Goal: Task Accomplishment & Management: Manage account settings

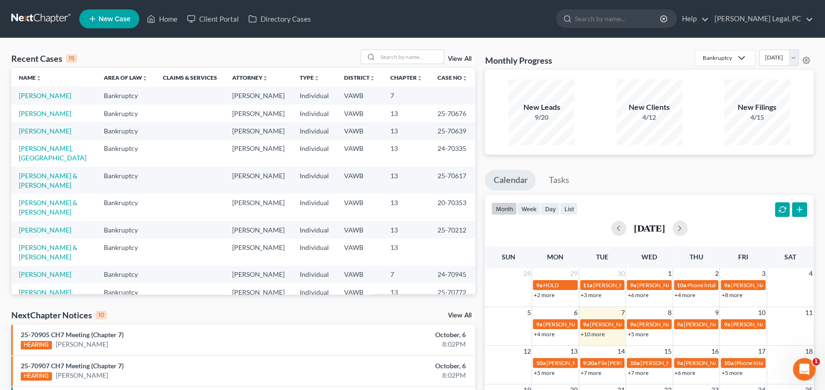
click at [390, 58] on input "search" at bounding box center [410, 57] width 66 height 14
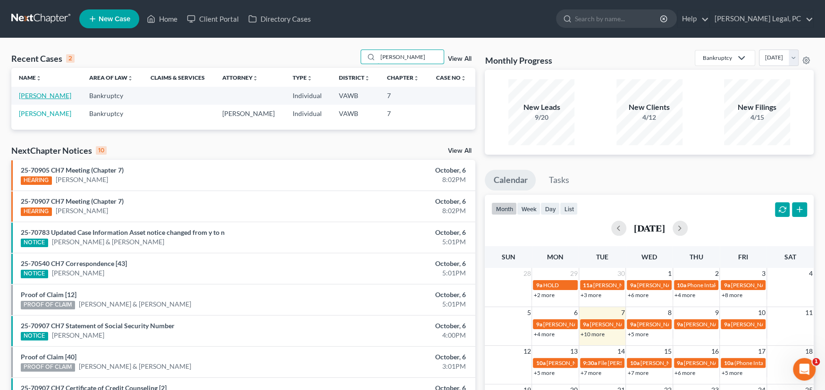
type input "[PERSON_NAME]"
click at [39, 97] on link "Lowe, Jeffery" at bounding box center [45, 96] width 52 height 8
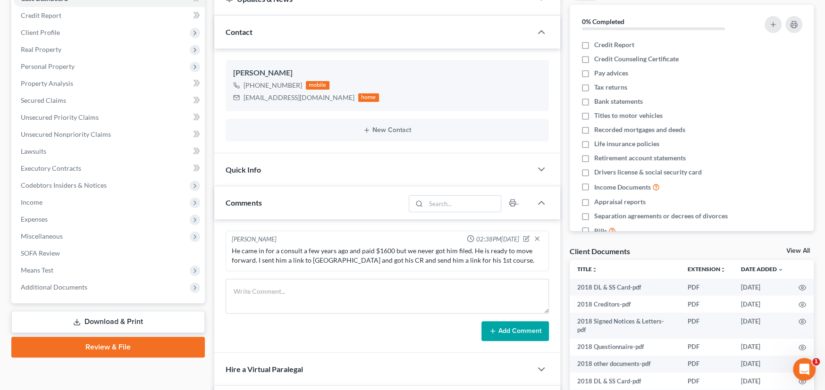
scroll to position [84, 0]
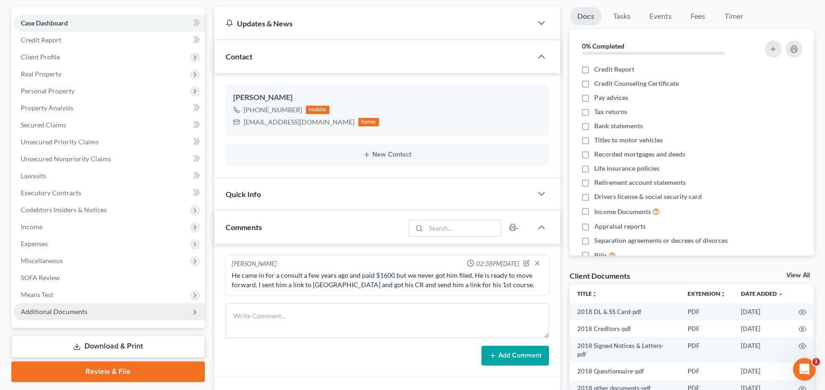
click at [61, 310] on span "Additional Documents" at bounding box center [54, 312] width 67 height 8
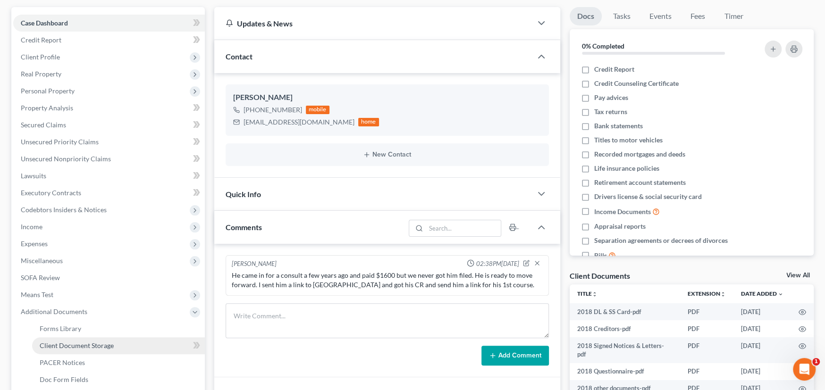
click at [76, 343] on span "Client Document Storage" at bounding box center [77, 346] width 74 height 8
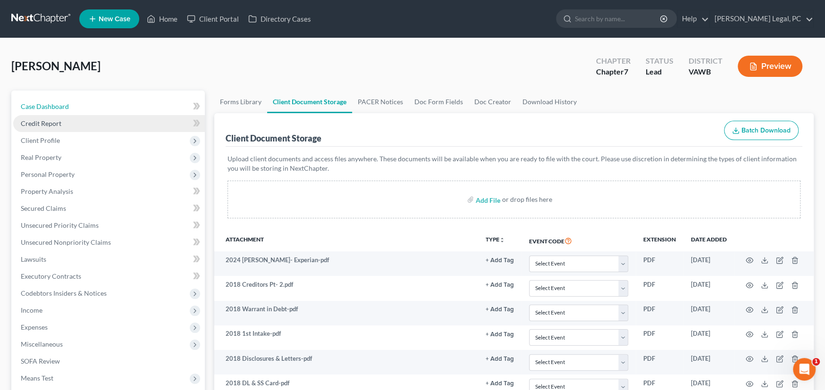
drag, startPoint x: 57, startPoint y: 103, endPoint x: 84, endPoint y: 116, distance: 29.3
click at [57, 103] on span "Case Dashboard" at bounding box center [45, 106] width 48 height 8
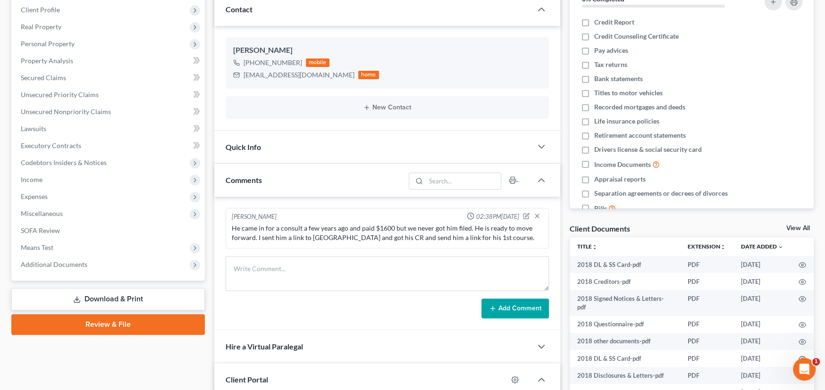
scroll to position [84, 0]
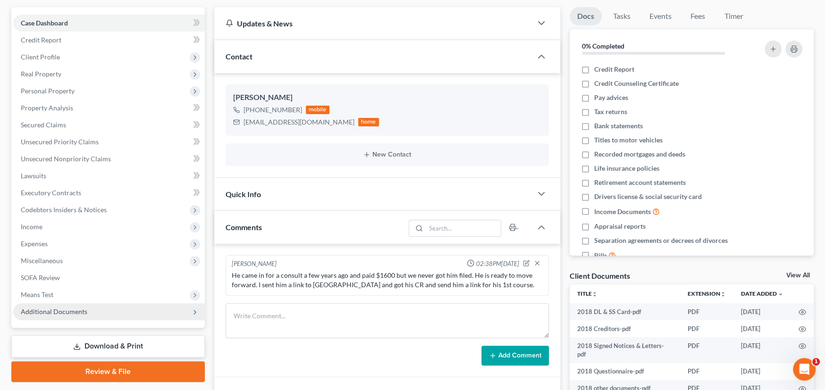
click at [73, 314] on span "Additional Documents" at bounding box center [109, 311] width 192 height 17
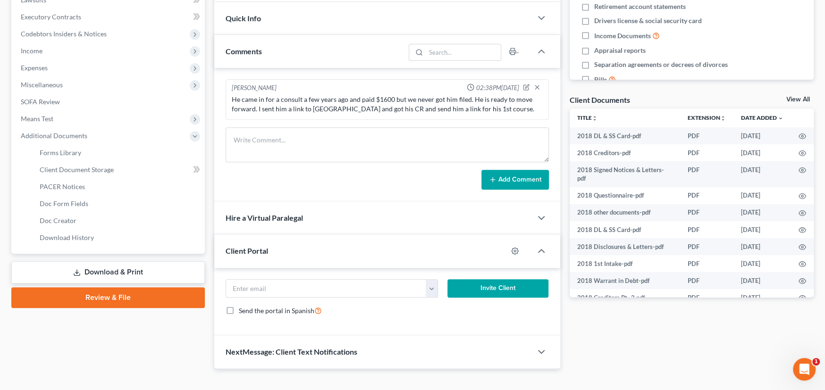
scroll to position [272, 0]
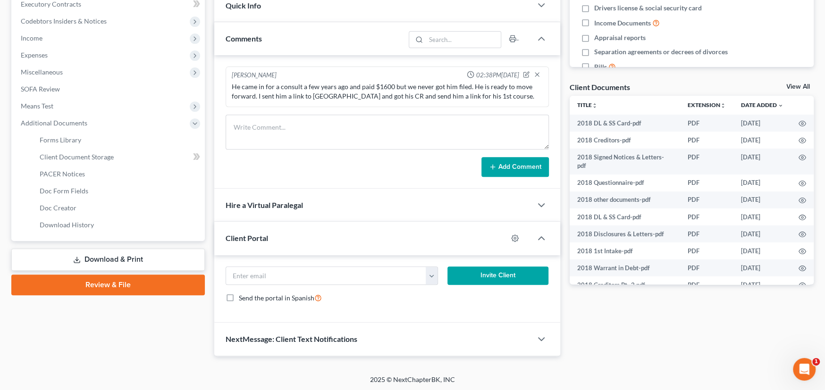
click at [323, 242] on div "Client Portal" at bounding box center [360, 238] width 293 height 33
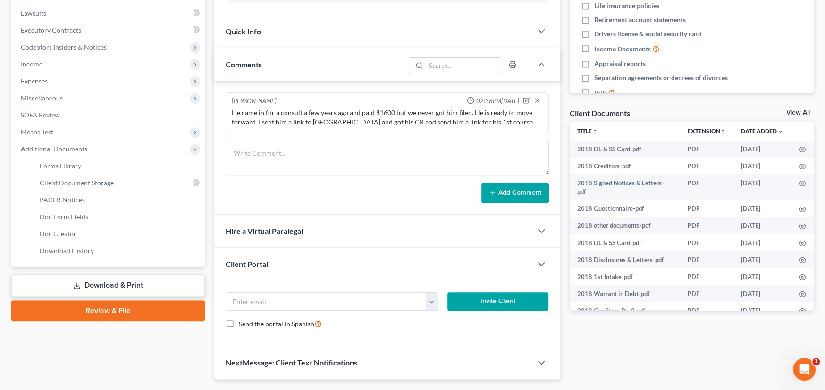
scroll to position [217, 0]
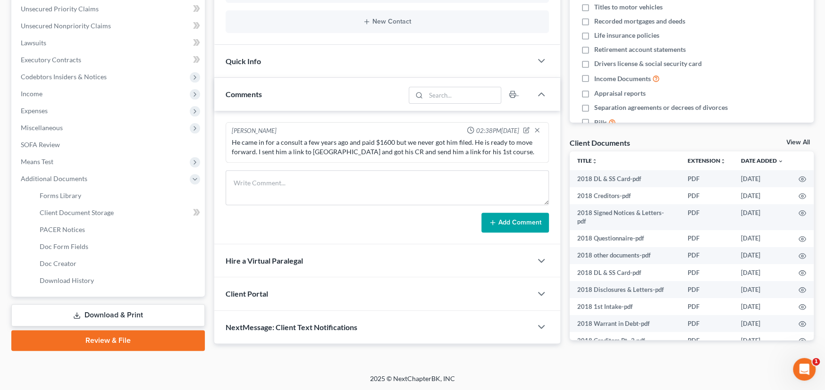
click at [312, 302] on div "Client Portal" at bounding box center [373, 293] width 318 height 33
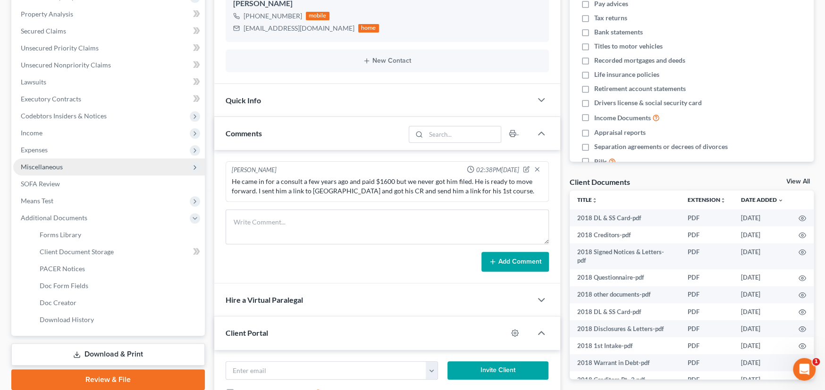
scroll to position [178, 0]
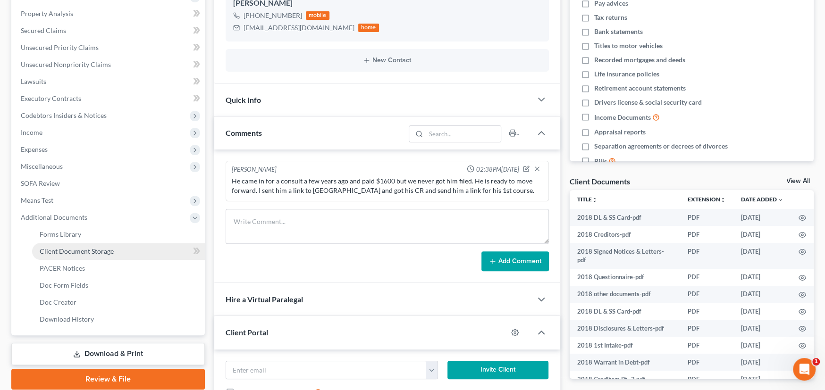
click at [89, 253] on span "Client Document Storage" at bounding box center [77, 251] width 74 height 8
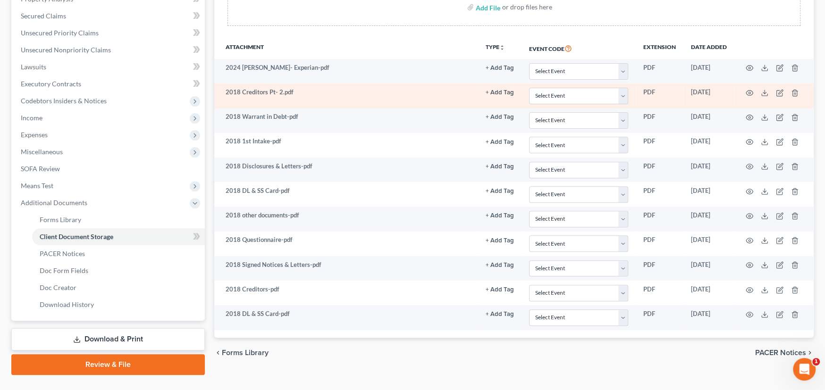
scroll to position [212, 0]
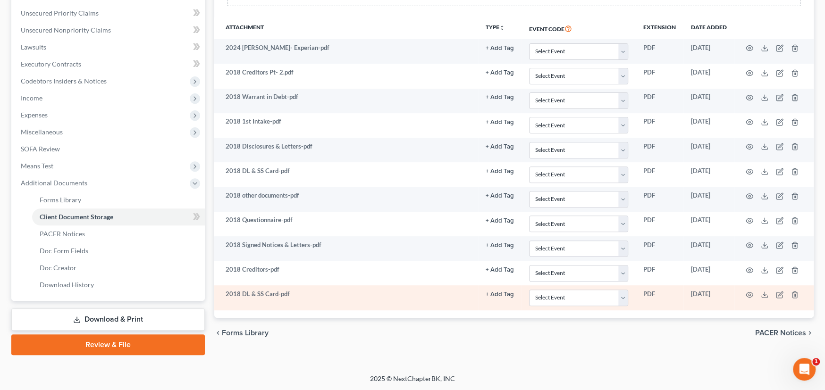
click at [502, 293] on button "+ Add Tag" at bounding box center [500, 295] width 28 height 6
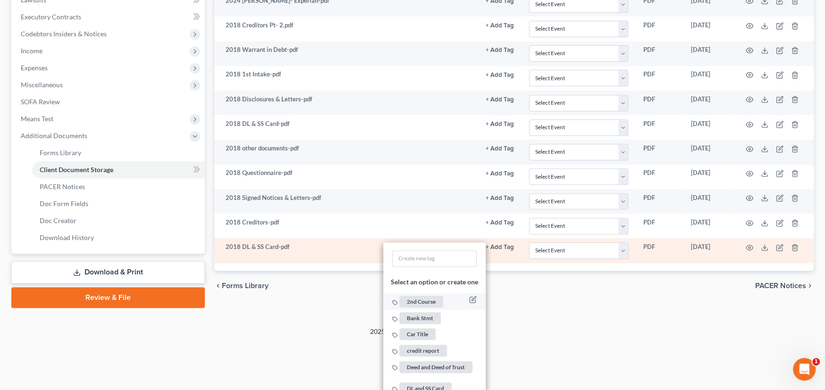
scroll to position [307, 0]
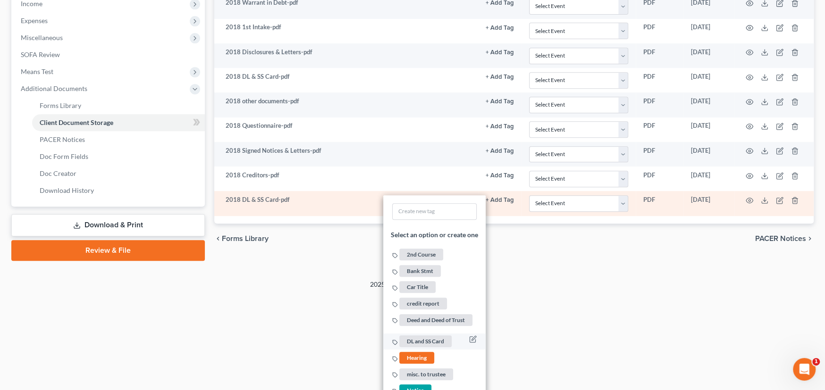
click at [434, 340] on span "DL and SS Card" at bounding box center [425, 342] width 52 height 12
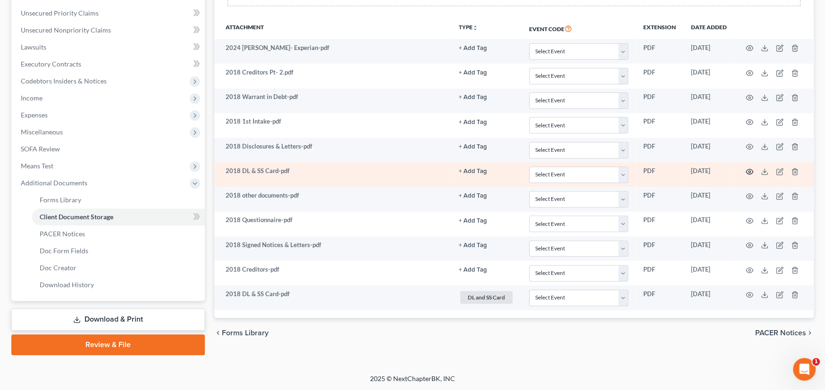
click at [748, 168] on icon "button" at bounding box center [749, 172] width 8 height 8
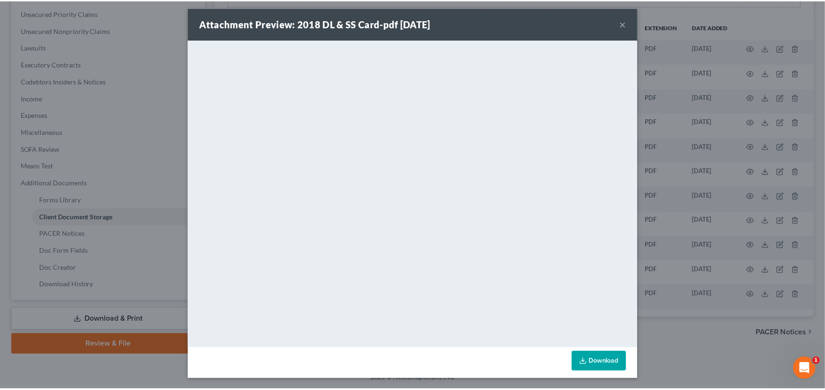
scroll to position [5, 0]
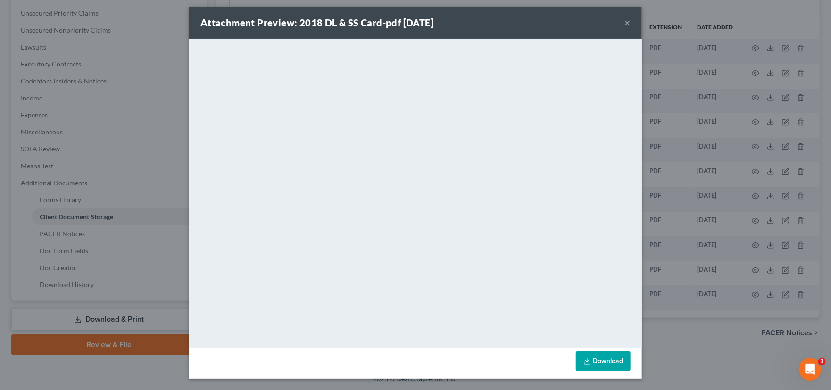
click at [624, 22] on button "×" at bounding box center [627, 22] width 7 height 11
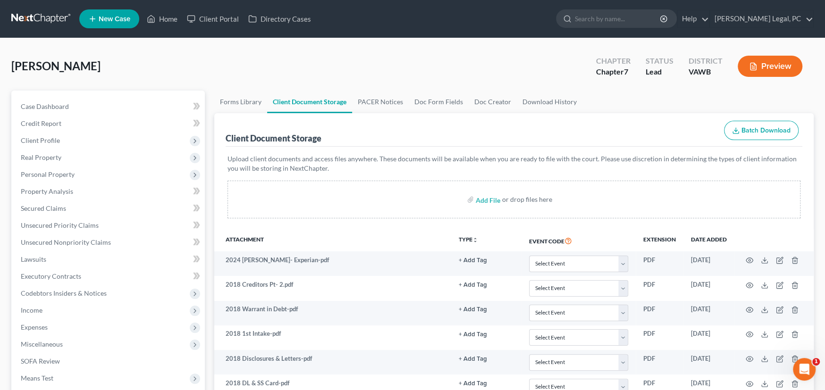
scroll to position [0, 0]
click at [46, 108] on span "Case Dashboard" at bounding box center [45, 106] width 48 height 8
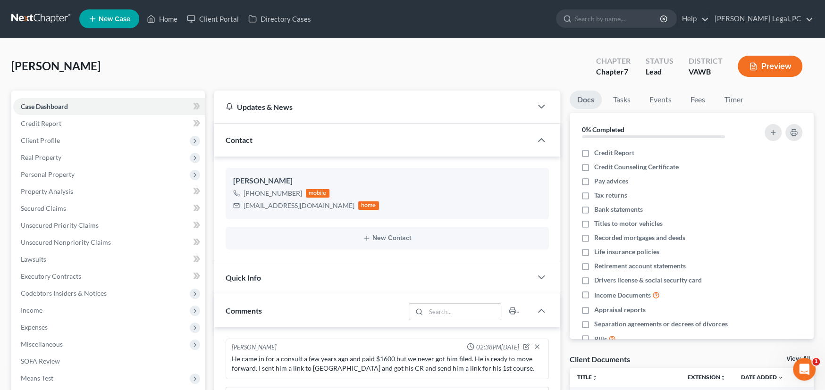
click at [36, 21] on link at bounding box center [41, 18] width 60 height 17
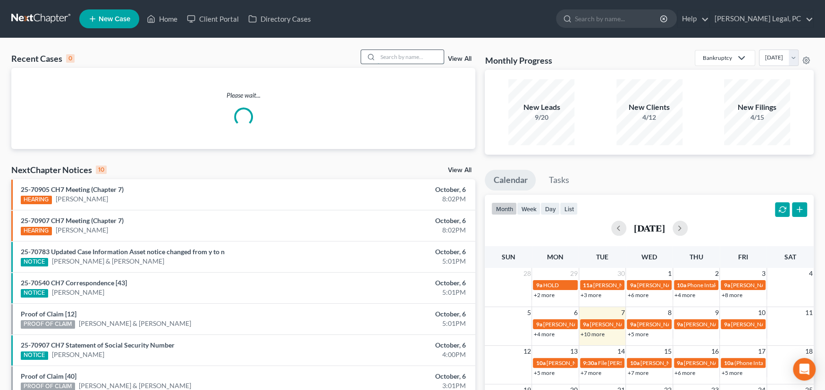
click at [391, 55] on input "search" at bounding box center [410, 57] width 66 height 14
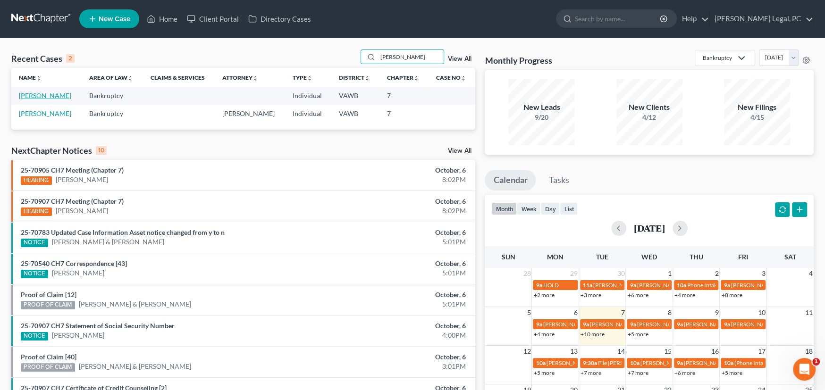
type input "lowe"
click at [48, 98] on link "[PERSON_NAME]" at bounding box center [45, 96] width 52 height 8
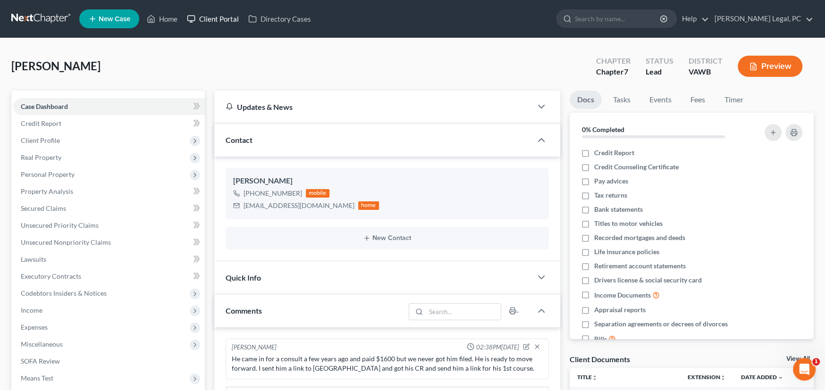
click at [220, 19] on link "Client Portal" at bounding box center [212, 18] width 61 height 17
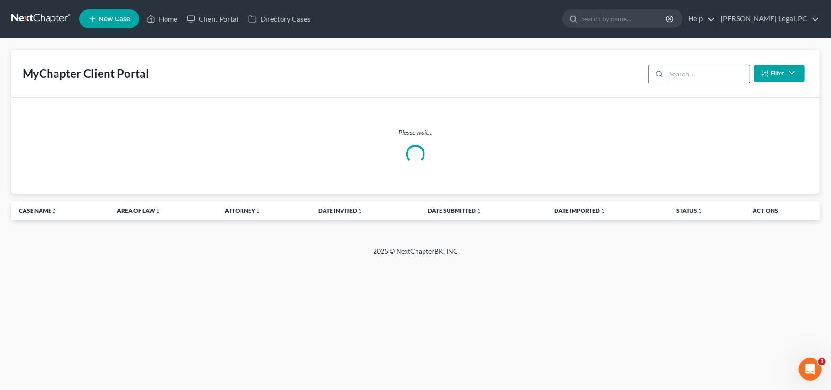
click at [676, 73] on input "search" at bounding box center [709, 74] width 84 height 18
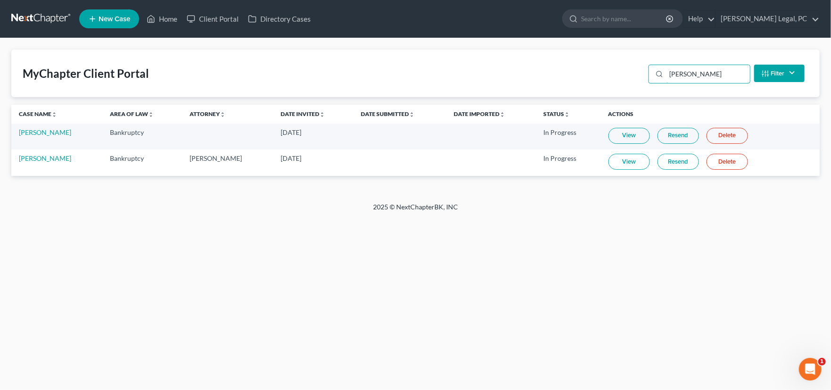
type input "lowe"
click at [624, 138] on link "View" at bounding box center [630, 136] width 42 height 16
click at [42, 132] on link "Jeffery Lowe" at bounding box center [45, 132] width 52 height 8
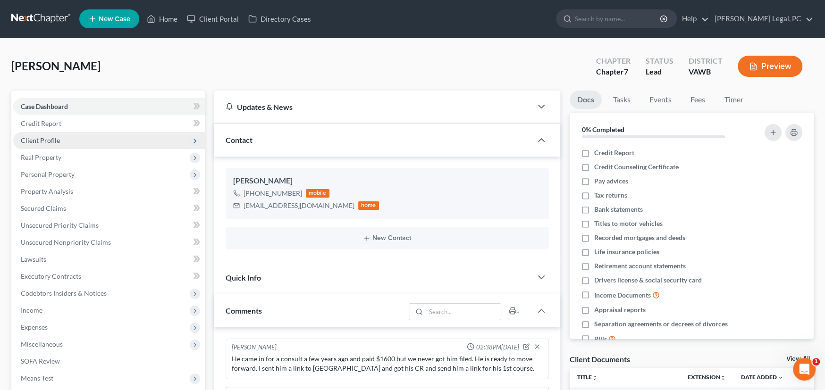
click at [43, 139] on span "Client Profile" at bounding box center [40, 140] width 39 height 8
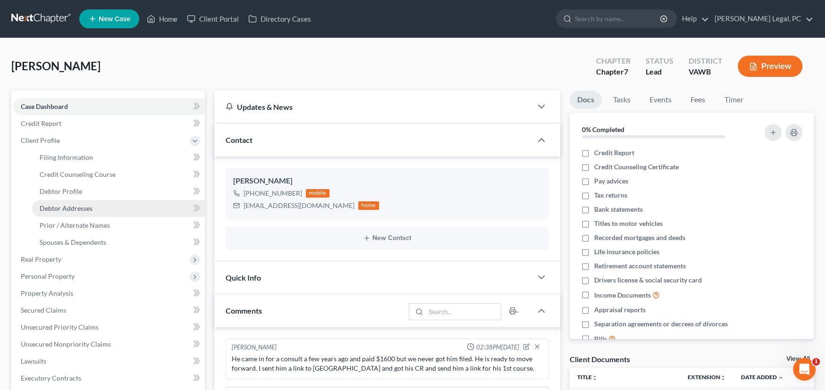
click at [59, 209] on span "Debtor Addresses" at bounding box center [66, 208] width 53 height 8
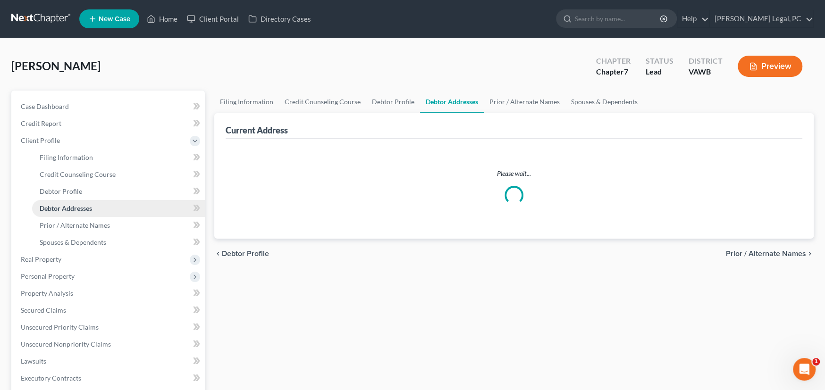
select select "0"
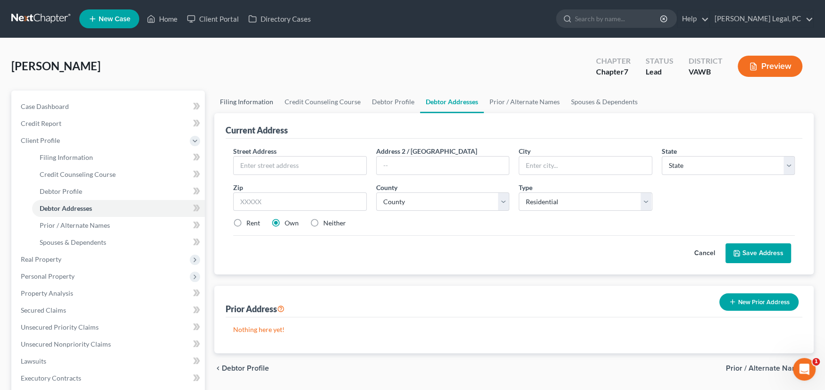
click at [241, 97] on link "Filing Information" at bounding box center [246, 102] width 65 height 23
select select "1"
select select "0"
select select "48"
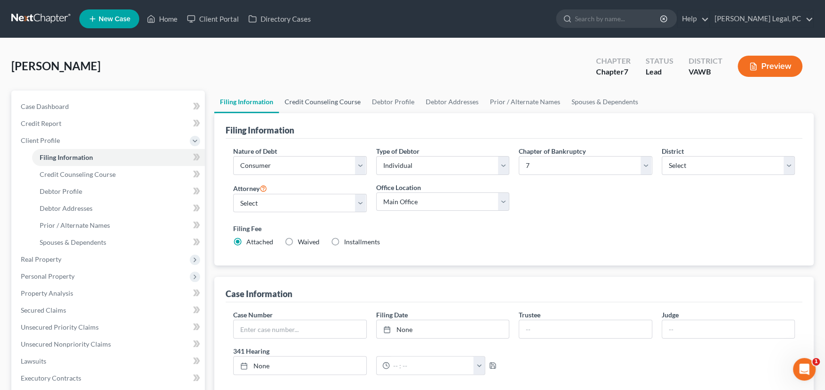
click at [310, 99] on link "Credit Counseling Course" at bounding box center [322, 102] width 87 height 23
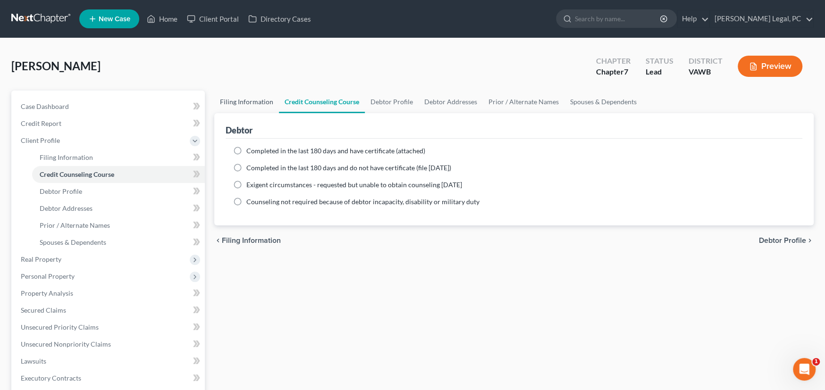
click at [241, 99] on link "Filing Information" at bounding box center [246, 102] width 65 height 23
select select "1"
select select "0"
select select "84"
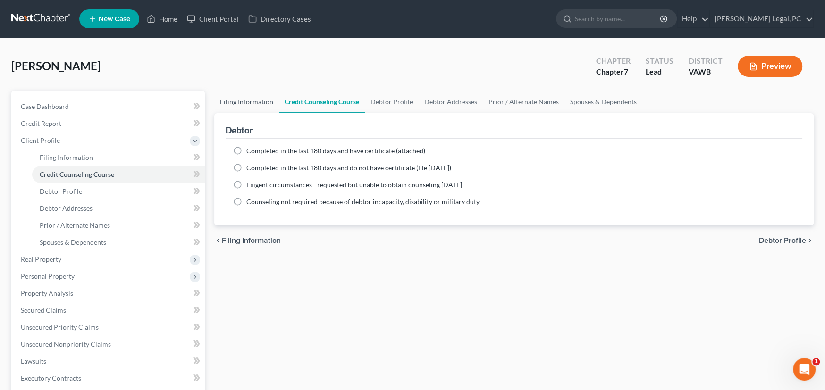
select select "48"
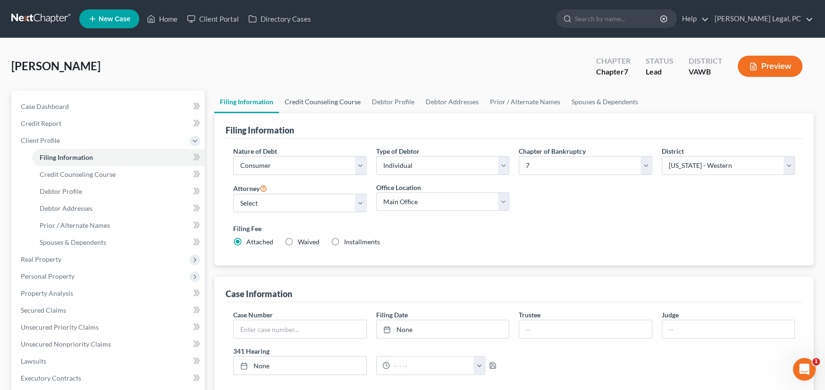
click at [318, 100] on link "Credit Counseling Course" at bounding box center [322, 102] width 87 height 23
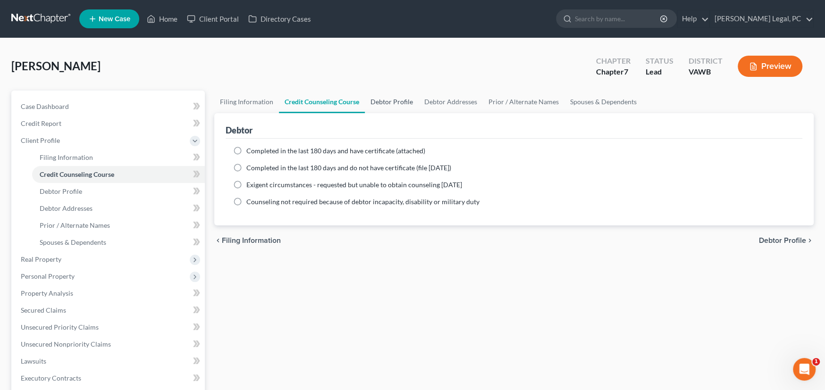
click at [379, 101] on link "Debtor Profile" at bounding box center [392, 102] width 54 height 23
select select "0"
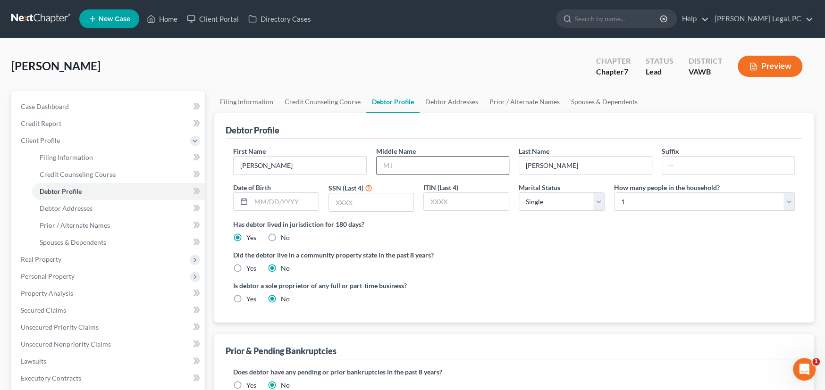
click at [417, 157] on input "text" at bounding box center [443, 166] width 133 height 18
type input "Ronald"
click at [284, 201] on input "text" at bounding box center [284, 202] width 67 height 18
type input "10/09/1988"
click at [360, 202] on input "text" at bounding box center [371, 202] width 85 height 18
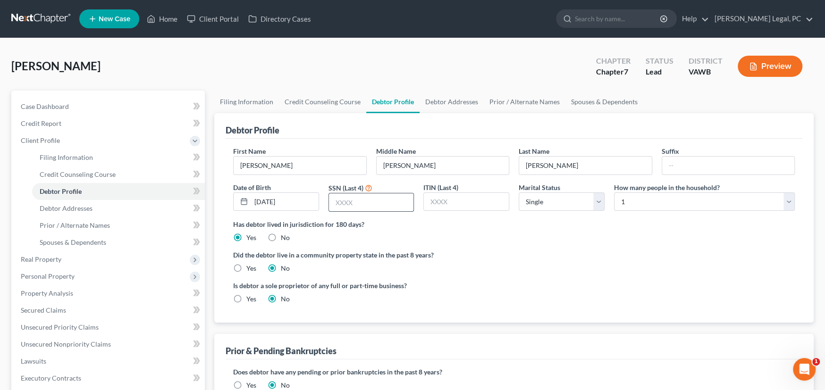
click at [377, 204] on input "text" at bounding box center [371, 202] width 85 height 18
type input "6044"
click at [443, 104] on link "Debtor Addresses" at bounding box center [451, 102] width 64 height 23
select select "0"
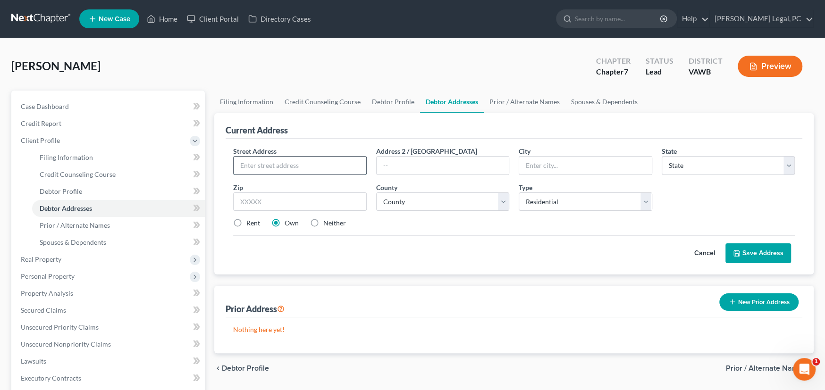
click at [279, 166] on input "text" at bounding box center [300, 166] width 133 height 18
click at [287, 166] on input "text" at bounding box center [300, 166] width 133 height 18
type input "621 Jennelle Road"
type input "Blacksburg"
select select "48"
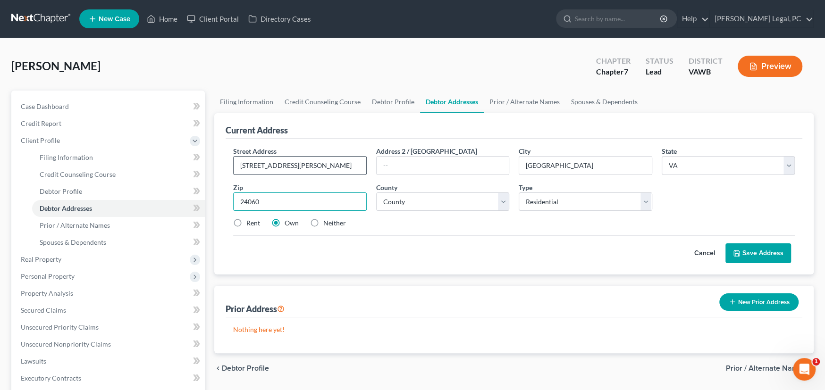
type input "24060"
select select "82"
click at [590, 198] on select "Select Residential Mailing Rental Business" at bounding box center [586, 202] width 134 height 19
select select "1"
click at [519, 193] on select "Select Residential Mailing Rental Business" at bounding box center [586, 202] width 134 height 19
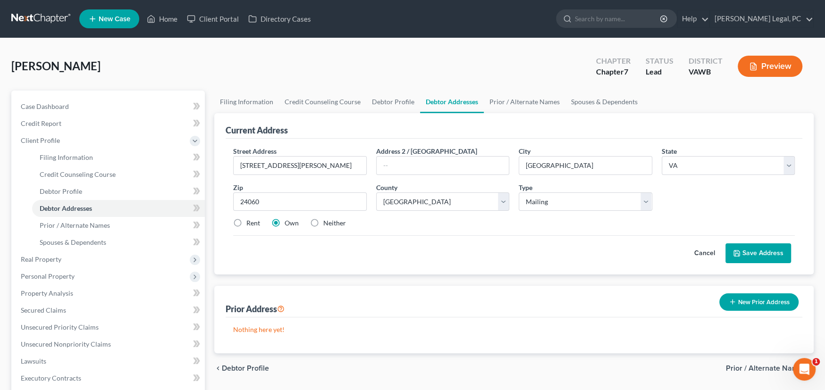
click at [741, 243] on button "Save Address" at bounding box center [758, 253] width 66 height 20
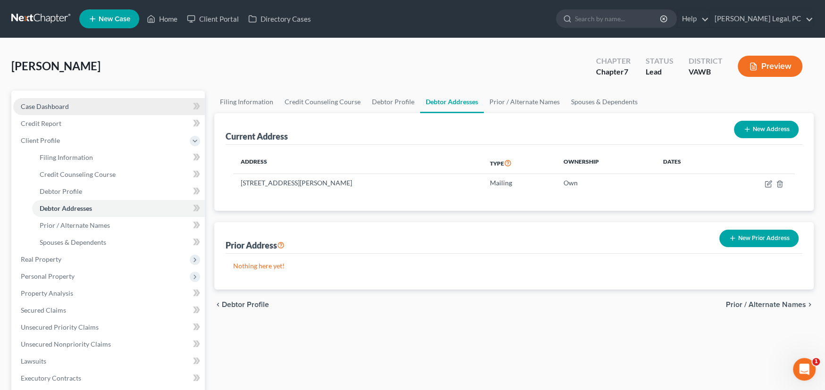
click at [54, 109] on span "Case Dashboard" at bounding box center [45, 106] width 48 height 8
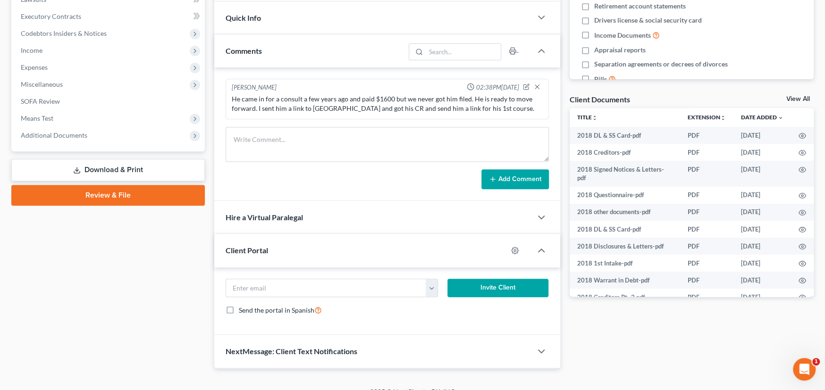
scroll to position [272, 0]
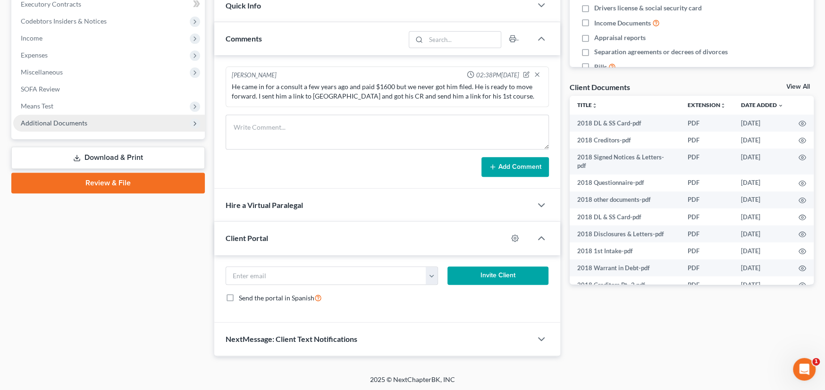
click at [35, 120] on span "Additional Documents" at bounding box center [54, 123] width 67 height 8
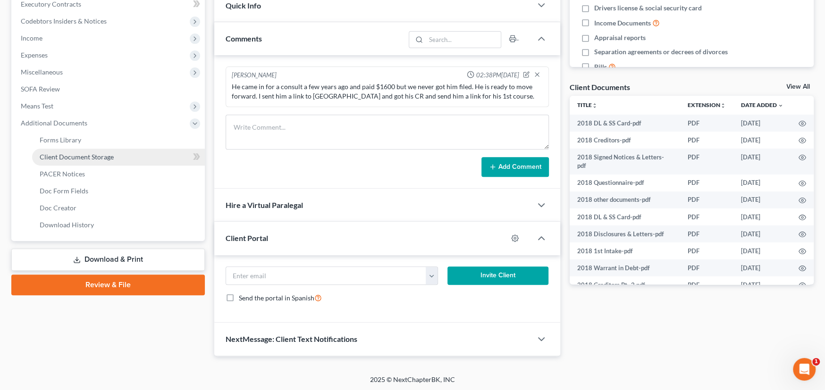
click at [40, 153] on span "Client Document Storage" at bounding box center [77, 157] width 74 height 8
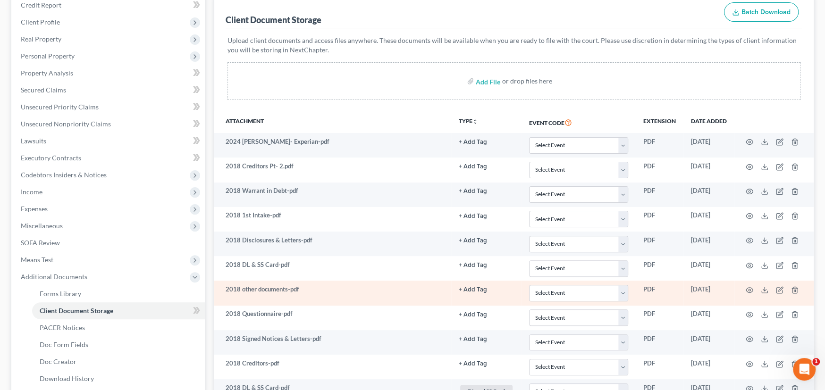
scroll to position [189, 0]
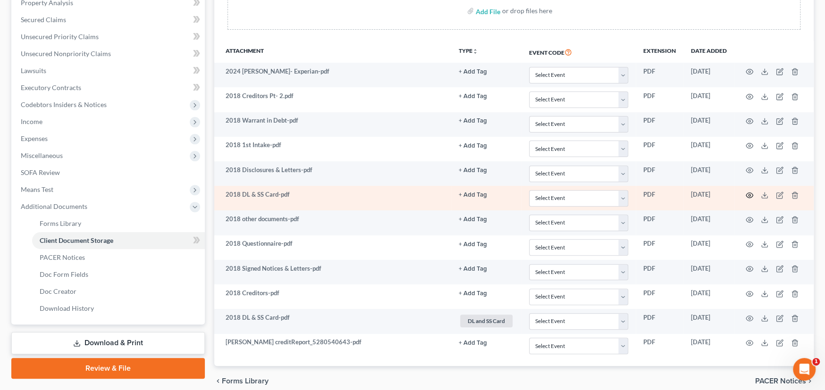
click at [749, 195] on icon "button" at bounding box center [749, 196] width 8 height 8
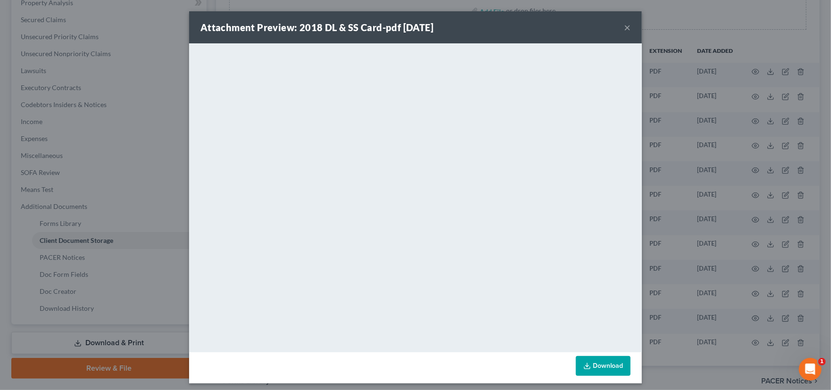
click at [619, 27] on div "Attachment Preview: 2018 DL & SS Card-pdf 01/28/2025 ×" at bounding box center [415, 27] width 453 height 32
click at [624, 25] on button "×" at bounding box center [627, 27] width 7 height 11
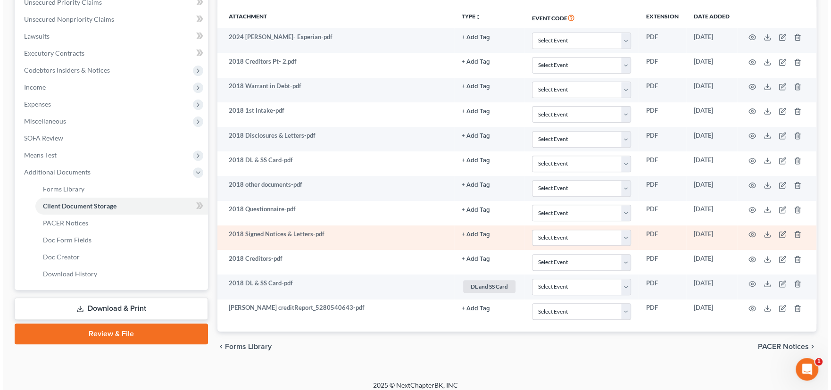
scroll to position [229, 0]
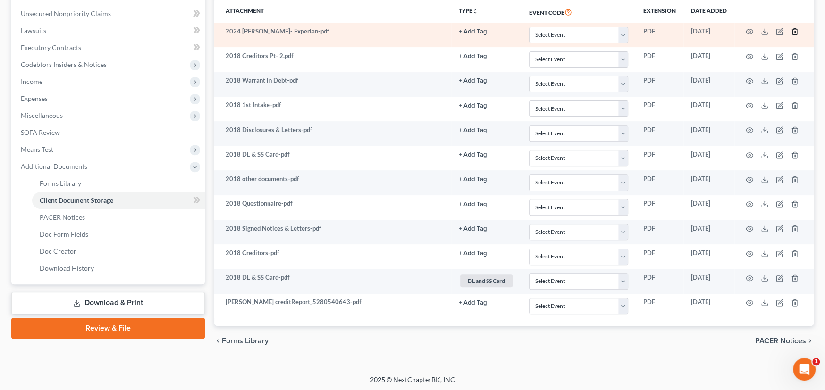
click at [795, 29] on icon "button" at bounding box center [794, 32] width 4 height 6
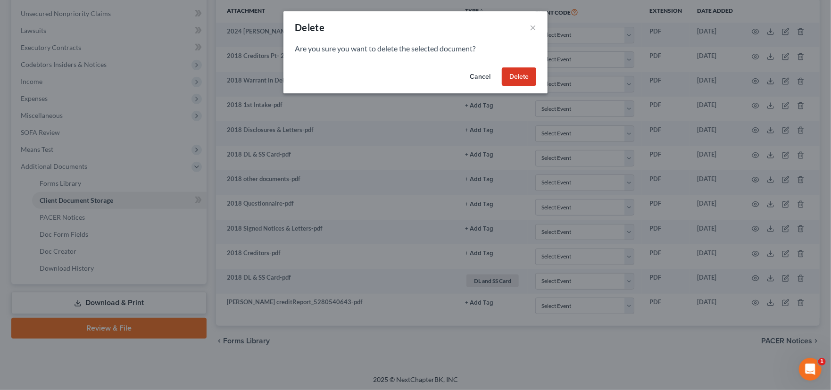
click at [527, 74] on button "Delete" at bounding box center [519, 76] width 34 height 19
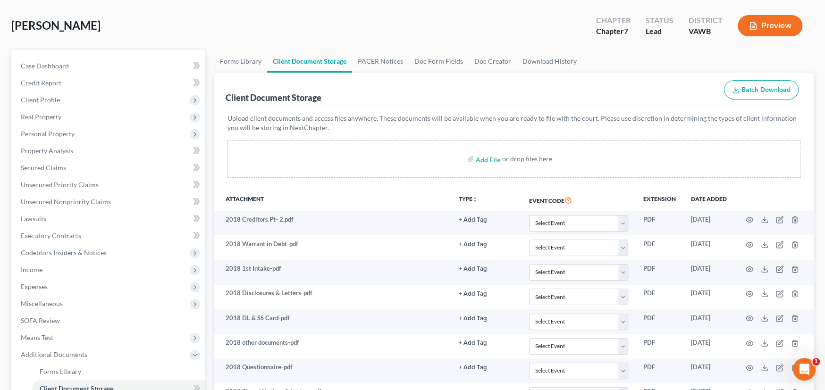
scroll to position [24, 0]
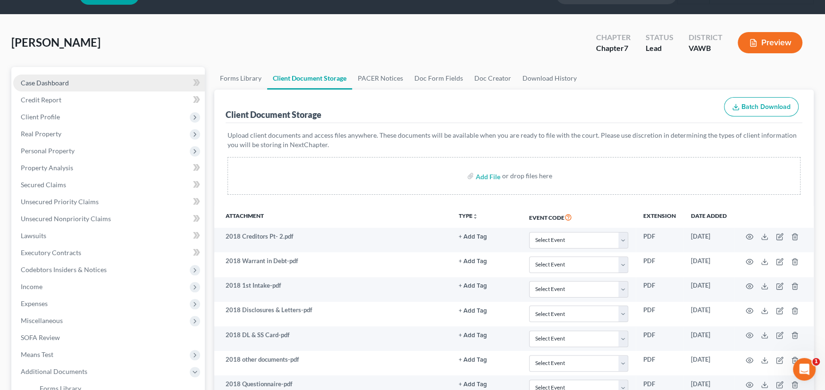
click at [34, 85] on link "Case Dashboard" at bounding box center [109, 83] width 192 height 17
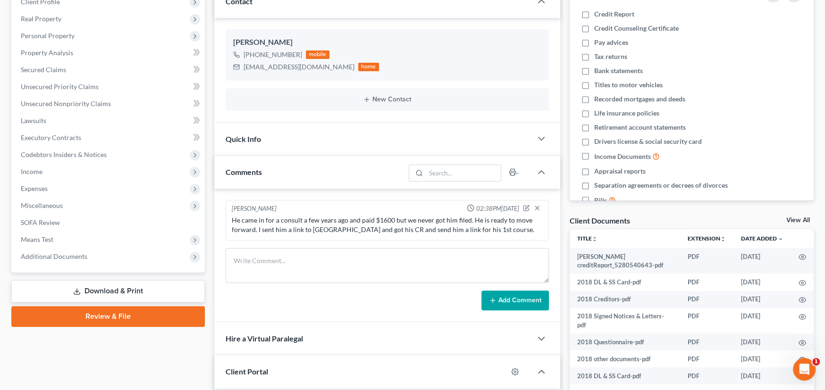
scroll to position [142, 0]
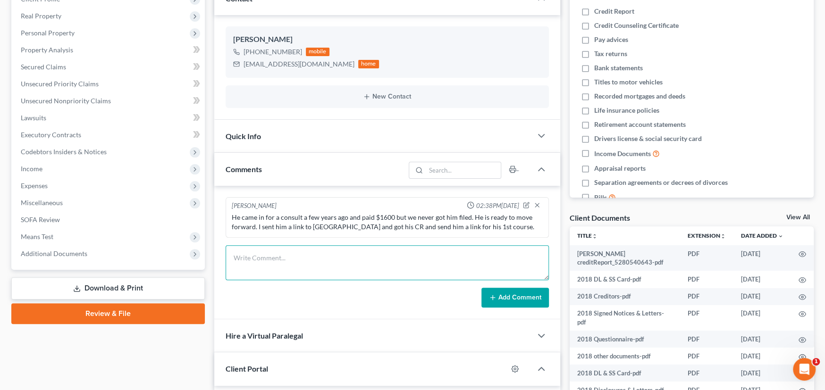
drag, startPoint x: 264, startPoint y: 264, endPoint x: 266, endPoint y: 259, distance: 5.1
click at [264, 262] on textarea at bounding box center [387, 262] width 323 height 35
click at [311, 262] on textarea at bounding box center [387, 262] width 323 height 35
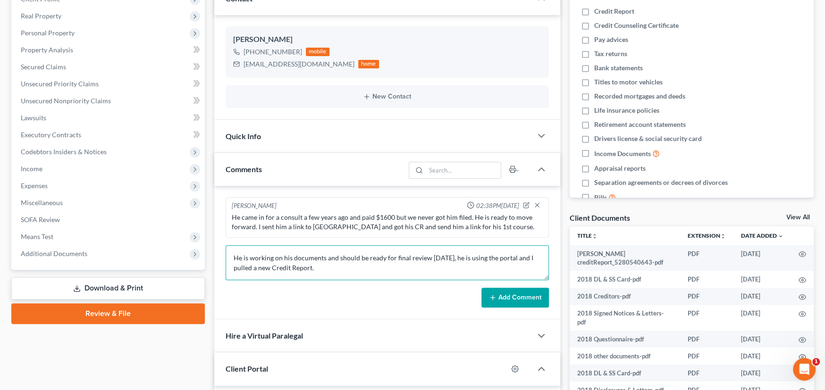
type textarea "He is working on his documents and should be ready for final review in 2 weeks,…"
click at [509, 300] on button "Add Comment" at bounding box center [514, 298] width 67 height 20
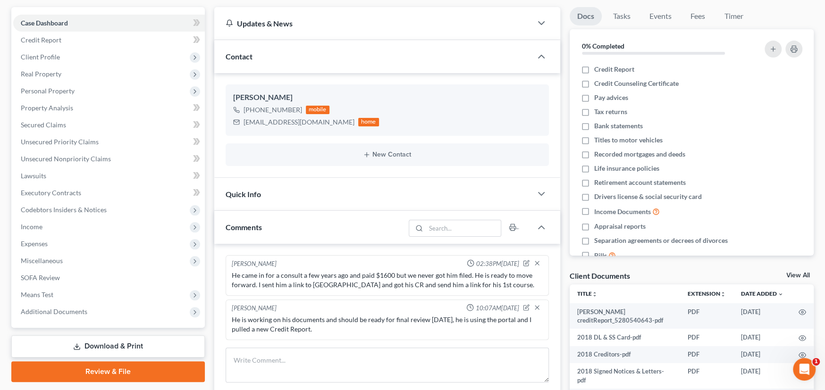
scroll to position [0, 0]
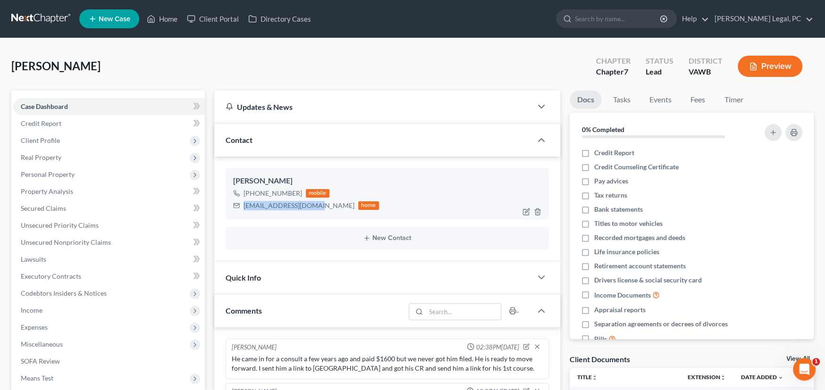
drag, startPoint x: 316, startPoint y: 205, endPoint x: 234, endPoint y: 206, distance: 81.6
click at [234, 206] on div "Gfrey081023@gmail.com home" at bounding box center [306, 206] width 146 height 12
copy div "Gfrey081023@gmail.com"
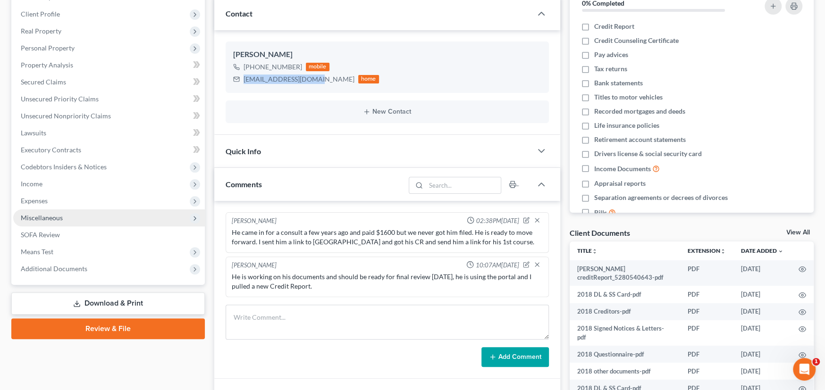
scroll to position [142, 0]
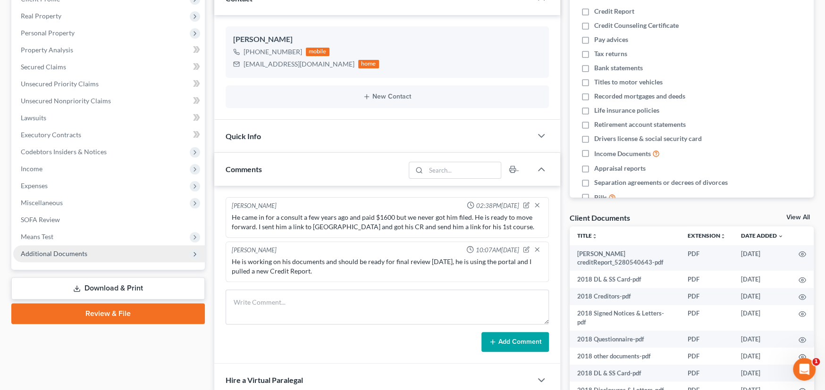
click at [48, 256] on span "Additional Documents" at bounding box center [54, 254] width 67 height 8
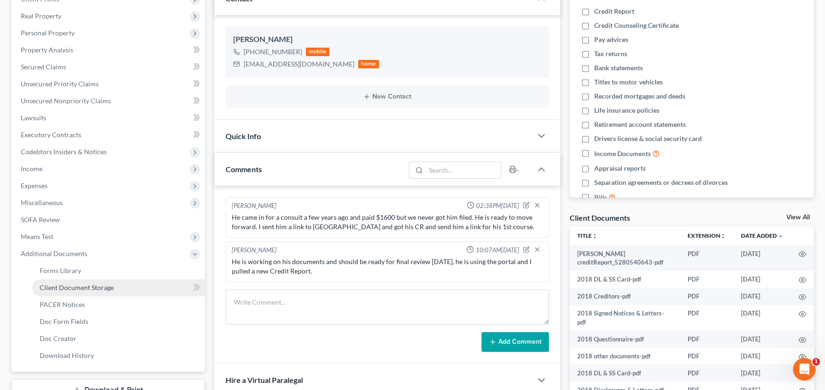
click at [91, 287] on span "Client Document Storage" at bounding box center [77, 288] width 74 height 8
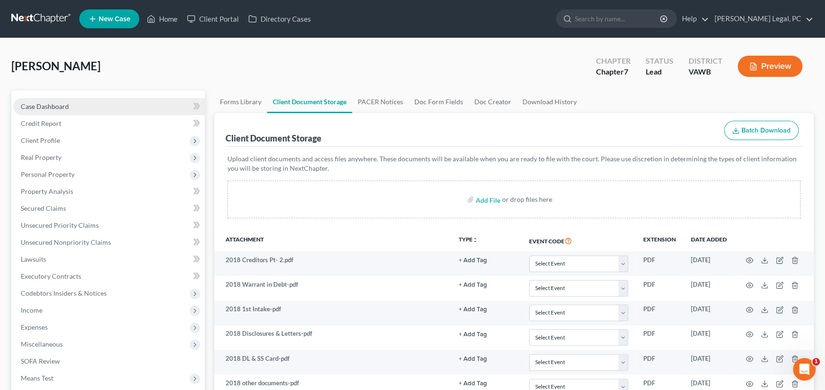
click at [35, 104] on span "Case Dashboard" at bounding box center [45, 106] width 48 height 8
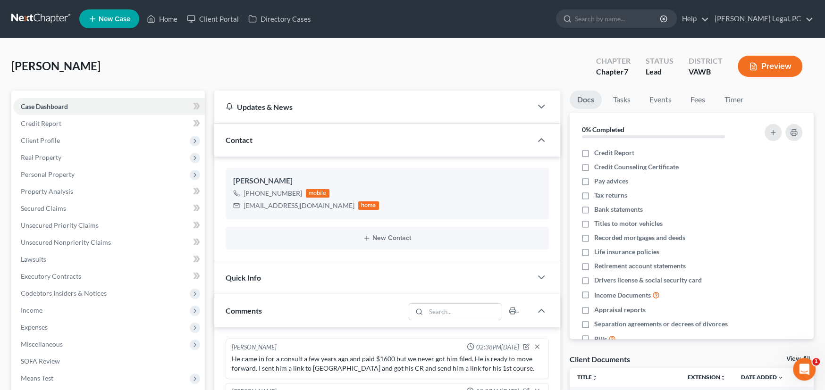
click at [24, 12] on link at bounding box center [41, 18] width 60 height 17
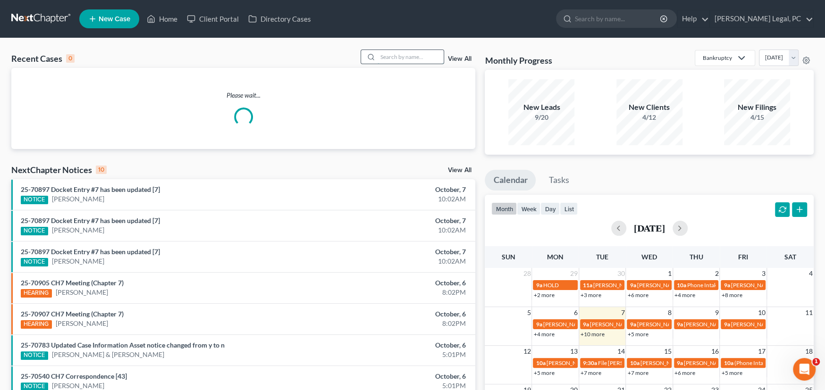
click at [394, 58] on input "search" at bounding box center [410, 57] width 66 height 14
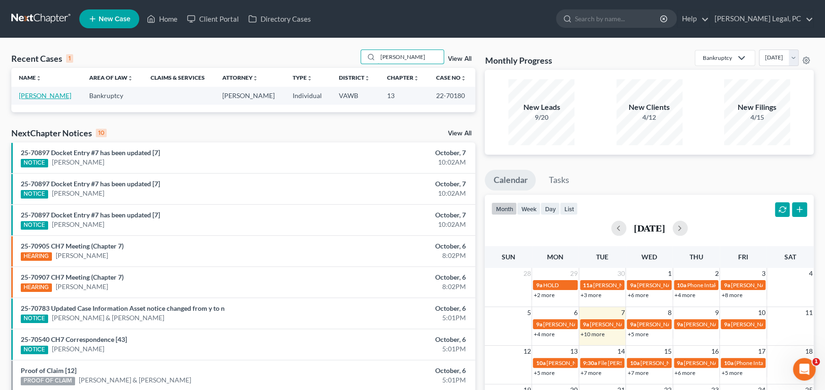
type input "stilson"
click at [37, 94] on link "[PERSON_NAME]" at bounding box center [45, 96] width 52 height 8
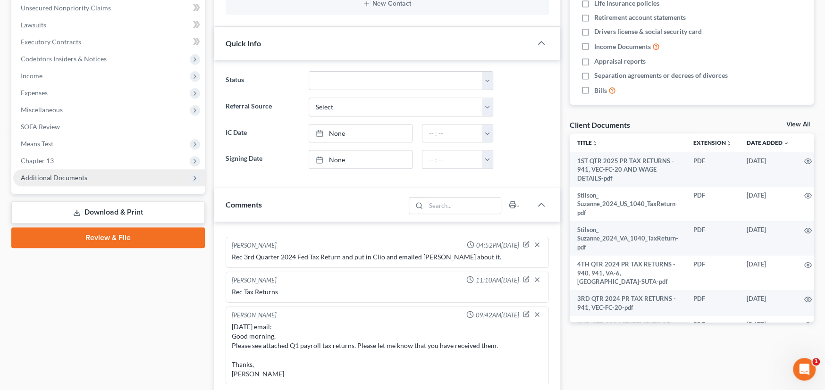
scroll to position [235, 0]
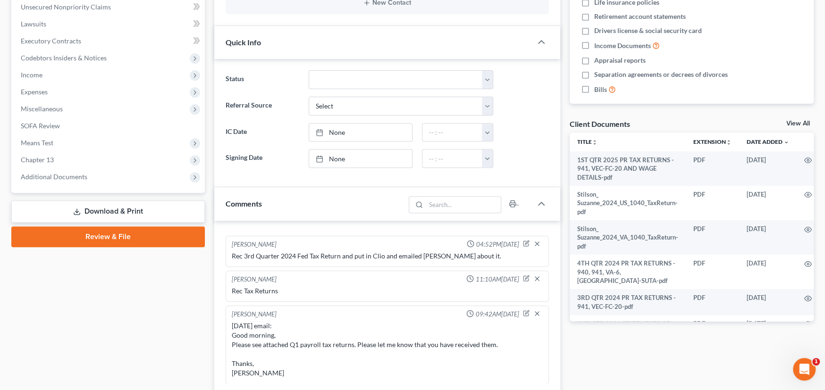
drag, startPoint x: 50, startPoint y: 165, endPoint x: 51, endPoint y: 171, distance: 6.2
click at [50, 166] on span "Chapter 13" at bounding box center [109, 159] width 192 height 17
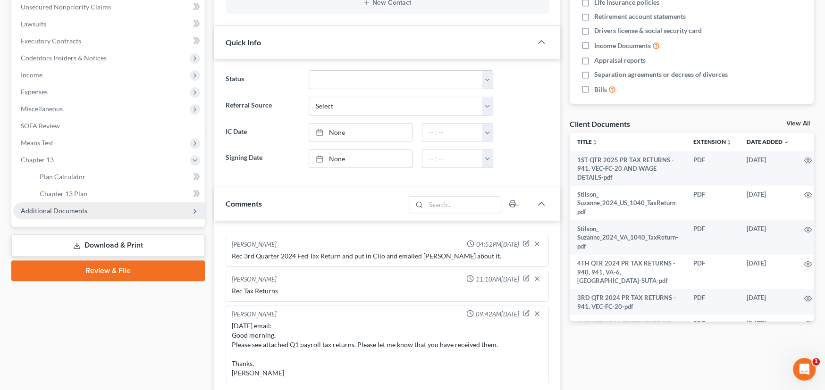
click at [51, 207] on span "Additional Documents" at bounding box center [54, 211] width 67 height 8
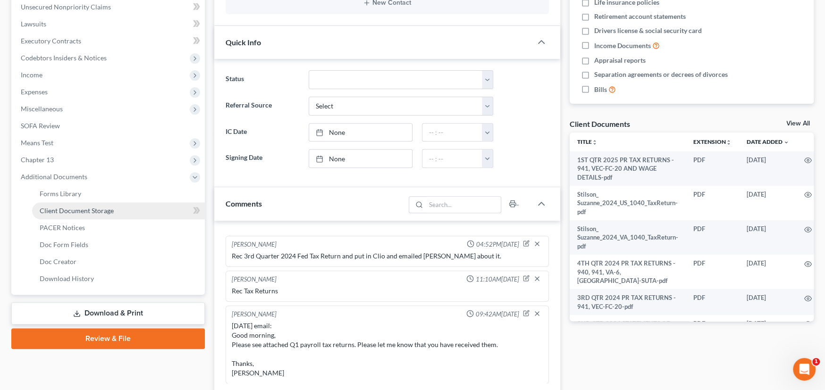
click at [88, 204] on link "Client Document Storage" at bounding box center [118, 210] width 173 height 17
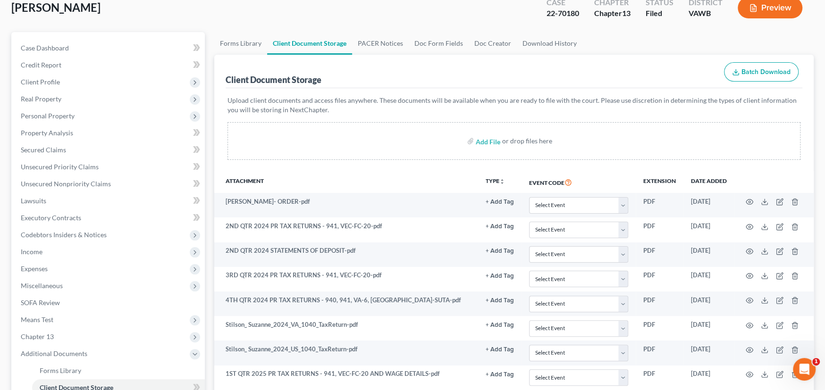
scroll to position [189, 0]
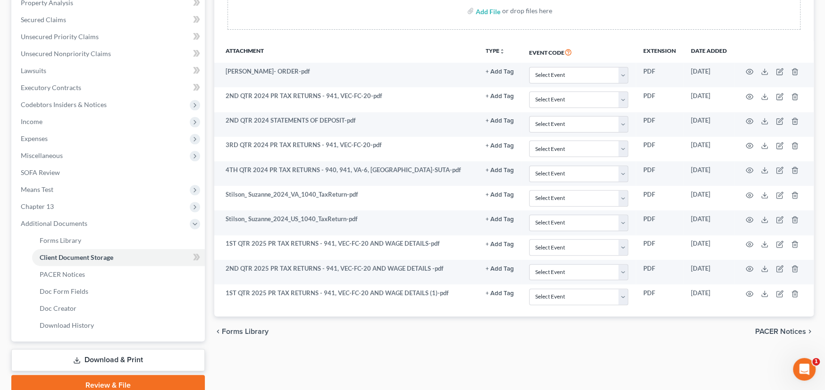
click at [664, 311] on div "Attachment TYPE unfold_more NONE 2nd Course Bank Stmt Car Title credit report D…" at bounding box center [513, 179] width 599 height 276
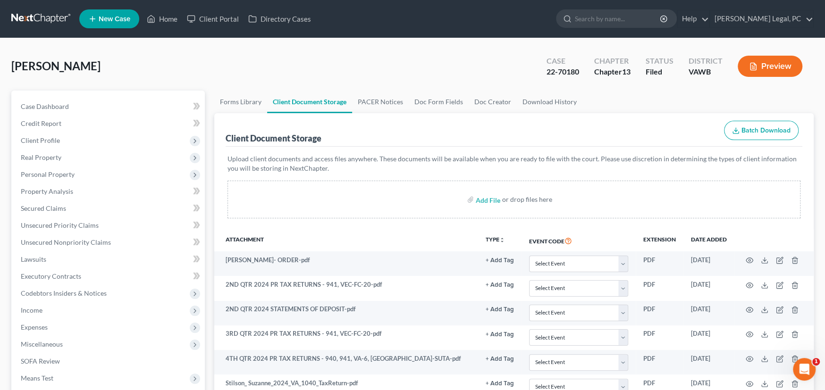
click at [40, 20] on link at bounding box center [41, 18] width 60 height 17
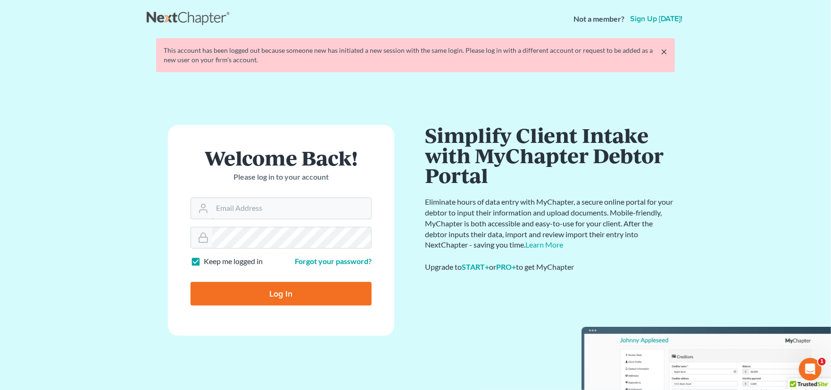
type input "[PERSON_NAME][EMAIL_ADDRESS][PERSON_NAME][DOMAIN_NAME]"
click at [281, 294] on input "Log In" at bounding box center [281, 294] width 181 height 24
type input "Thinking..."
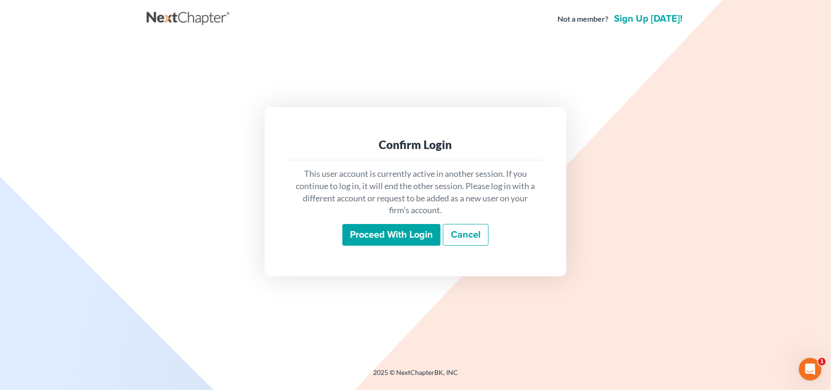
click at [397, 233] on input "Proceed with login" at bounding box center [392, 235] width 98 height 22
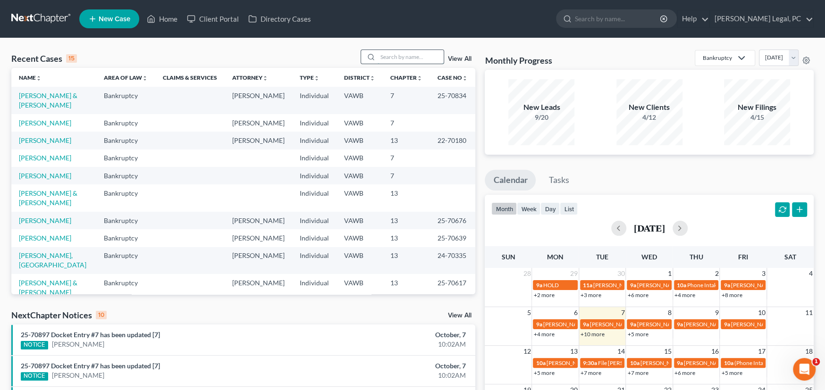
click at [395, 62] on input "search" at bounding box center [410, 57] width 66 height 14
type input "[PERSON_NAME]"
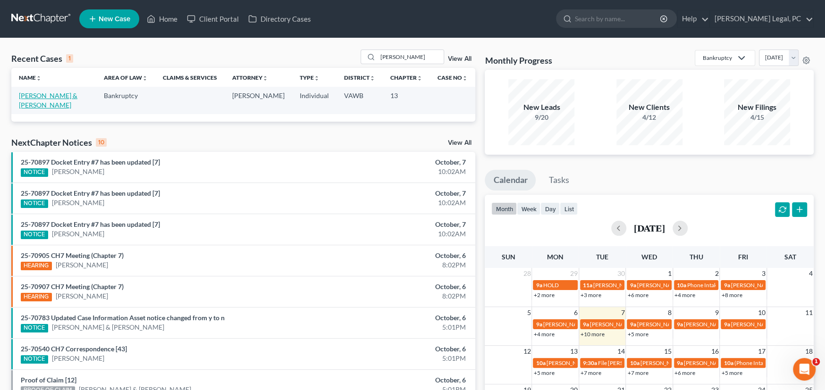
click at [40, 95] on link "[PERSON_NAME] & [PERSON_NAME]" at bounding box center [48, 100] width 59 height 17
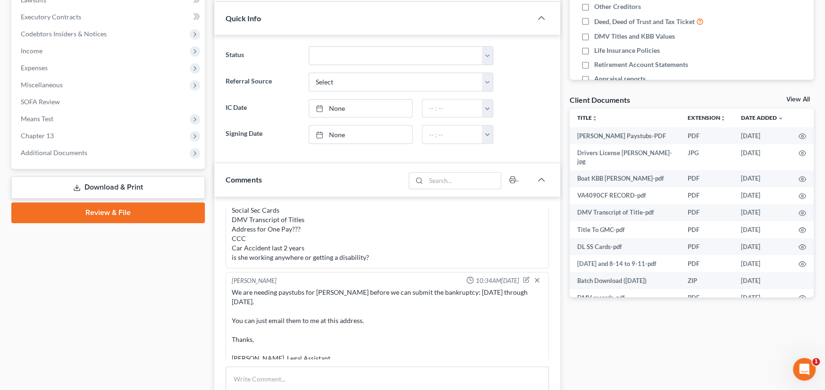
scroll to position [283, 0]
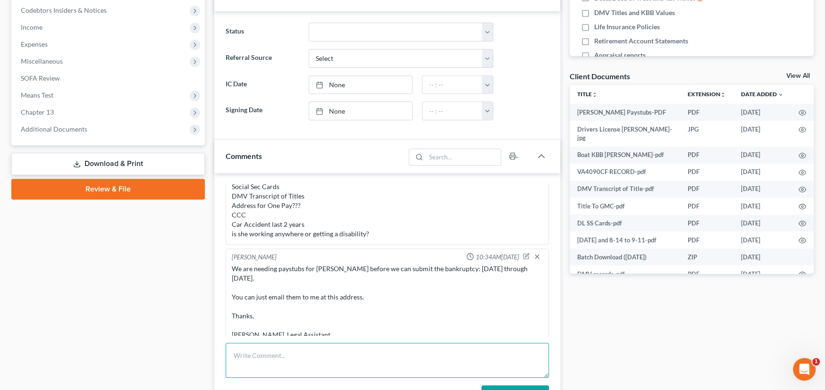
click at [285, 357] on textarea at bounding box center [387, 360] width 323 height 35
type textarea "r"
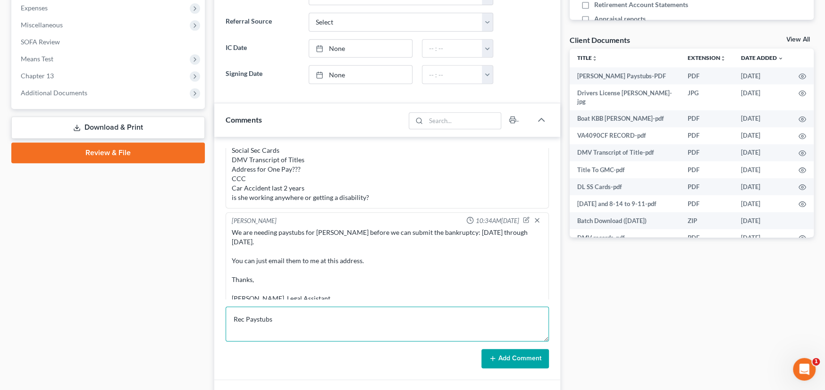
scroll to position [377, 0]
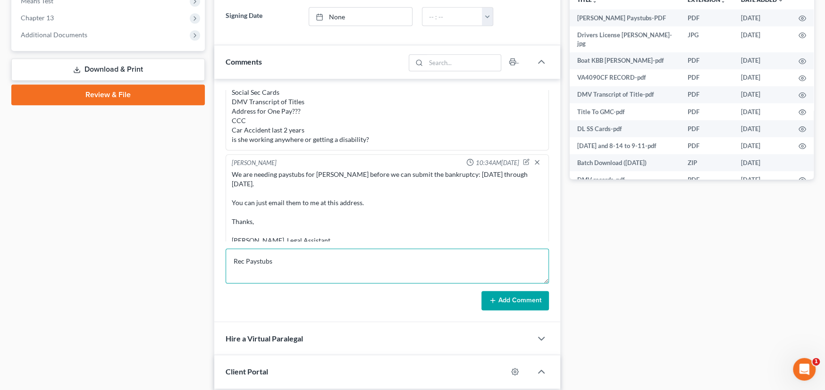
type textarea "Rec Paystubs"
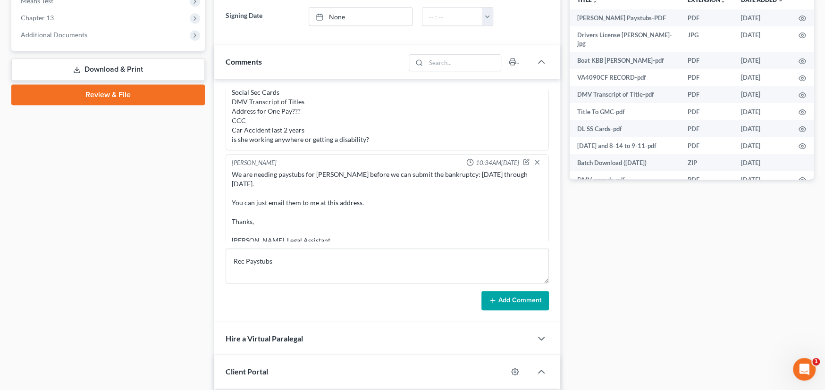
click at [501, 299] on button "Add Comment" at bounding box center [514, 301] width 67 height 20
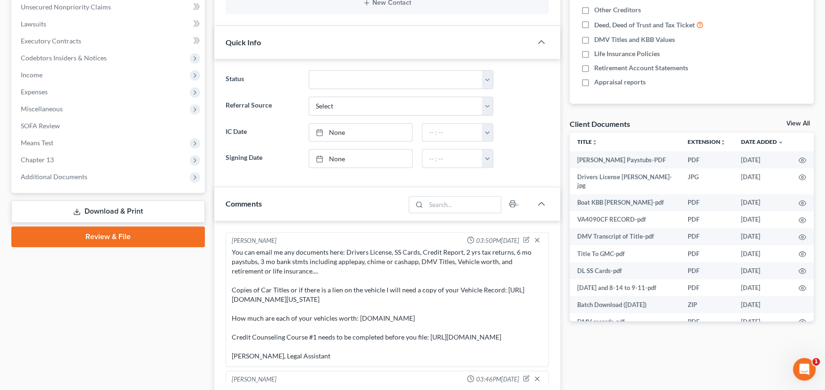
scroll to position [235, 0]
click at [76, 174] on span "Additional Documents" at bounding box center [54, 177] width 67 height 8
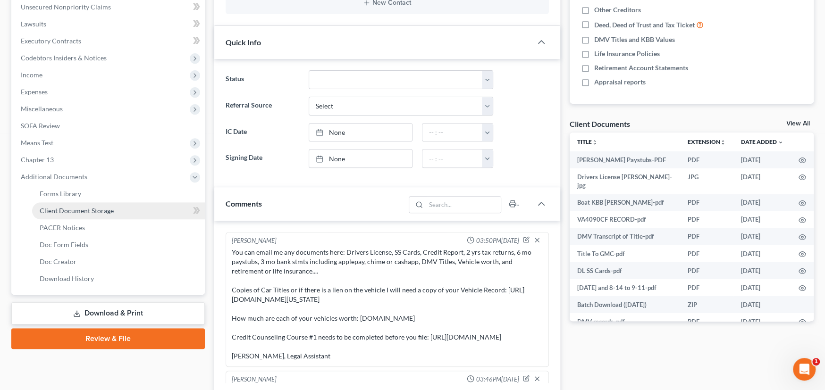
click at [80, 209] on span "Client Document Storage" at bounding box center [77, 211] width 74 height 8
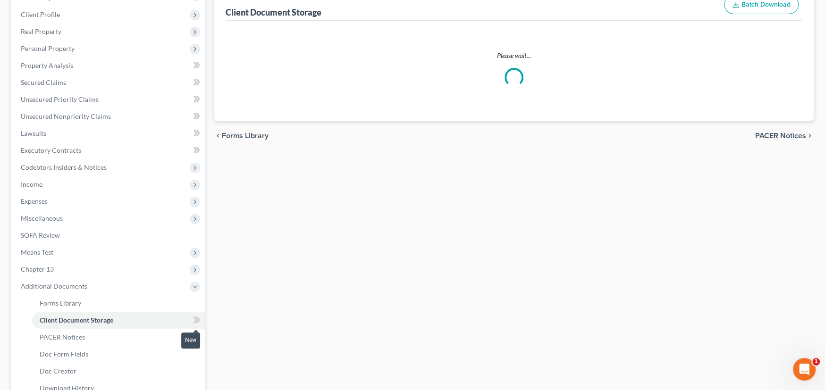
scroll to position [22, 0]
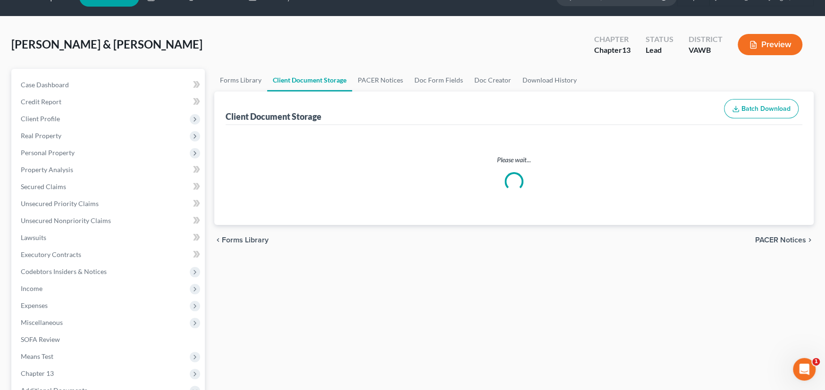
select select "0"
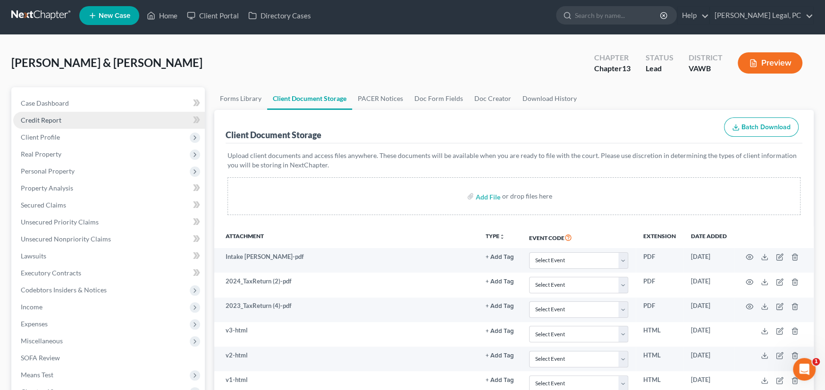
scroll to position [0, 0]
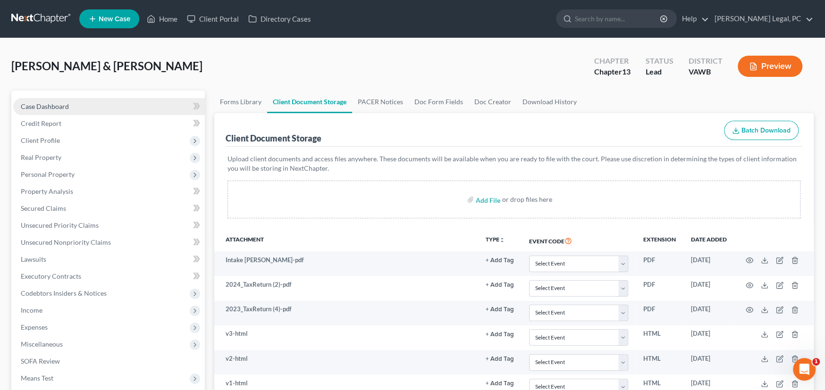
click at [52, 107] on span "Case Dashboard" at bounding box center [45, 106] width 48 height 8
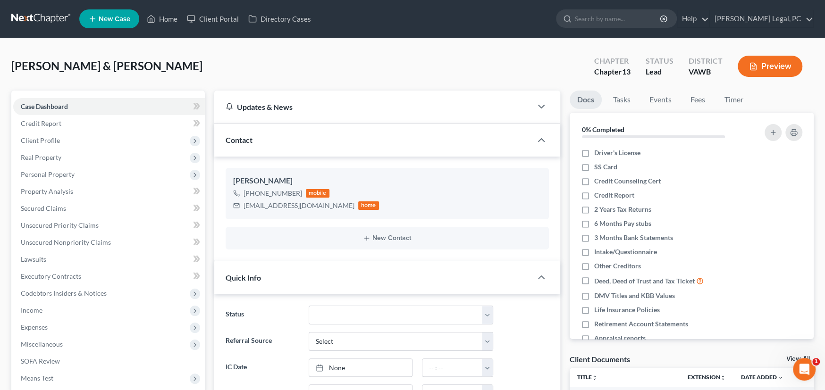
drag, startPoint x: 192, startPoint y: 73, endPoint x: -1, endPoint y: 80, distance: 193.1
copy span "[PERSON_NAME] & [PERSON_NAME]"
click at [32, 17] on link at bounding box center [41, 18] width 60 height 17
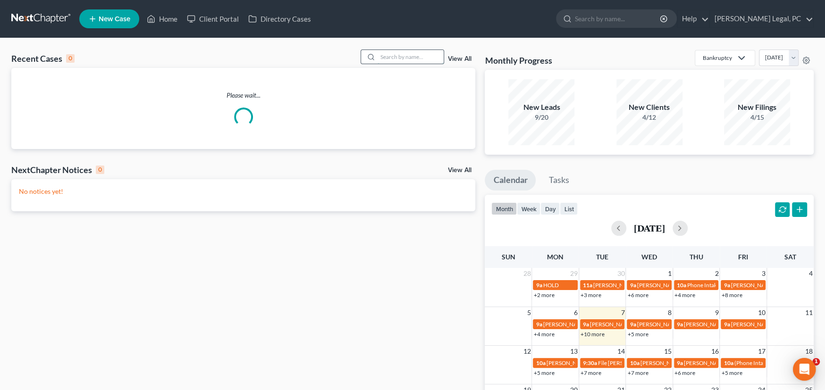
click at [390, 50] on input "search" at bounding box center [410, 57] width 66 height 14
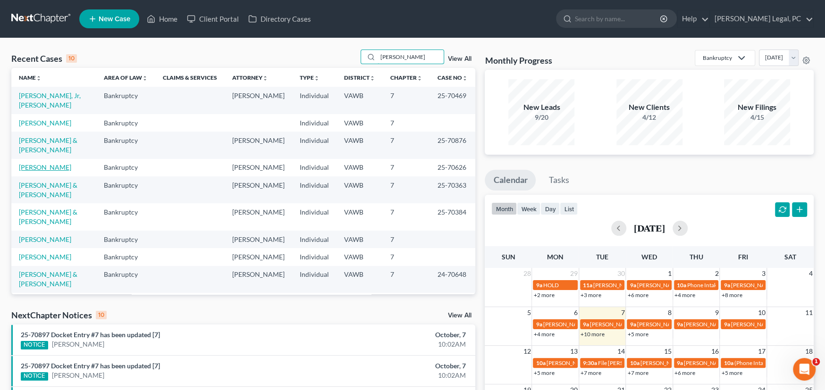
type input "[PERSON_NAME]"
click at [49, 163] on link "[PERSON_NAME]" at bounding box center [45, 167] width 52 height 8
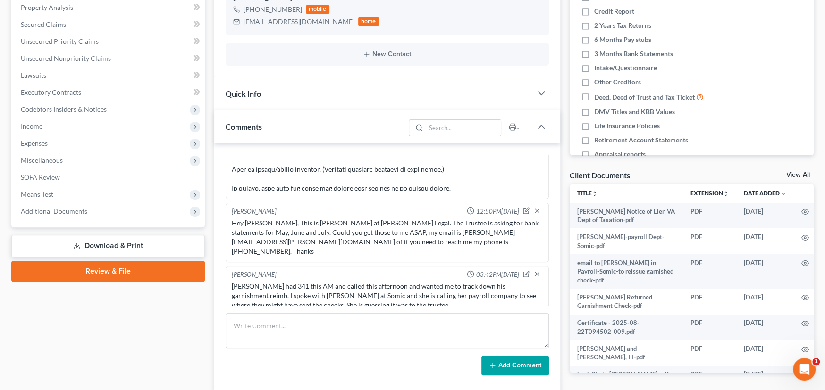
scroll to position [189, 0]
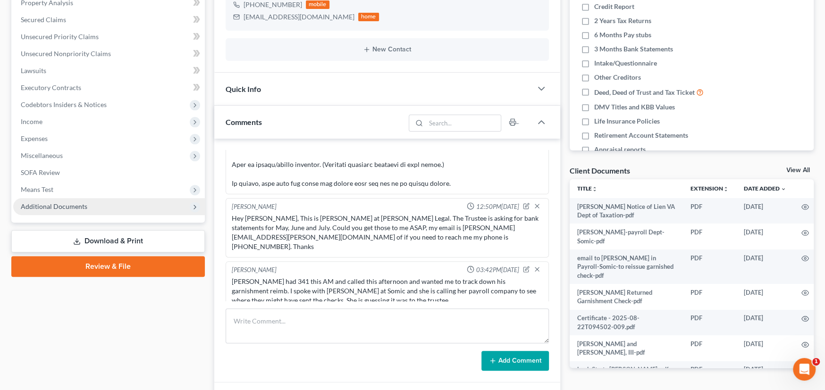
click at [59, 205] on span "Additional Documents" at bounding box center [54, 206] width 67 height 8
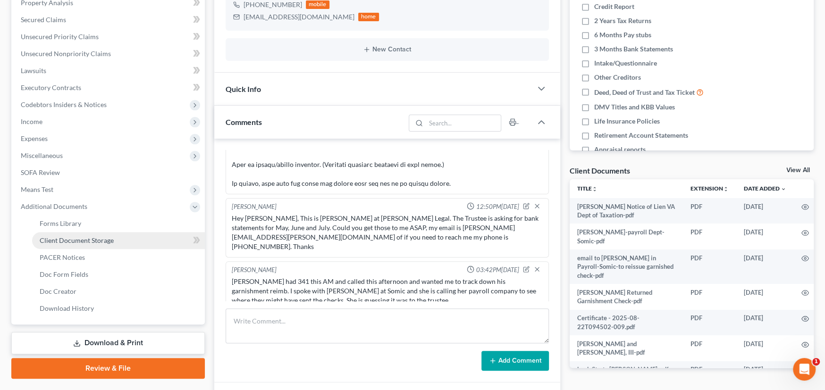
click at [78, 241] on span "Client Document Storage" at bounding box center [77, 240] width 74 height 8
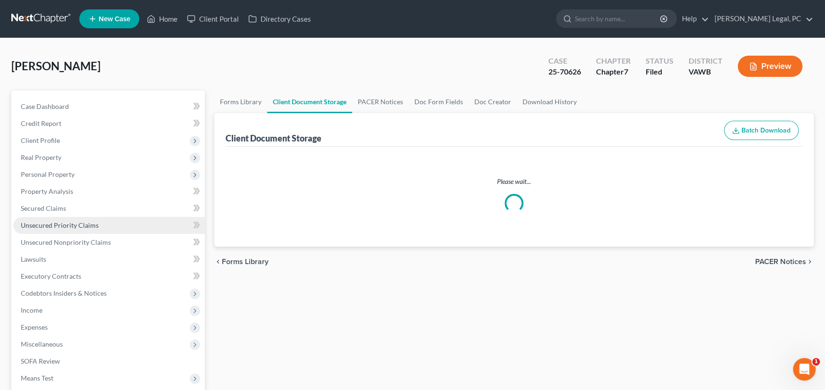
select select "0"
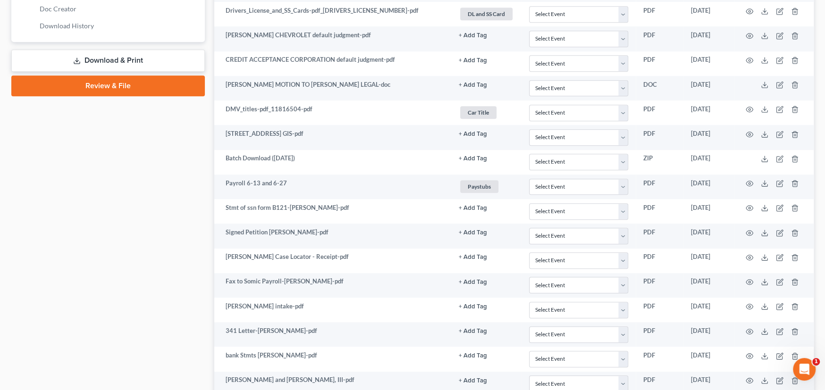
scroll to position [661, 0]
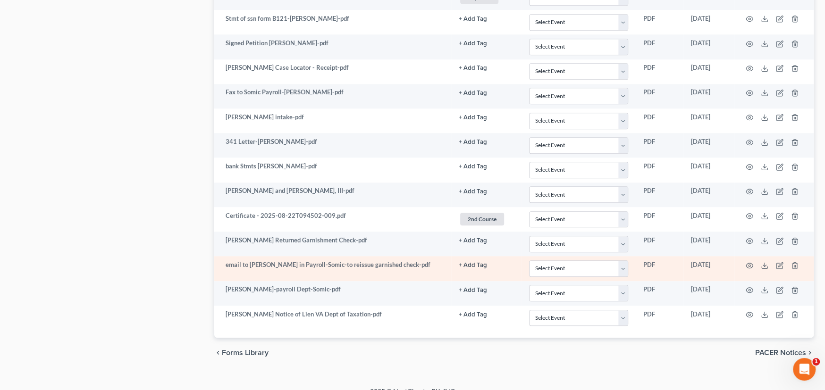
click at [390, 268] on td "email to Shea in Payroll-Somic-to reissue garnished check-pdf" at bounding box center [332, 268] width 237 height 25
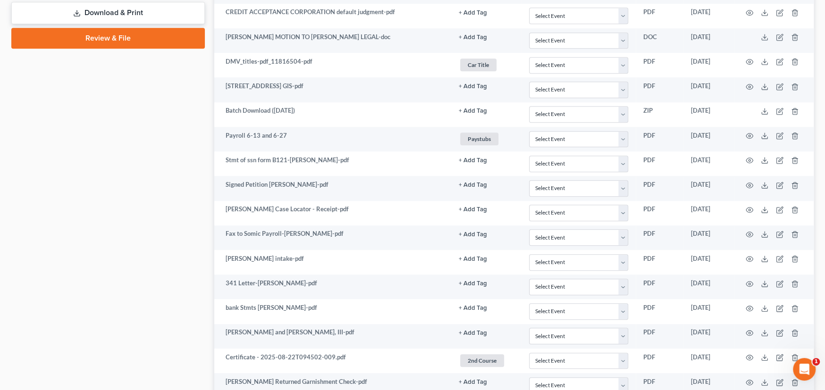
scroll to position [671, 0]
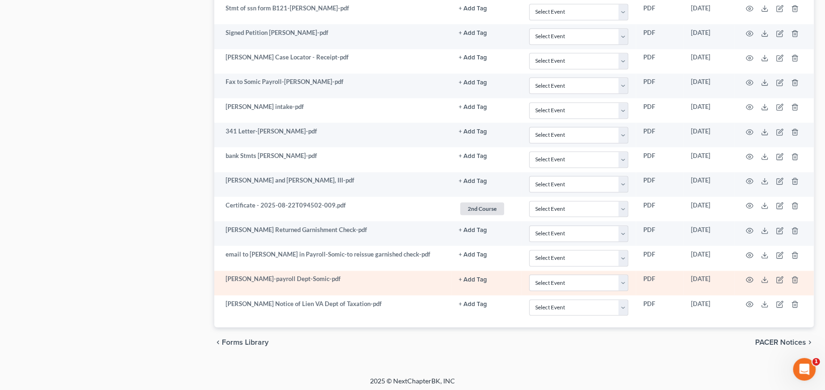
click at [369, 277] on td "Shea McPeak-payroll Dept-Somic-pdf" at bounding box center [332, 283] width 237 height 25
click at [750, 279] on circle "button" at bounding box center [749, 280] width 2 height 2
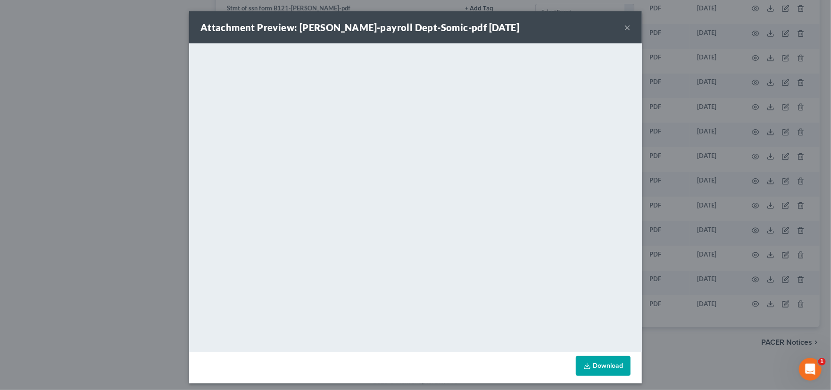
click at [625, 27] on button "×" at bounding box center [627, 27] width 7 height 11
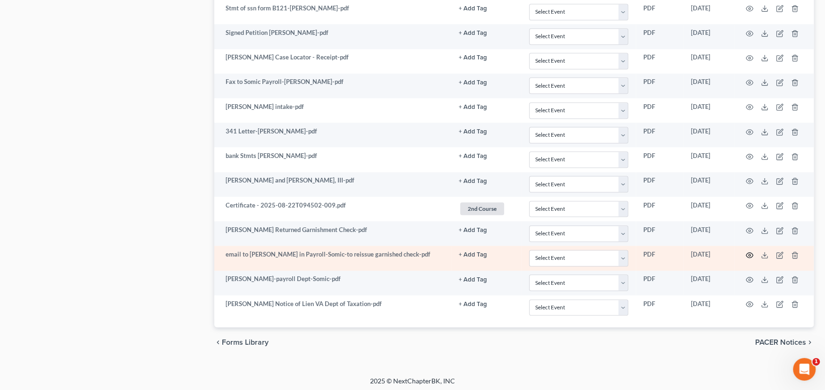
click at [747, 251] on icon "button" at bounding box center [749, 255] width 8 height 8
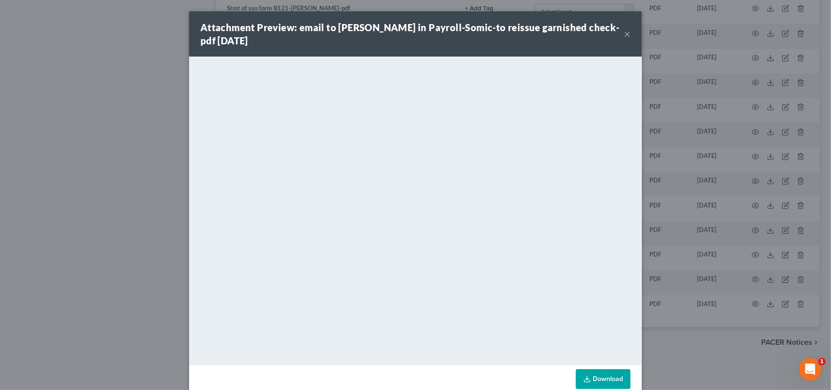
click at [624, 37] on button "×" at bounding box center [627, 33] width 7 height 11
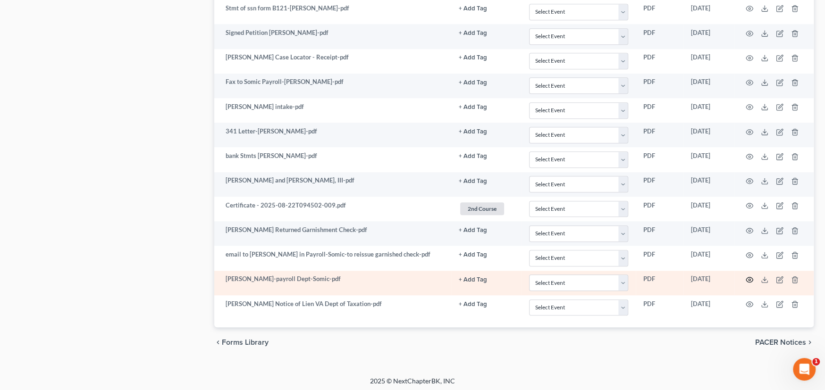
click at [751, 277] on icon "button" at bounding box center [749, 280] width 8 height 8
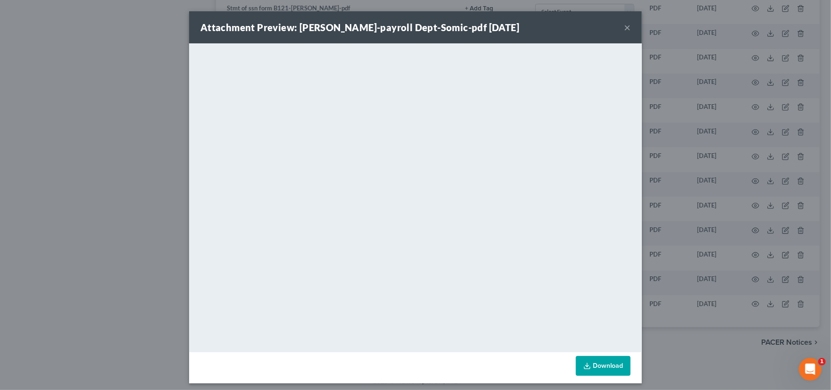
drag, startPoint x: 624, startPoint y: 25, endPoint x: 574, endPoint y: 17, distance: 50.2
click at [624, 25] on button "×" at bounding box center [627, 27] width 7 height 11
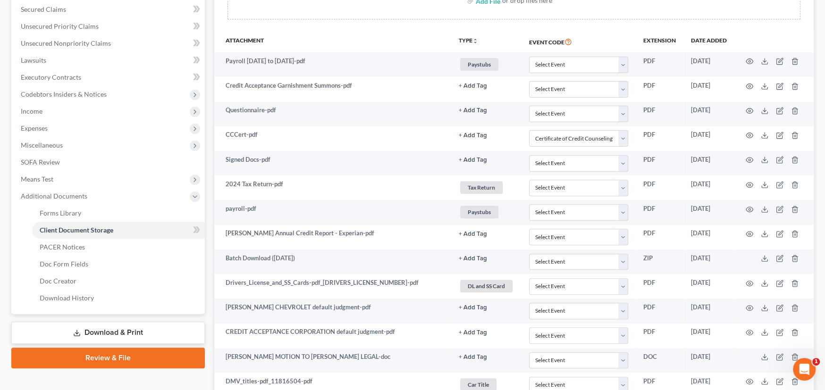
scroll to position [0, 0]
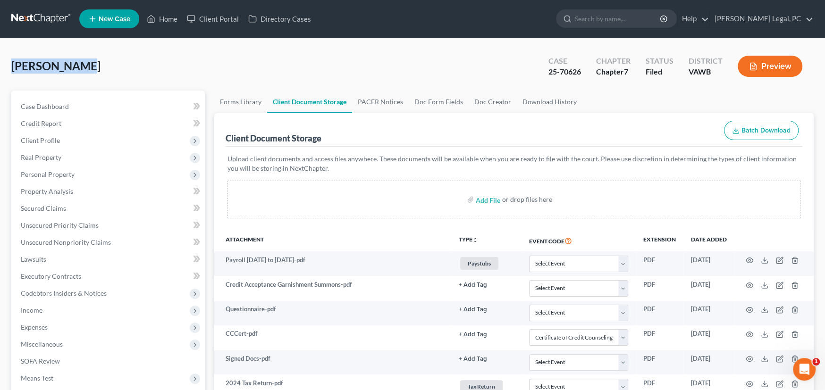
drag, startPoint x: 83, startPoint y: 62, endPoint x: 21, endPoint y: 60, distance: 61.4
copy span "[PERSON_NAME]"
click at [44, 102] on span "Case Dashboard" at bounding box center [45, 106] width 48 height 8
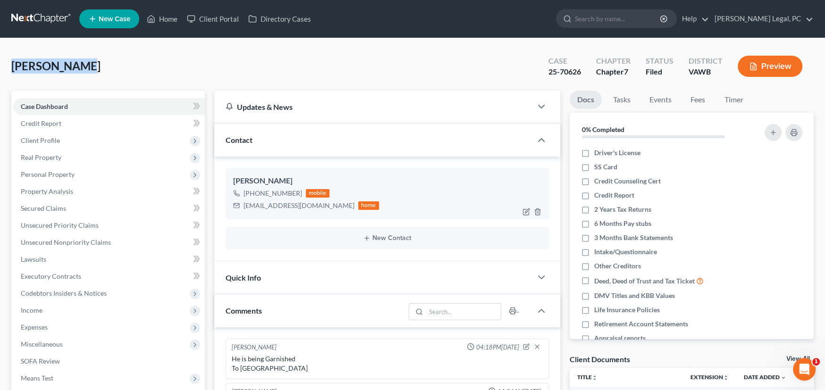
scroll to position [276, 0]
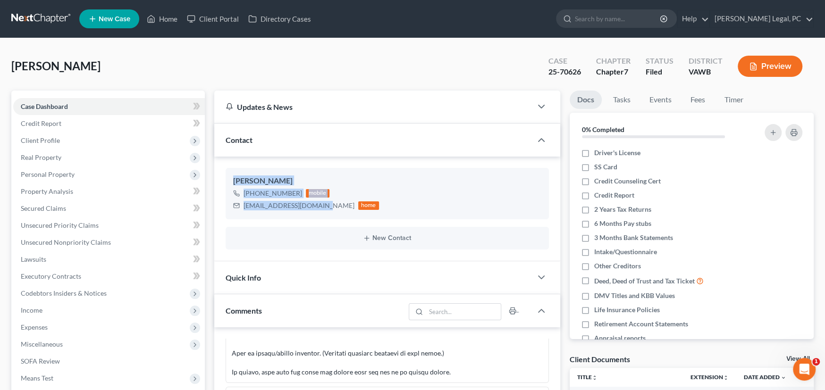
drag, startPoint x: 321, startPoint y: 208, endPoint x: 217, endPoint y: 178, distance: 108.8
click at [217, 178] on div "James Allen III +1 (276) 284-1647 mobile peeweeallen15@gmail.com home New Conta…" at bounding box center [387, 209] width 346 height 104
copy div "James Allen III +1 (276) 284-1647 mobile peeweeallen15@gmail.com"
click at [17, 11] on link at bounding box center [41, 18] width 60 height 17
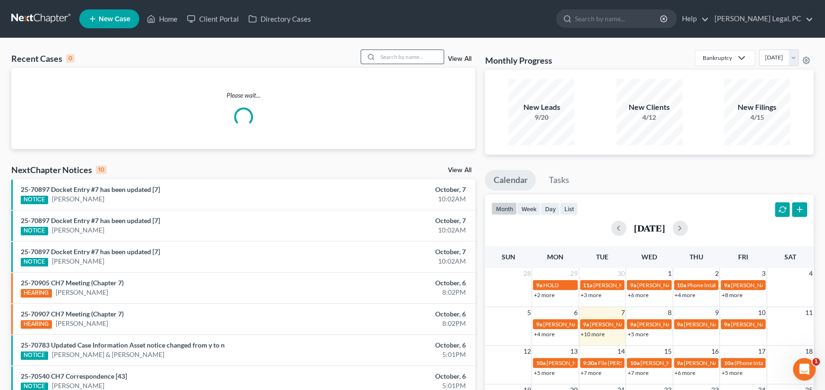
click at [384, 50] on input "search" at bounding box center [410, 57] width 66 height 14
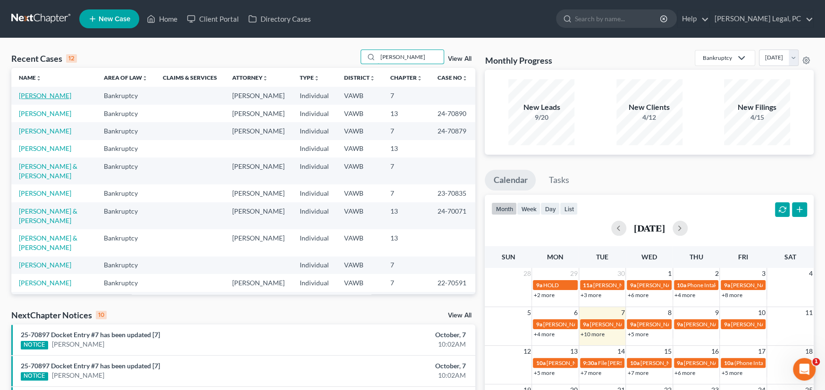
type input "[PERSON_NAME]"
click at [38, 97] on link "[PERSON_NAME]" at bounding box center [45, 96] width 52 height 8
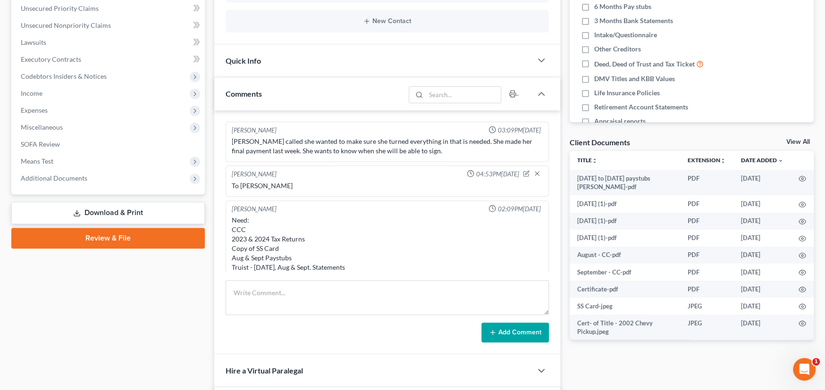
scroll to position [235, 0]
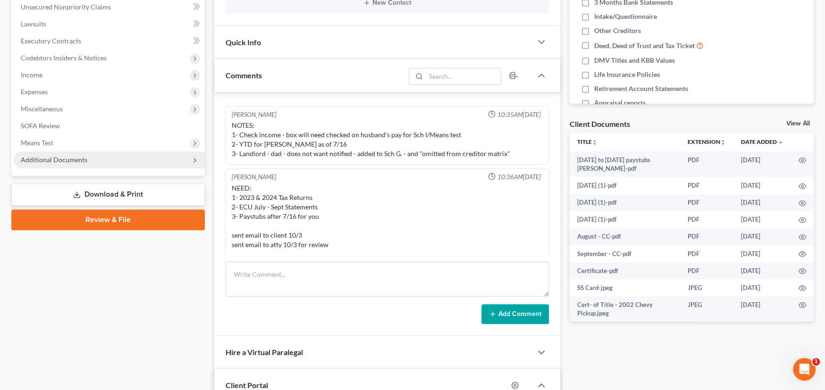
click at [44, 156] on span "Additional Documents" at bounding box center [54, 160] width 67 height 8
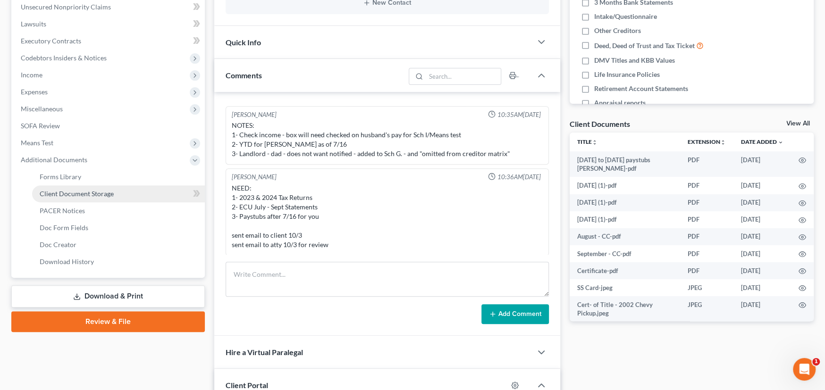
click at [63, 190] on span "Client Document Storage" at bounding box center [77, 194] width 74 height 8
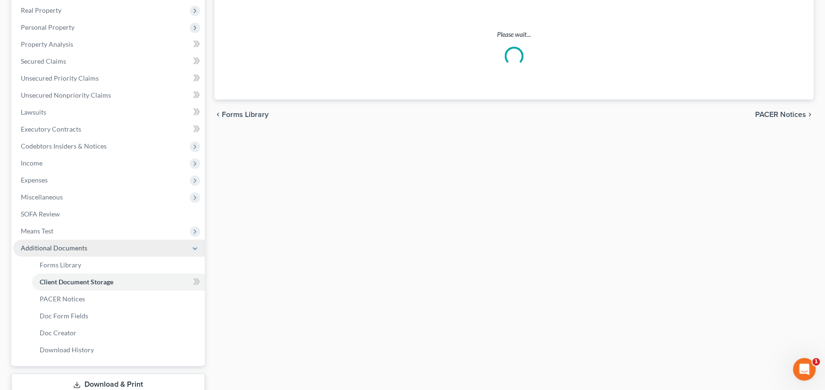
scroll to position [1, 0]
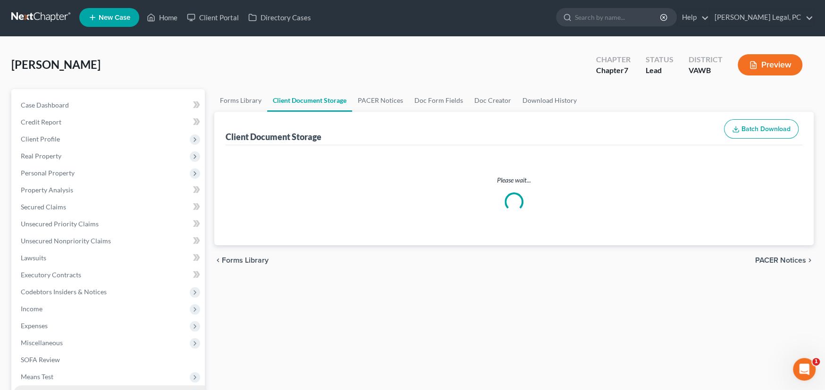
select select "0"
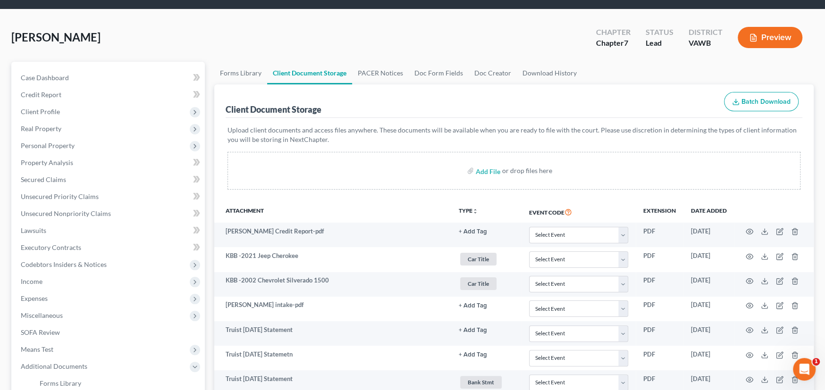
scroll to position [0, 0]
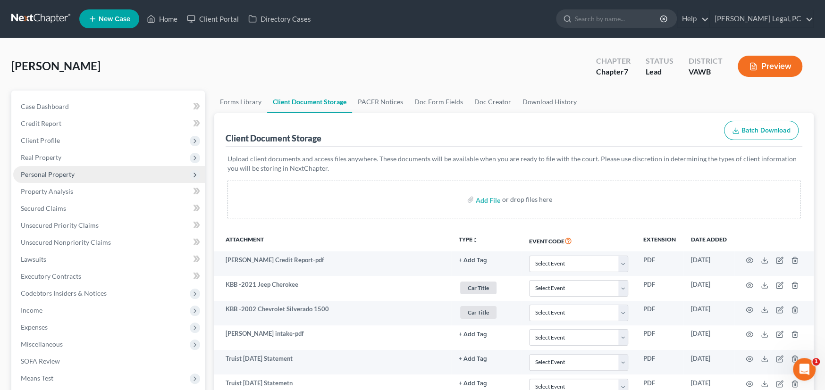
select select "0"
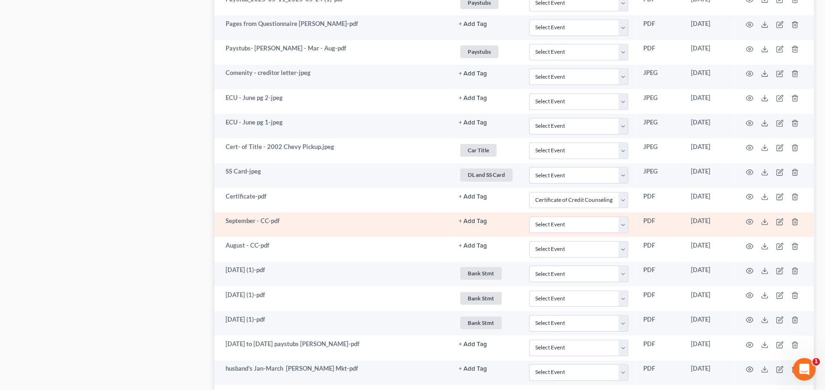
scroll to position [745, 0]
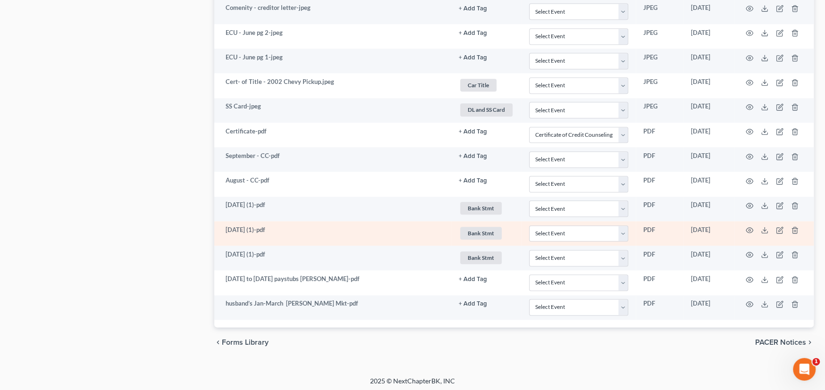
click at [755, 226] on td at bounding box center [773, 233] width 79 height 25
click at [746, 226] on icon "button" at bounding box center [749, 230] width 8 height 8
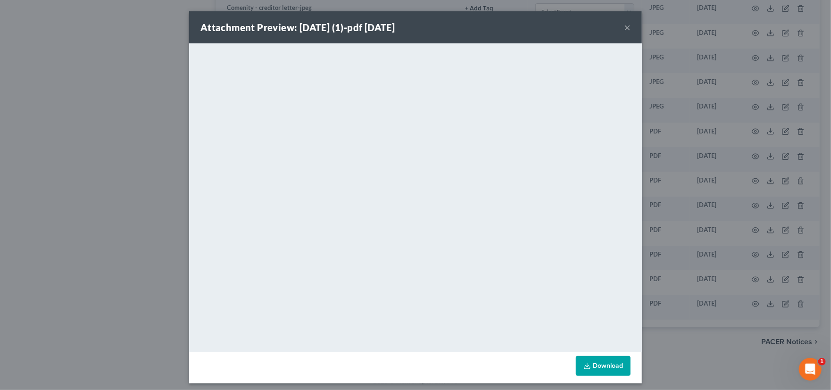
click at [624, 26] on button "×" at bounding box center [627, 27] width 7 height 11
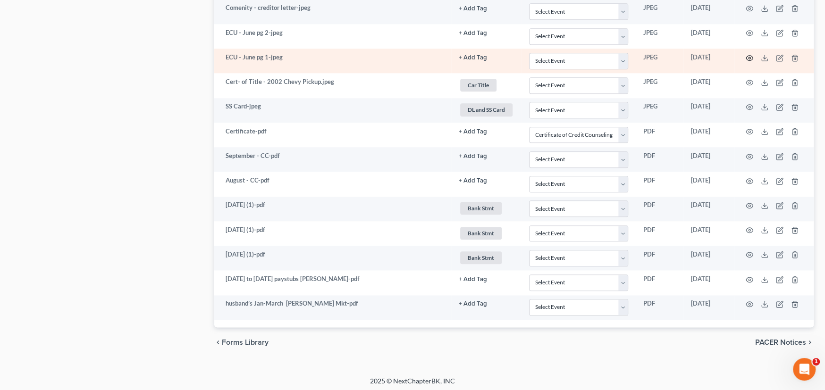
click at [749, 54] on icon "button" at bounding box center [749, 58] width 8 height 8
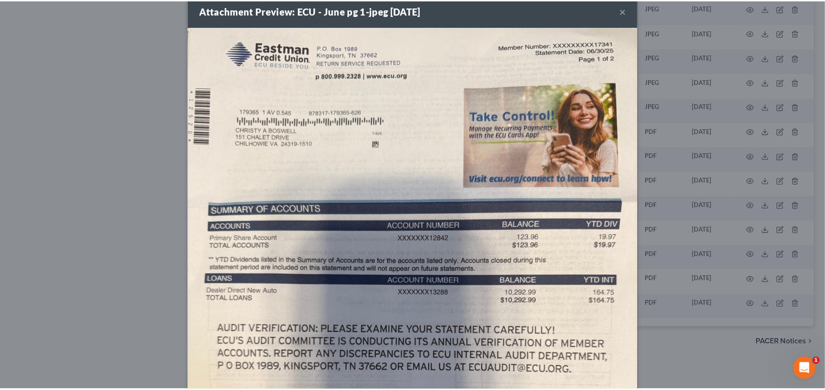
scroll to position [0, 0]
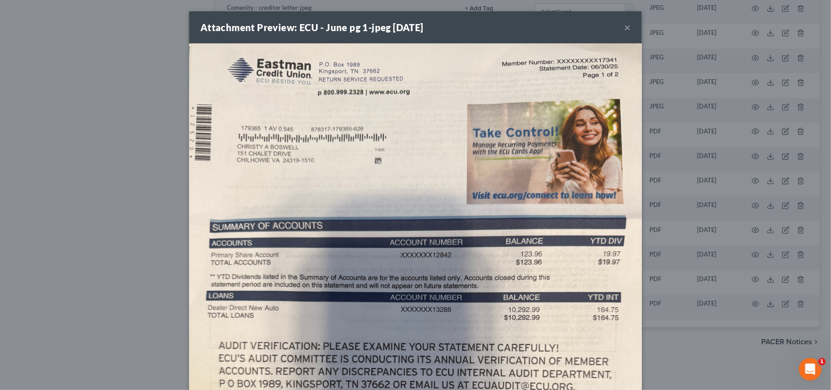
click at [624, 25] on button "×" at bounding box center [627, 27] width 7 height 11
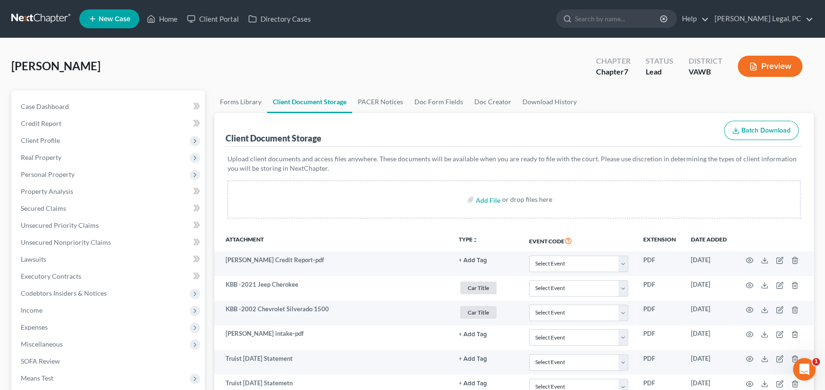
click at [28, 21] on link at bounding box center [41, 18] width 60 height 17
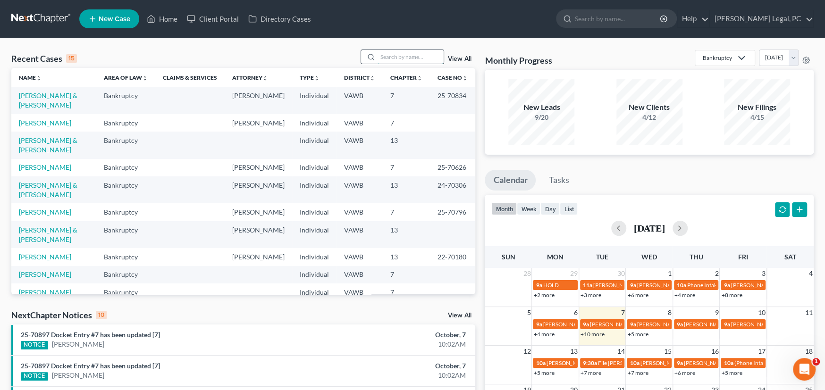
click at [391, 53] on input "search" at bounding box center [410, 57] width 66 height 14
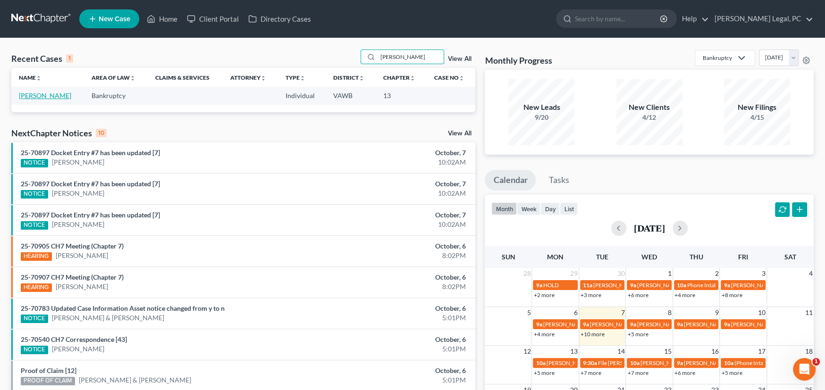
type input "[PERSON_NAME]"
click at [21, 97] on link "[PERSON_NAME]" at bounding box center [45, 96] width 52 height 8
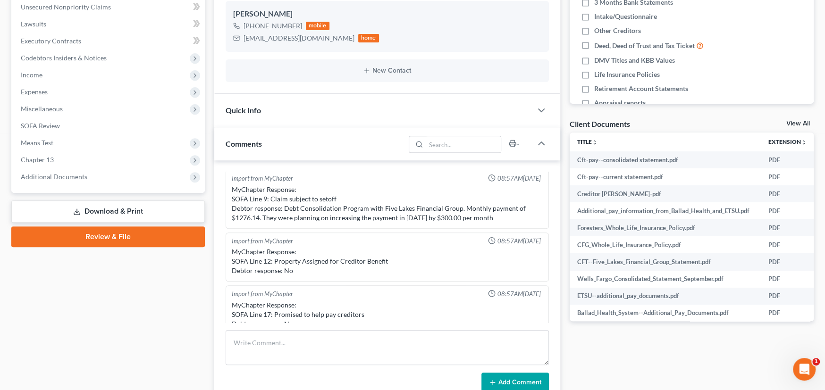
scroll to position [891, 0]
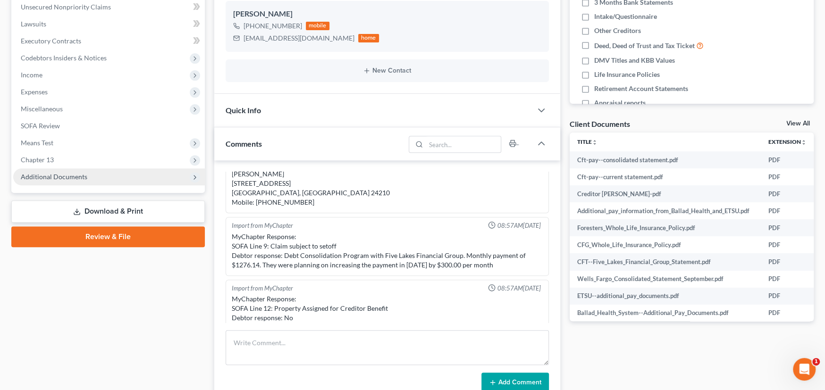
click at [74, 178] on span "Additional Documents" at bounding box center [54, 177] width 67 height 8
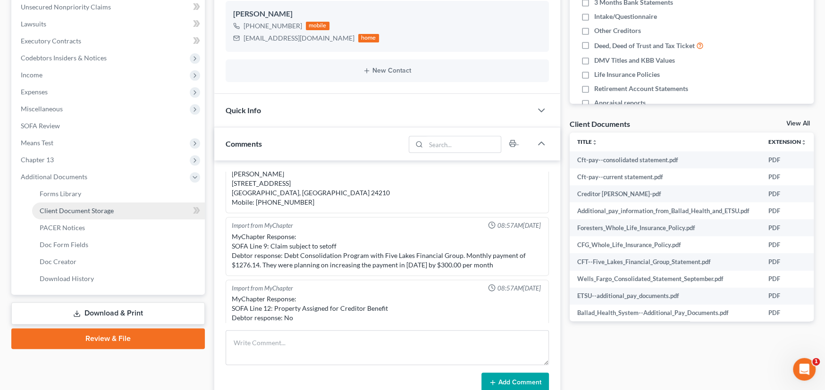
click at [75, 212] on span "Client Document Storage" at bounding box center [77, 211] width 74 height 8
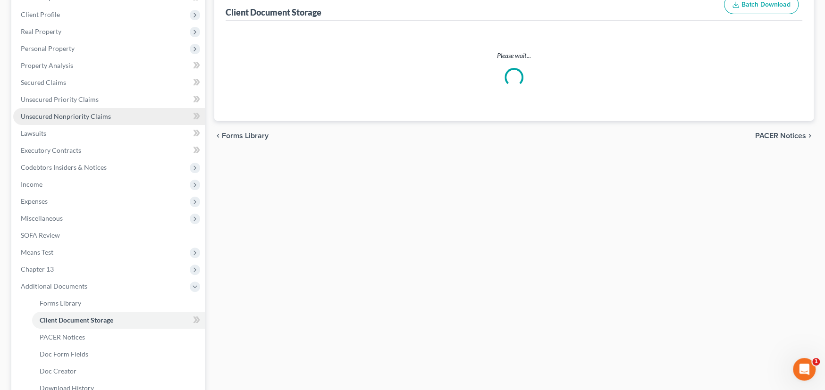
select select "0"
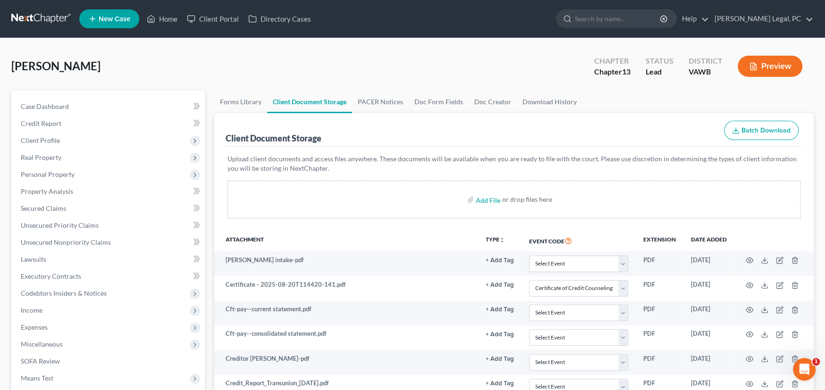
click at [43, 16] on link at bounding box center [41, 18] width 60 height 17
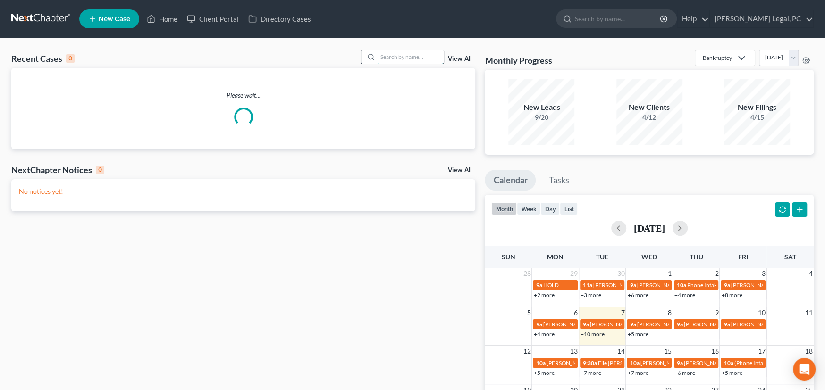
click at [407, 56] on input "search" at bounding box center [410, 57] width 66 height 14
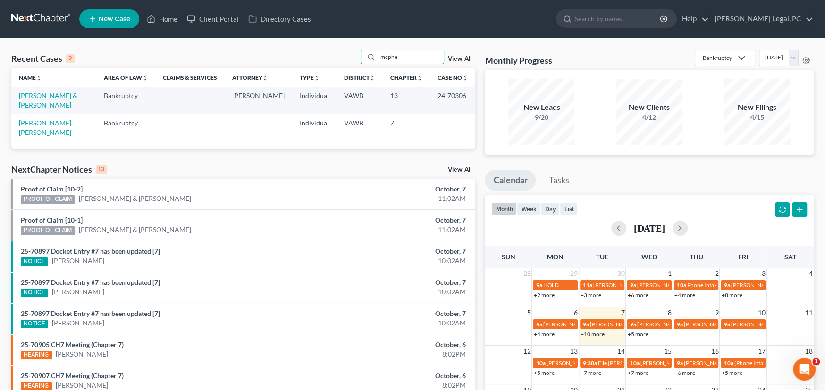
type input "mcphe"
click at [53, 95] on link "[PERSON_NAME] & [PERSON_NAME]" at bounding box center [48, 100] width 59 height 17
select select "4"
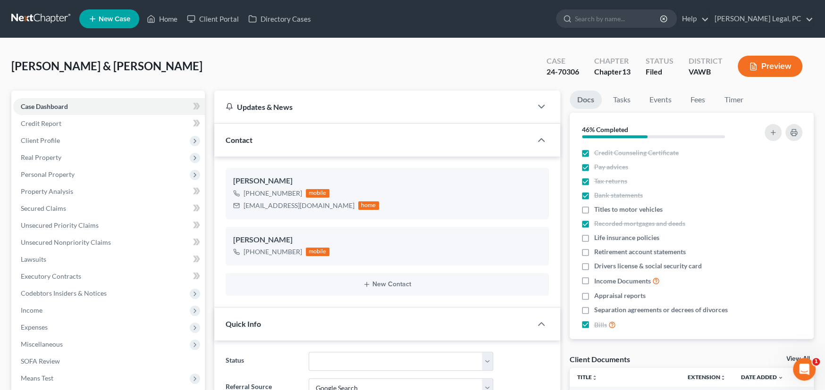
scroll to position [273, 0]
drag, startPoint x: 577, startPoint y: 73, endPoint x: 542, endPoint y: 73, distance: 34.9
click at [542, 73] on div "Case 24-70306" at bounding box center [563, 67] width 48 height 28
copy div "24-70306"
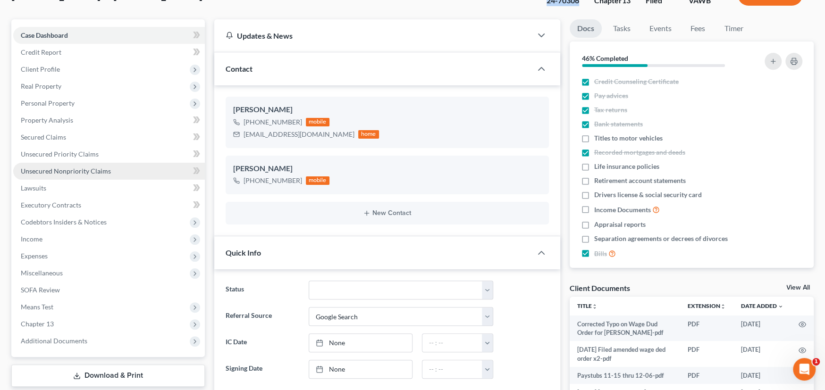
scroll to position [94, 0]
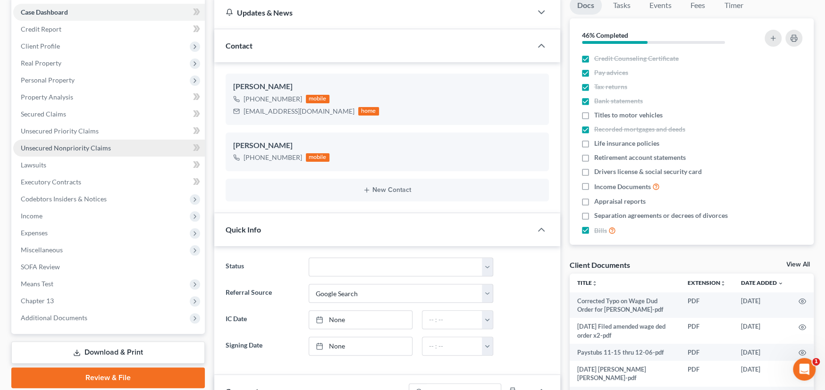
click at [81, 150] on span "Unsecured Nonpriority Claims" at bounding box center [66, 148] width 90 height 8
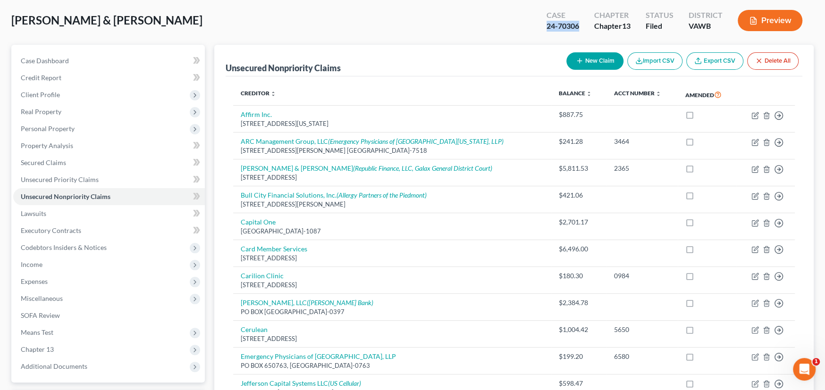
scroll to position [41, 0]
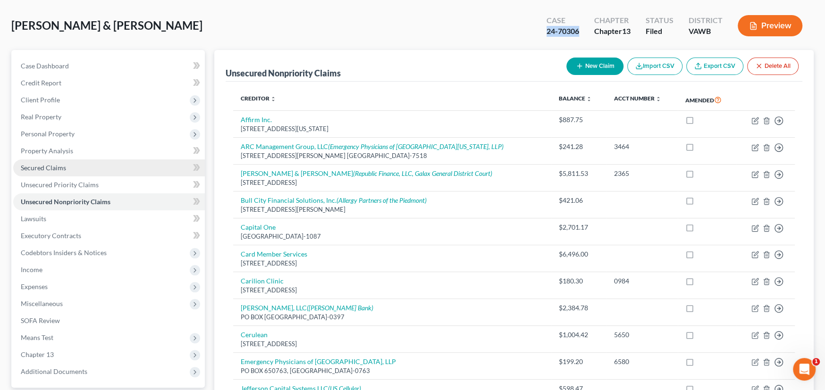
click at [52, 168] on span "Secured Claims" at bounding box center [43, 168] width 45 height 8
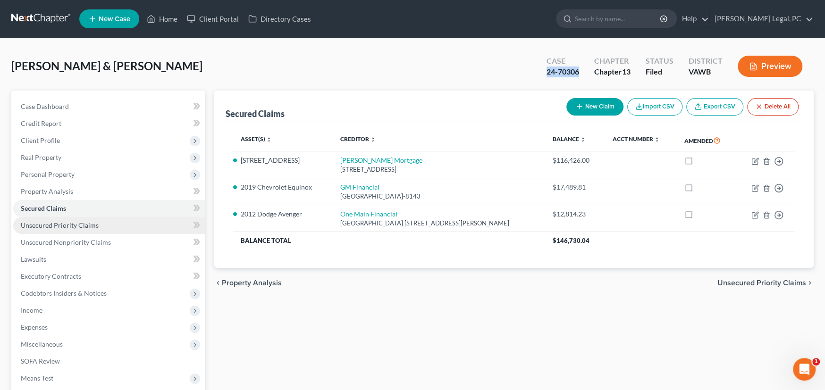
click at [53, 224] on span "Unsecured Priority Claims" at bounding box center [60, 225] width 78 height 8
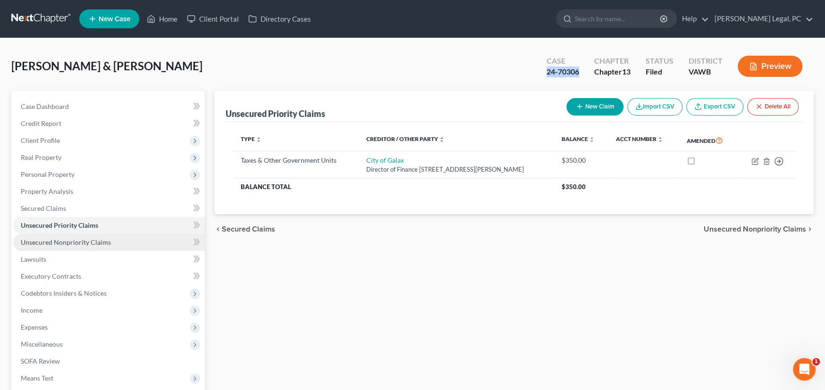
click at [73, 239] on span "Unsecured Nonpriority Claims" at bounding box center [66, 242] width 90 height 8
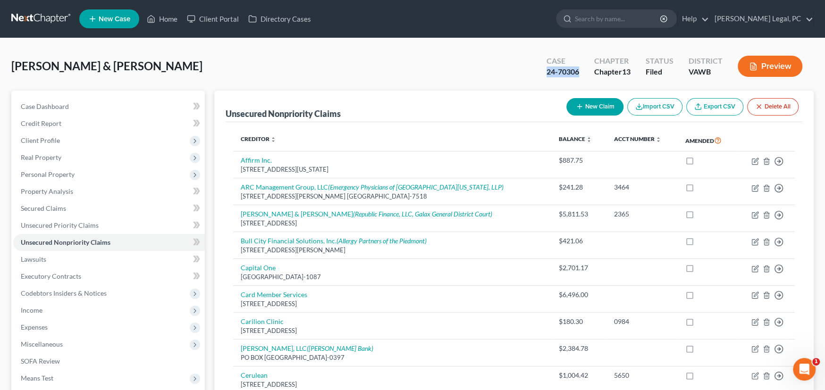
click at [35, 20] on link at bounding box center [41, 18] width 60 height 17
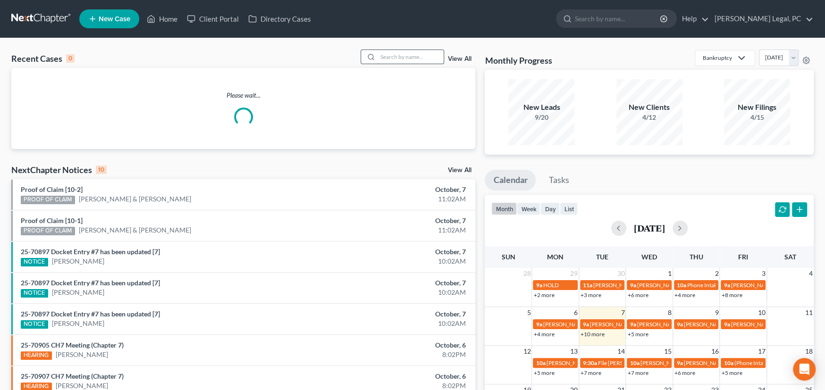
click at [401, 58] on input "search" at bounding box center [410, 57] width 66 height 14
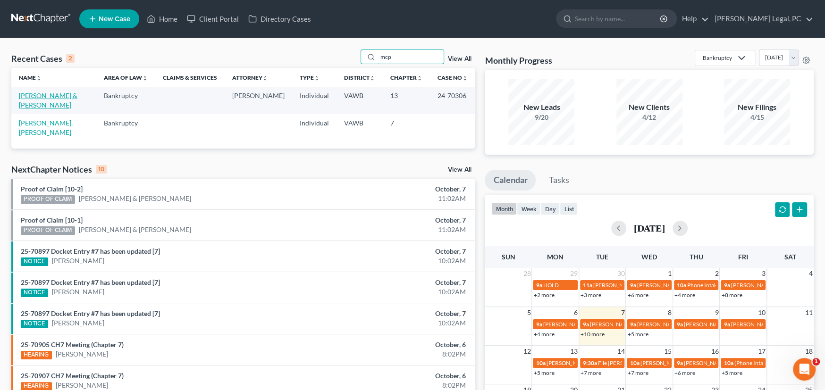
type input "mcp"
click at [42, 97] on link "[PERSON_NAME] & [PERSON_NAME]" at bounding box center [48, 100] width 59 height 17
select select "4"
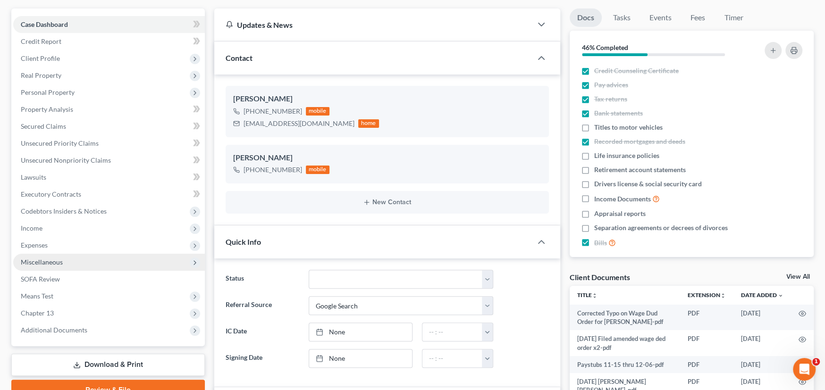
scroll to position [189, 0]
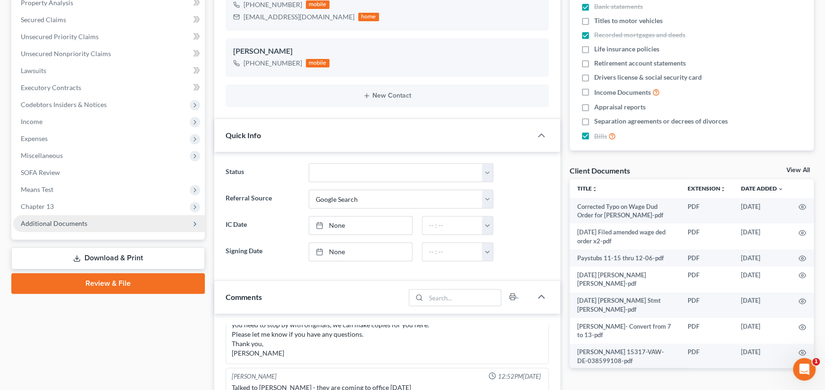
click at [53, 215] on span "Additional Documents" at bounding box center [109, 223] width 192 height 17
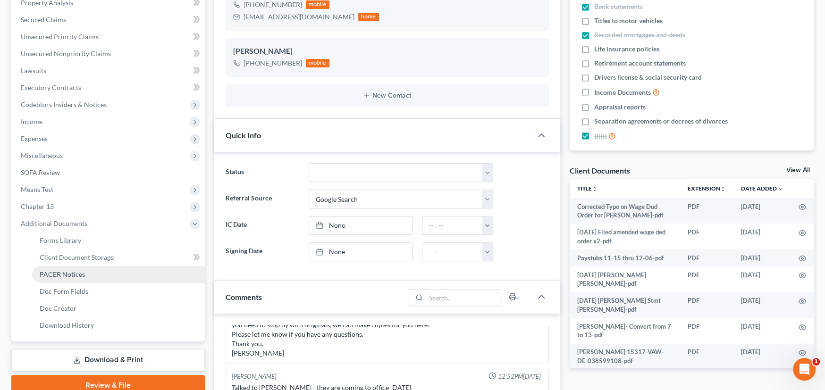
click at [58, 276] on span "PACER Notices" at bounding box center [62, 274] width 45 height 8
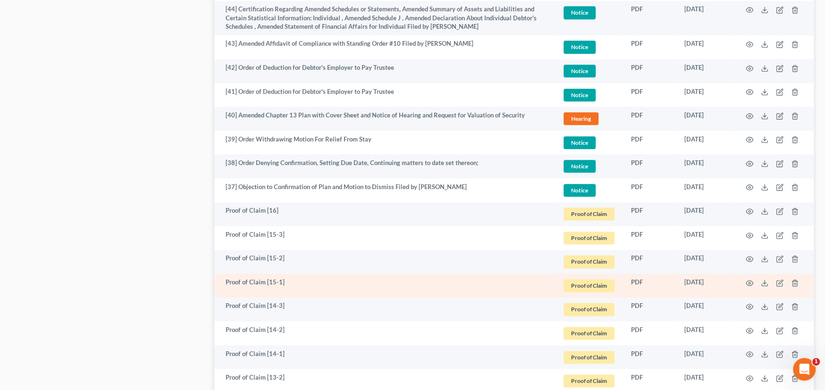
scroll to position [849, 0]
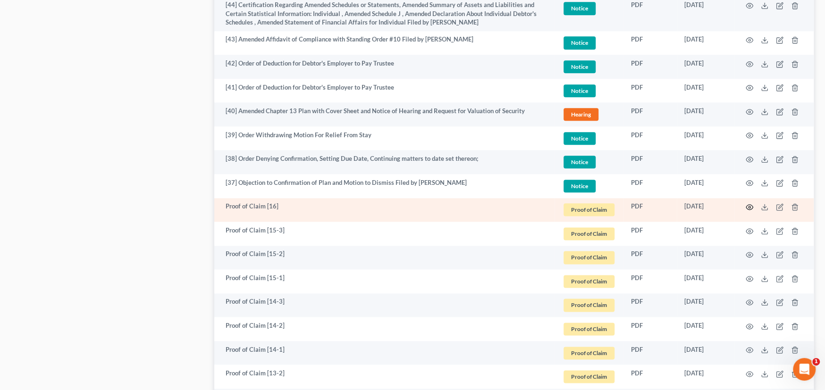
click at [750, 206] on circle "button" at bounding box center [749, 207] width 2 height 2
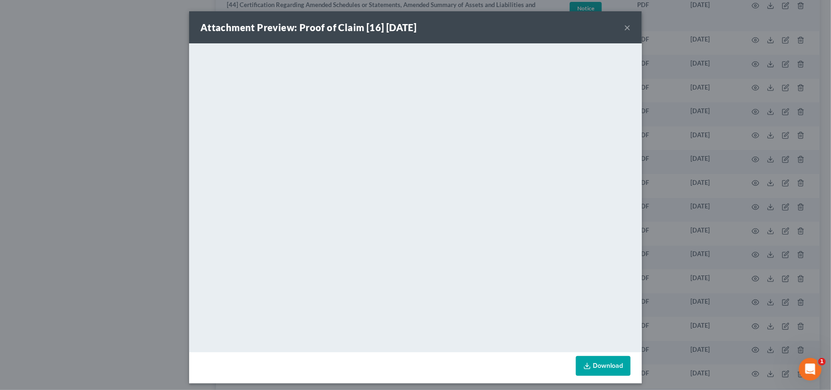
click at [624, 27] on button "×" at bounding box center [627, 27] width 7 height 11
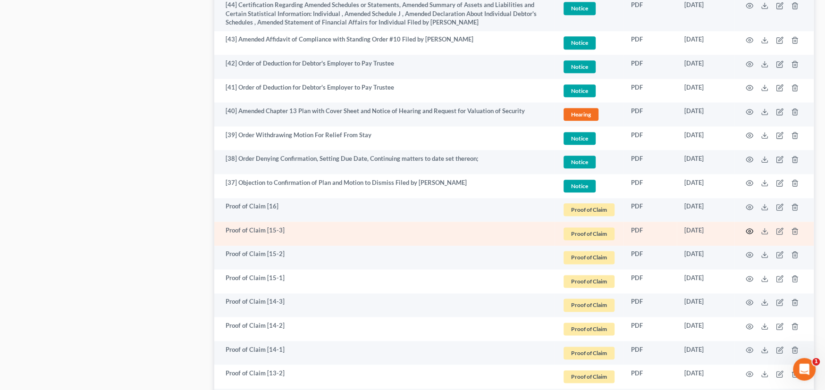
click at [746, 230] on icon "button" at bounding box center [749, 230] width 7 height 5
click at [749, 230] on circle "button" at bounding box center [749, 231] width 2 height 2
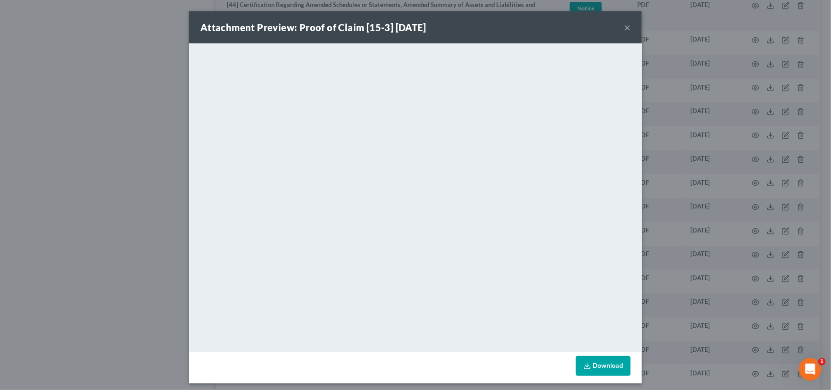
click at [627, 27] on button "×" at bounding box center [627, 27] width 7 height 11
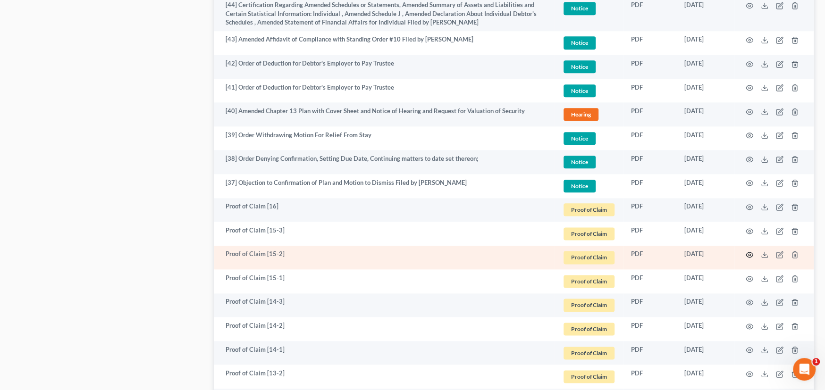
click at [749, 254] on circle "button" at bounding box center [749, 255] width 2 height 2
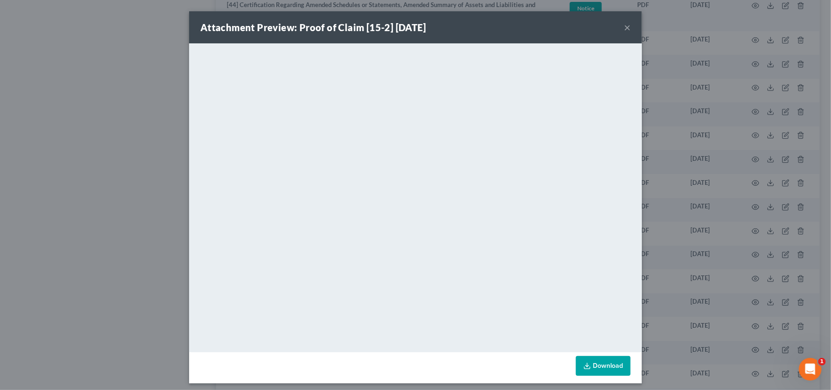
click at [624, 28] on button "×" at bounding box center [627, 27] width 7 height 11
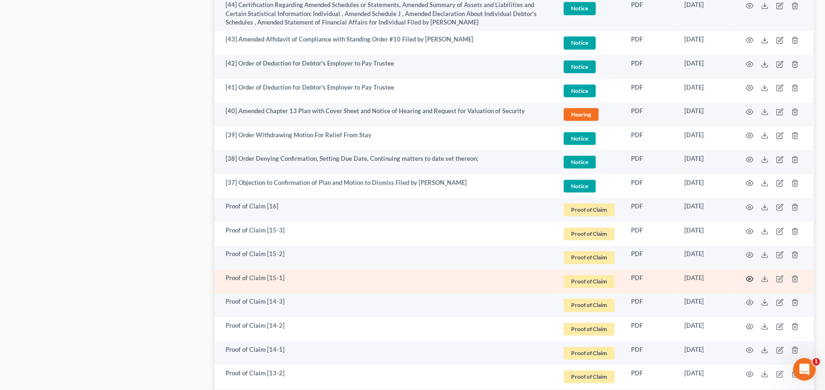
click at [748, 278] on circle "button" at bounding box center [749, 279] width 2 height 2
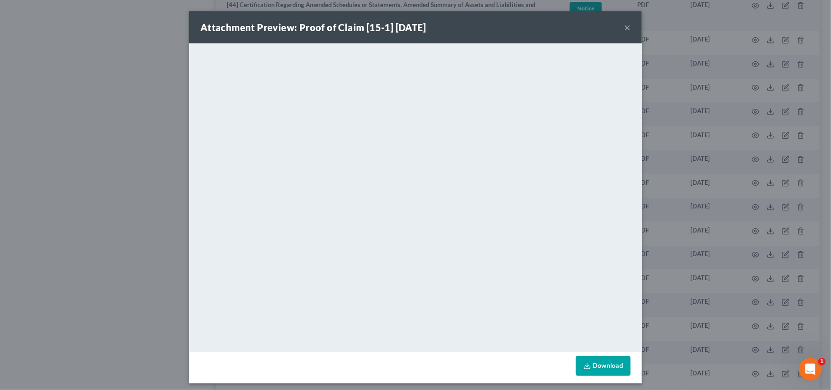
click at [626, 26] on button "×" at bounding box center [627, 27] width 7 height 11
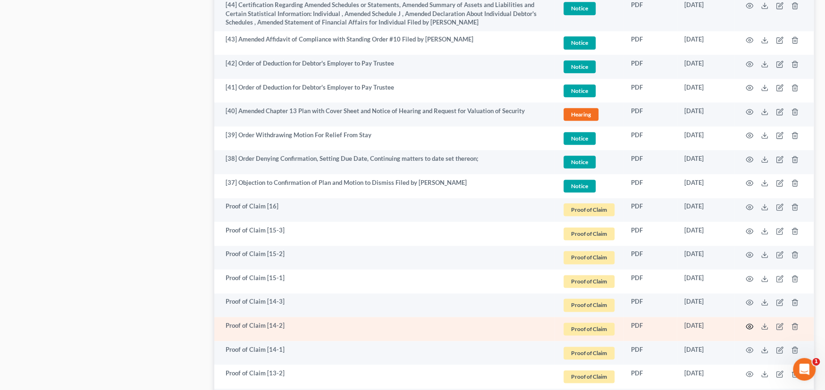
click at [748, 327] on icon "button" at bounding box center [749, 326] width 7 height 5
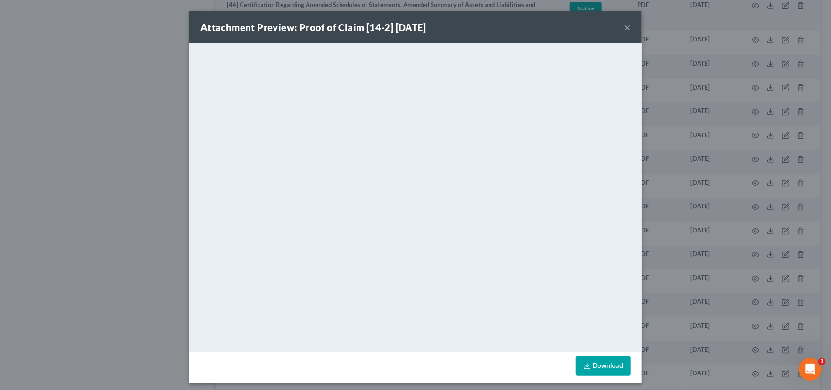
click at [624, 32] on button "×" at bounding box center [627, 27] width 7 height 11
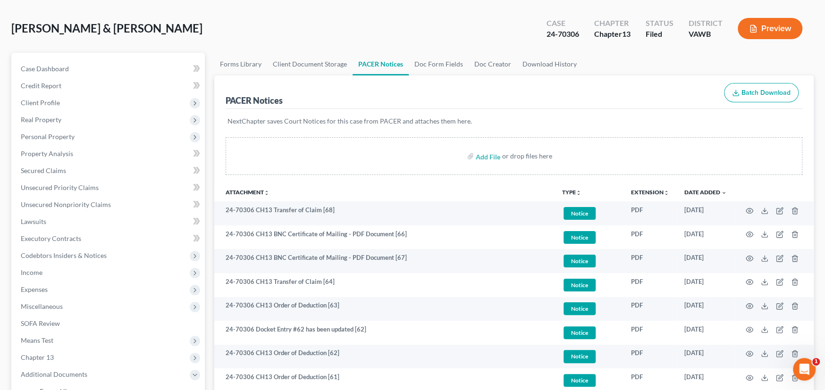
scroll to position [0, 0]
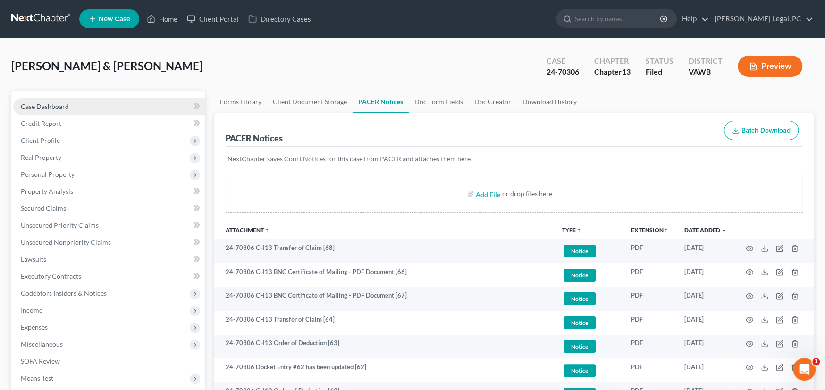
click at [58, 102] on span "Case Dashboard" at bounding box center [45, 106] width 48 height 8
select select "4"
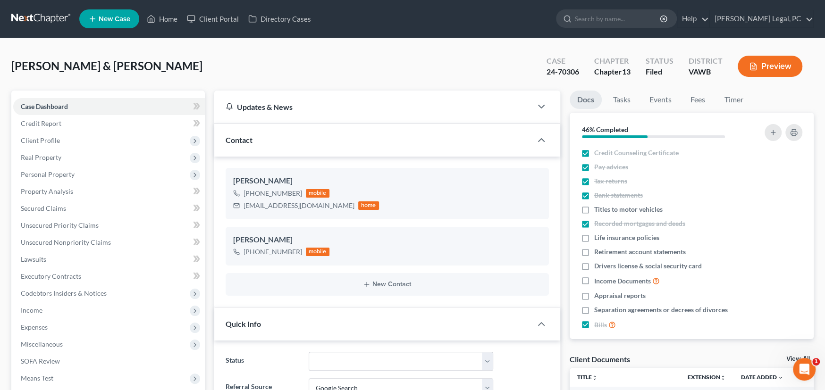
drag, startPoint x: 31, startPoint y: 16, endPoint x: 30, endPoint y: 10, distance: 6.2
click at [31, 16] on link at bounding box center [41, 18] width 60 height 17
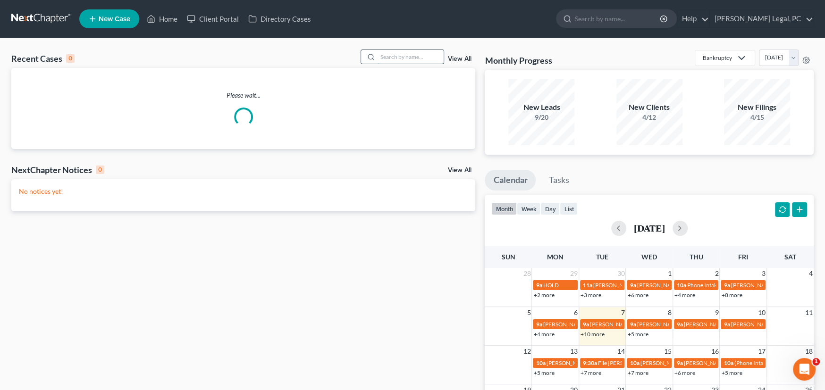
click at [394, 55] on input "search" at bounding box center [410, 57] width 66 height 14
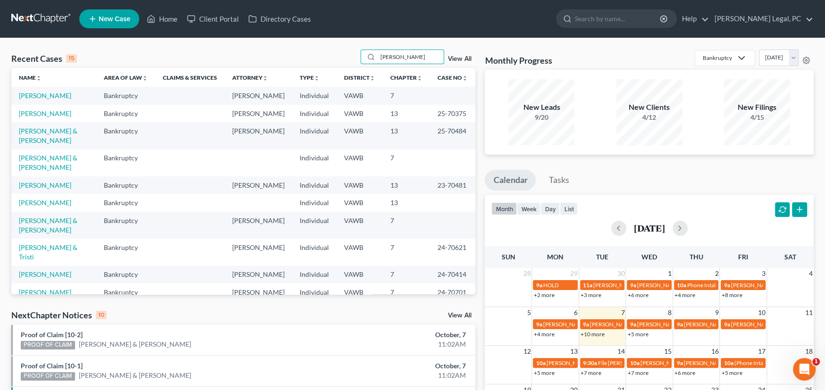
type input "[PERSON_NAME]"
click at [27, 99] on link "[PERSON_NAME]" at bounding box center [45, 96] width 52 height 8
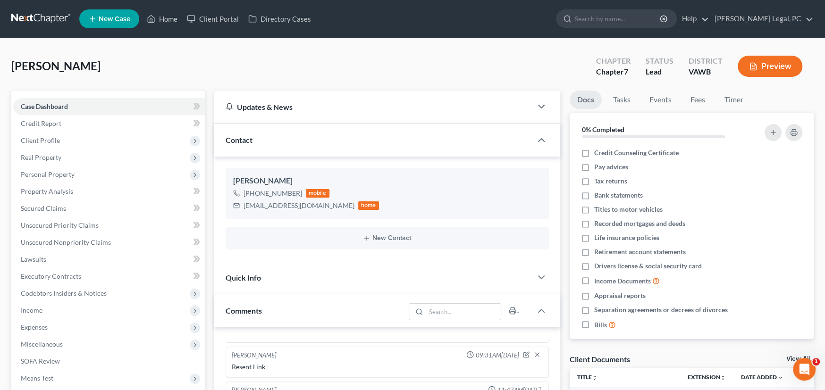
click at [26, 16] on link at bounding box center [41, 18] width 60 height 17
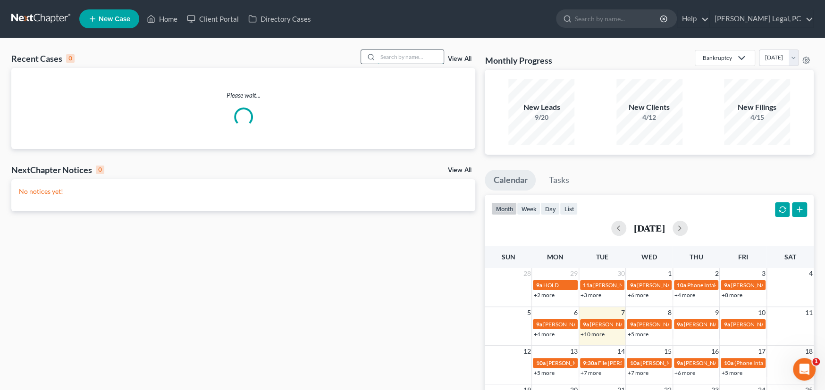
click at [381, 58] on input "search" at bounding box center [410, 57] width 66 height 14
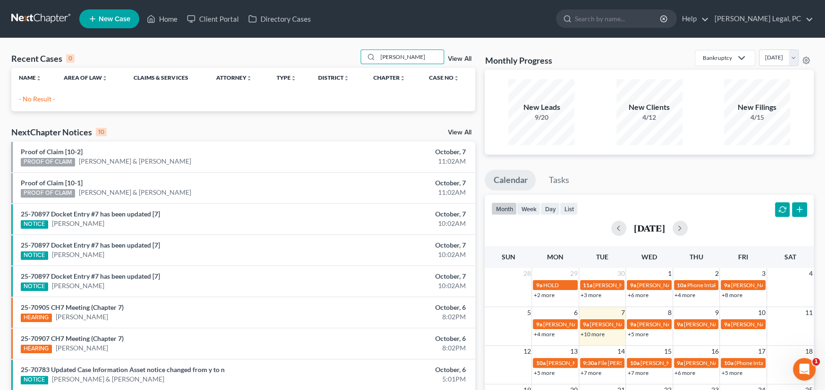
drag, startPoint x: 424, startPoint y: 58, endPoint x: 358, endPoint y: 58, distance: 66.5
click at [358, 58] on div "Recent Cases 0 dehart View All" at bounding box center [243, 59] width 464 height 18
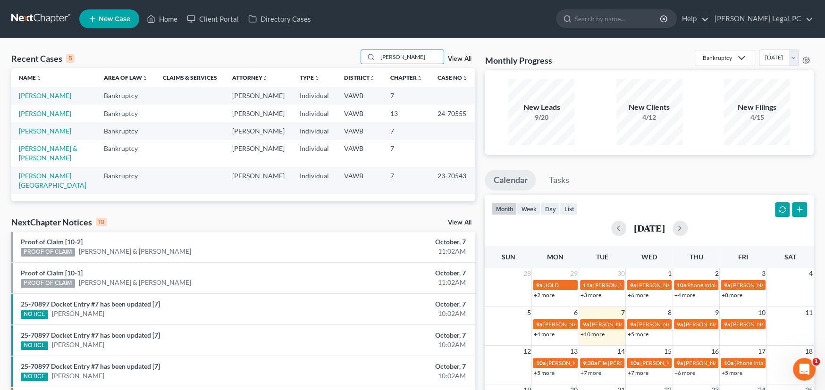
drag, startPoint x: 384, startPoint y: 50, endPoint x: 295, endPoint y: 47, distance: 88.8
click at [295, 47] on div "Recent Cases 5 owens View All Name unfold_more expand_more expand_less Area of …" at bounding box center [412, 303] width 825 height 531
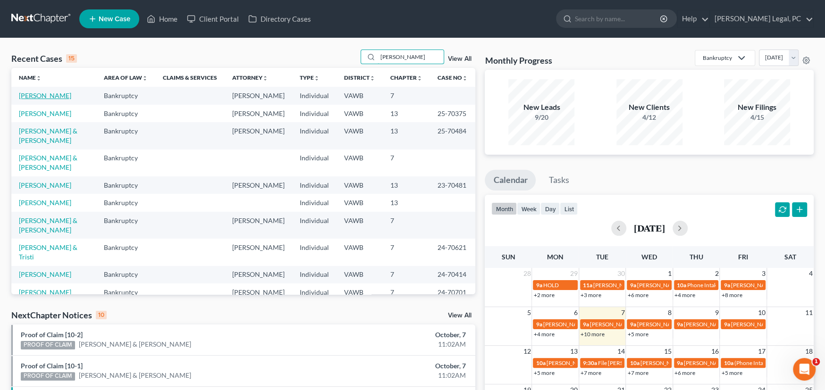
type input "beth"
click at [33, 98] on link "[PERSON_NAME]" at bounding box center [45, 96] width 52 height 8
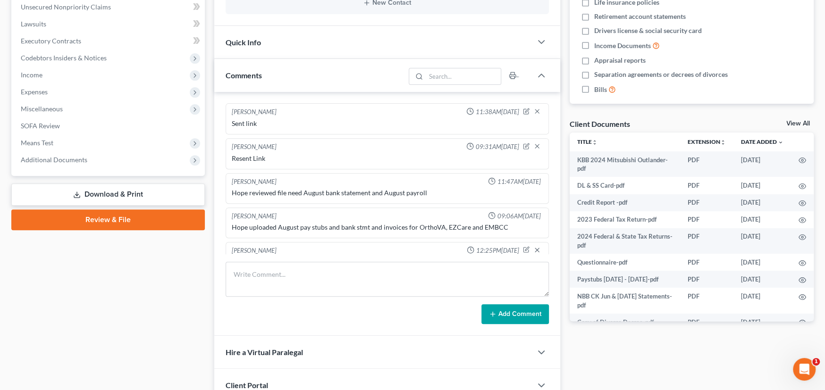
scroll to position [27, 0]
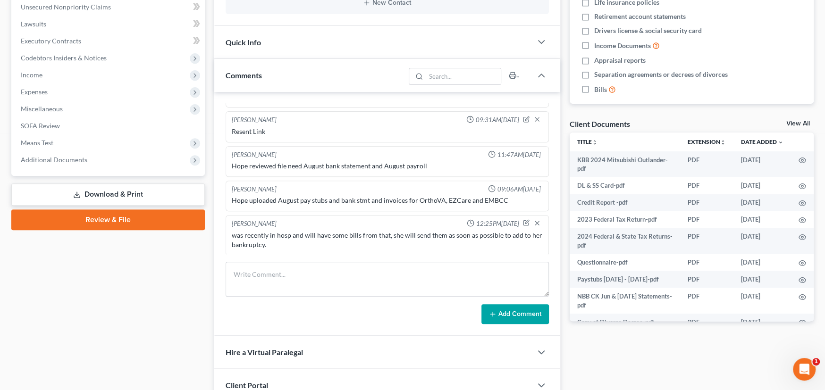
click at [299, 245] on div "was recently in hosp and will have some bills from that, she will send them as …" at bounding box center [387, 240] width 311 height 19
click at [272, 241] on div "was recently in hosp and will have some bills from that, she will send them as …" at bounding box center [387, 240] width 311 height 19
click at [340, 243] on div "was recently in hosp and will have some bills from that, she will send them as …" at bounding box center [387, 240] width 311 height 19
click at [502, 240] on div "was recently in hosp and will have some bills from that, she will send them as …" at bounding box center [387, 240] width 311 height 19
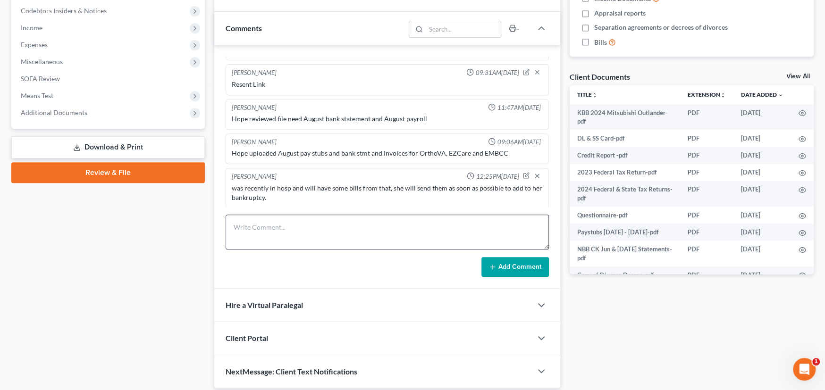
scroll to position [283, 0]
click at [270, 228] on textarea at bounding box center [387, 231] width 323 height 35
type textarea "To Mikayla"
click at [490, 260] on button "Add Comment" at bounding box center [514, 267] width 67 height 20
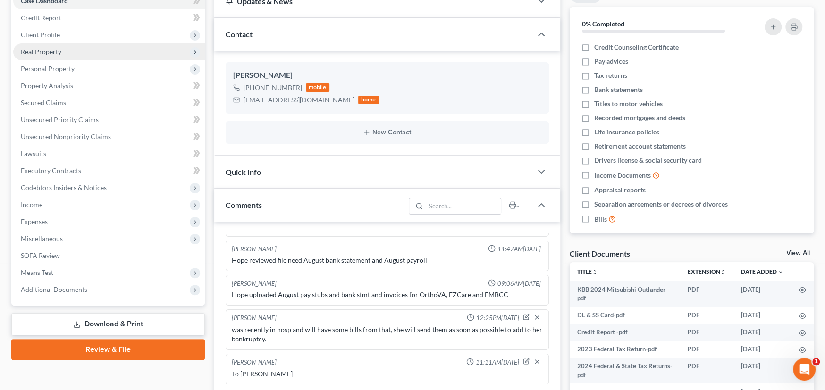
scroll to position [0, 0]
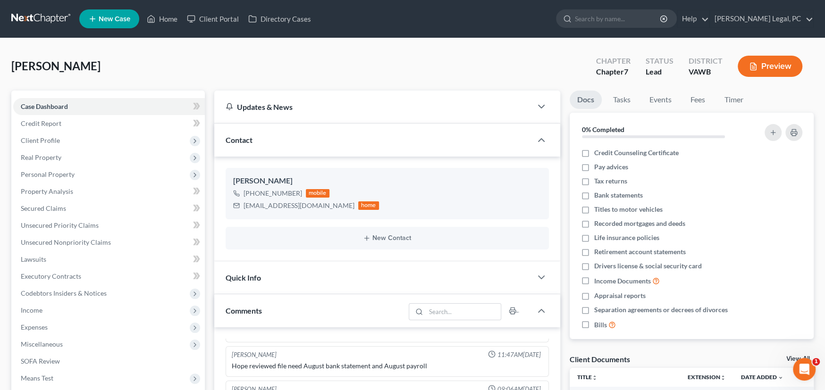
click at [46, 21] on link at bounding box center [41, 18] width 60 height 17
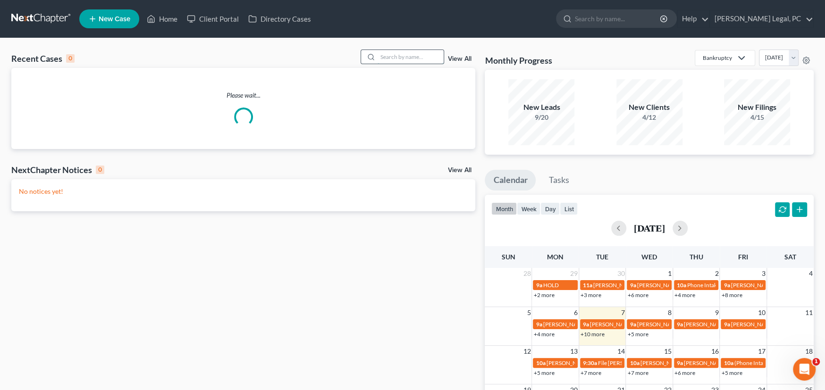
click at [396, 54] on input "search" at bounding box center [410, 57] width 66 height 14
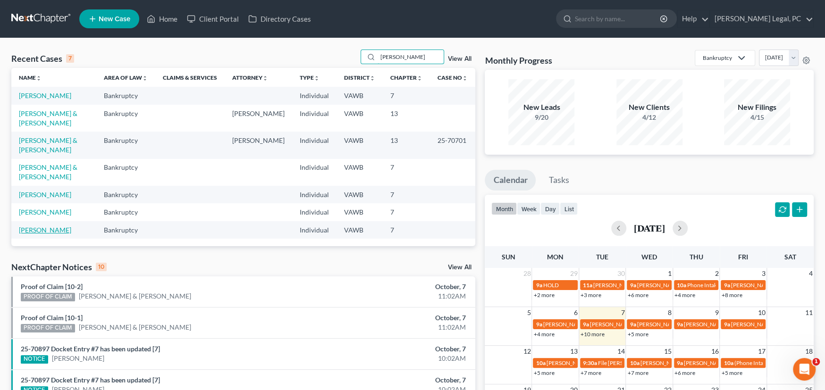
type input "[PERSON_NAME]"
click at [36, 226] on link "[PERSON_NAME]" at bounding box center [45, 230] width 52 height 8
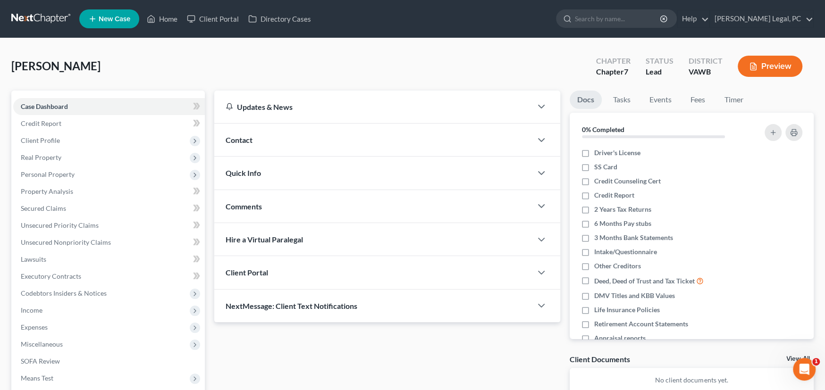
click at [246, 210] on div "Comments" at bounding box center [373, 206] width 318 height 33
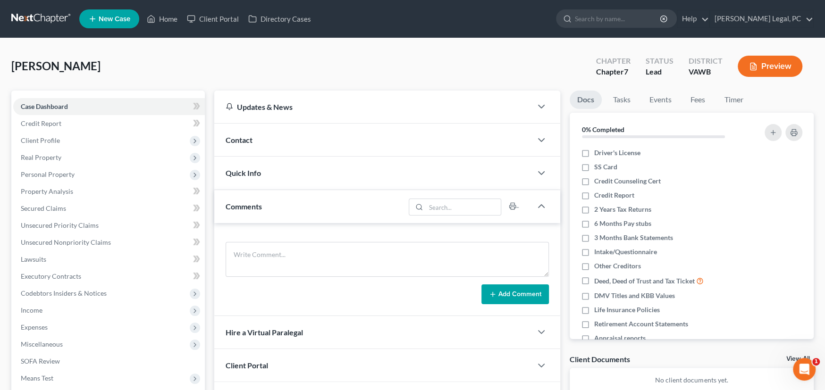
click at [24, 17] on link at bounding box center [41, 18] width 60 height 17
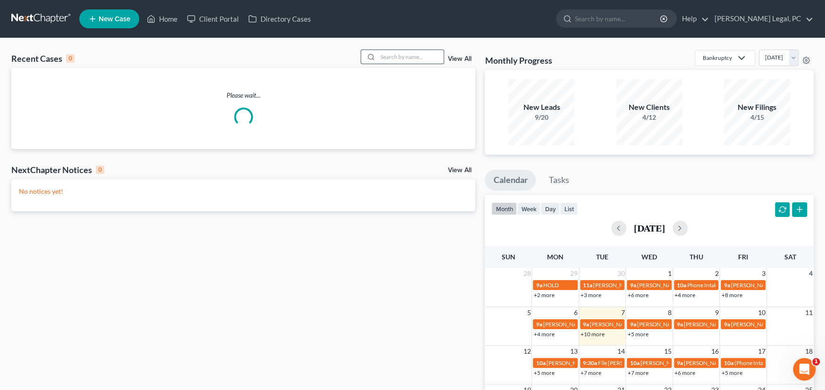
click at [402, 52] on input "search" at bounding box center [410, 57] width 66 height 14
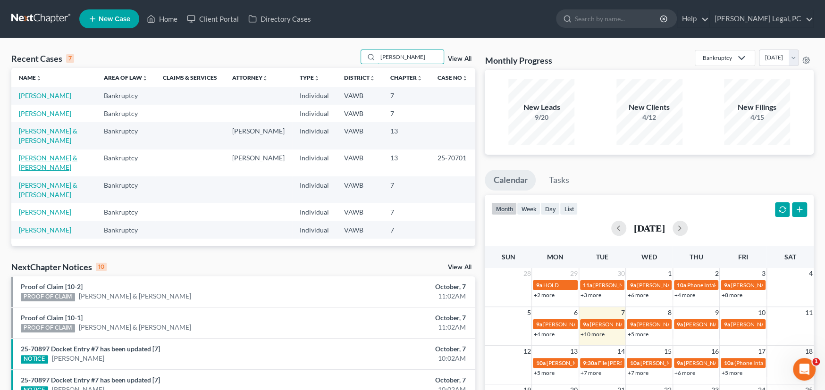
type input "holmes"
click at [62, 154] on link "[PERSON_NAME] & [PERSON_NAME]" at bounding box center [48, 162] width 59 height 17
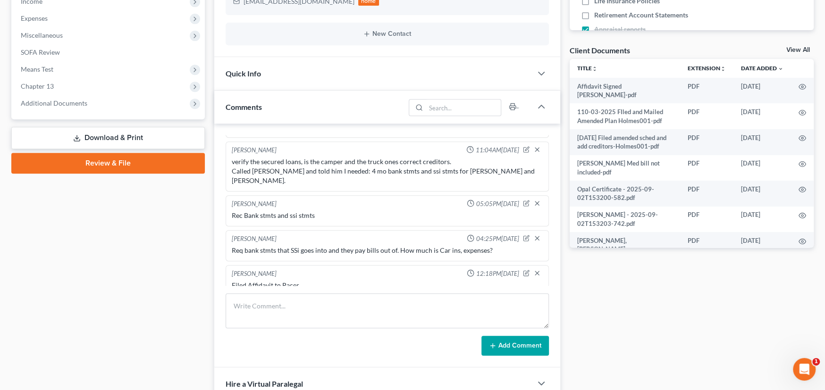
scroll to position [330, 0]
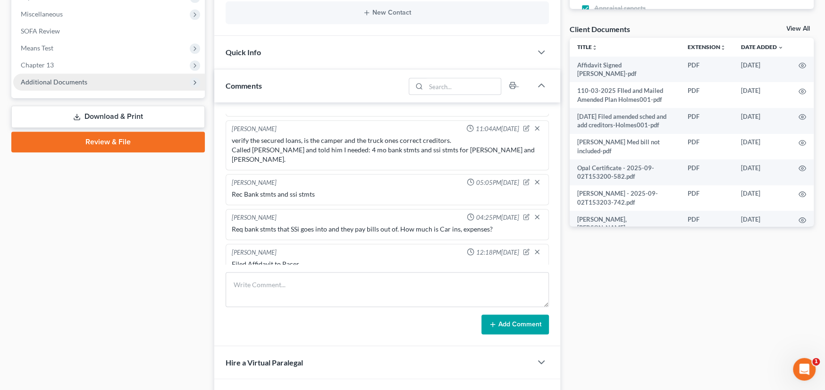
click at [78, 81] on span "Additional Documents" at bounding box center [54, 82] width 67 height 8
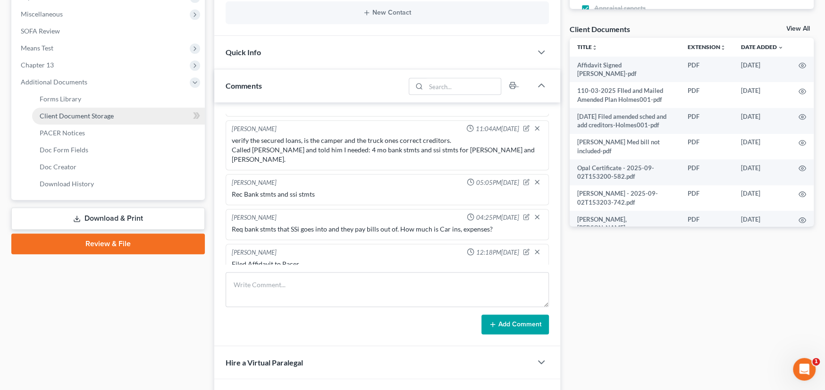
click at [62, 112] on span "Client Document Storage" at bounding box center [77, 116] width 74 height 8
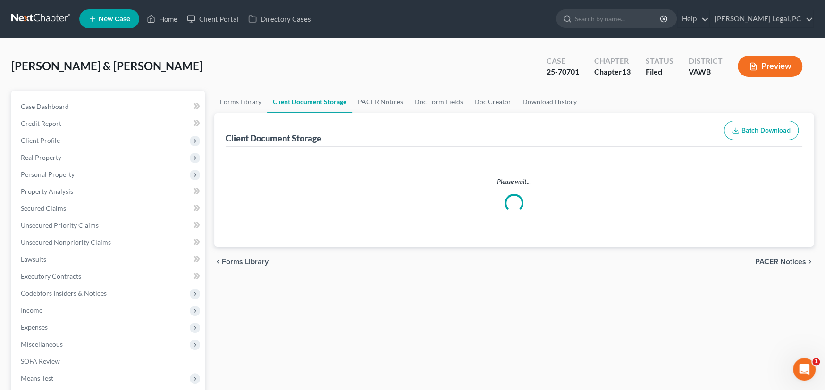
select select "0"
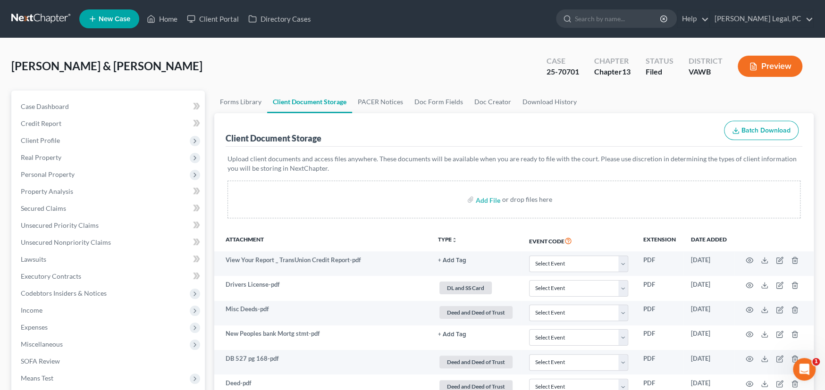
click at [32, 17] on link at bounding box center [41, 18] width 60 height 17
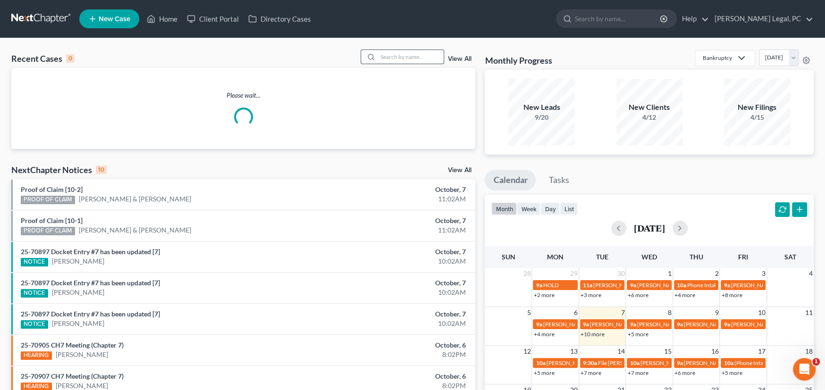
click at [387, 57] on input "search" at bounding box center [410, 57] width 66 height 14
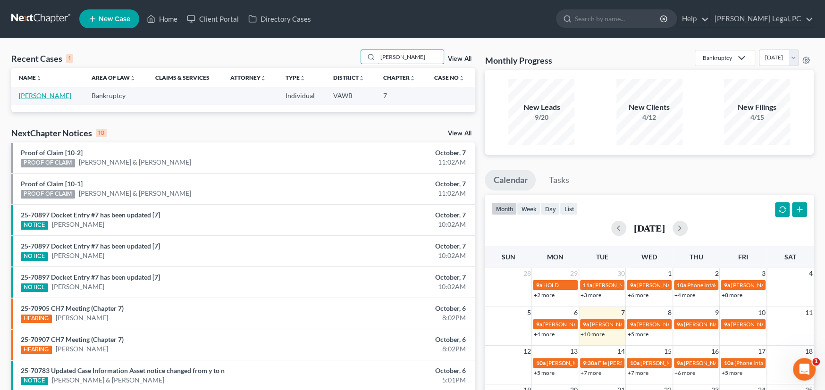
type input "[PERSON_NAME]"
click at [37, 99] on link "[PERSON_NAME]" at bounding box center [45, 96] width 52 height 8
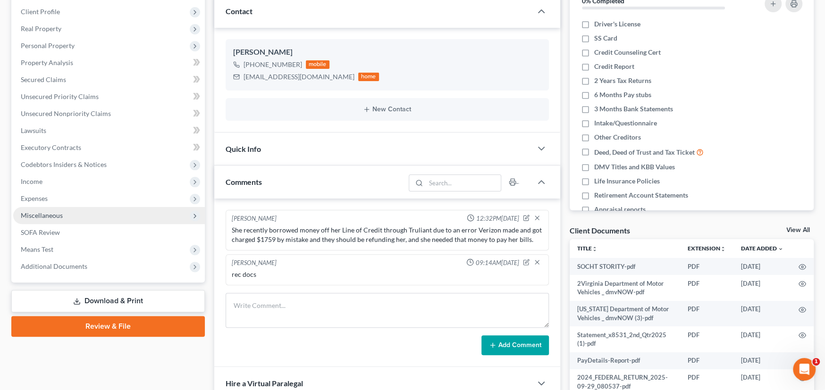
scroll to position [142, 0]
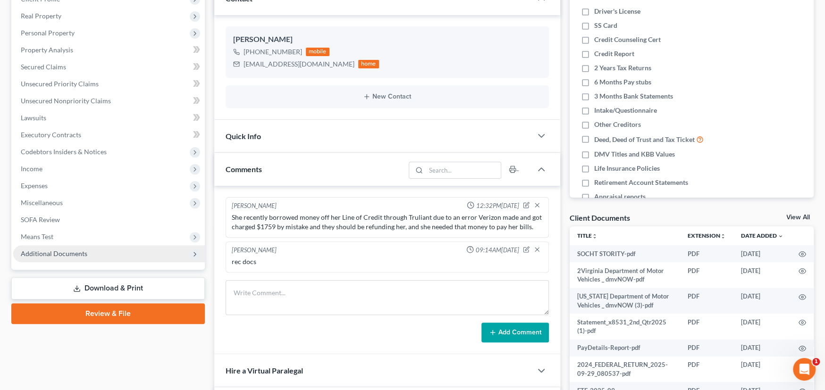
drag, startPoint x: 51, startPoint y: 255, endPoint x: 58, endPoint y: 257, distance: 6.3
click at [52, 255] on span "Additional Documents" at bounding box center [54, 254] width 67 height 8
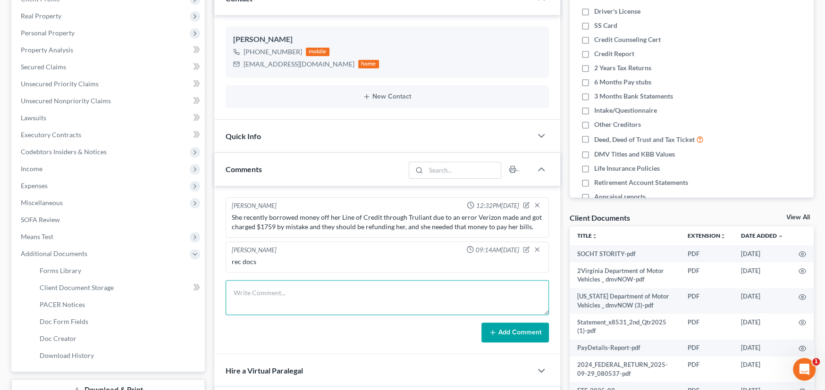
click at [262, 299] on textarea at bounding box center [387, 297] width 323 height 35
paste textarea "Carilion clinic Crystal P Cregger Guarantor number 100291633 I’m actually havin…"
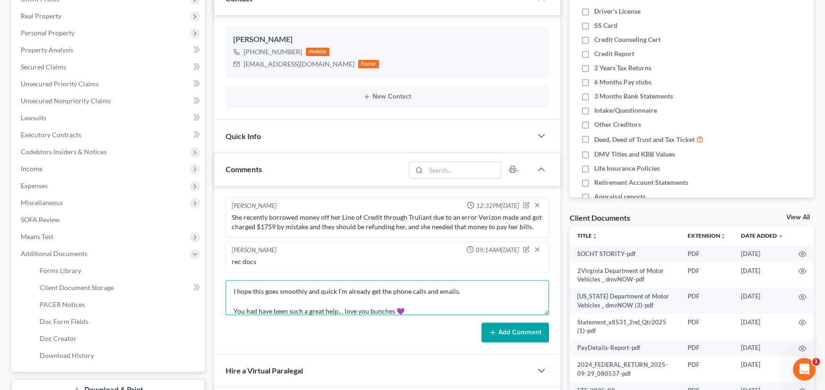
type textarea "Carilion clinic Crystal P Cregger Guarantor number 100291633 I’m actually havin…"
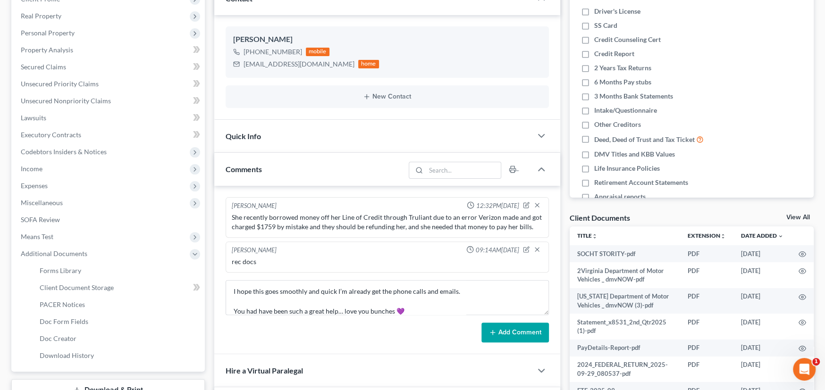
click at [519, 334] on button "Add Comment" at bounding box center [514, 333] width 67 height 20
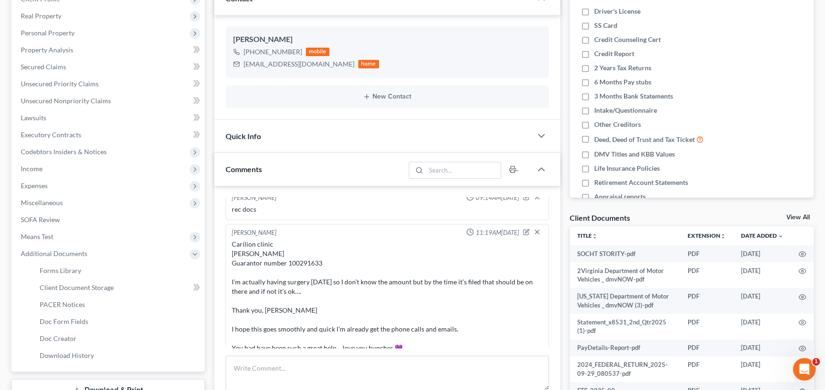
scroll to position [63, 0]
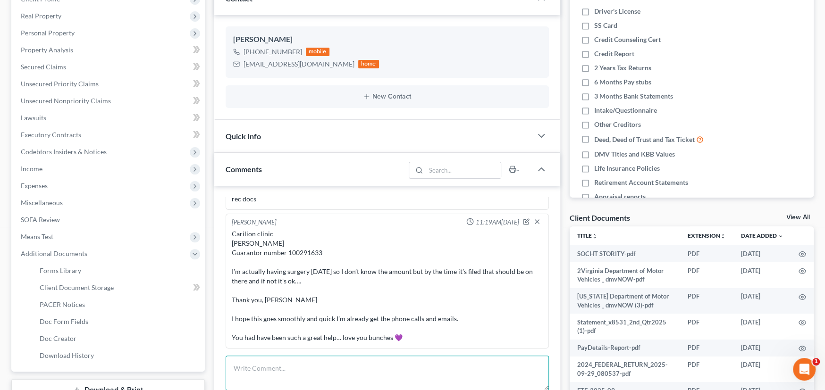
click at [304, 364] on textarea at bounding box center [387, 373] width 323 height 35
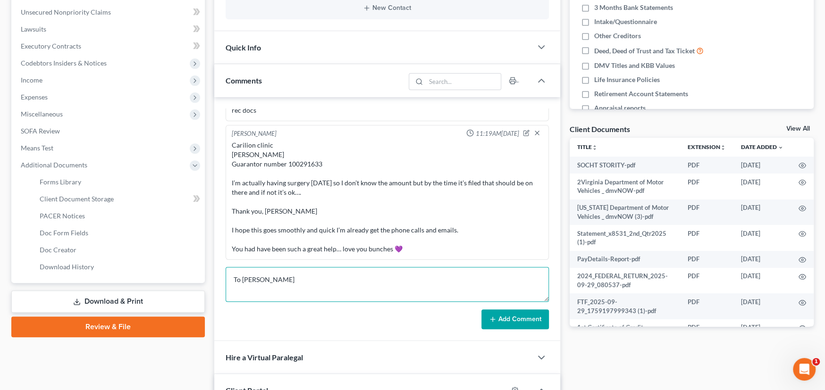
scroll to position [235, 0]
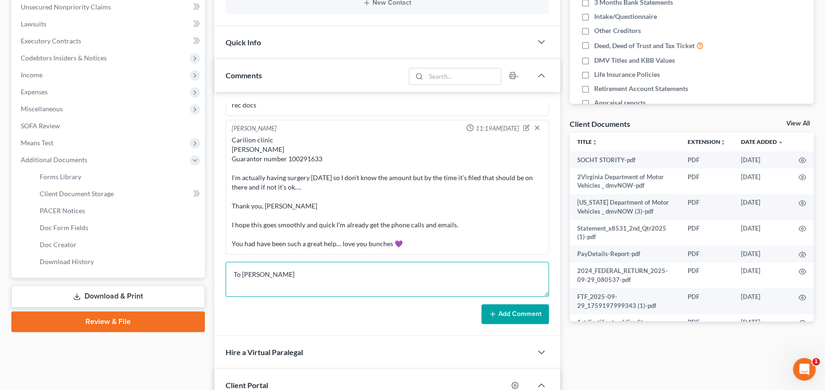
type textarea "To Mikayla"
click at [524, 316] on button "Add Comment" at bounding box center [514, 314] width 67 height 20
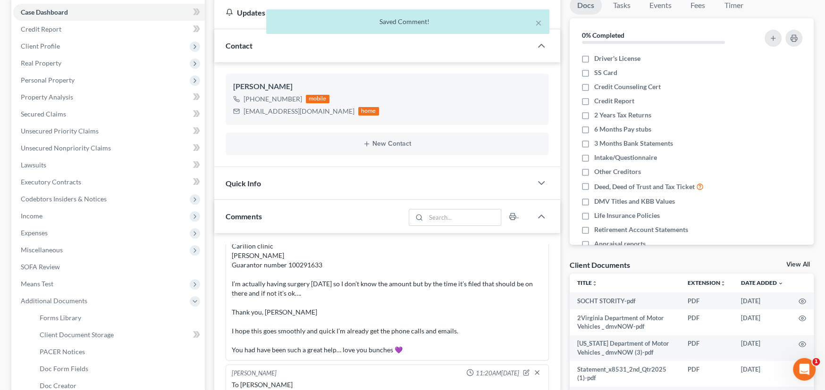
scroll to position [50, 0]
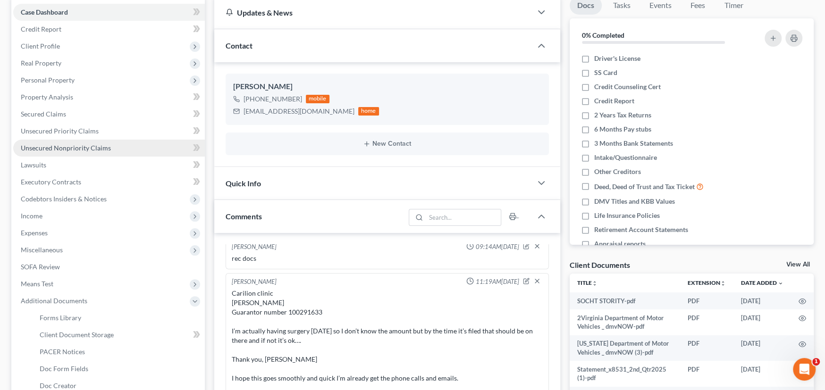
click at [40, 155] on ul "Case Dashboard Payments Invoices Payments Payments Credit Report Client Profile" at bounding box center [109, 208] width 192 height 408
click at [42, 153] on link "Unsecured Nonpriority Claims" at bounding box center [109, 148] width 192 height 17
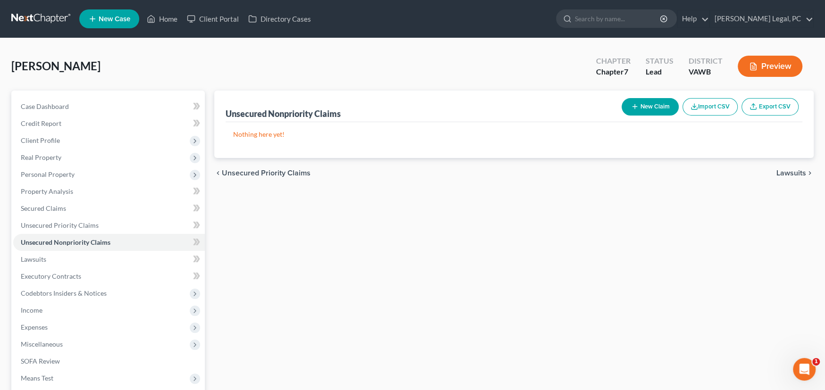
click at [649, 104] on button "New Claim" at bounding box center [649, 106] width 57 height 17
select select "0"
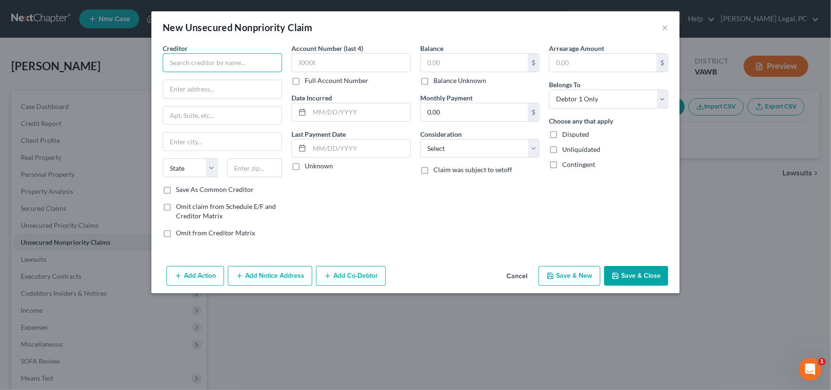
click at [179, 65] on input "text" at bounding box center [222, 62] width 119 height 19
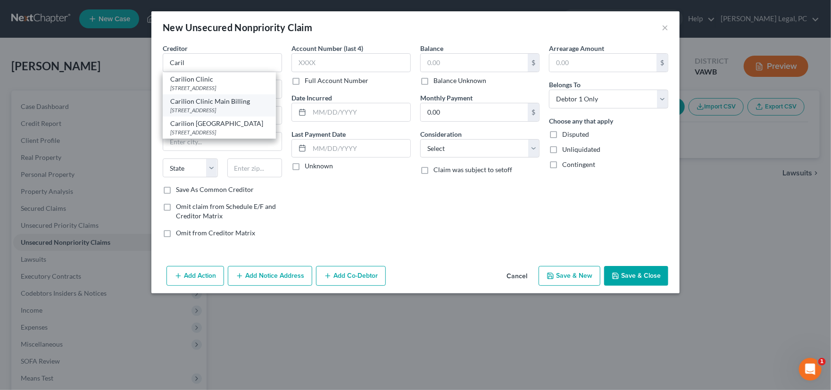
click at [194, 108] on div "PO Box 13966, Roanoke, VA 24022" at bounding box center [219, 110] width 98 height 8
type input "Carilion Clinic Main Billing"
type input "PO Box 13966"
type input "Roanoke"
select select "48"
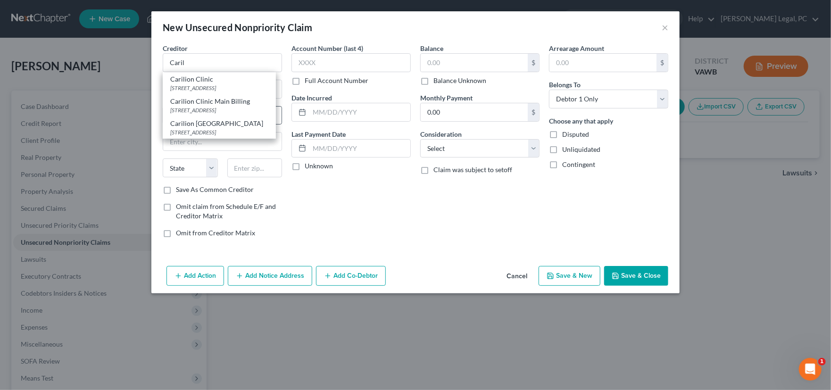
type input "24022"
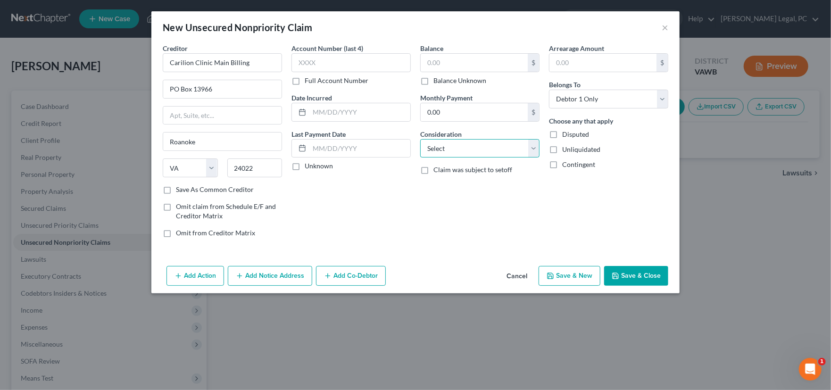
click at [465, 152] on select "Select Cable / Satellite Services Collection Agency Credit Card Debt Debt Couns…" at bounding box center [479, 148] width 119 height 19
select select "9"
click at [420, 139] on select "Select Cable / Satellite Services Collection Agency Credit Card Debt Debt Couns…" at bounding box center [479, 148] width 119 height 19
click at [628, 277] on button "Save & Close" at bounding box center [636, 276] width 64 height 20
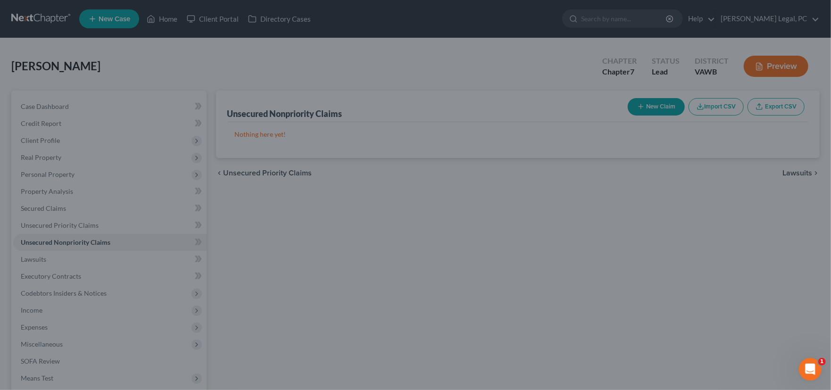
type input "0.00"
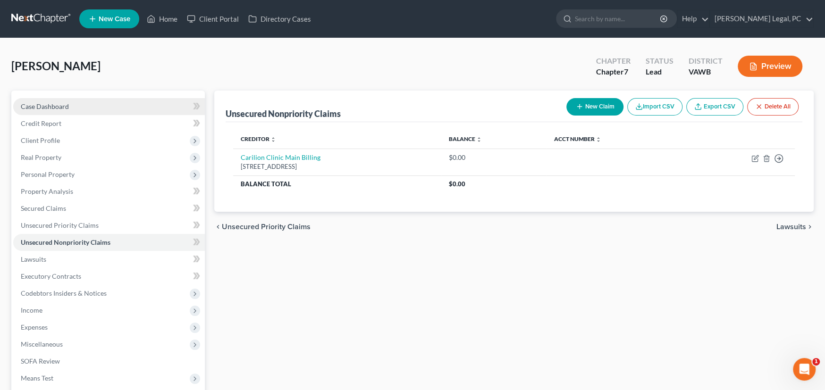
click at [35, 103] on span "Case Dashboard" at bounding box center [45, 106] width 48 height 8
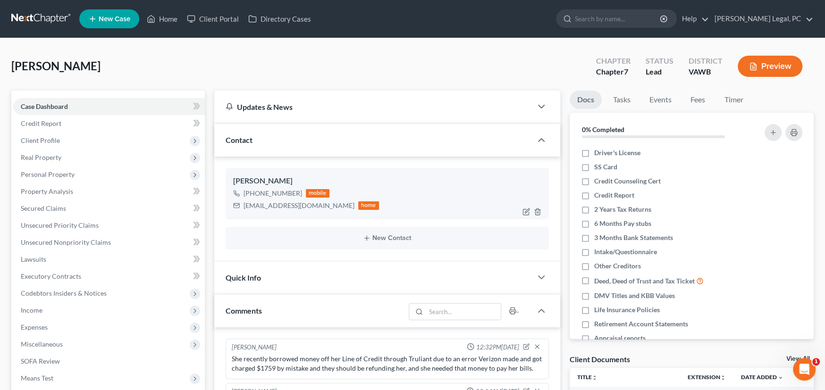
scroll to position [98, 0]
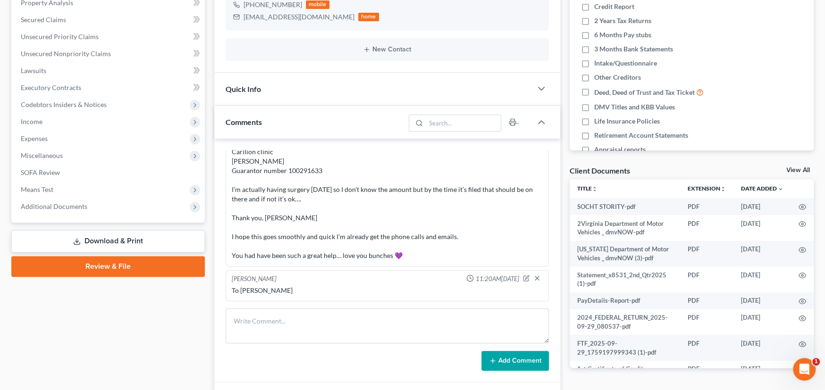
click at [325, 217] on div "Carilion clinic Crystal P Cregger Guarantor number 100291633 I’m actually havin…" at bounding box center [387, 203] width 311 height 113
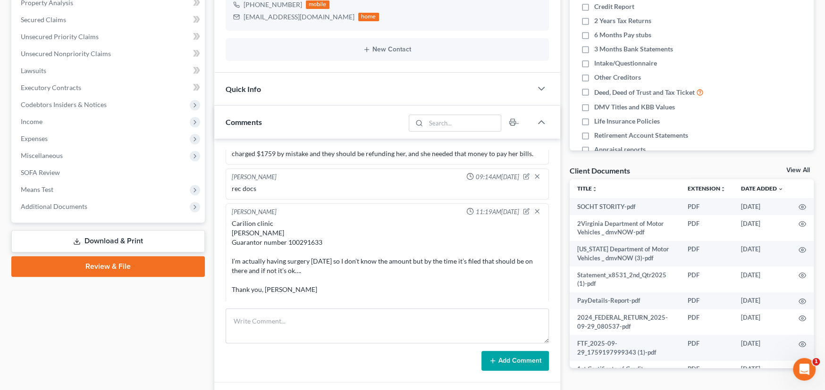
scroll to position [3, 0]
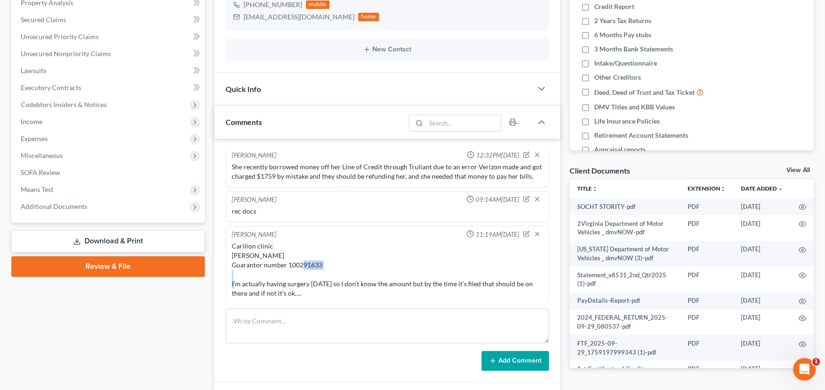
drag, startPoint x: 325, startPoint y: 261, endPoint x: 287, endPoint y: 264, distance: 37.9
click at [287, 264] on div "Carilion clinic Crystal P Cregger Guarantor number 100291633 I’m actually havin…" at bounding box center [387, 298] width 311 height 113
drag, startPoint x: 289, startPoint y: 258, endPoint x: 287, endPoint y: 264, distance: 6.4
click at [287, 264] on div "Carilion clinic Crystal P Cregger Guarantor number 100291633 I’m actually havin…" at bounding box center [387, 298] width 311 height 113
click at [329, 262] on div "Carilion clinic Crystal P Cregger Guarantor number 100291633 I’m actually havin…" at bounding box center [387, 298] width 311 height 113
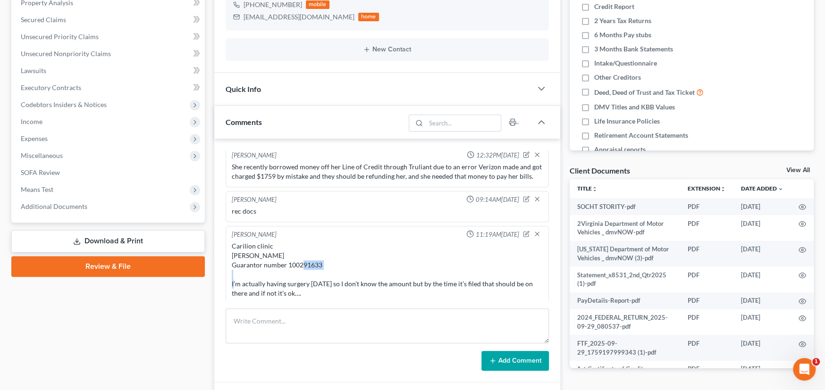
drag, startPoint x: 325, startPoint y: 263, endPoint x: 288, endPoint y: 267, distance: 37.0
click at [288, 267] on div "Carilion clinic Crystal P Cregger Guarantor number 100291633 I’m actually havin…" at bounding box center [387, 298] width 311 height 113
copy div "100291633"
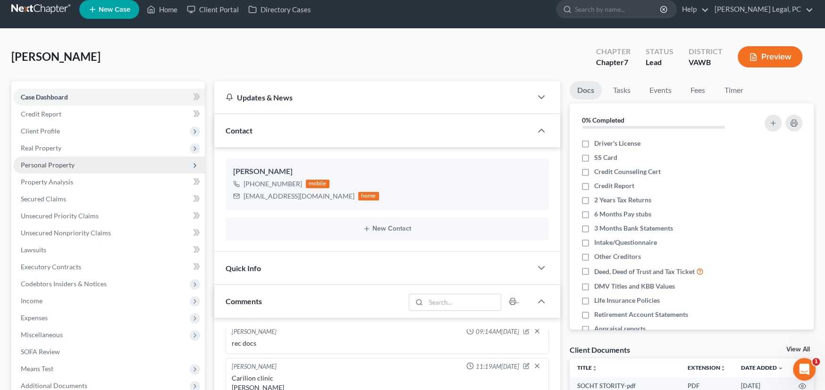
scroll to position [0, 0]
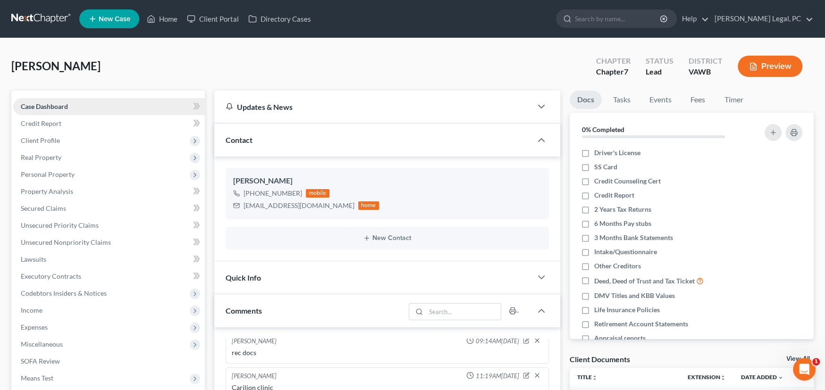
click at [50, 107] on span "Case Dashboard" at bounding box center [44, 106] width 47 height 8
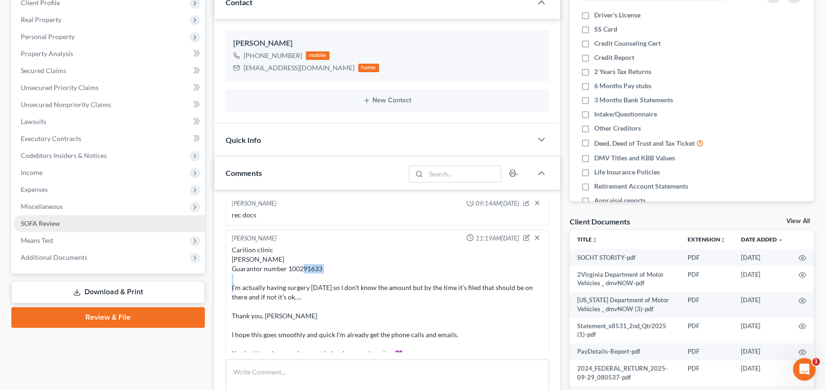
scroll to position [142, 0]
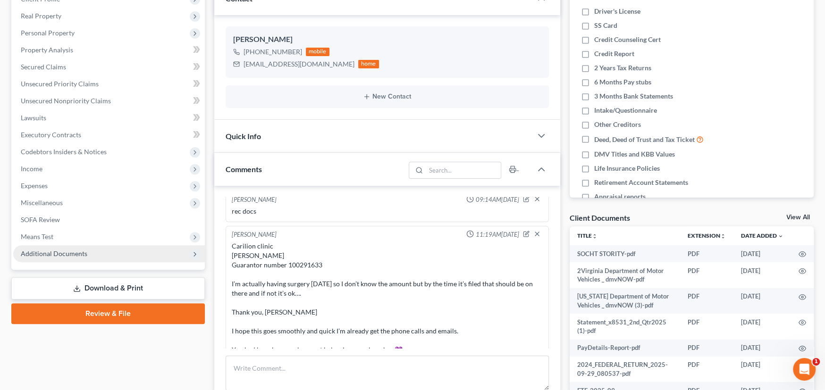
click at [65, 251] on span "Additional Documents" at bounding box center [54, 254] width 67 height 8
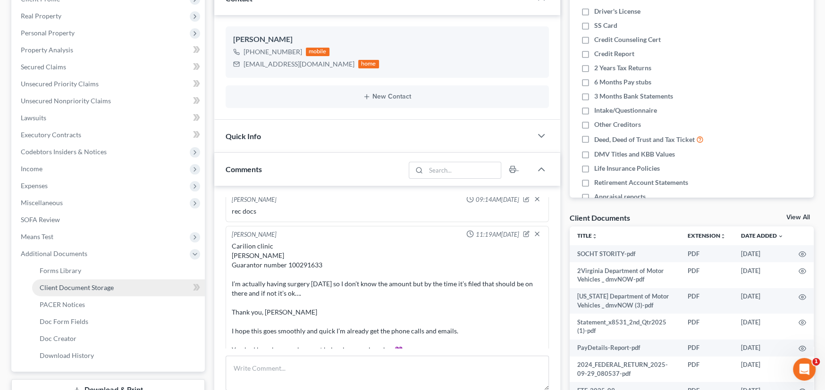
drag, startPoint x: 80, startPoint y: 285, endPoint x: 87, endPoint y: 285, distance: 6.6
click at [81, 286] on span "Client Document Storage" at bounding box center [77, 288] width 74 height 8
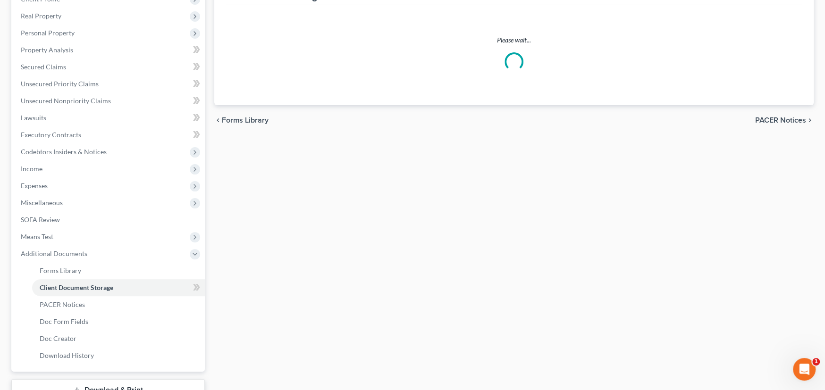
select select "0"
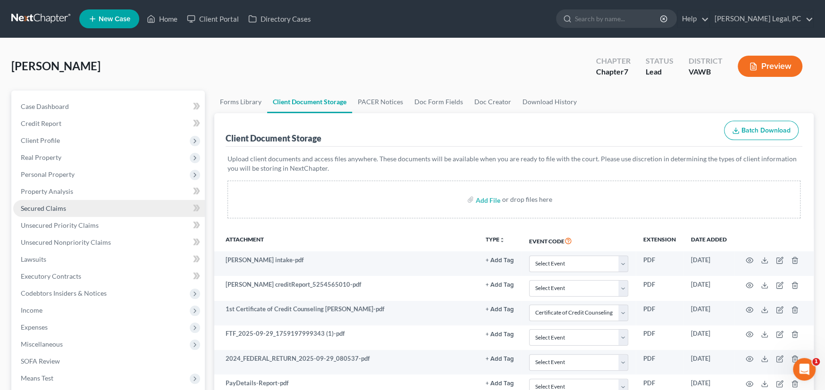
click at [54, 207] on span "Secured Claims" at bounding box center [43, 208] width 45 height 8
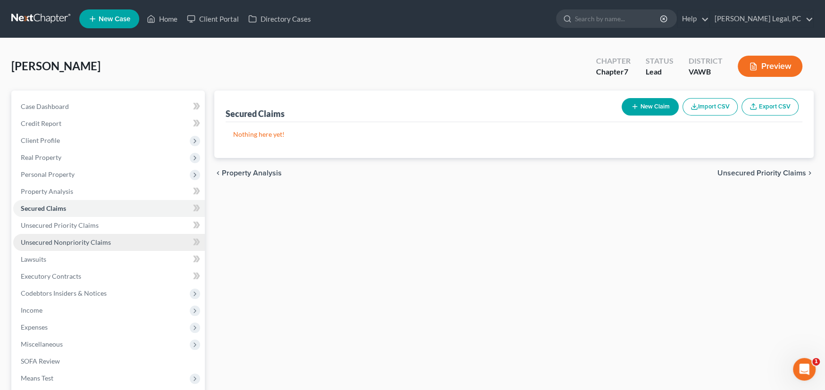
click at [62, 242] on span "Unsecured Nonpriority Claims" at bounding box center [66, 242] width 90 height 8
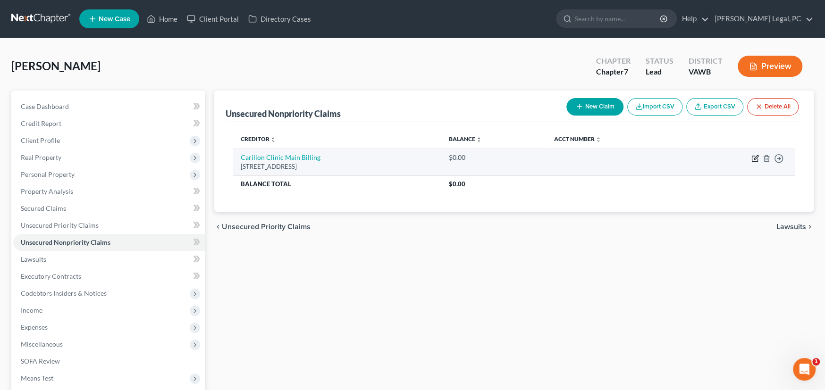
click at [755, 155] on icon "button" at bounding box center [755, 159] width 8 height 8
select select "48"
select select "9"
select select "0"
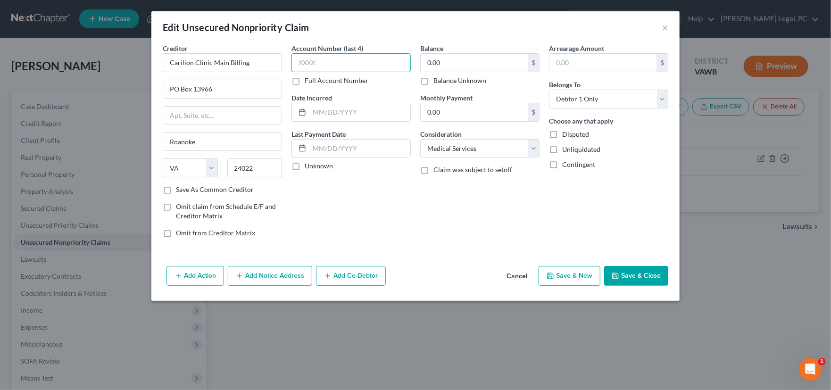
click at [322, 63] on input "text" at bounding box center [351, 62] width 119 height 19
click at [305, 79] on label "Full Account Number" at bounding box center [337, 80] width 64 height 9
click at [309, 79] on input "Full Account Number" at bounding box center [312, 79] width 6 height 6
click at [307, 63] on input "text" at bounding box center [351, 62] width 119 height 19
paste input "100291633"
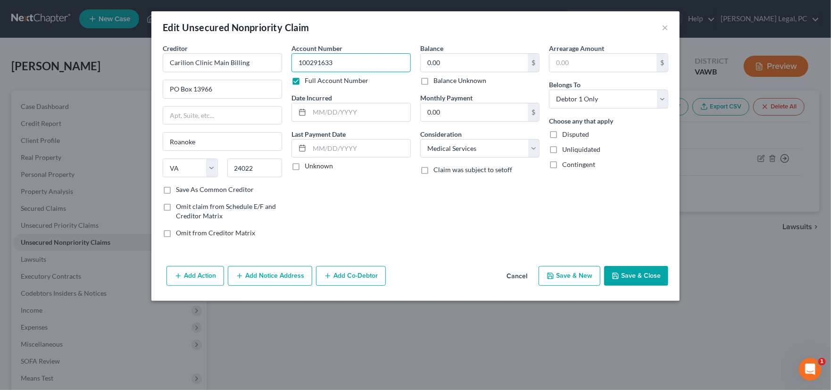
type input "100291633"
click at [622, 271] on button "Save & Close" at bounding box center [636, 276] width 64 height 20
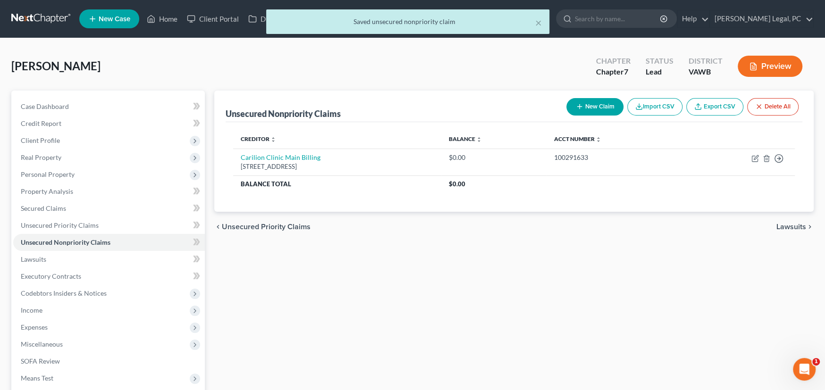
click at [596, 103] on button "New Claim" at bounding box center [594, 106] width 57 height 17
select select "0"
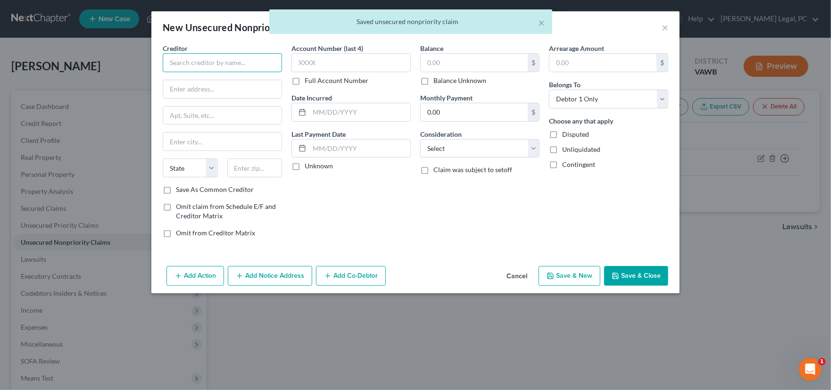
click at [210, 58] on input "text" at bounding box center [222, 62] width 119 height 19
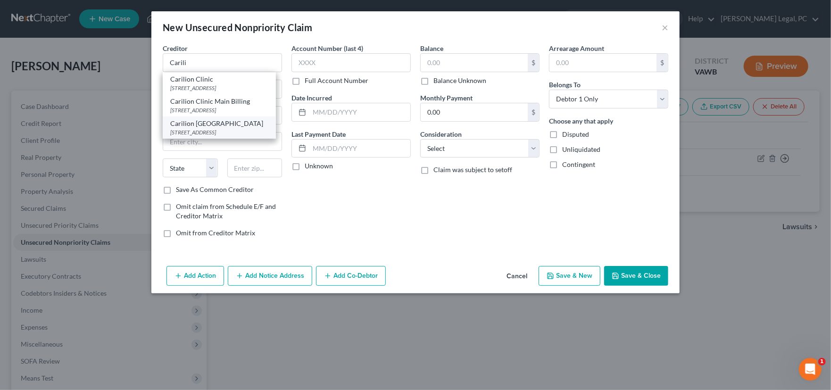
click at [215, 133] on div "2900 Lamb Circle, Christiansburg, VA 24073" at bounding box center [219, 132] width 98 height 8
type input "Carilion NRV Medical Center"
type input "2900 Lamb Circle"
type input "Christiansburg"
select select "48"
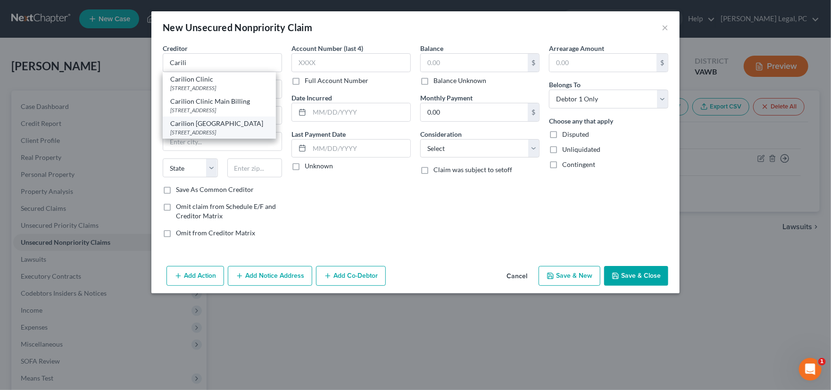
type input "24073"
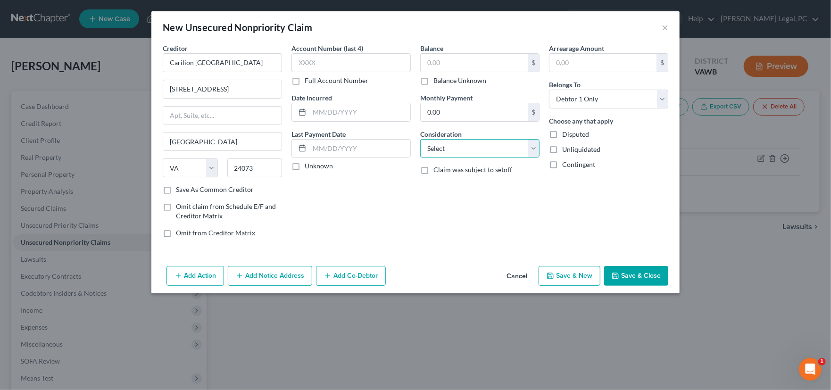
click at [435, 151] on select "Select Cable / Satellite Services Collection Agency Credit Card Debt Debt Couns…" at bounding box center [479, 148] width 119 height 19
click at [420, 139] on select "Select Cable / Satellite Services Collection Agency Credit Card Debt Debt Couns…" at bounding box center [479, 148] width 119 height 19
click at [433, 148] on select "Select Cable / Satellite Services Collection Agency Credit Card Debt Debt Couns…" at bounding box center [479, 148] width 119 height 19
select select "9"
click at [420, 139] on select "Select Cable / Satellite Services Collection Agency Credit Card Debt Debt Couns…" at bounding box center [479, 148] width 119 height 19
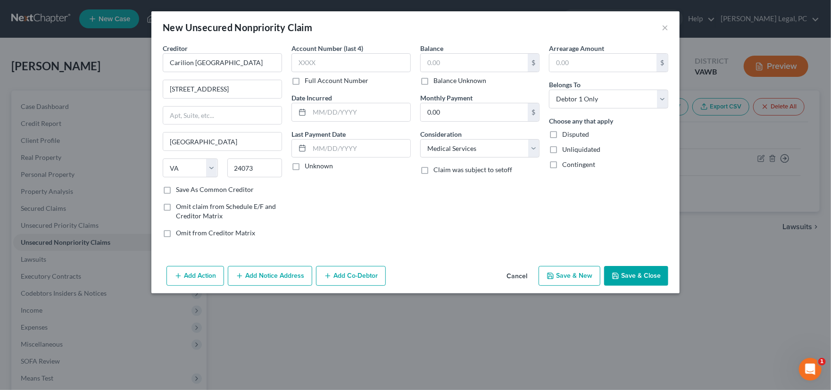
click at [632, 276] on button "Save & Close" at bounding box center [636, 276] width 64 height 20
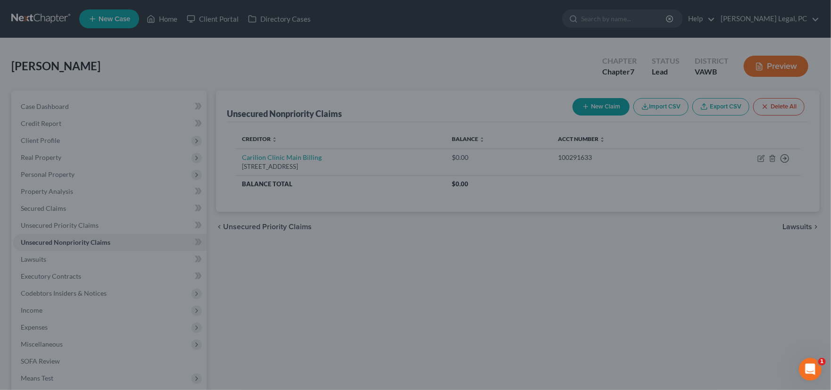
click at [632, 275] on div "Add Action Add Notice Address Add Co-Debtor Cancel Save & New Save & Close" at bounding box center [416, 261] width 460 height 27
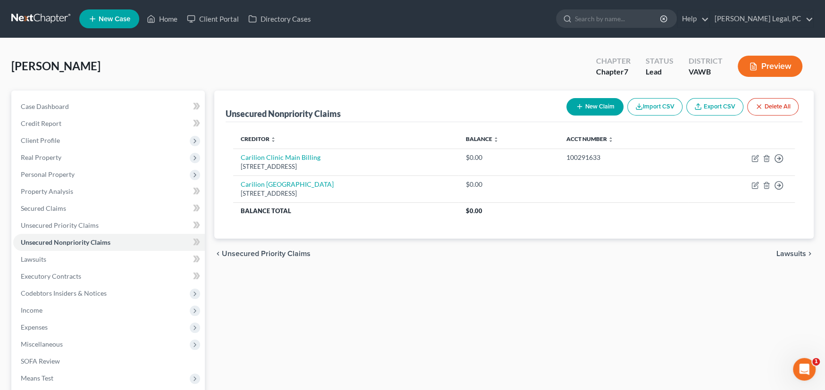
drag, startPoint x: 29, startPoint y: 18, endPoint x: 41, endPoint y: 17, distance: 11.4
click at [30, 18] on link at bounding box center [41, 18] width 60 height 17
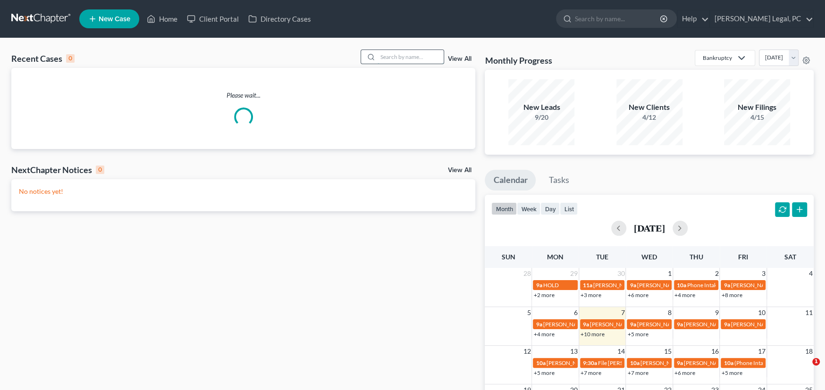
click at [394, 55] on input "search" at bounding box center [410, 57] width 66 height 14
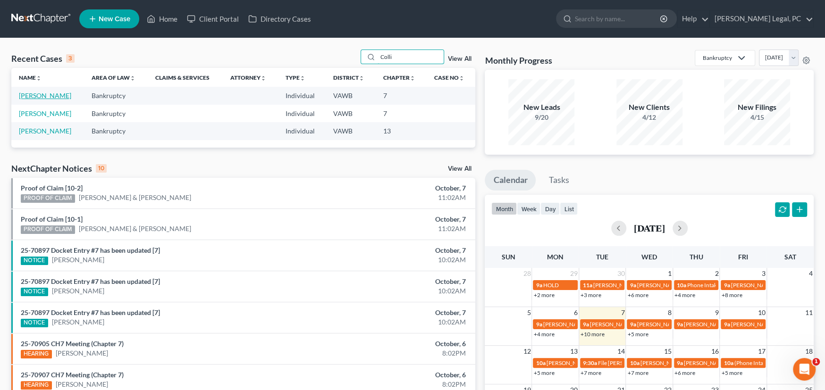
type input "Colli"
click at [45, 92] on link "[PERSON_NAME]" at bounding box center [45, 96] width 52 height 8
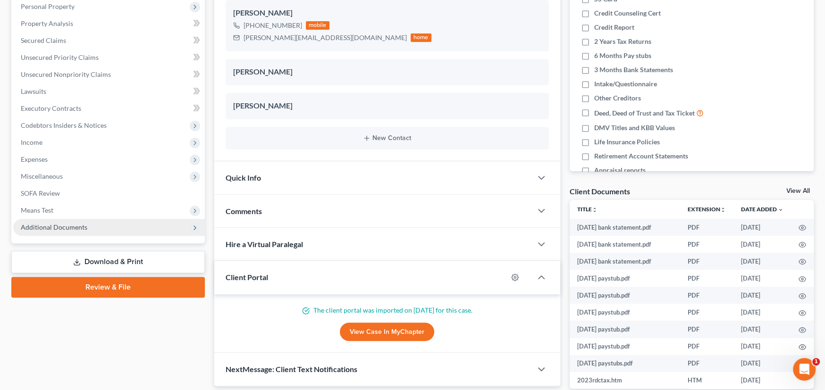
scroll to position [189, 0]
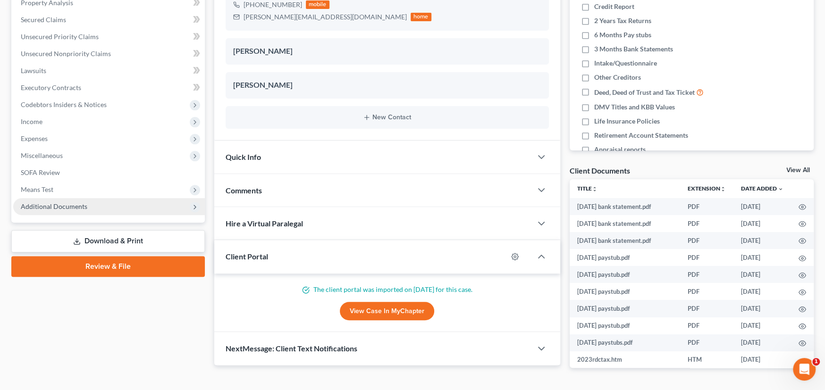
click at [63, 204] on span "Additional Documents" at bounding box center [54, 206] width 67 height 8
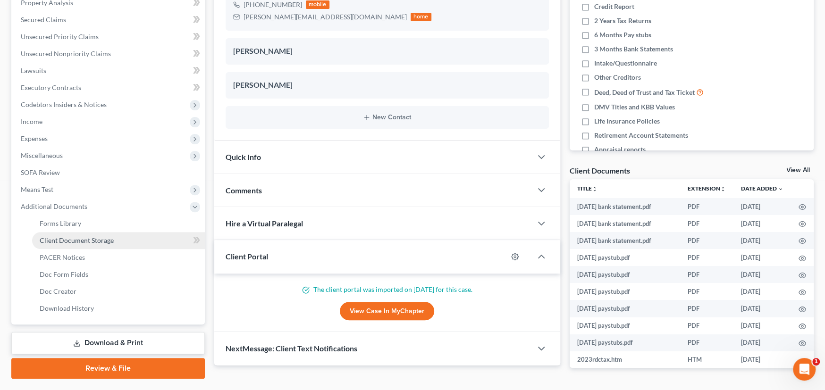
click at [90, 243] on link "Client Document Storage" at bounding box center [118, 240] width 173 height 17
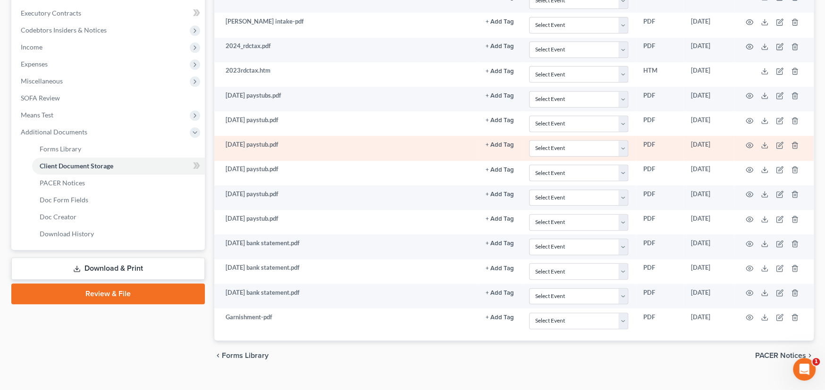
scroll to position [278, 0]
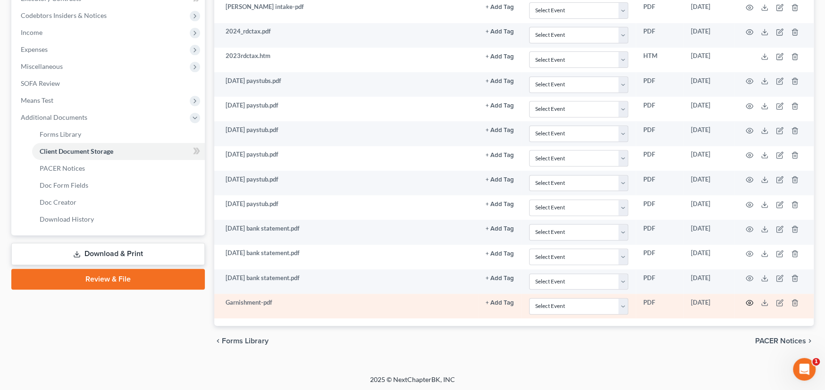
click at [749, 299] on icon "button" at bounding box center [749, 303] width 8 height 8
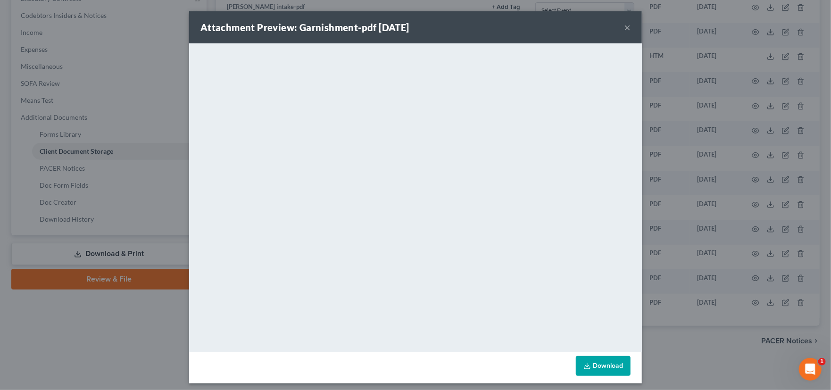
click at [627, 26] on button "×" at bounding box center [627, 27] width 7 height 11
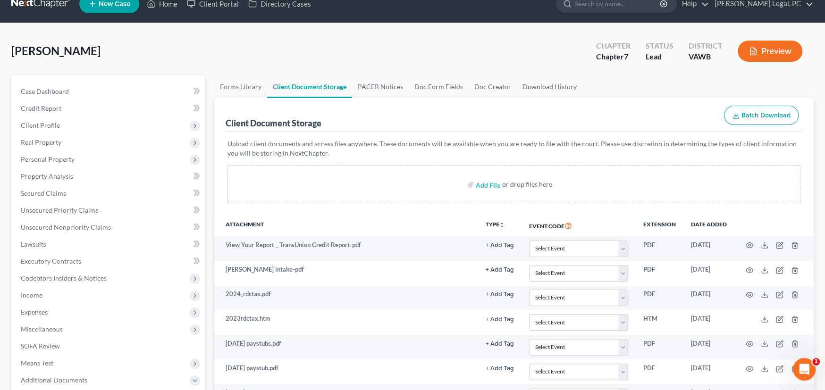
scroll to position [0, 0]
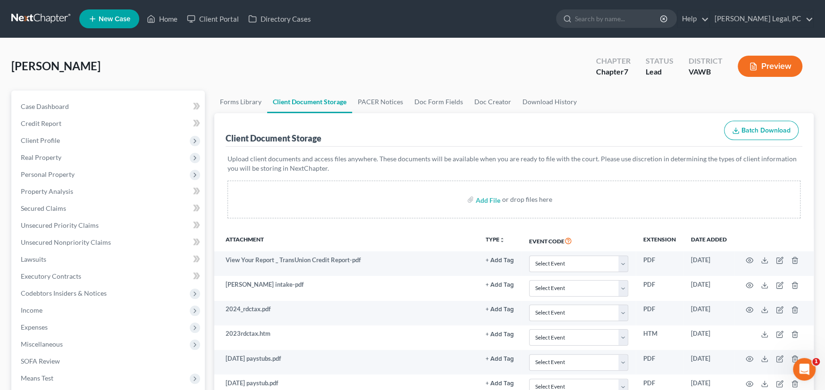
click at [50, 17] on link at bounding box center [41, 18] width 60 height 17
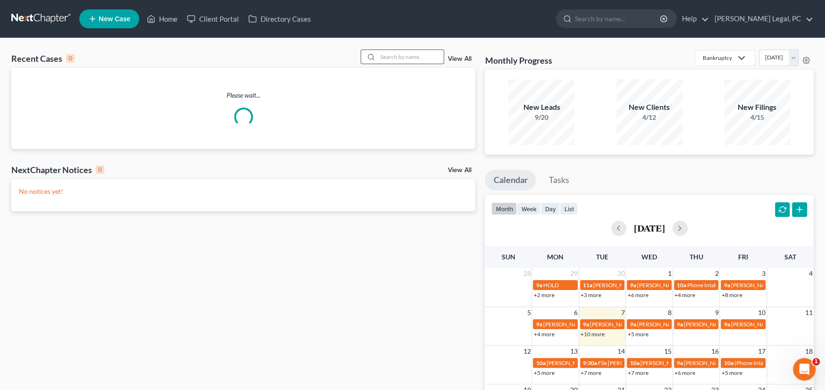
click at [407, 55] on input "search" at bounding box center [410, 57] width 66 height 14
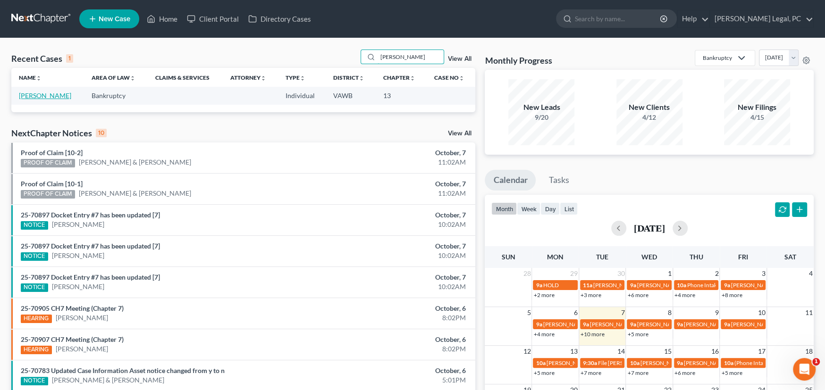
type input "[PERSON_NAME]"
click at [51, 94] on link "[PERSON_NAME]" at bounding box center [45, 96] width 52 height 8
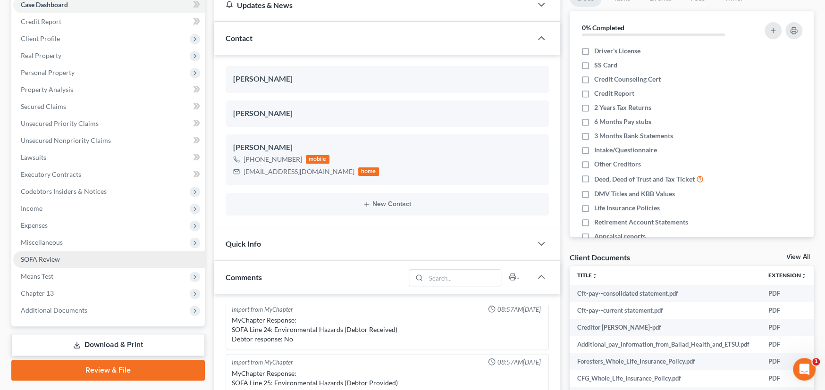
scroll to position [189, 0]
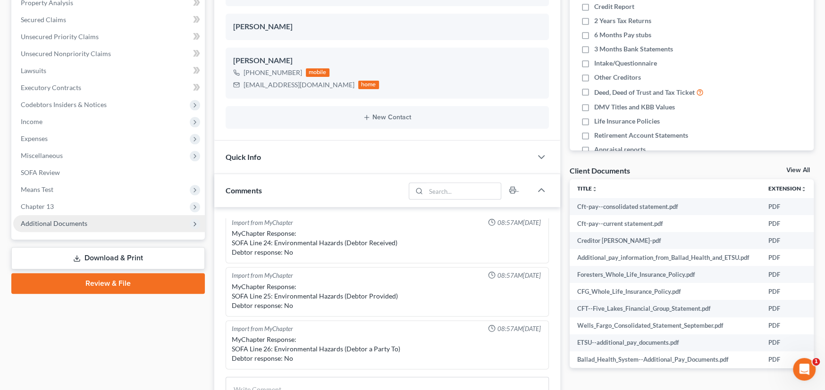
click at [78, 220] on span "Additional Documents" at bounding box center [54, 223] width 67 height 8
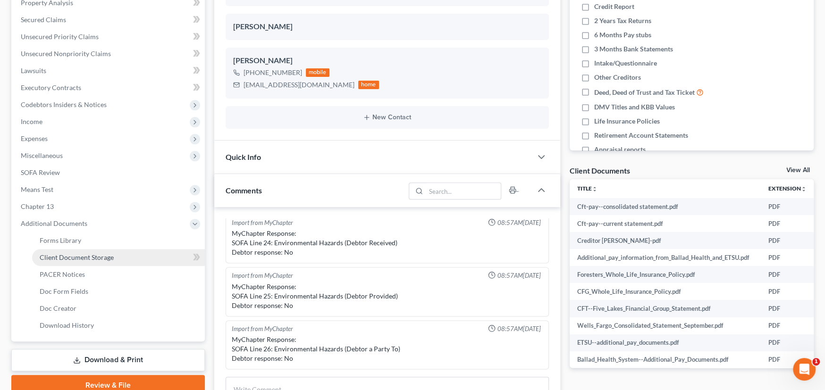
click at [84, 255] on span "Client Document Storage" at bounding box center [77, 257] width 74 height 8
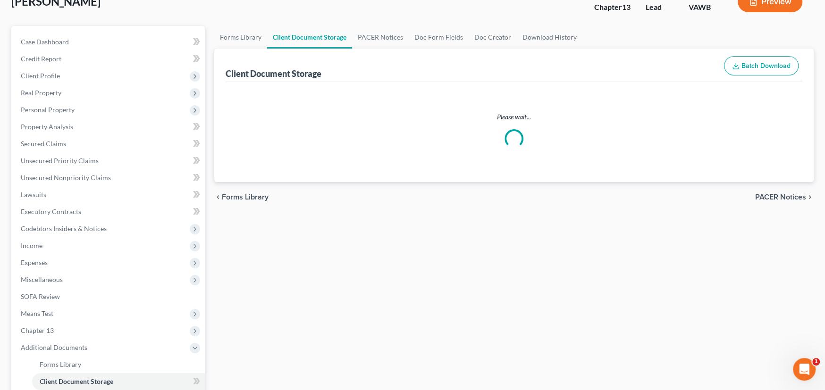
scroll to position [29, 0]
select select "0"
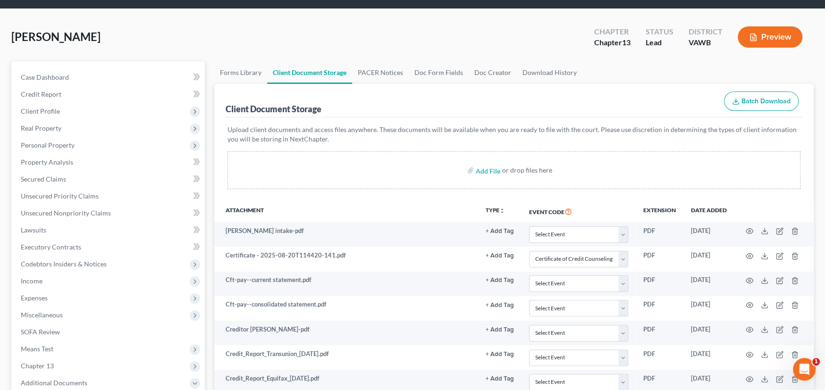
scroll to position [0, 0]
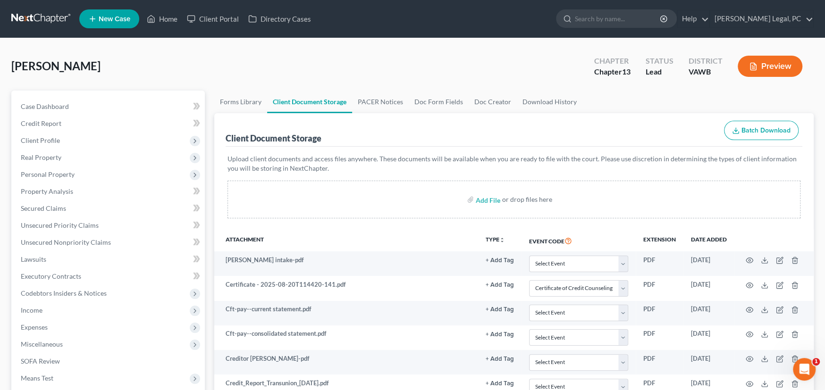
select select "0"
click at [37, 18] on link at bounding box center [41, 18] width 60 height 17
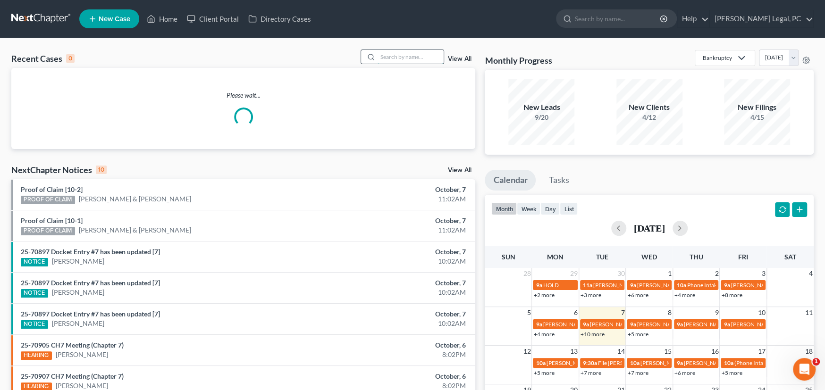
click at [410, 54] on input "search" at bounding box center [410, 57] width 66 height 14
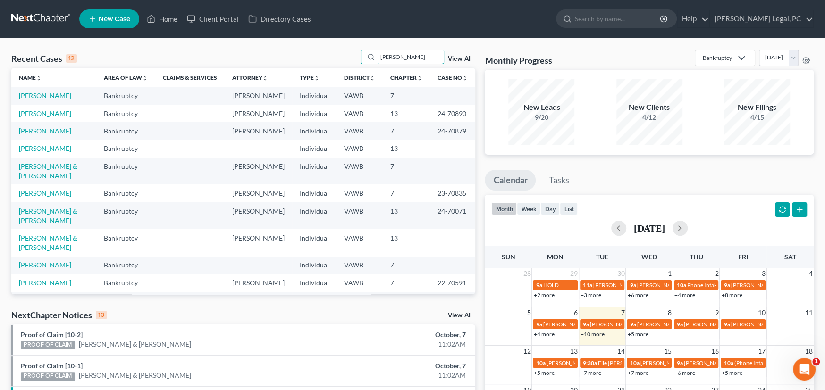
type input "[PERSON_NAME]"
click at [51, 99] on link "[PERSON_NAME]" at bounding box center [45, 96] width 52 height 8
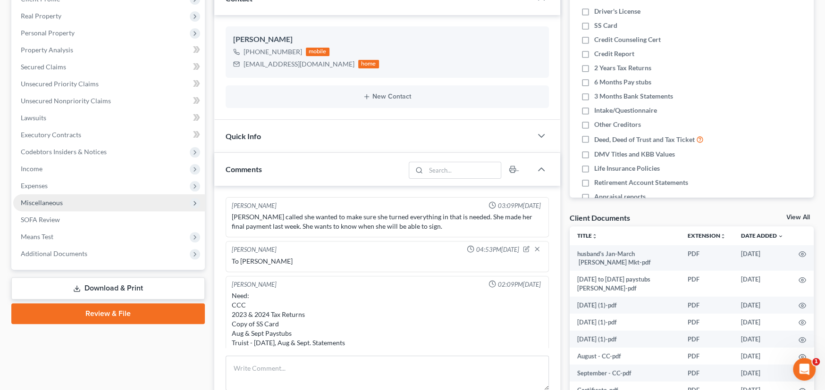
scroll to position [590, 0]
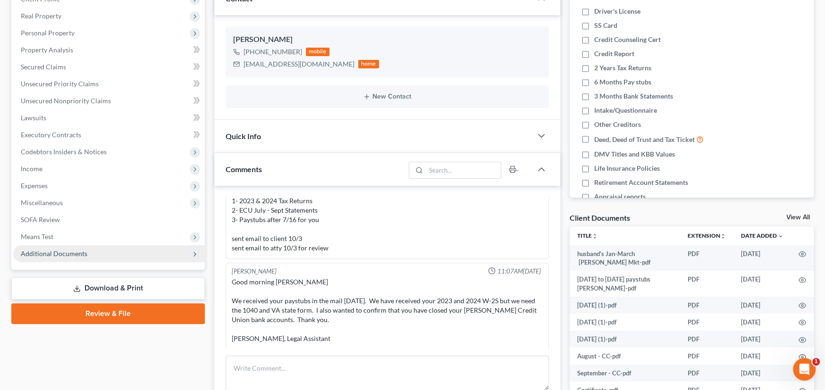
click at [59, 255] on span "Additional Documents" at bounding box center [54, 254] width 67 height 8
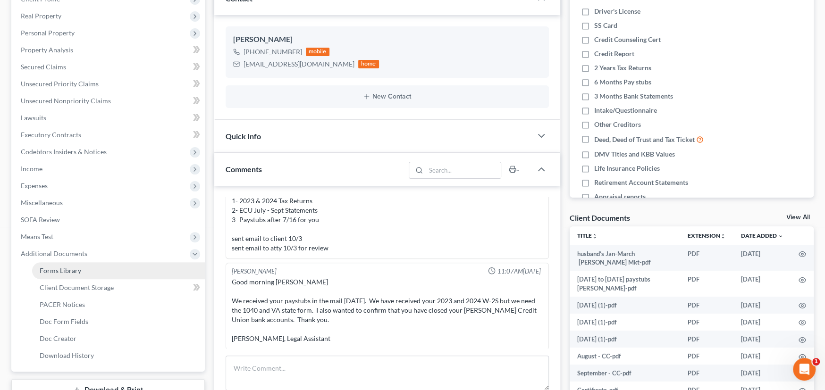
click at [67, 269] on span "Forms Library" at bounding box center [61, 271] width 42 height 8
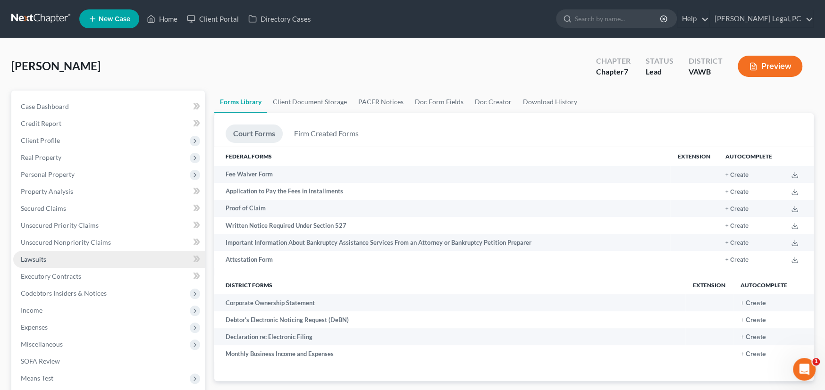
scroll to position [142, 0]
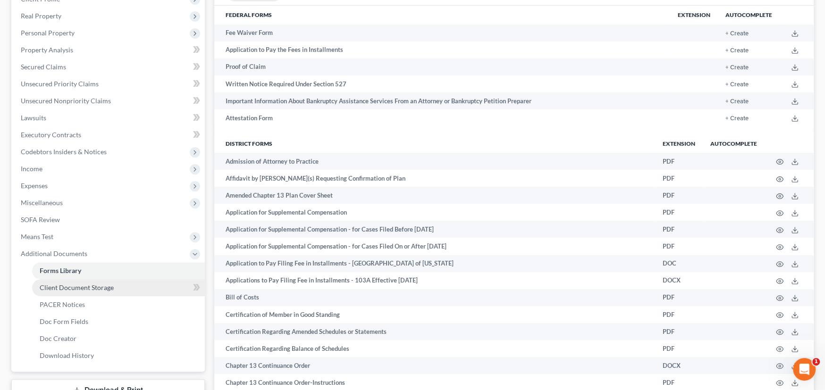
click at [72, 289] on span "Client Document Storage" at bounding box center [77, 288] width 74 height 8
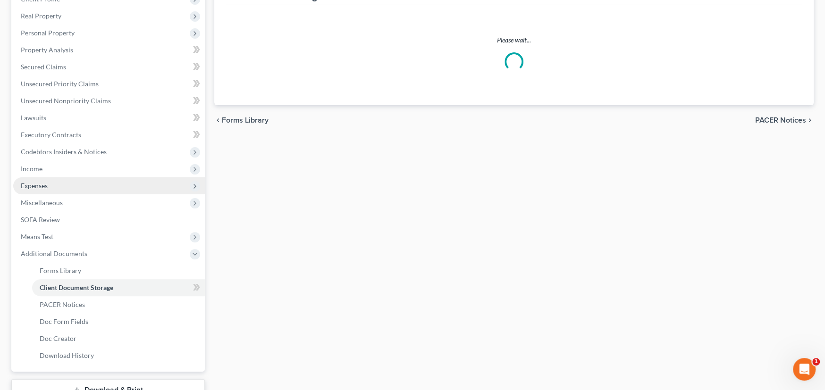
scroll to position [36, 0]
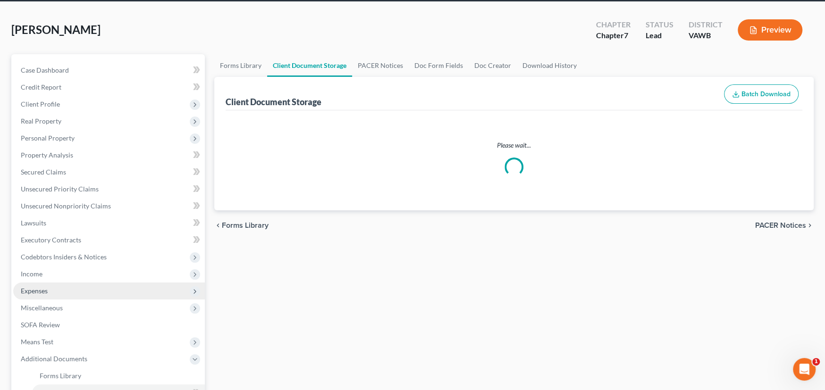
select select "0"
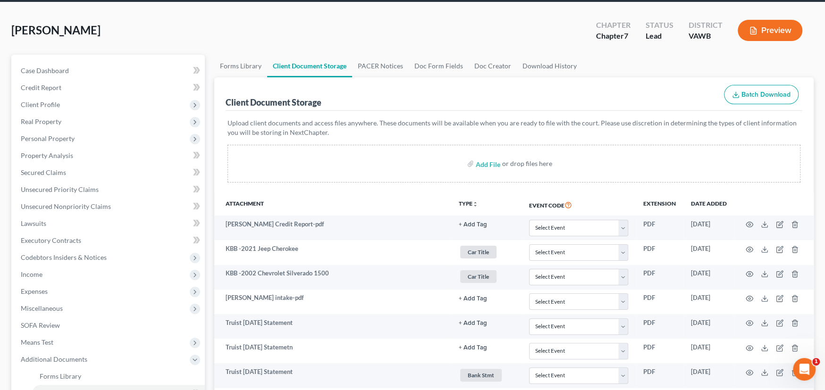
scroll to position [0, 0]
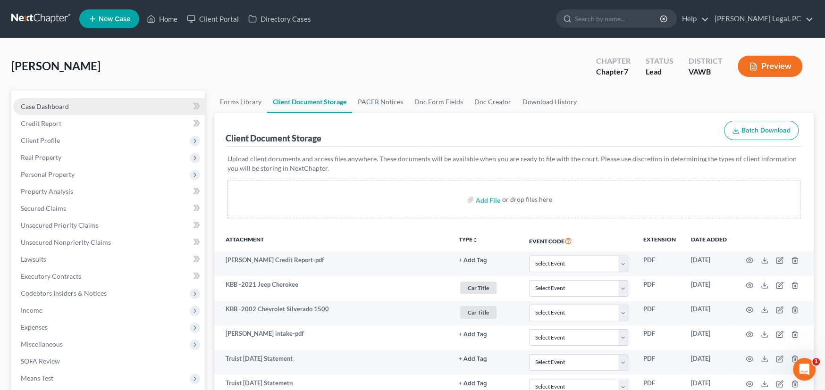
click at [32, 105] on span "Case Dashboard" at bounding box center [45, 106] width 48 height 8
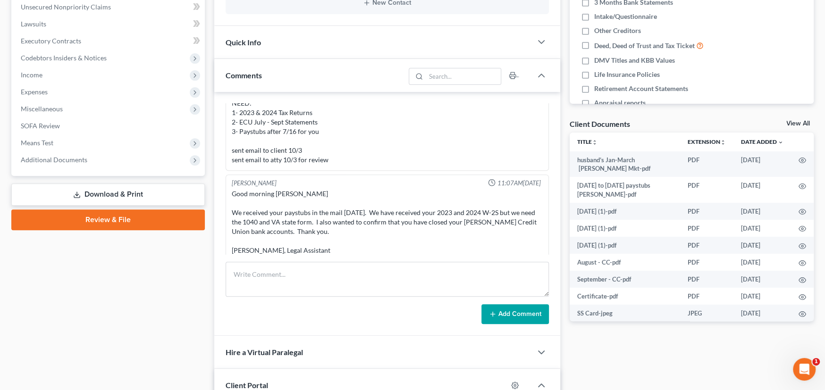
scroll to position [590, 0]
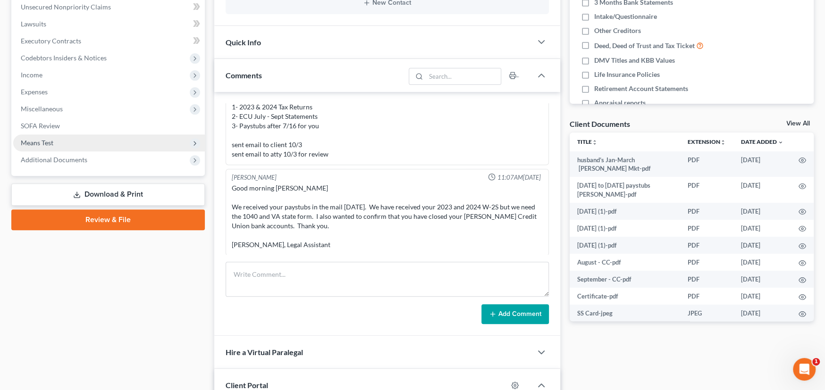
click at [48, 139] on span "Means Test" at bounding box center [37, 143] width 33 height 8
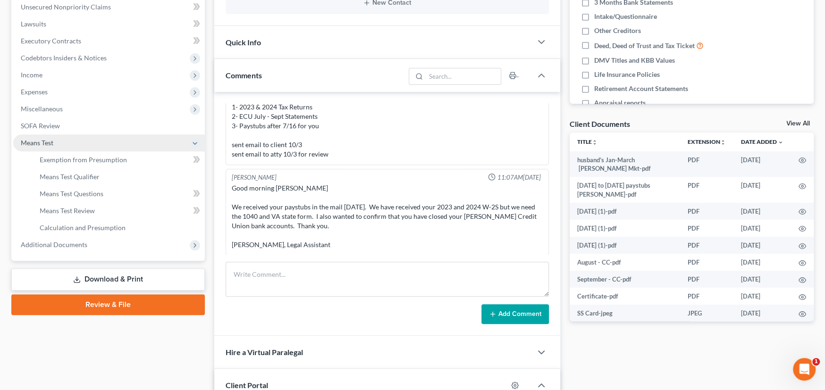
click at [48, 139] on span "Means Test" at bounding box center [37, 143] width 33 height 8
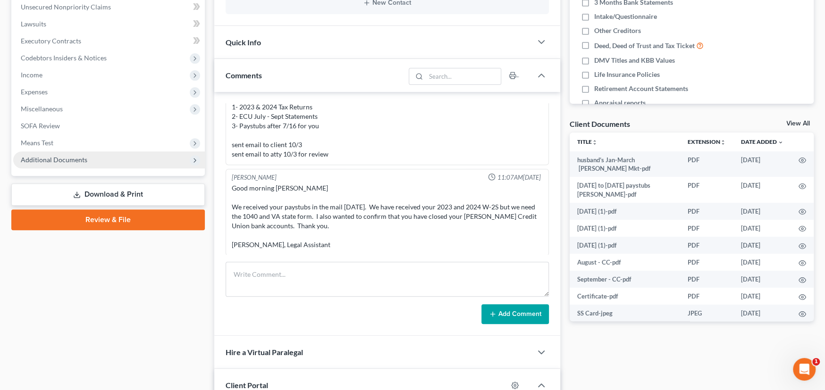
click at [74, 156] on span "Additional Documents" at bounding box center [54, 160] width 67 height 8
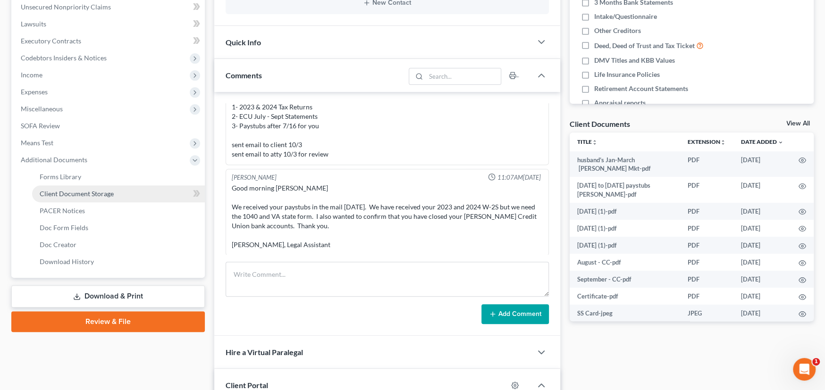
click at [82, 194] on span "Client Document Storage" at bounding box center [77, 194] width 74 height 8
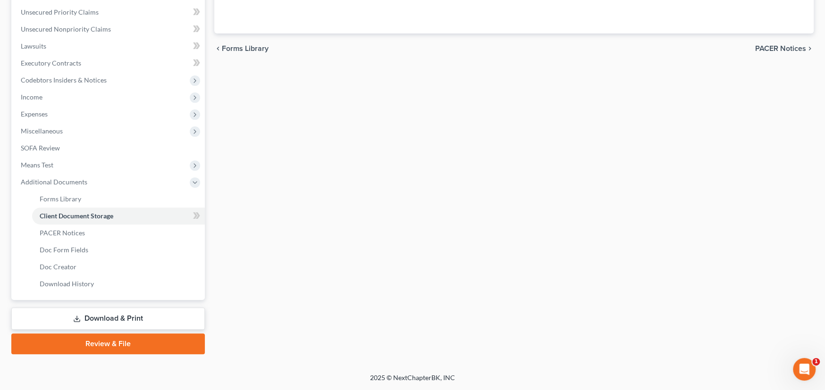
scroll to position [109, 0]
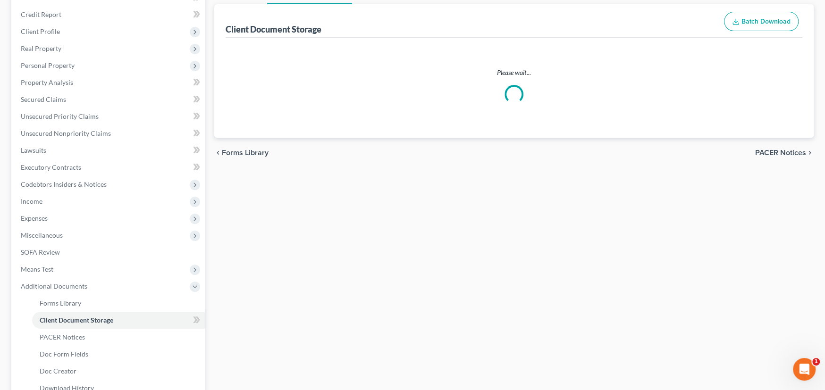
select select "0"
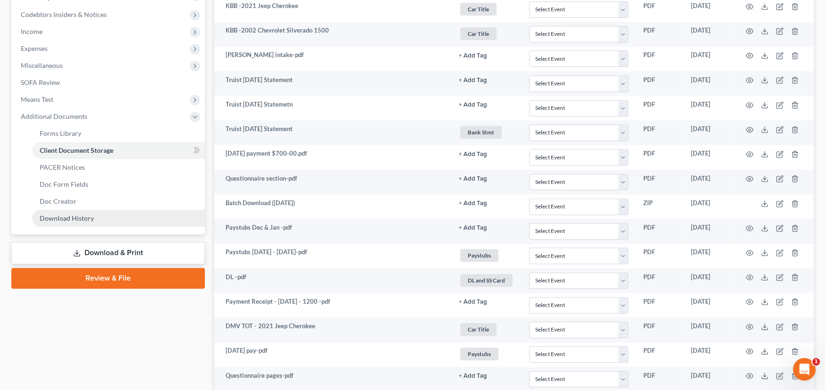
scroll to position [226, 0]
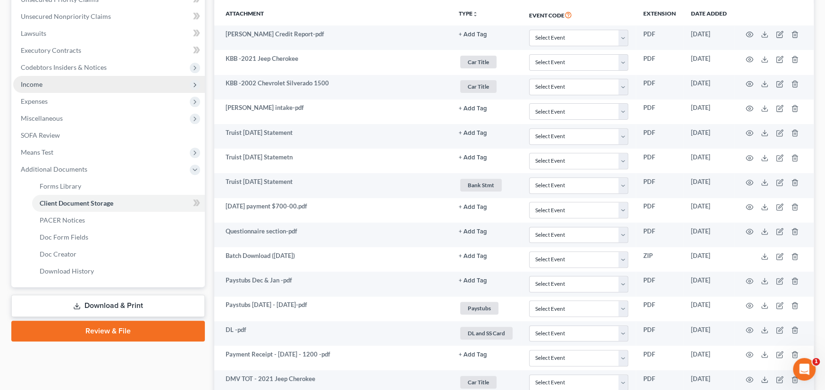
click at [36, 76] on span "Income" at bounding box center [109, 84] width 192 height 17
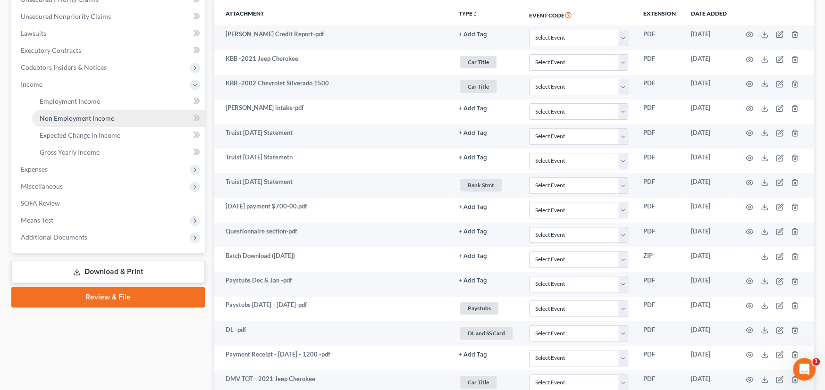
click at [63, 118] on span "Non Employment Income" at bounding box center [77, 118] width 75 height 8
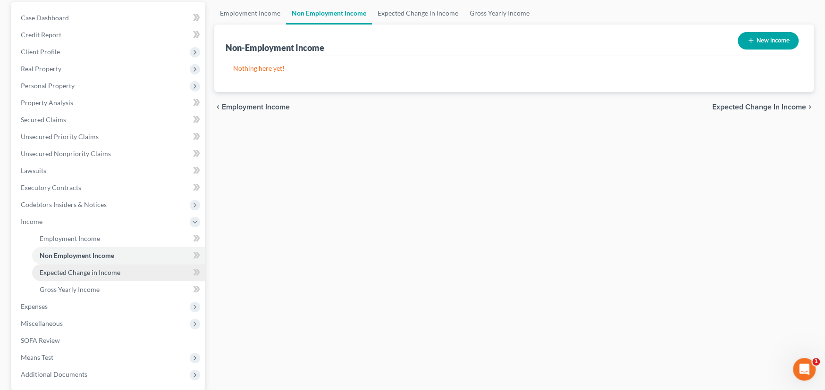
scroll to position [94, 0]
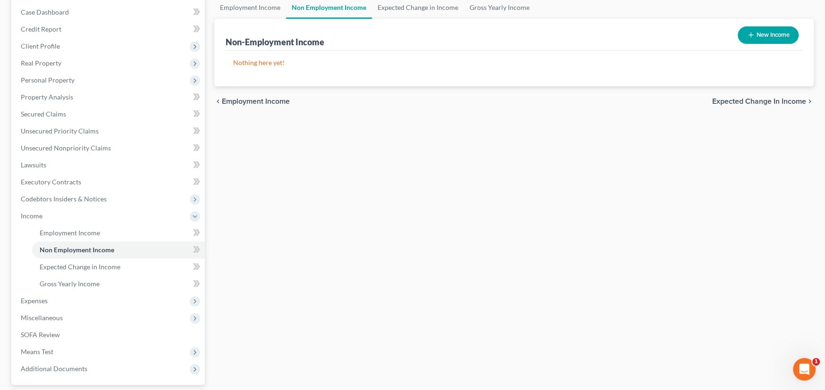
click at [770, 30] on button "New Income" at bounding box center [767, 34] width 61 height 17
select select "0"
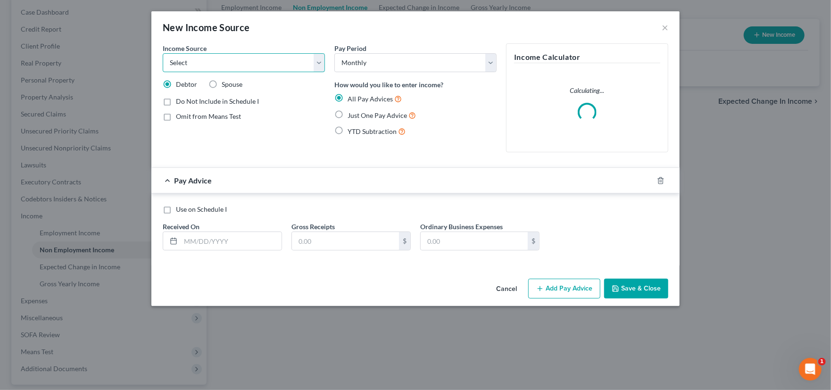
click at [259, 59] on select "Select Unemployment Disability (from employer) Pension Retirement Social Securi…" at bounding box center [244, 62] width 162 height 19
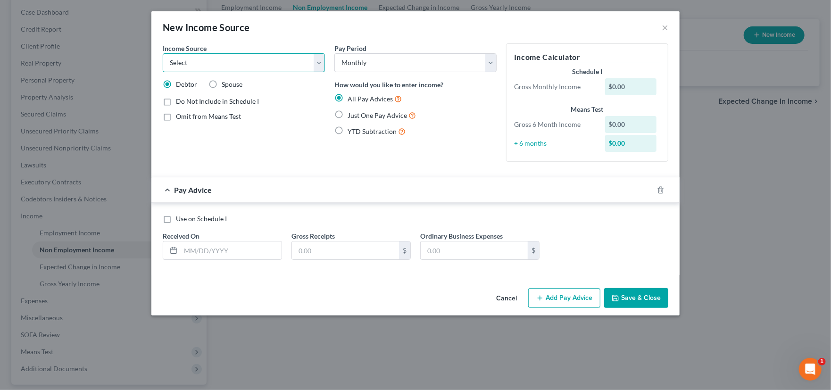
select select "10"
click at [163, 53] on select "Select Unemployment Disability (from employer) Pension Retirement Social Securi…" at bounding box center [244, 62] width 162 height 19
click at [351, 60] on select "Select Monthly Twice Monthly Every Other Week Weekly" at bounding box center [416, 62] width 162 height 19
click at [220, 86] on div "Spouse" at bounding box center [226, 84] width 34 height 9
click at [222, 84] on label "Spouse" at bounding box center [232, 84] width 21 height 9
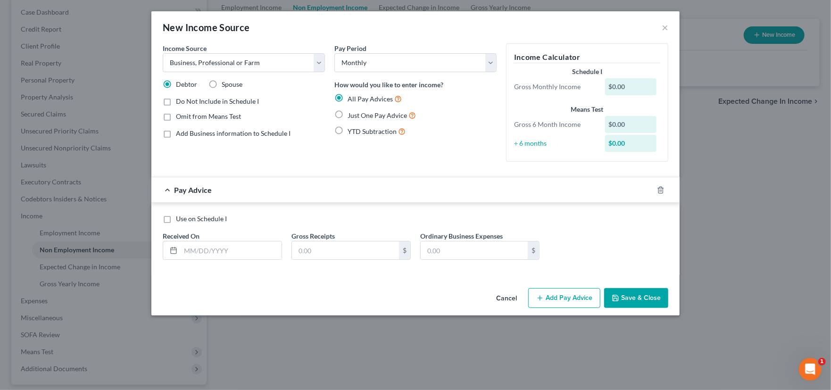
click at [226, 84] on input "Spouse" at bounding box center [229, 83] width 6 height 6
radio input "true"
click at [634, 299] on button "Save & Close" at bounding box center [636, 298] width 64 height 20
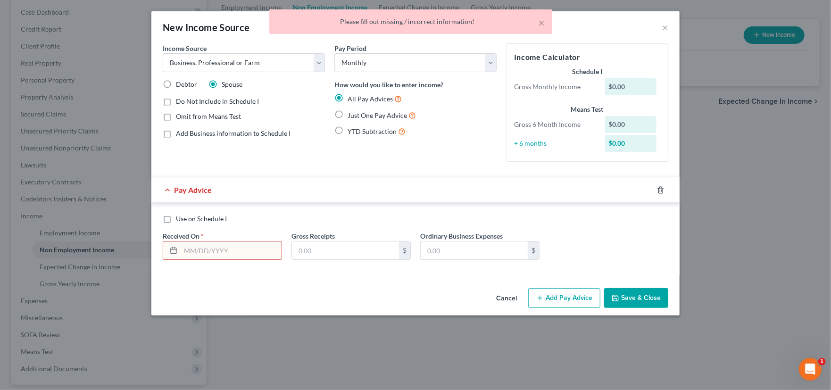
click at [660, 189] on icon "button" at bounding box center [661, 190] width 8 height 8
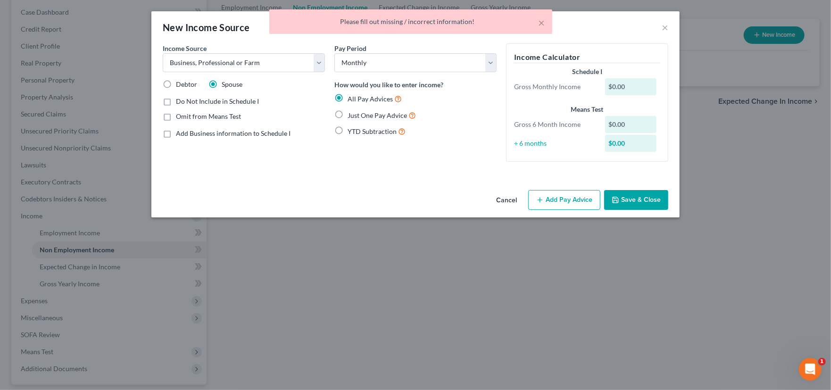
click at [640, 201] on button "Save & Close" at bounding box center [636, 200] width 64 height 20
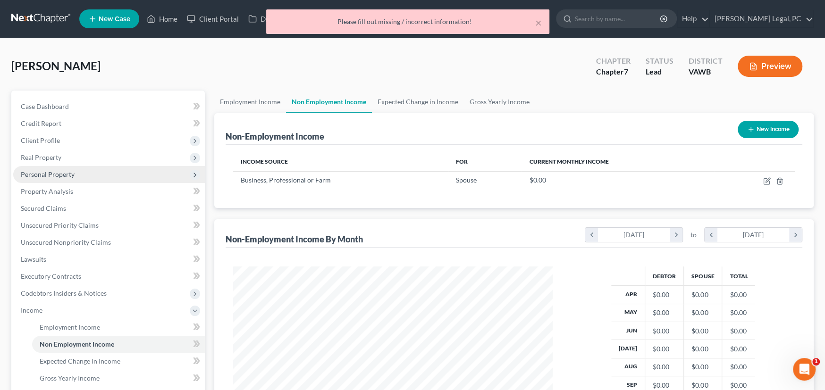
scroll to position [0, 0]
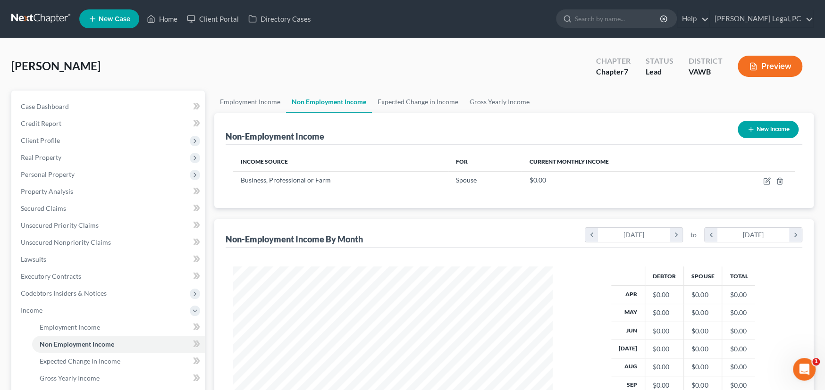
click at [33, 17] on link at bounding box center [41, 18] width 60 height 17
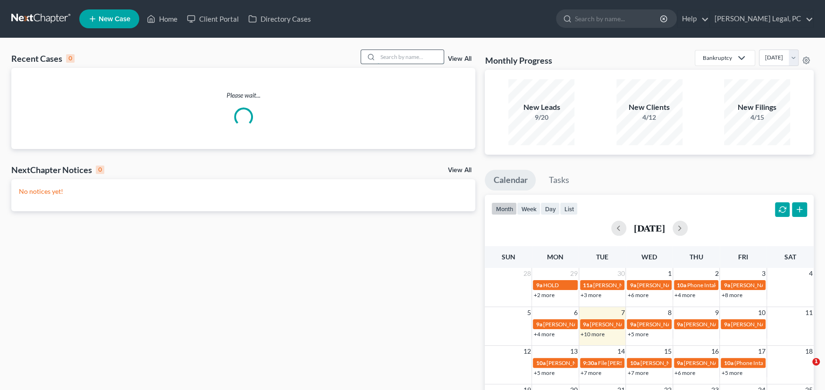
click at [384, 57] on input "search" at bounding box center [410, 57] width 66 height 14
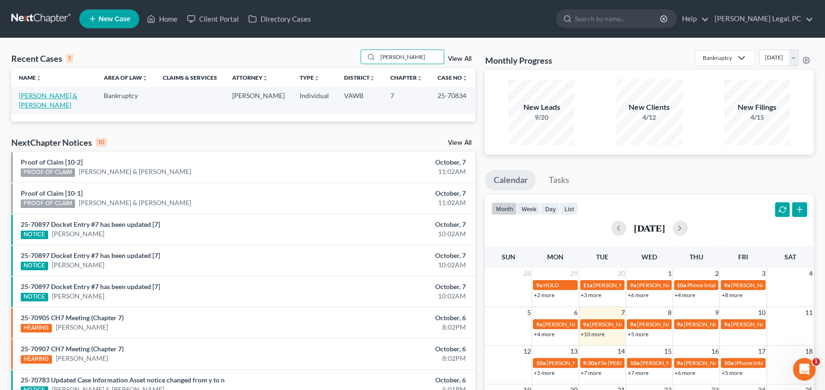
type input "[PERSON_NAME]"
click at [51, 94] on link "[PERSON_NAME] & [PERSON_NAME]" at bounding box center [48, 100] width 59 height 17
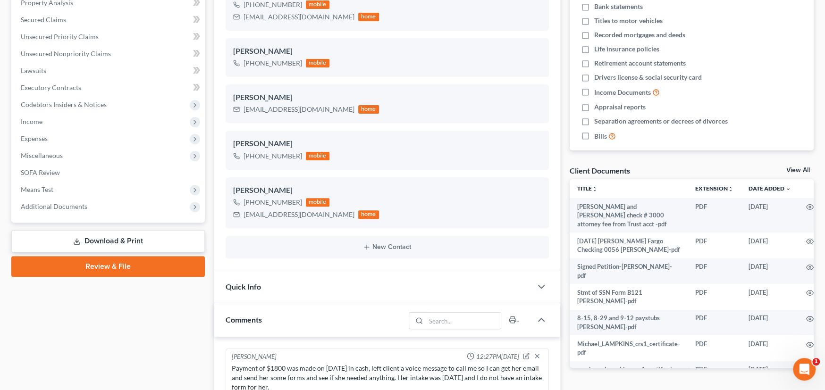
scroll to position [1734, 0]
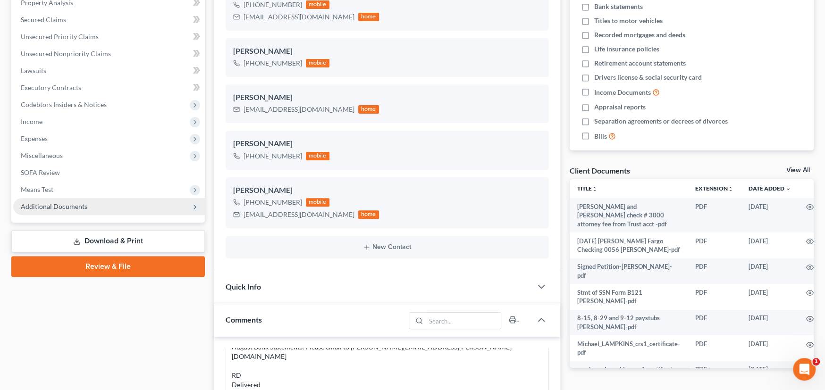
click at [59, 207] on span "Additional Documents" at bounding box center [54, 206] width 67 height 8
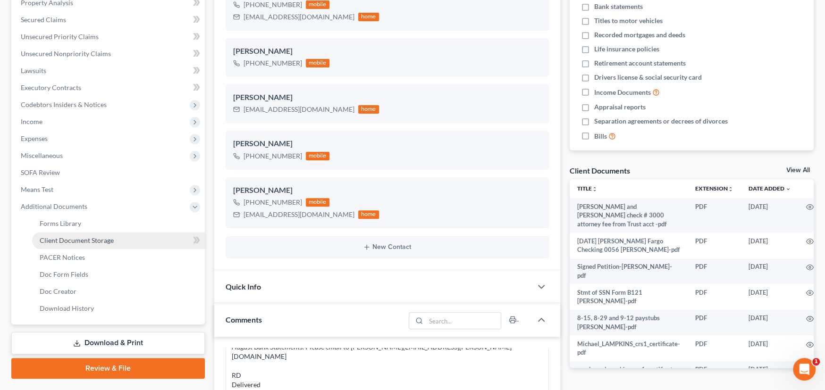
click at [67, 240] on span "Client Document Storage" at bounding box center [77, 240] width 74 height 8
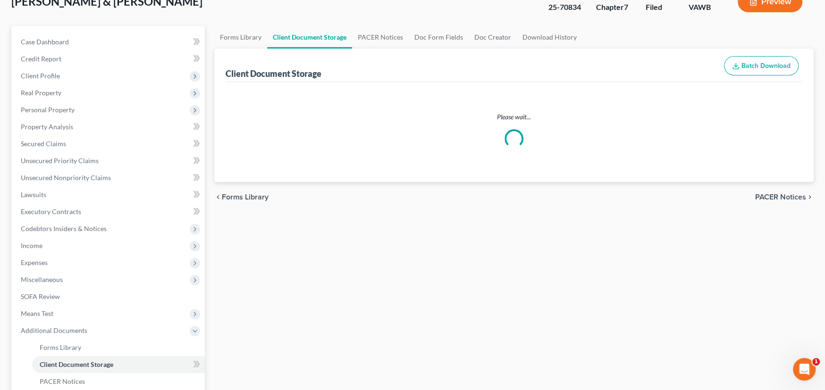
scroll to position [29, 0]
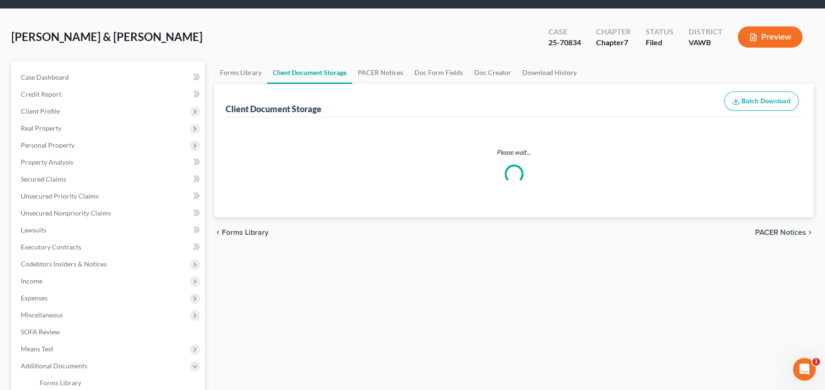
select select "0"
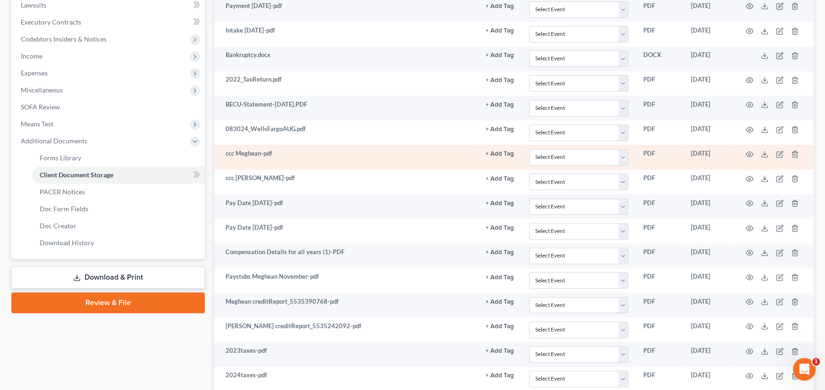
scroll to position [207, 0]
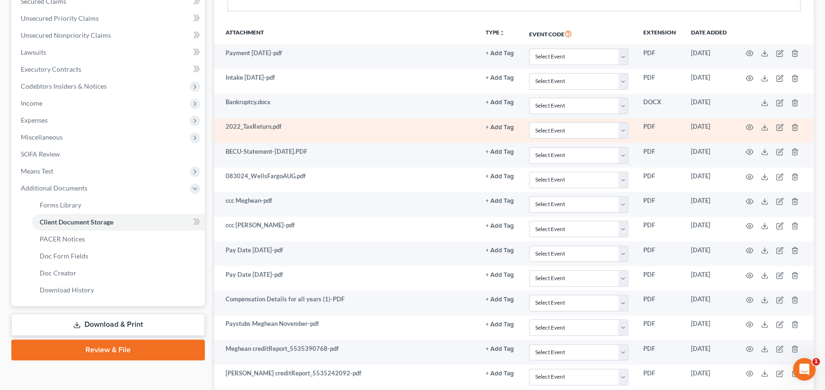
click at [502, 126] on button "+ Add Tag" at bounding box center [500, 128] width 28 height 6
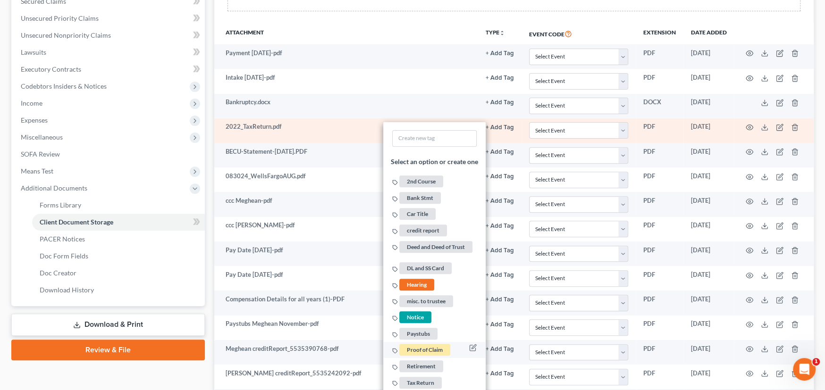
scroll to position [254, 0]
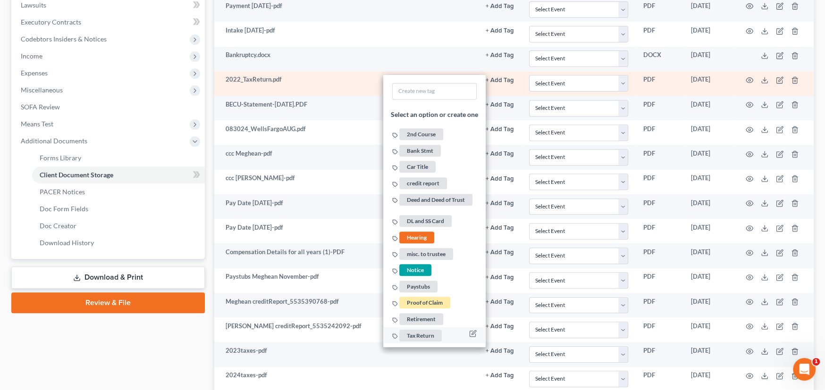
click at [420, 334] on span "Tax Return" at bounding box center [420, 336] width 42 height 12
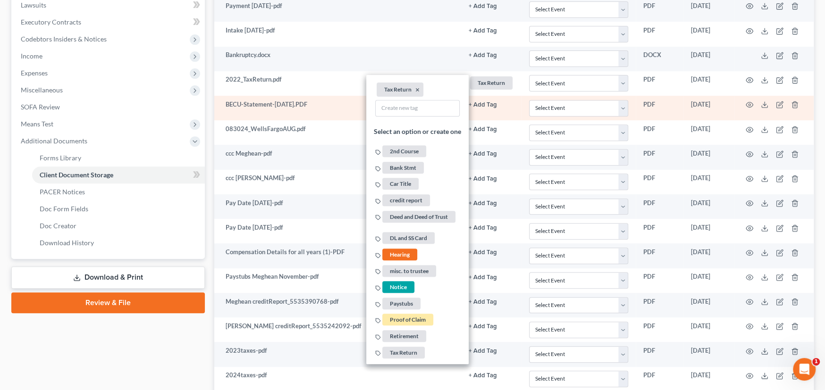
click at [288, 108] on td "BECU-Statement-[DATE].PDF" at bounding box center [337, 108] width 247 height 25
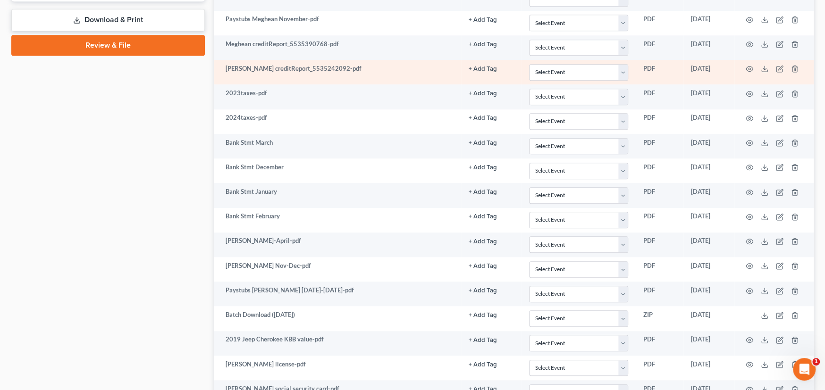
scroll to position [490, 0]
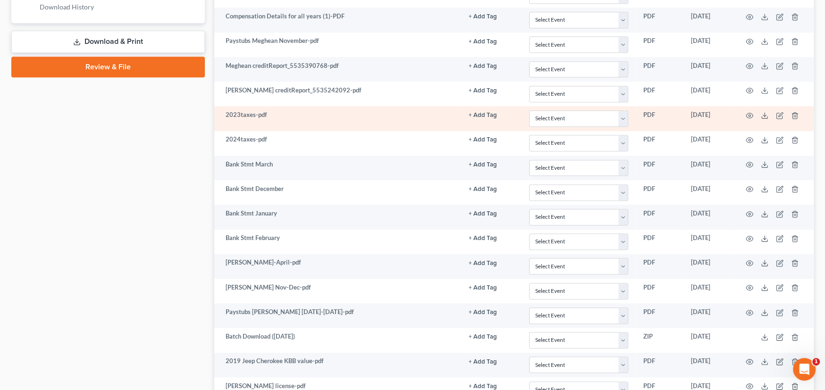
click at [481, 116] on button "+ Add Tag" at bounding box center [483, 115] width 28 height 6
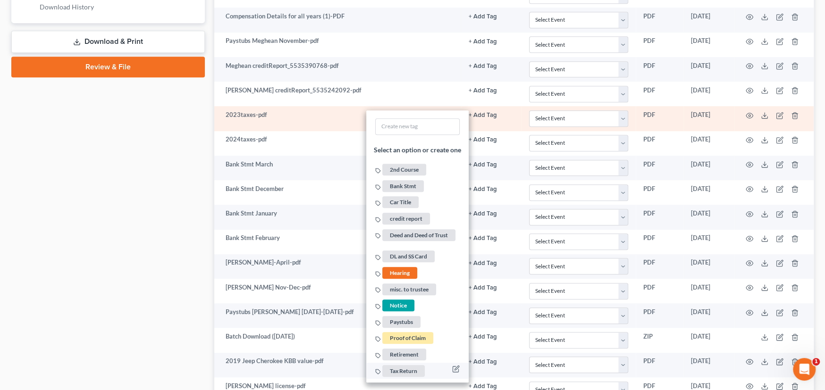
click at [404, 365] on span "Tax Return" at bounding box center [403, 371] width 42 height 12
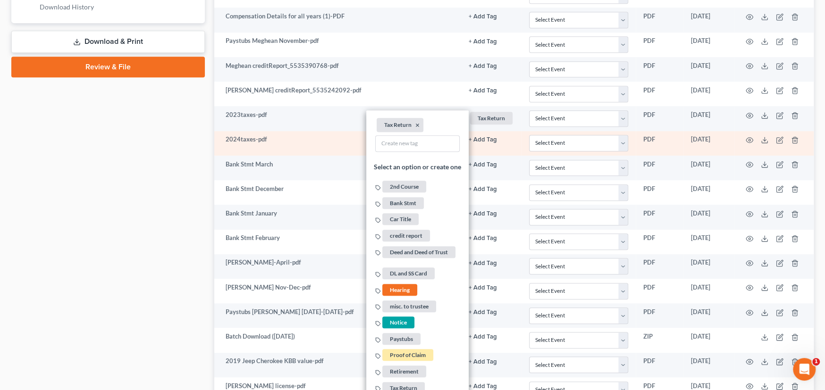
click at [480, 139] on button "+ Add Tag" at bounding box center [483, 140] width 28 height 6
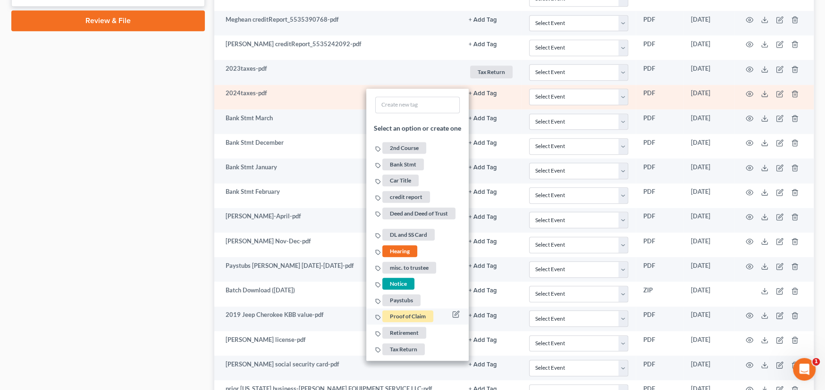
scroll to position [585, 0]
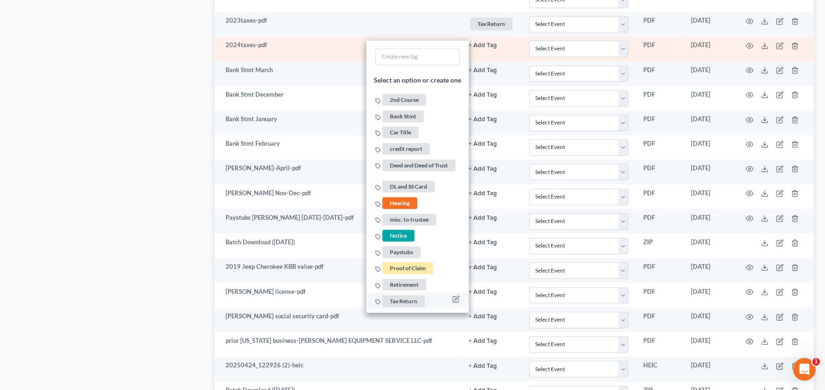
click at [408, 296] on span "Tax Return" at bounding box center [403, 301] width 42 height 12
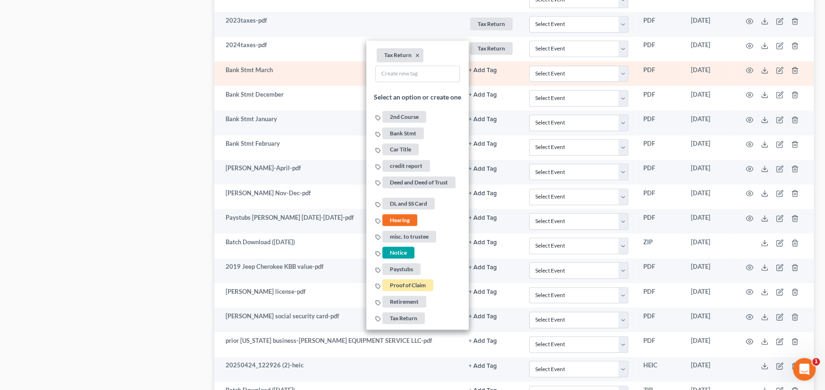
click at [320, 74] on td "Bank Stmt March" at bounding box center [337, 73] width 247 height 25
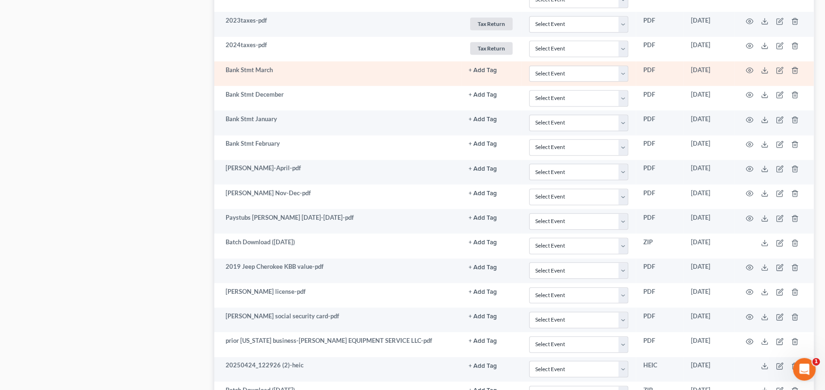
click at [481, 74] on td "+ Add Tag Select an option or create one 2nd Course Bank Stmt Car Title credit …" at bounding box center [491, 73] width 60 height 25
click at [481, 68] on button "+ Add Tag" at bounding box center [483, 70] width 28 height 6
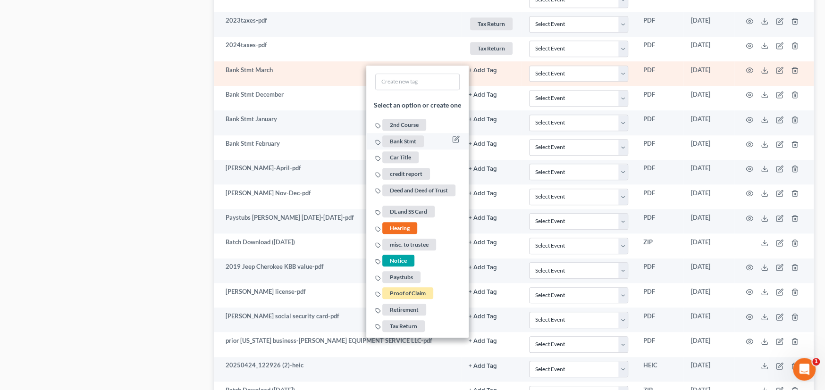
click at [394, 140] on span "Bank Stmt" at bounding box center [403, 141] width 42 height 12
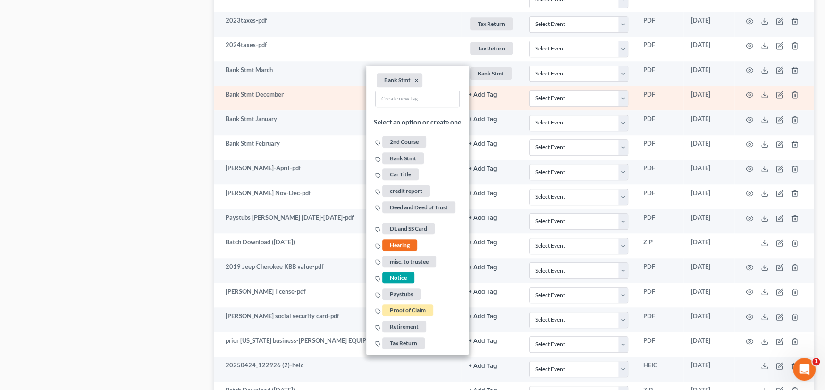
click at [484, 95] on button "+ Add Tag" at bounding box center [483, 95] width 28 height 6
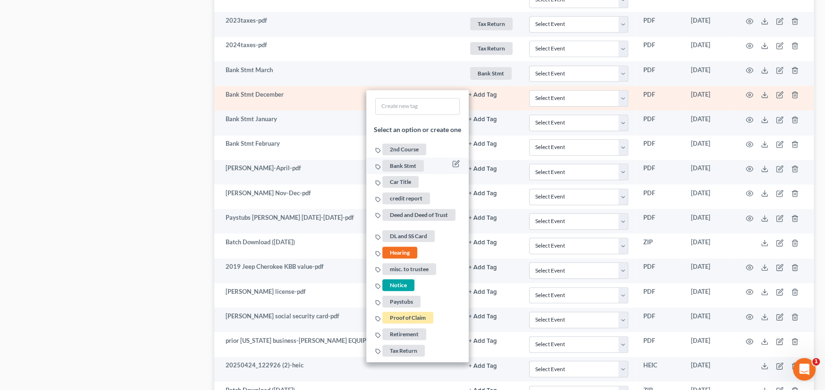
click at [415, 160] on span "Bank Stmt" at bounding box center [403, 166] width 42 height 12
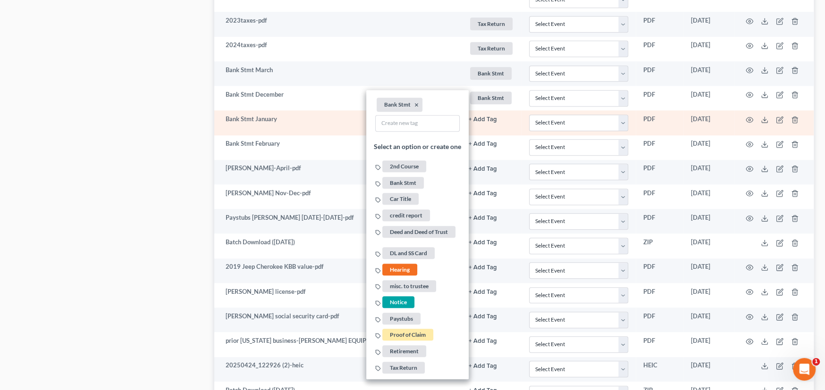
click at [493, 118] on button "+ Add Tag" at bounding box center [483, 120] width 28 height 6
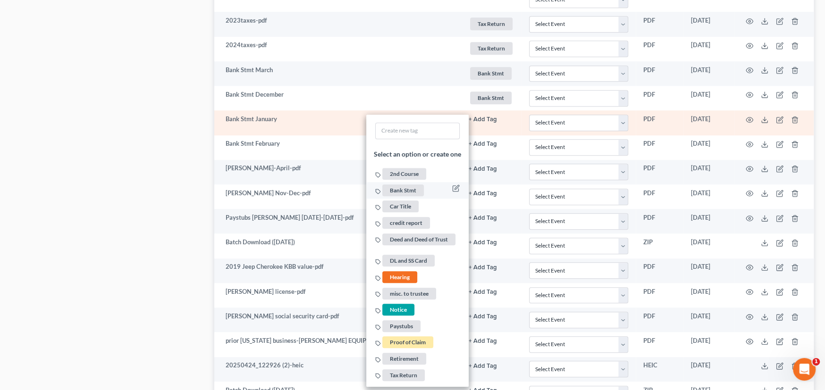
click at [402, 188] on span "Bank Stmt" at bounding box center [403, 190] width 42 height 12
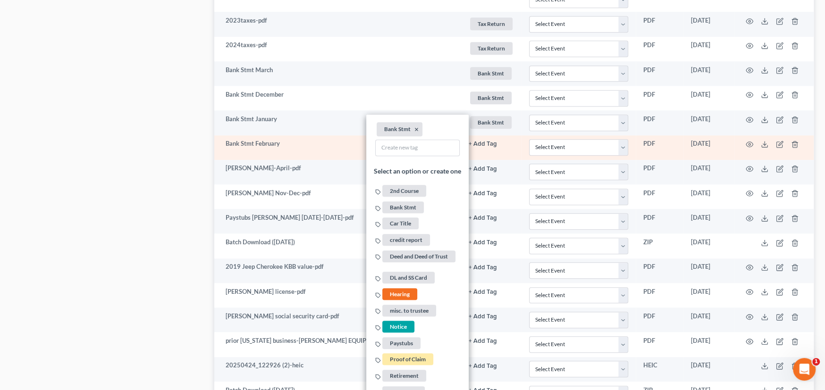
click at [485, 141] on button "+ Add Tag" at bounding box center [483, 144] width 28 height 6
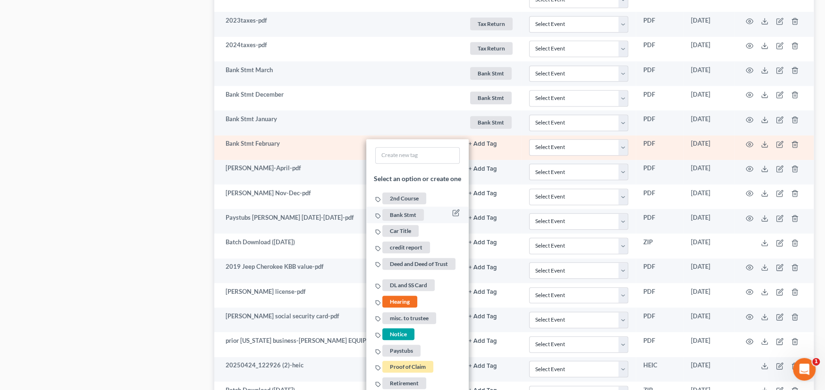
click at [411, 213] on span "Bank Stmt" at bounding box center [403, 215] width 42 height 12
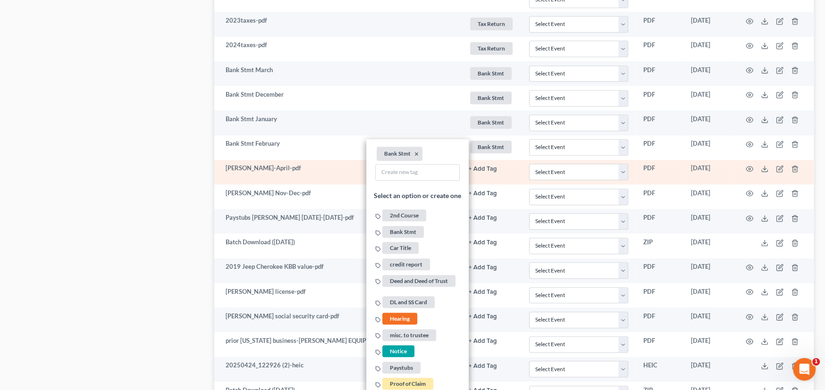
click at [487, 166] on button "+ Add Tag" at bounding box center [483, 169] width 28 height 6
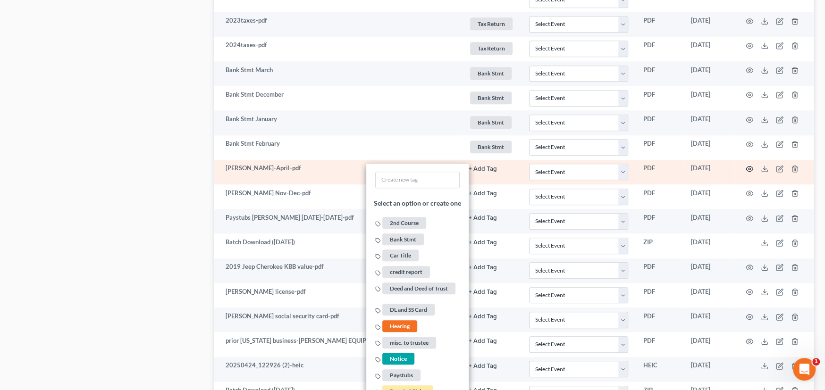
click at [750, 168] on circle "button" at bounding box center [749, 169] width 2 height 2
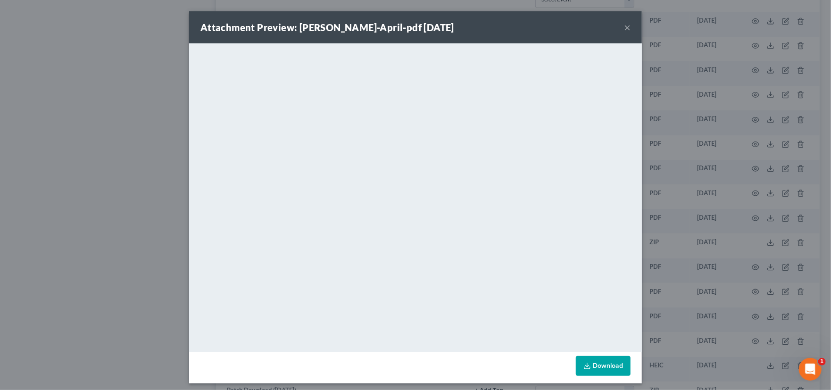
click at [620, 27] on div "Attachment Preview: Lampkins Jan-April-pdf 04/24/2025 ×" at bounding box center [415, 27] width 453 height 32
click at [626, 25] on button "×" at bounding box center [627, 27] width 7 height 11
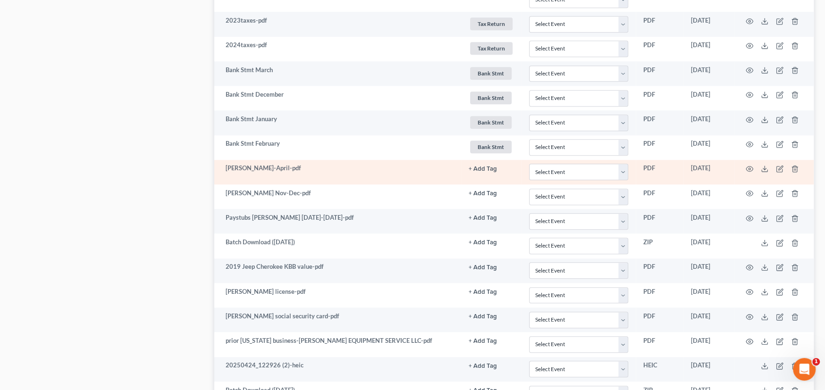
click at [481, 168] on button "+ Add Tag" at bounding box center [483, 169] width 28 height 6
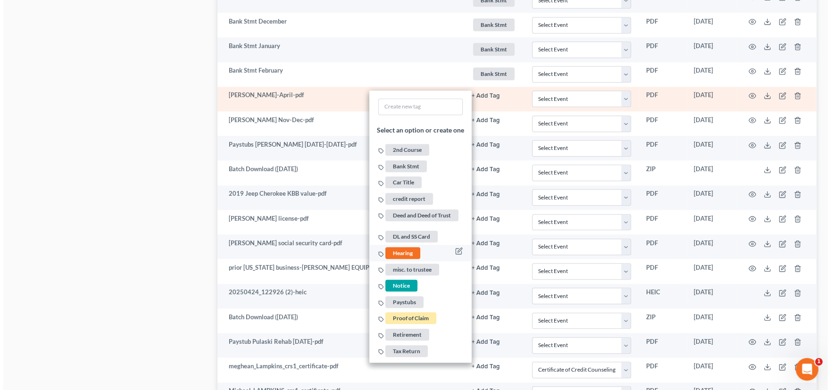
scroll to position [679, 0]
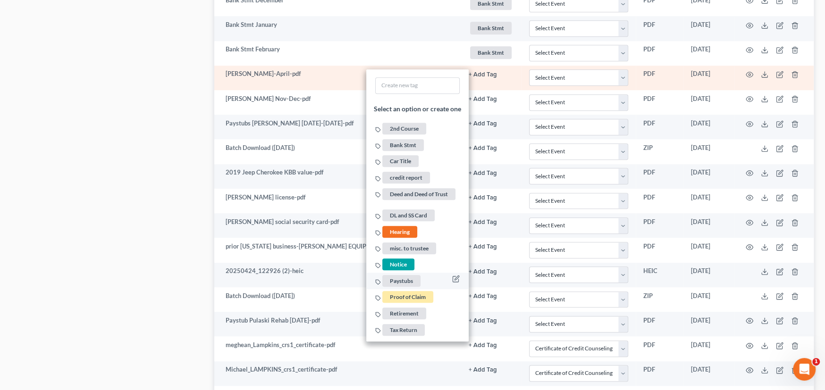
click at [410, 278] on span "Paystubs" at bounding box center [401, 281] width 38 height 12
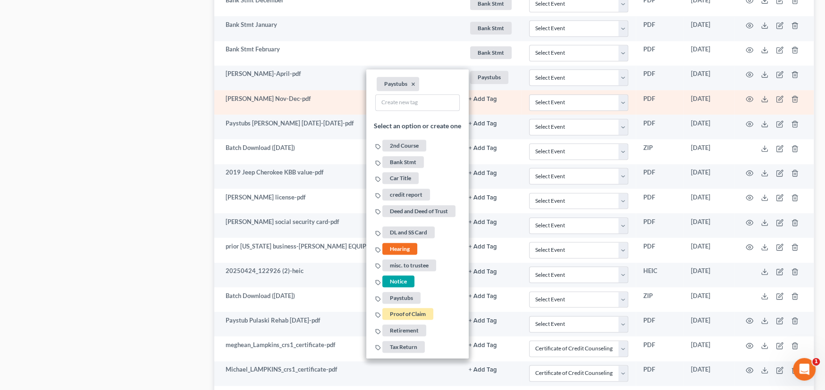
click at [319, 95] on td "Lampkins Nov-Dec-pdf" at bounding box center [337, 102] width 247 height 25
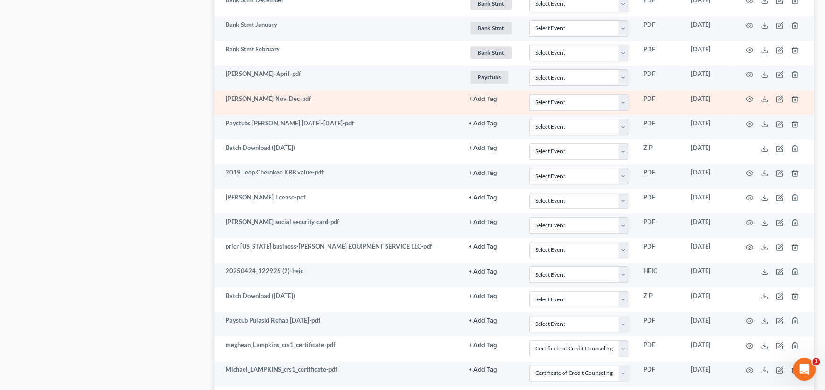
click at [472, 96] on button "+ Add Tag" at bounding box center [483, 99] width 28 height 6
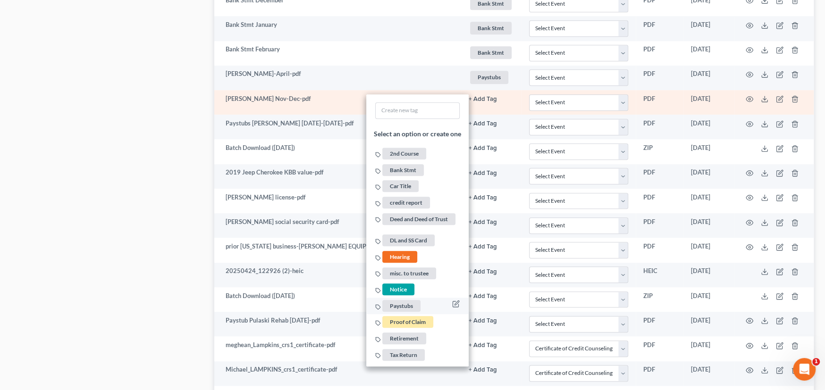
click at [396, 301] on span "Paystubs" at bounding box center [401, 306] width 38 height 12
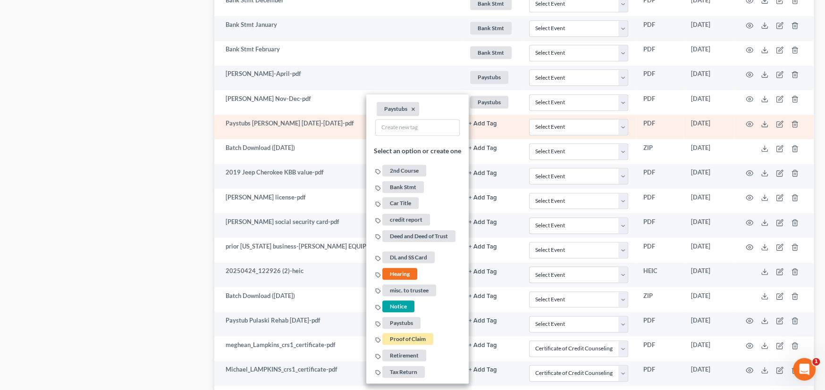
click at [331, 122] on td "Paystubs Mike Nov-April 2025-pdf" at bounding box center [337, 127] width 247 height 25
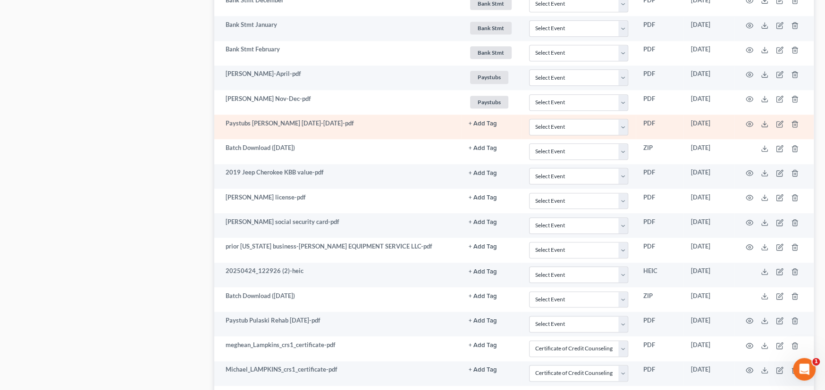
click at [474, 122] on button "+ Add Tag" at bounding box center [483, 124] width 28 height 6
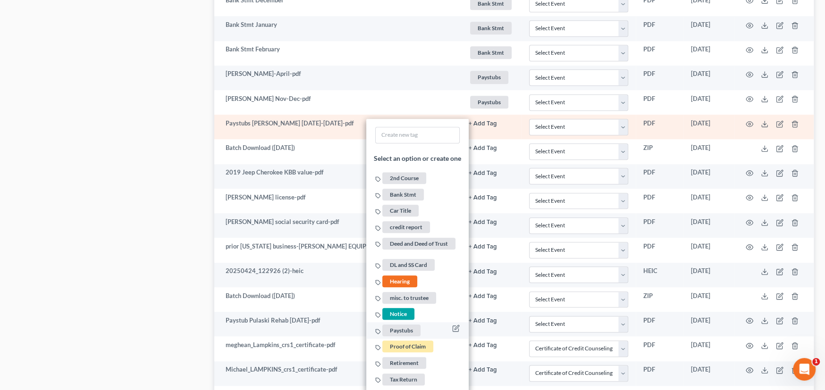
click at [413, 327] on span "Paystubs" at bounding box center [401, 331] width 38 height 12
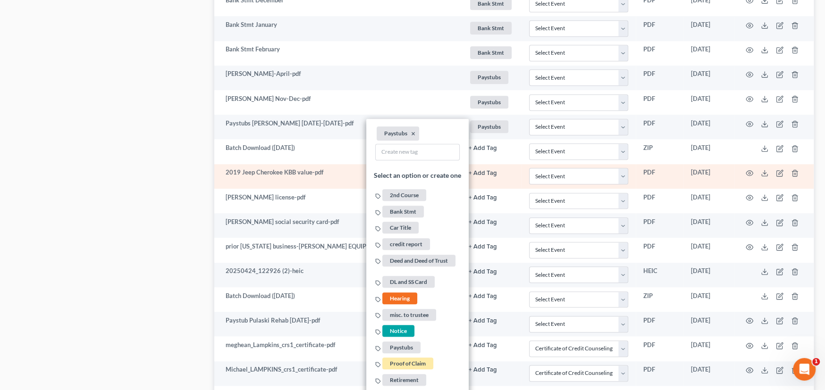
click at [329, 176] on td "2019 Jeep Cherokee KBB value-pdf" at bounding box center [337, 176] width 247 height 25
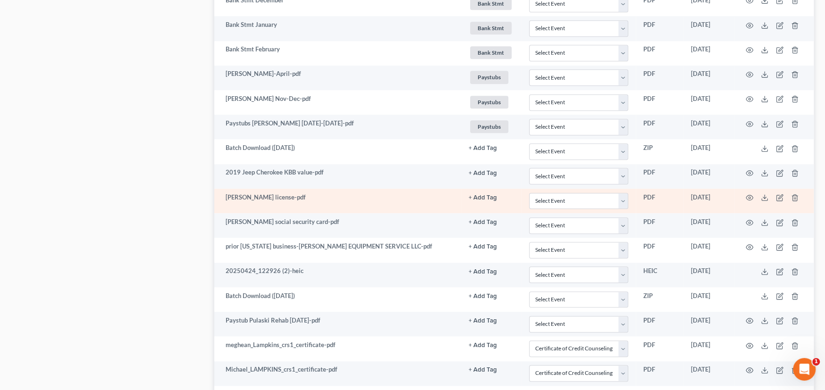
click at [335, 199] on td "Michael license-pdf" at bounding box center [337, 201] width 247 height 25
click at [475, 195] on button "+ Add Tag" at bounding box center [483, 198] width 28 height 6
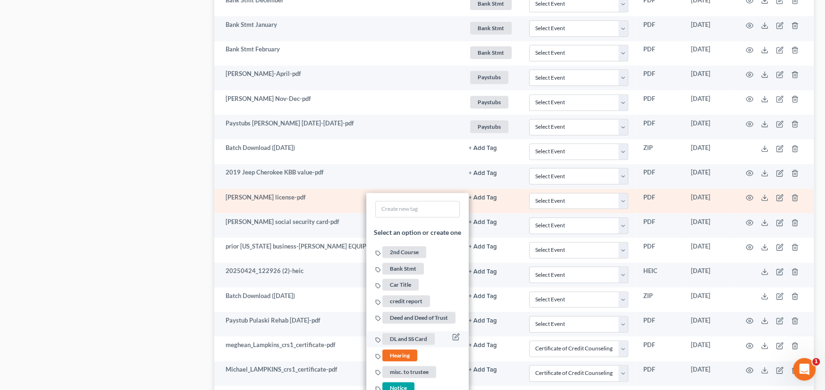
click at [414, 334] on span "DL and SS Card" at bounding box center [408, 339] width 52 height 12
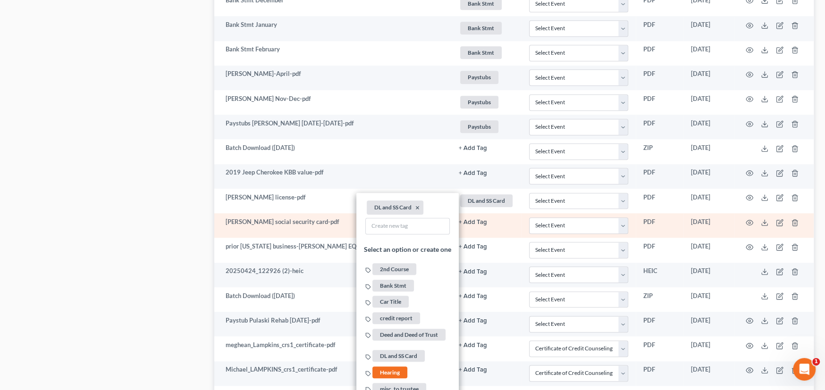
click at [481, 221] on button "+ Add Tag" at bounding box center [473, 222] width 28 height 6
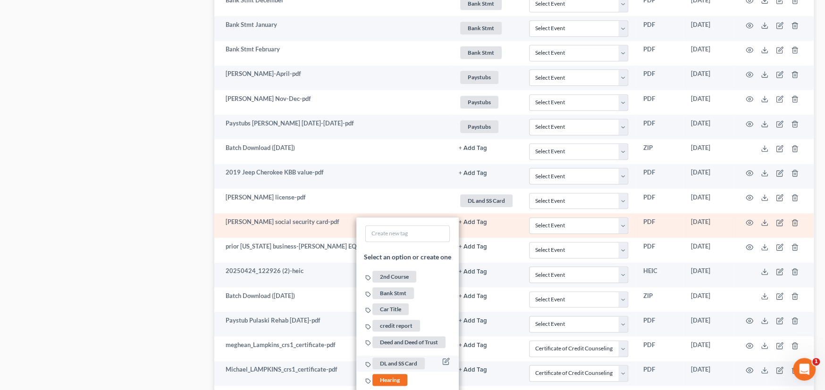
click at [409, 358] on span "DL and SS Card" at bounding box center [398, 364] width 52 height 12
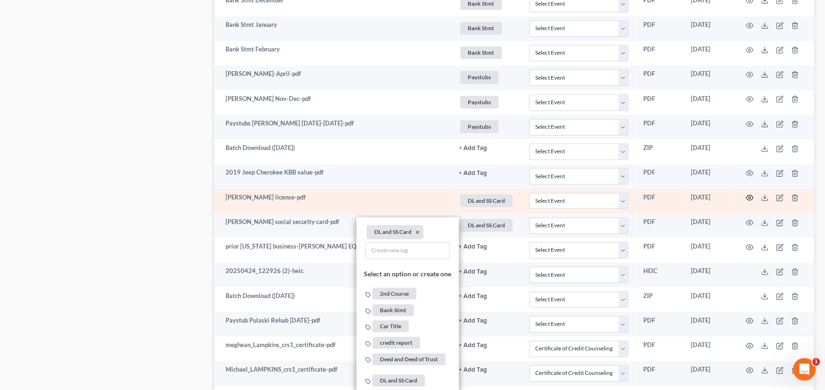
click at [747, 194] on icon "button" at bounding box center [749, 198] width 8 height 8
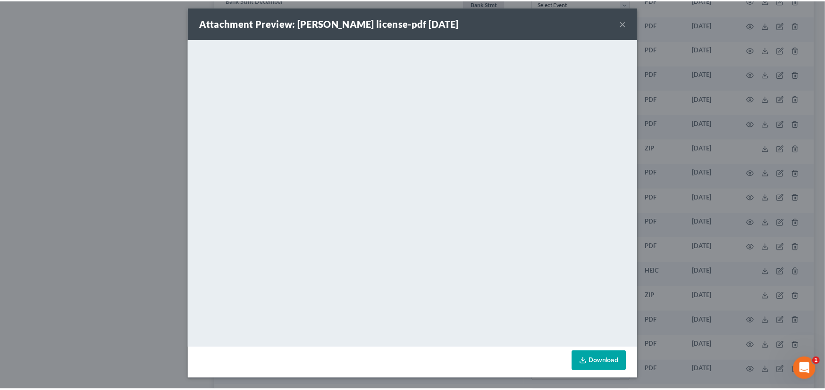
scroll to position [5, 0]
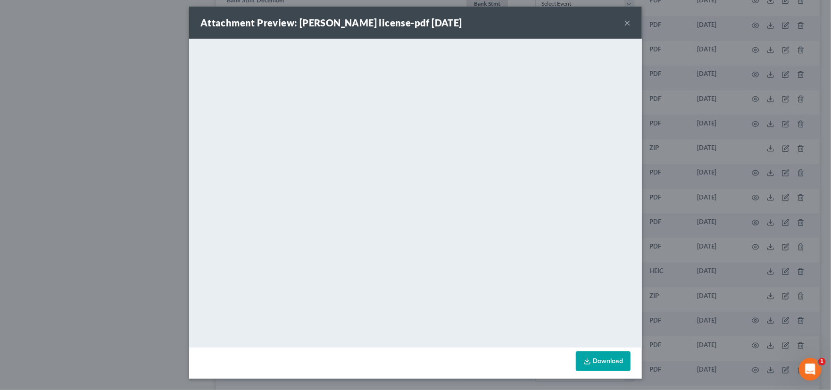
click at [627, 22] on button "×" at bounding box center [627, 22] width 7 height 11
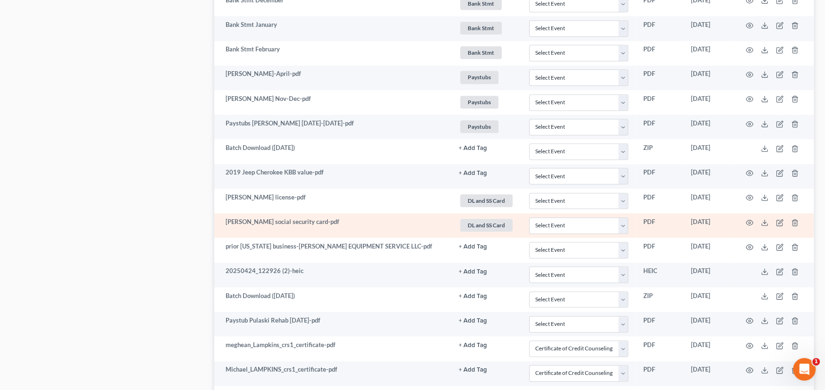
click at [397, 220] on td "Michael social security card-pdf" at bounding box center [332, 225] width 237 height 25
click at [746, 219] on icon "button" at bounding box center [749, 223] width 8 height 8
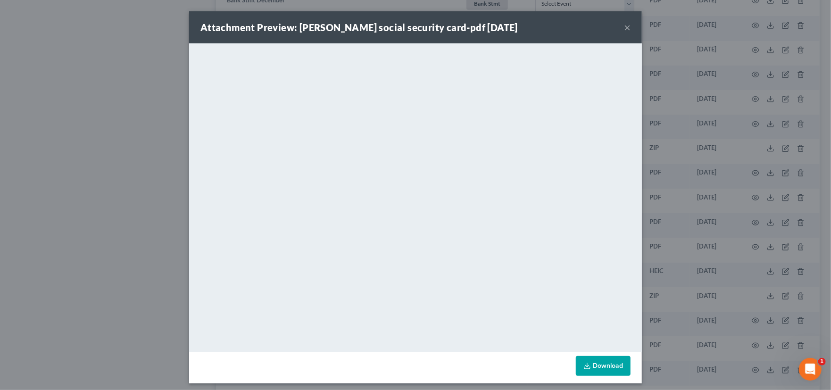
click at [626, 31] on button "×" at bounding box center [627, 27] width 7 height 11
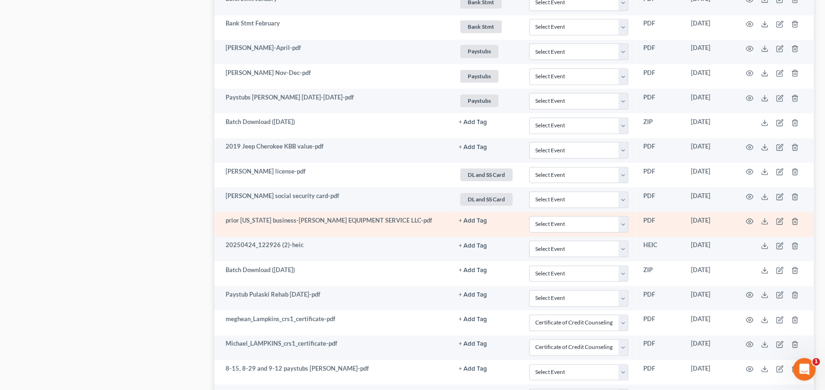
scroll to position [726, 0]
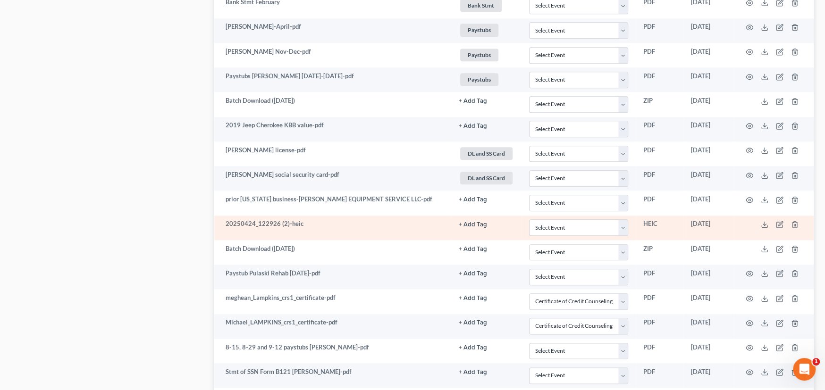
click at [361, 223] on td "20250424_122926 (2)-heic" at bounding box center [332, 228] width 237 height 25
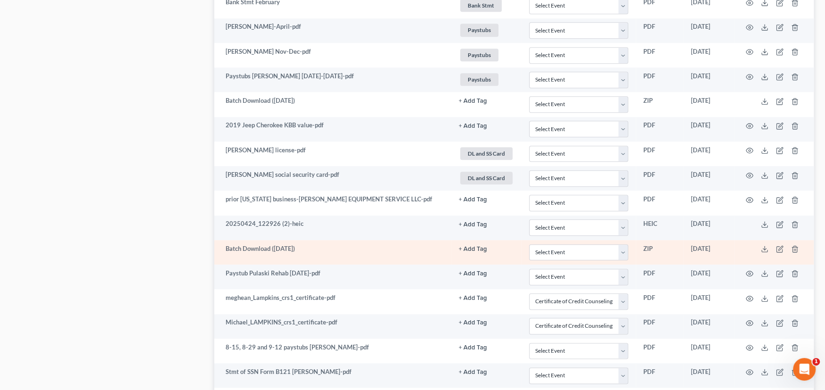
click at [335, 246] on td "Batch Download (05/08/25)" at bounding box center [332, 252] width 237 height 25
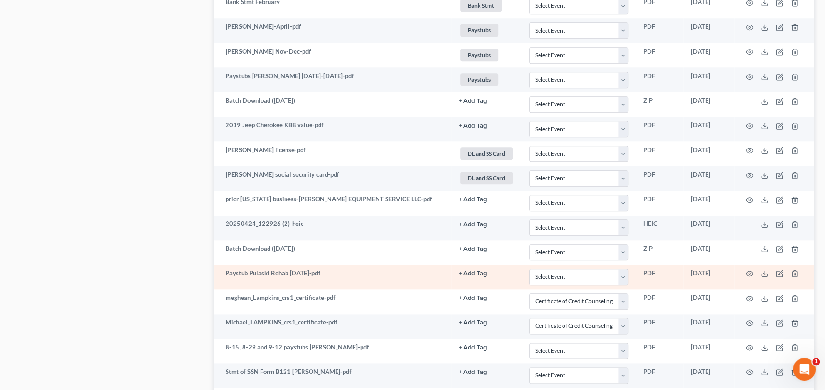
click at [341, 271] on td "Paystub Pulaski Rehab 4-28-25-pdf" at bounding box center [332, 277] width 237 height 25
click at [477, 271] on button "+ Add Tag" at bounding box center [473, 274] width 28 height 6
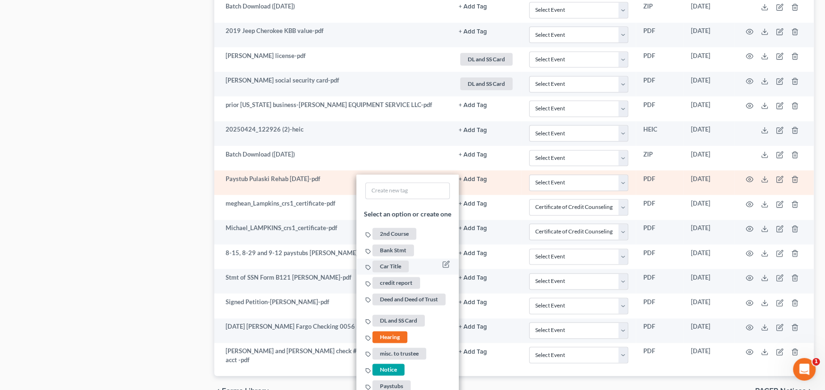
scroll to position [868, 0]
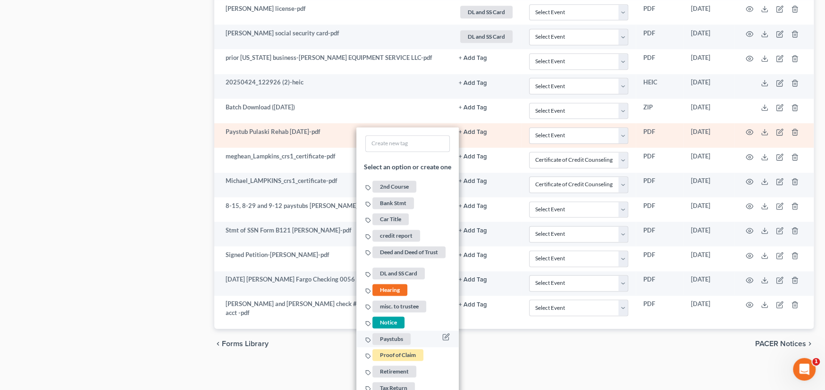
click at [397, 336] on span "Paystubs" at bounding box center [391, 339] width 38 height 12
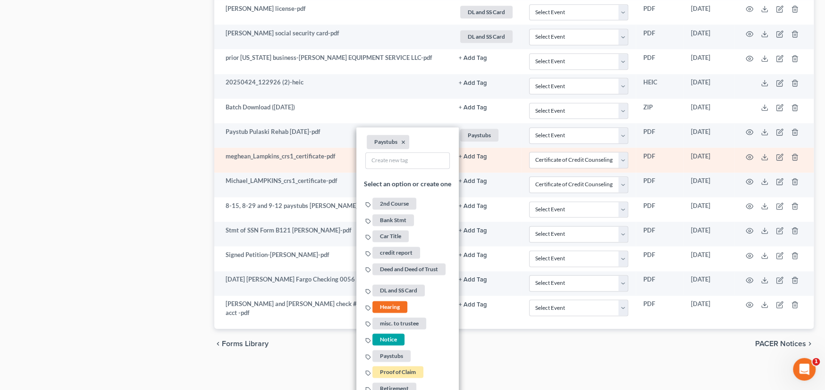
click at [292, 162] on td "meghean_Lampkins_crs1_certificate-pdf" at bounding box center [332, 160] width 237 height 25
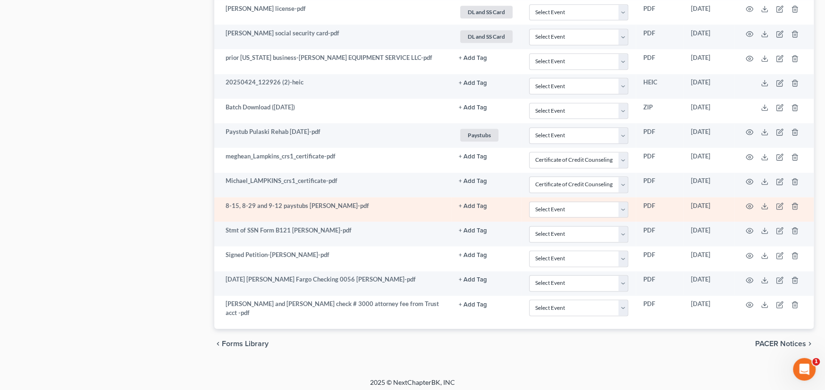
click at [403, 209] on td "8-15, 8-29 and 9-12 paystubs Michael Lampkins-pdf" at bounding box center [332, 209] width 237 height 25
click at [470, 205] on button "+ Add Tag" at bounding box center [473, 206] width 28 height 6
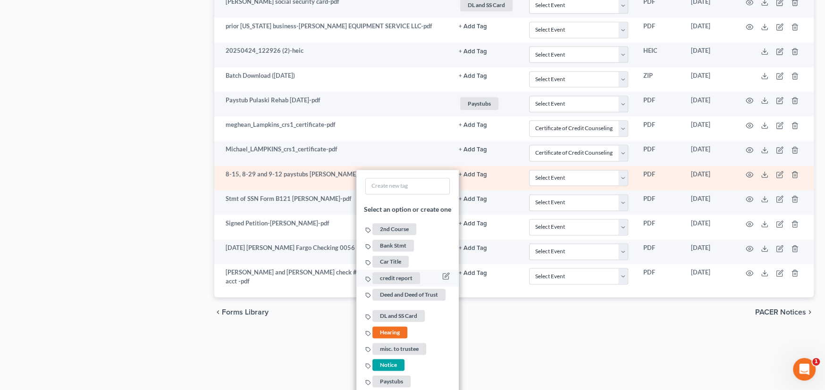
scroll to position [915, 0]
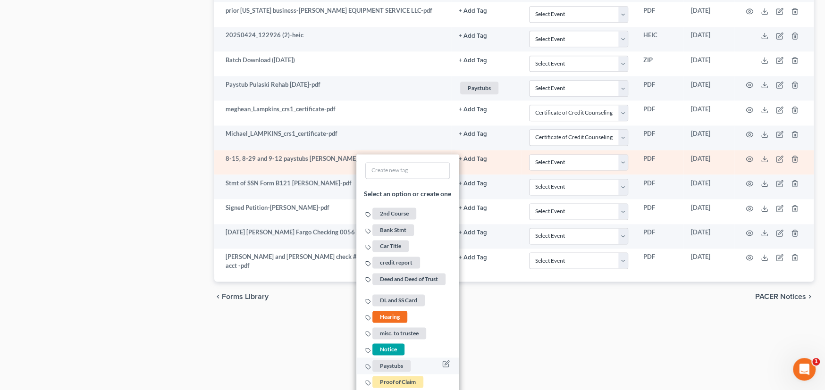
click at [394, 362] on span "Paystubs" at bounding box center [391, 366] width 38 height 12
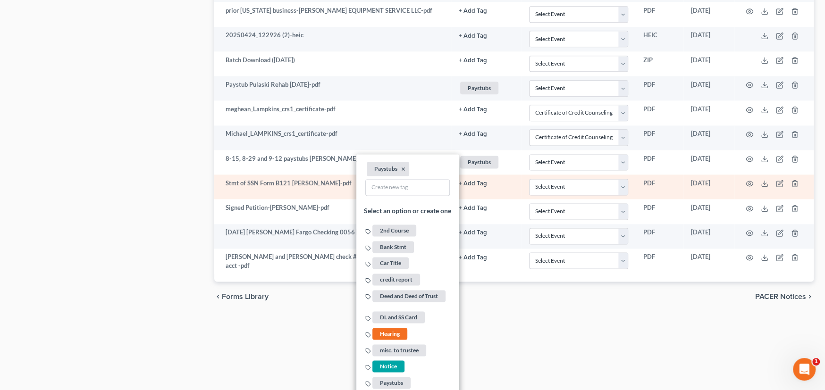
click at [306, 186] on td "Stmt of SSN Form B121 Lampkins-pdf" at bounding box center [332, 187] width 237 height 25
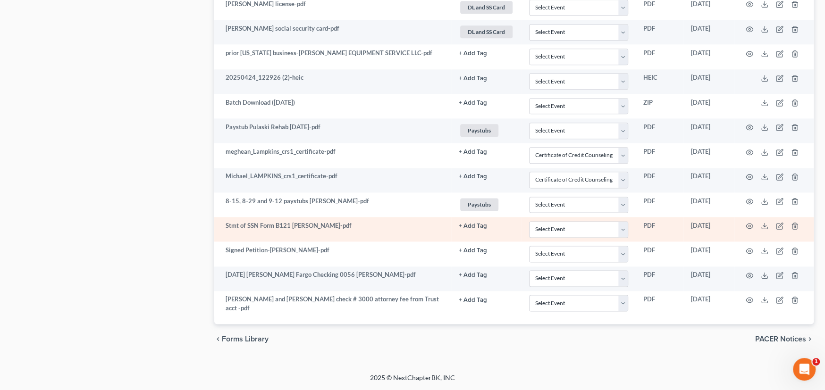
scroll to position [868, 0]
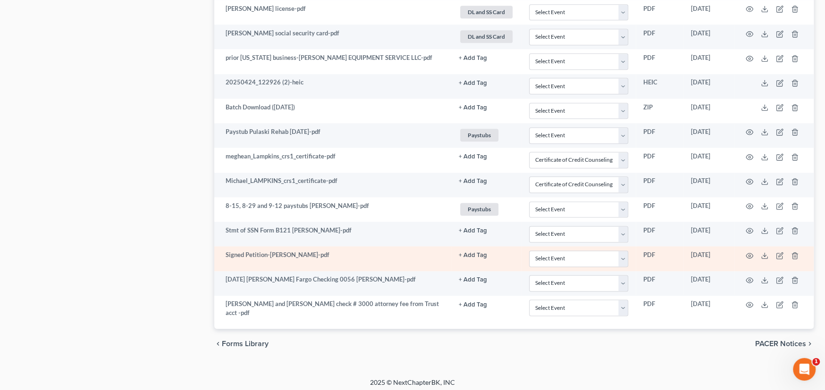
click at [414, 259] on td "Signed Petition-Lampkins-pdf" at bounding box center [332, 258] width 237 height 25
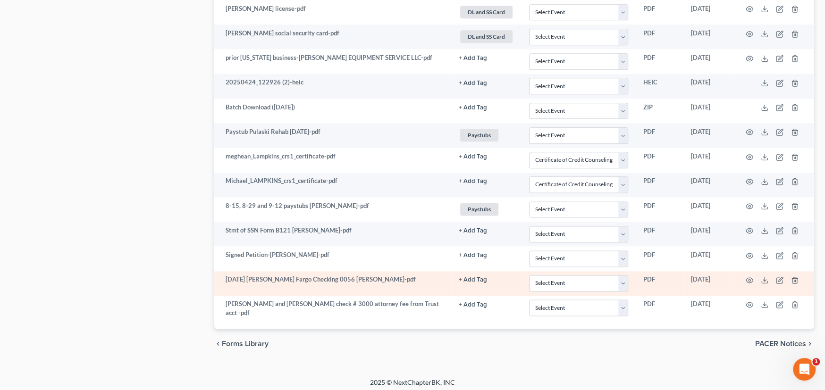
click at [414, 284] on td "8-29-25 Wells Fargo Checking 0056 Lampkins-pdf" at bounding box center [332, 283] width 237 height 25
click at [451, 285] on td "+ Add Tag Select an option or create one 2nd Course Bank Stmt Car Title credit …" at bounding box center [486, 283] width 70 height 25
click at [476, 277] on button "+ Add Tag" at bounding box center [473, 280] width 28 height 6
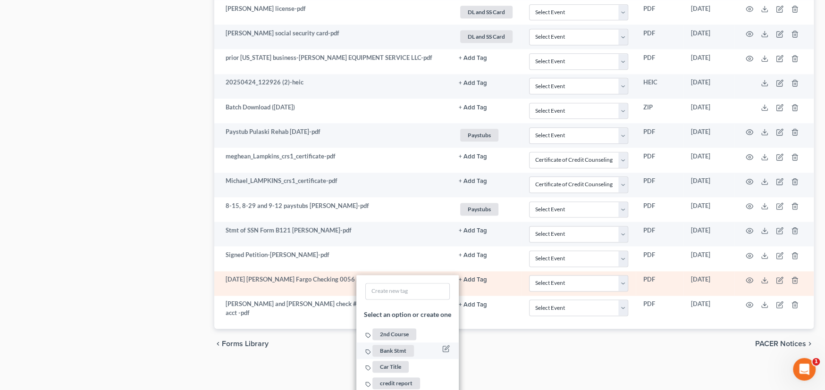
click at [394, 346] on span "Bank Stmt" at bounding box center [393, 351] width 42 height 12
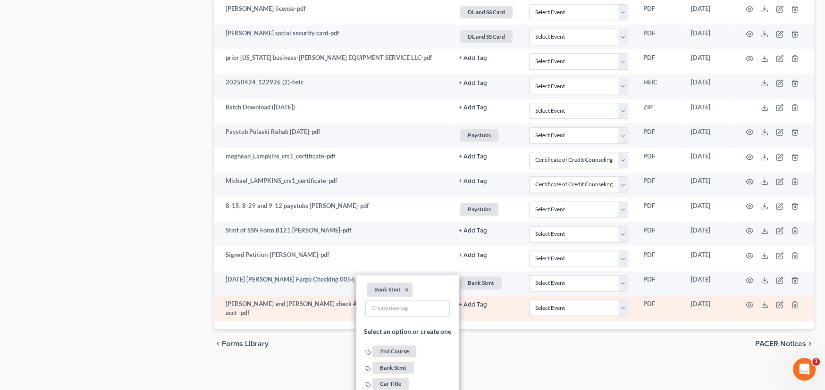
drag, startPoint x: 312, startPoint y: 310, endPoint x: 318, endPoint y: 310, distance: 6.1
click at [311, 310] on td "Lampkins and Pugh check # 3000 attorney fee from Trust acct -pdf" at bounding box center [332, 309] width 237 height 26
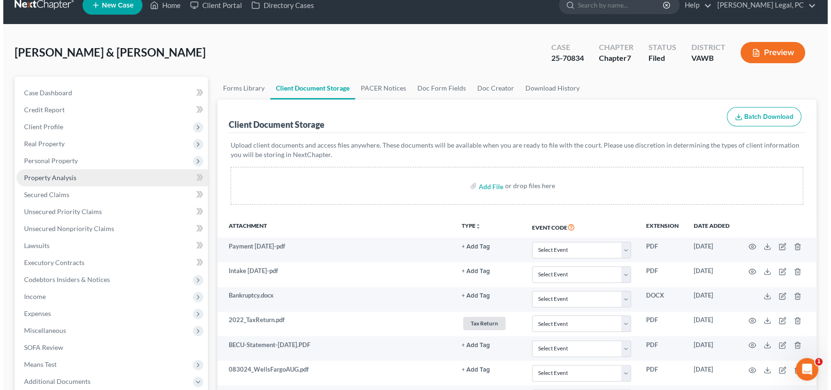
scroll to position [0, 0]
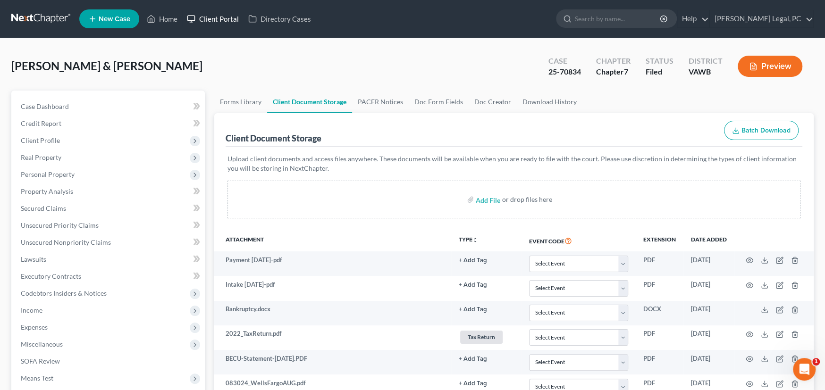
click at [228, 20] on link "Client Portal" at bounding box center [212, 18] width 61 height 17
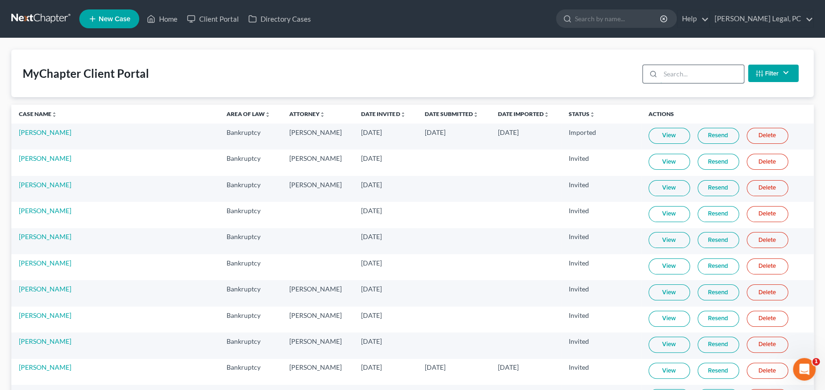
click at [699, 78] on input "search" at bounding box center [702, 74] width 84 height 18
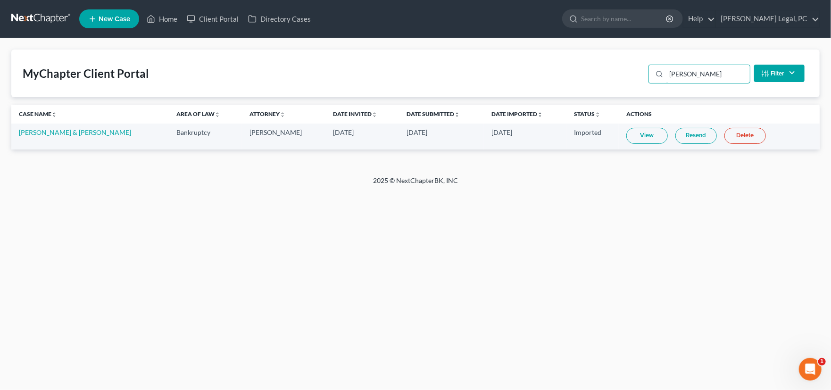
type input "lampkins"
click at [628, 139] on link "View" at bounding box center [648, 136] width 42 height 16
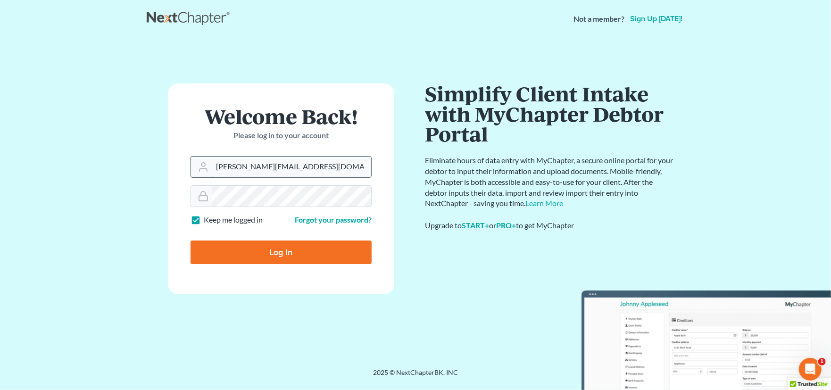
click at [255, 169] on input "[PERSON_NAME][EMAIL_ADDRESS][DOMAIN_NAME]" at bounding box center [291, 167] width 159 height 21
type input "[PERSON_NAME][EMAIL_ADDRESS][PERSON_NAME][DOMAIN_NAME]"
click at [255, 254] on input "Log In" at bounding box center [281, 253] width 181 height 24
type input "Thinking..."
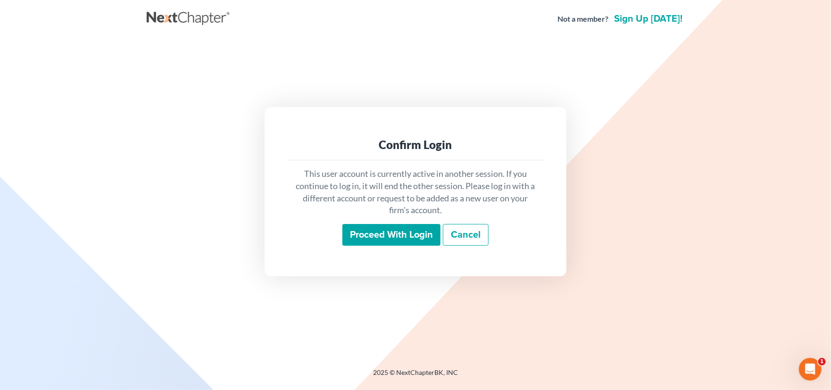
click at [411, 227] on input "Proceed with login" at bounding box center [392, 235] width 98 height 22
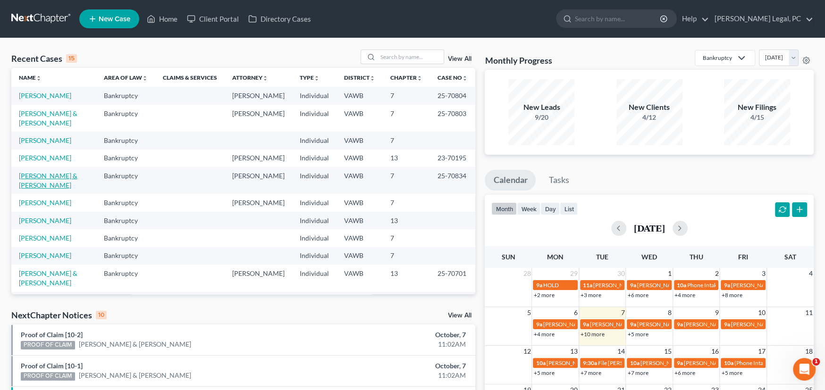
click at [33, 179] on link "[PERSON_NAME] & [PERSON_NAME]" at bounding box center [48, 180] width 59 height 17
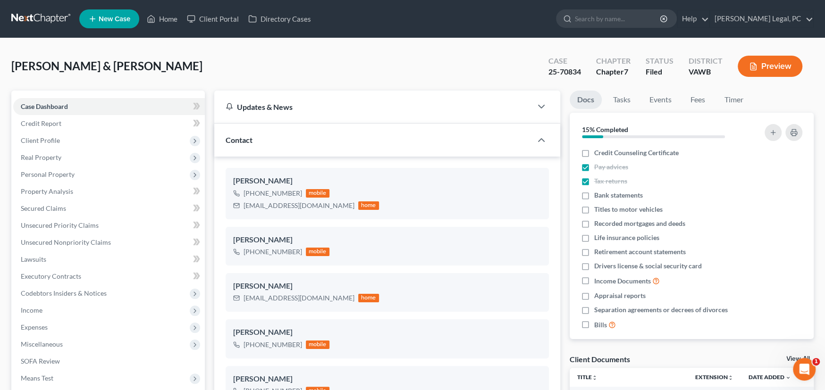
click at [34, 12] on link at bounding box center [41, 18] width 60 height 17
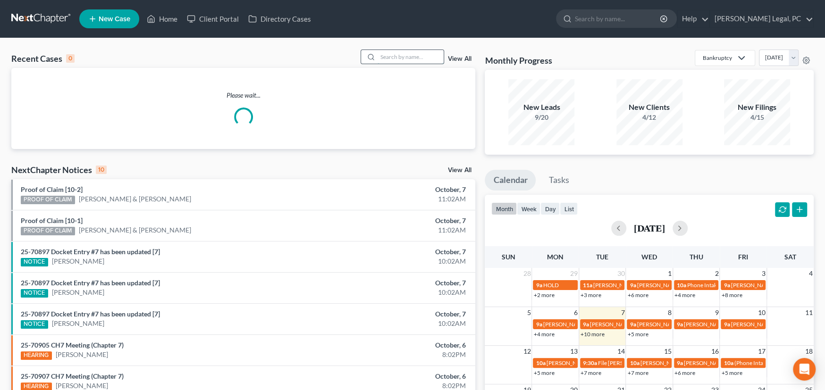
click at [388, 56] on input "search" at bounding box center [410, 57] width 66 height 14
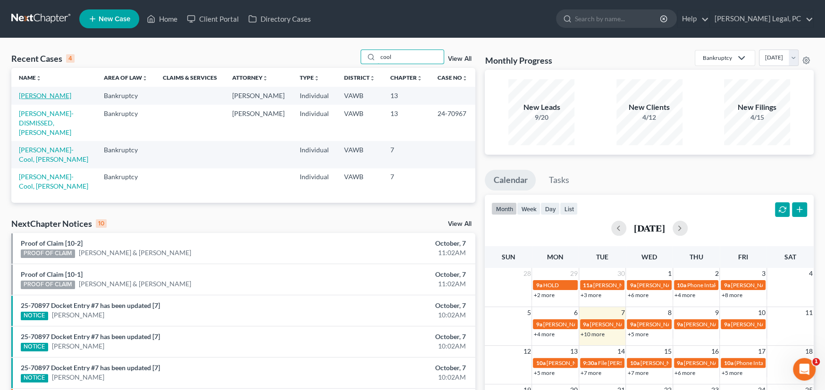
type input "cool"
click at [51, 97] on link "[PERSON_NAME]" at bounding box center [45, 96] width 52 height 8
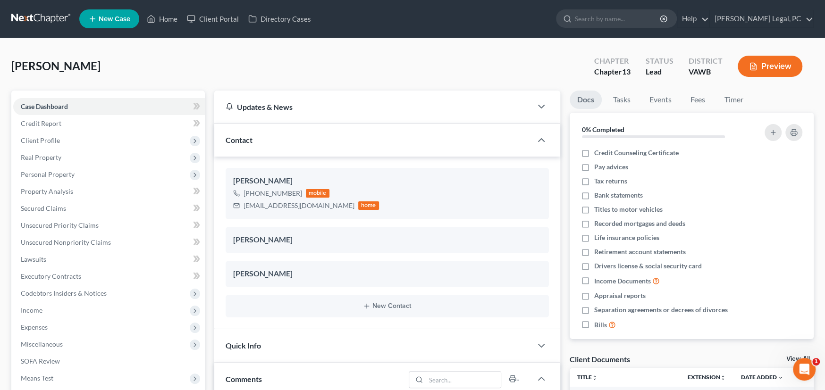
click at [40, 17] on link at bounding box center [41, 18] width 60 height 17
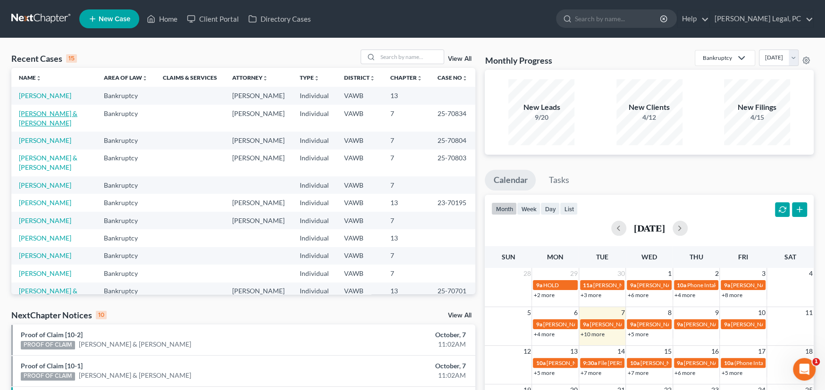
click at [38, 118] on link "[PERSON_NAME] & [PERSON_NAME]" at bounding box center [48, 117] width 59 height 17
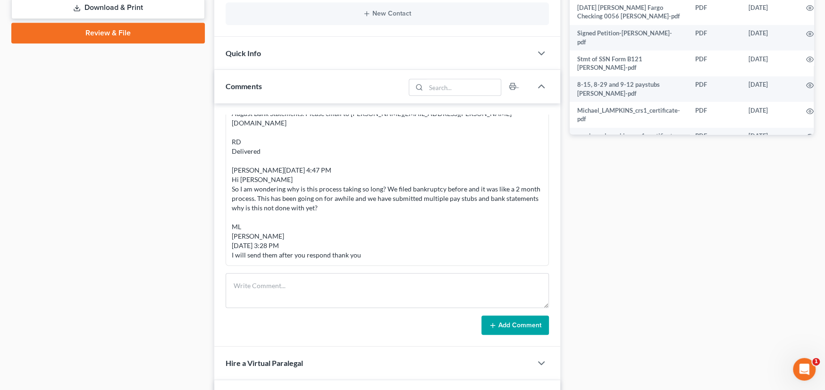
scroll to position [425, 0]
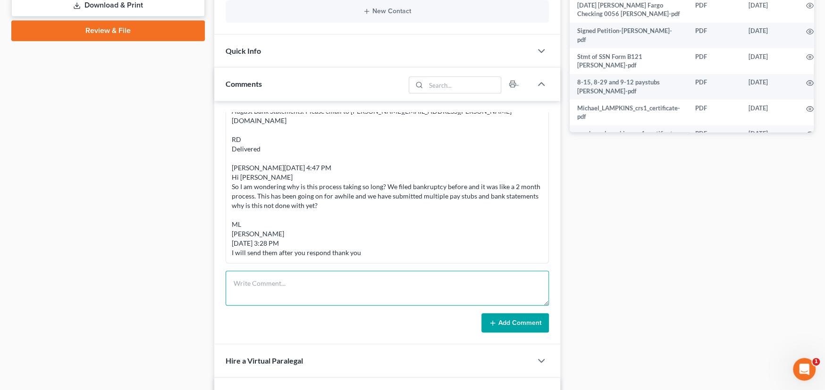
click at [268, 293] on textarea at bounding box center [387, 288] width 323 height 35
paste textarea "Hello [PERSON_NAME], This is [PERSON_NAME] at [PERSON_NAME] Legal. The Trustee …"
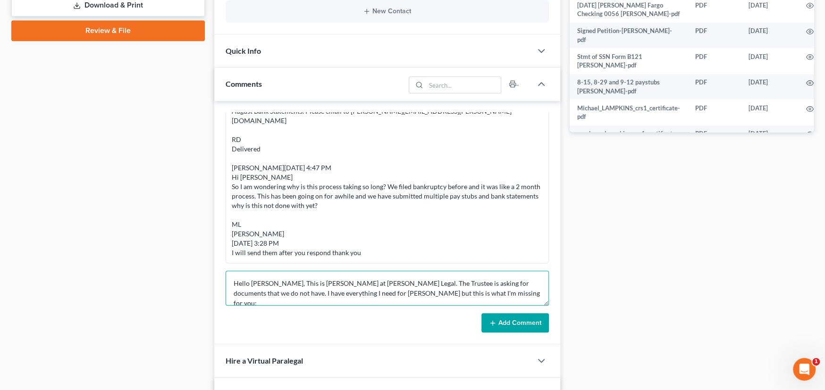
scroll to position [71, 0]
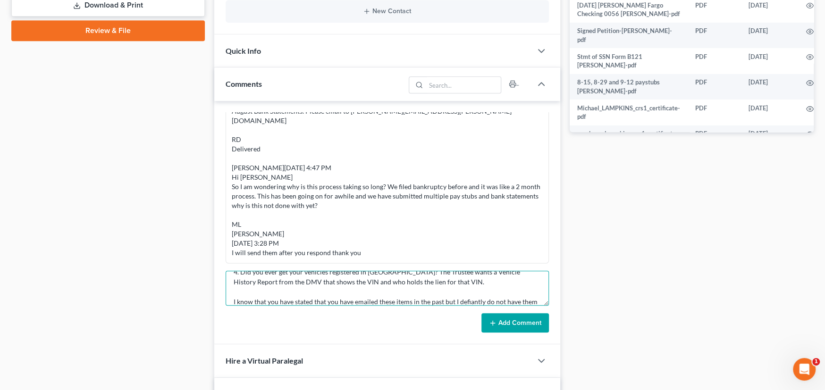
type textarea "Hello [PERSON_NAME], This is [PERSON_NAME] at [PERSON_NAME] Legal. The Trustee …"
click at [518, 324] on button "Add Comment" at bounding box center [514, 323] width 67 height 20
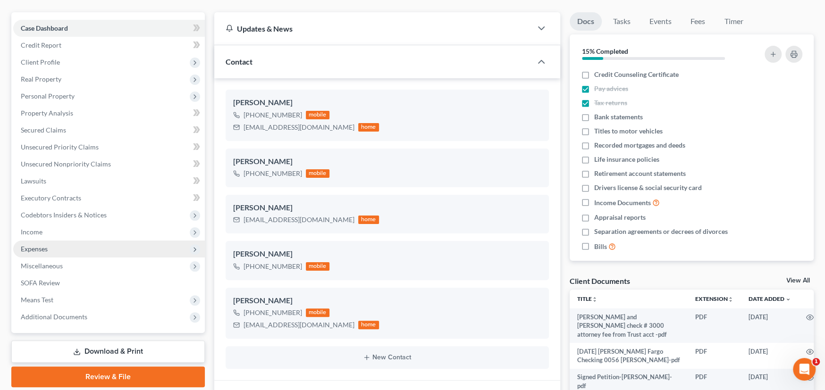
scroll to position [0, 0]
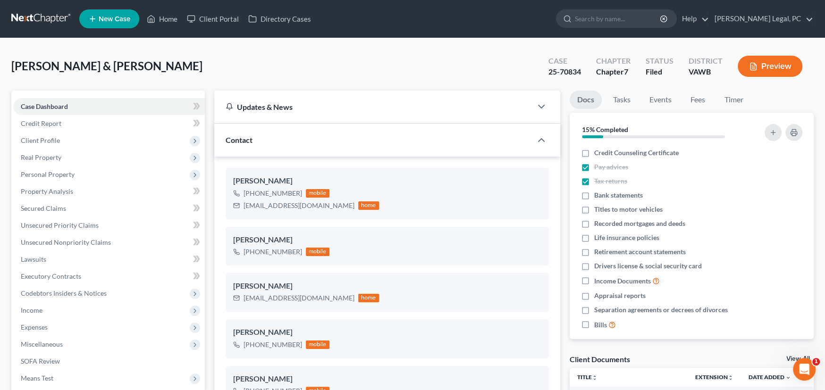
drag, startPoint x: 36, startPoint y: 15, endPoint x: 52, endPoint y: 14, distance: 15.6
click at [36, 15] on link at bounding box center [41, 18] width 60 height 17
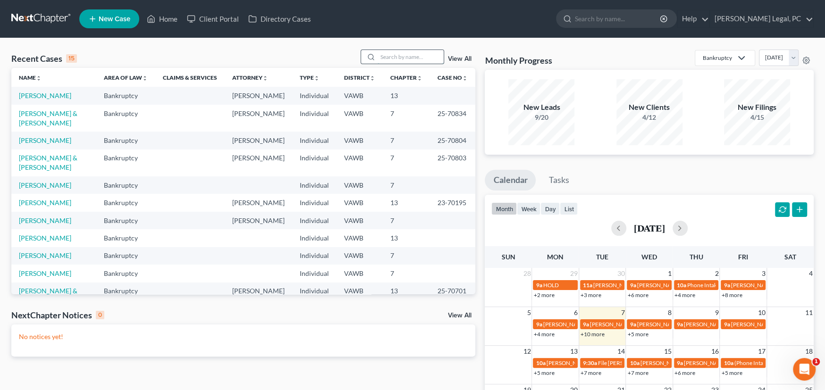
click at [402, 63] on input "search" at bounding box center [410, 57] width 66 height 14
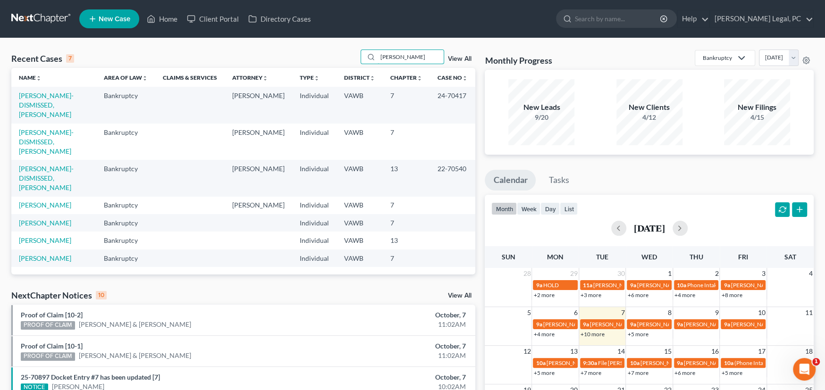
drag, startPoint x: 409, startPoint y: 61, endPoint x: 335, endPoint y: 50, distance: 74.0
click at [337, 56] on div "Recent Cases 7 [PERSON_NAME] View All" at bounding box center [243, 59] width 464 height 18
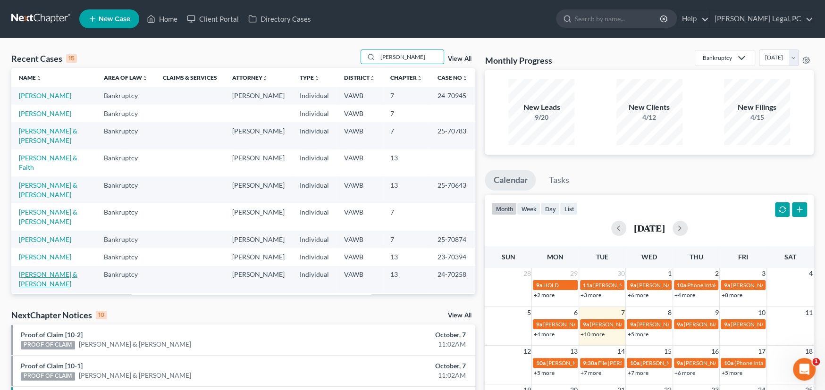
type input "[PERSON_NAME]"
click at [68, 270] on link "[PERSON_NAME] & [PERSON_NAME]" at bounding box center [48, 278] width 59 height 17
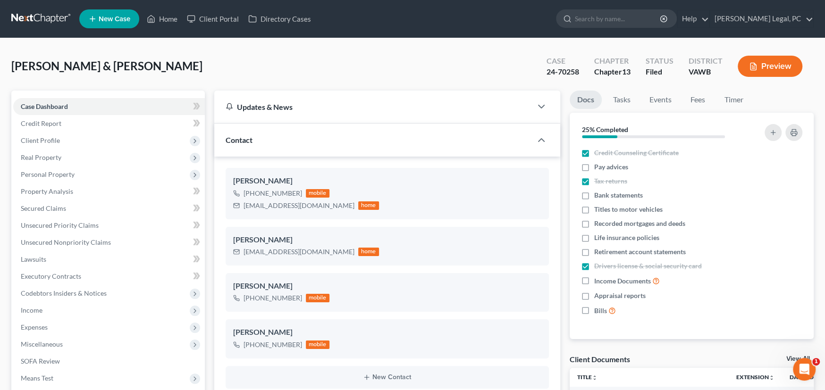
click at [47, 17] on link at bounding box center [41, 18] width 60 height 17
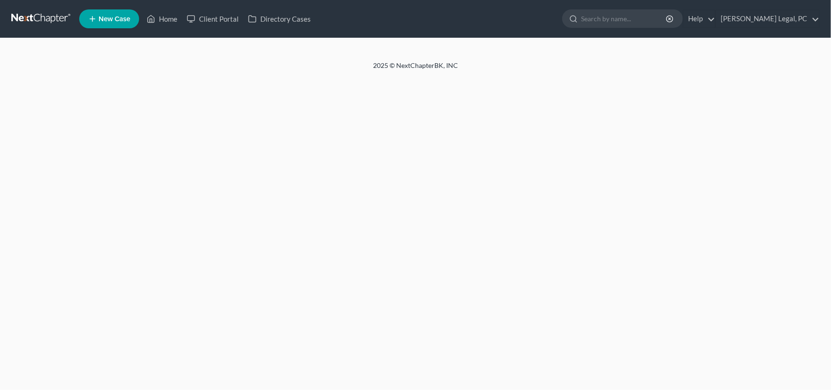
select select "1"
select select "2"
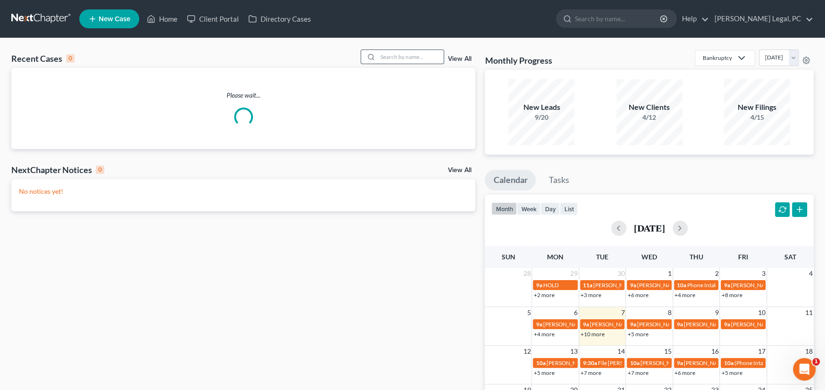
click at [414, 55] on input "search" at bounding box center [410, 57] width 66 height 14
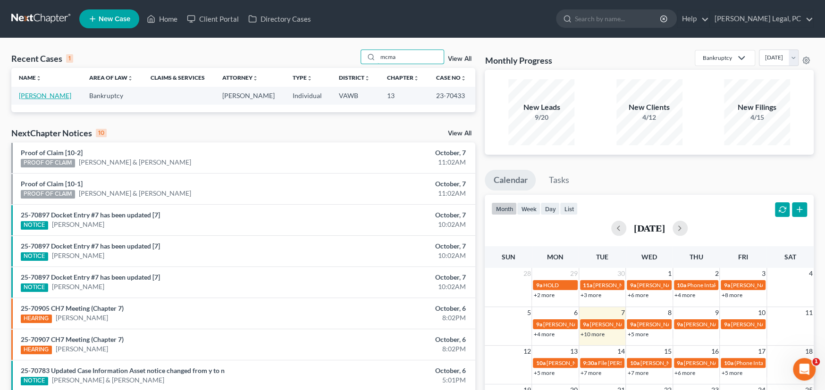
type input "mcma"
click at [61, 96] on link "[PERSON_NAME]" at bounding box center [45, 96] width 52 height 8
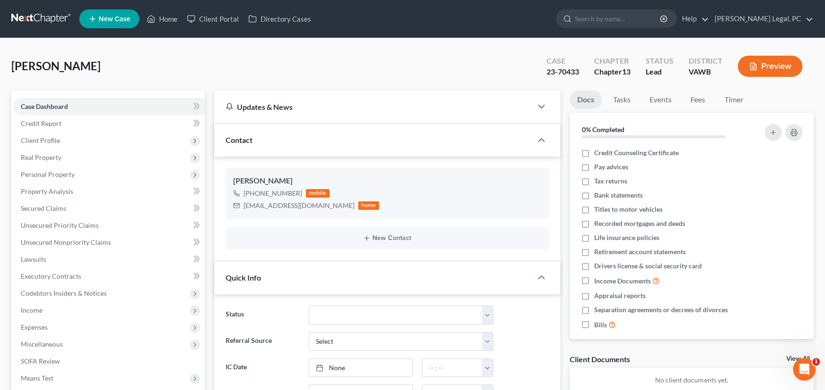
scroll to position [99, 0]
drag, startPoint x: 581, startPoint y: 71, endPoint x: 545, endPoint y: 72, distance: 35.9
click at [545, 72] on div "Case 23-70433" at bounding box center [563, 67] width 48 height 28
copy div "23-70433"
click at [34, 15] on link at bounding box center [41, 18] width 60 height 17
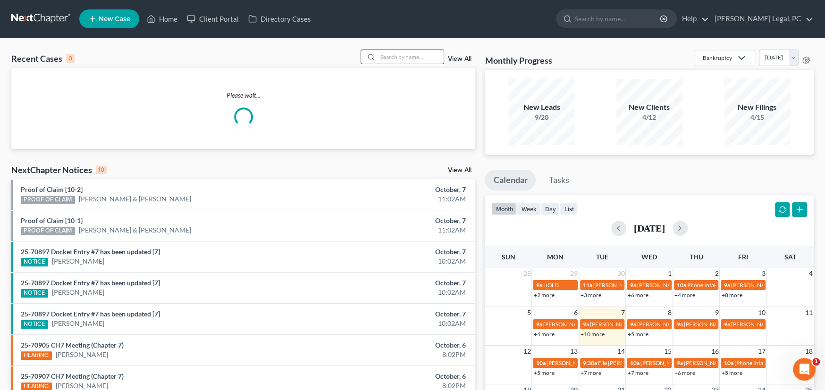
click at [400, 52] on input "search" at bounding box center [410, 57] width 66 height 14
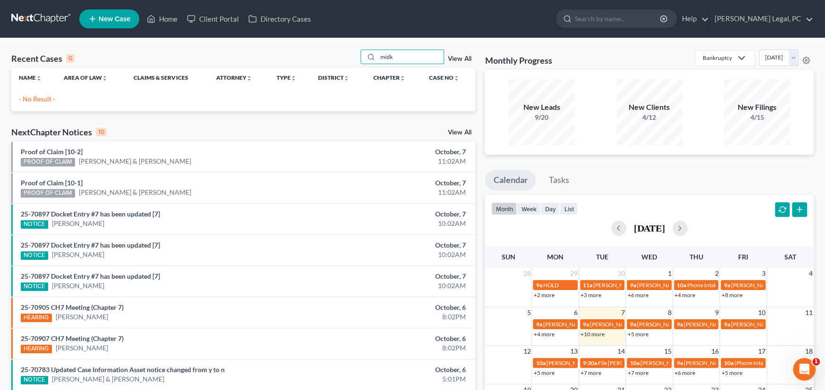
drag, startPoint x: 404, startPoint y: 53, endPoint x: 354, endPoint y: 58, distance: 49.8
click at [354, 58] on div "Recent Cases 0 midk View All" at bounding box center [243, 59] width 464 height 18
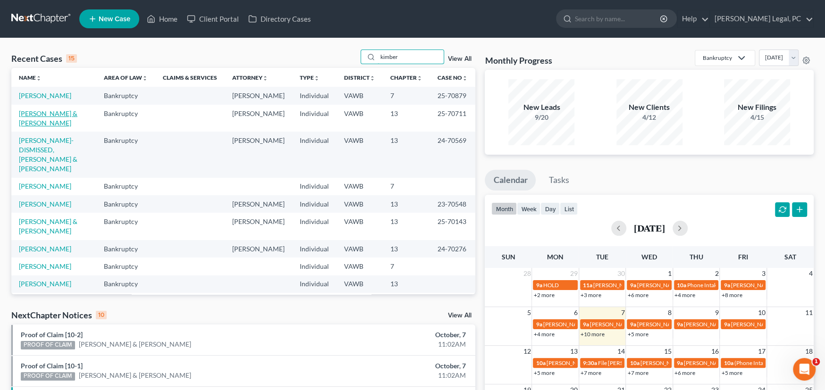
type input "kimber"
click at [48, 113] on link "[PERSON_NAME] & [PERSON_NAME]" at bounding box center [48, 117] width 59 height 17
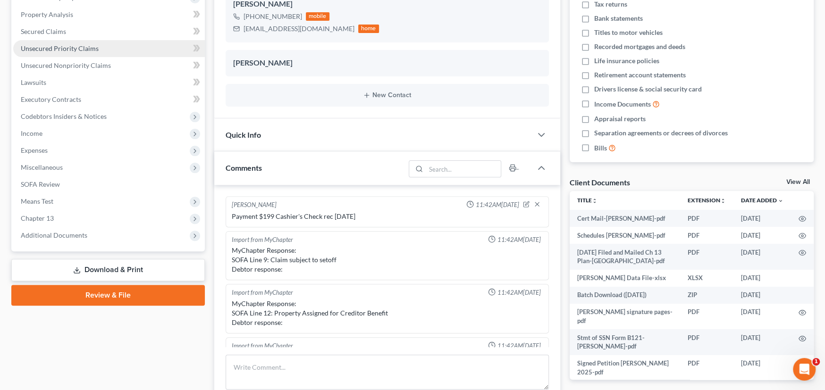
scroll to position [1296, 0]
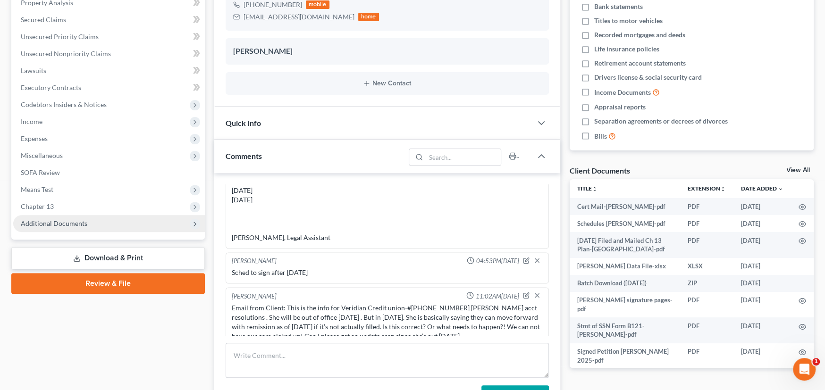
click at [61, 222] on span "Additional Documents" at bounding box center [54, 223] width 67 height 8
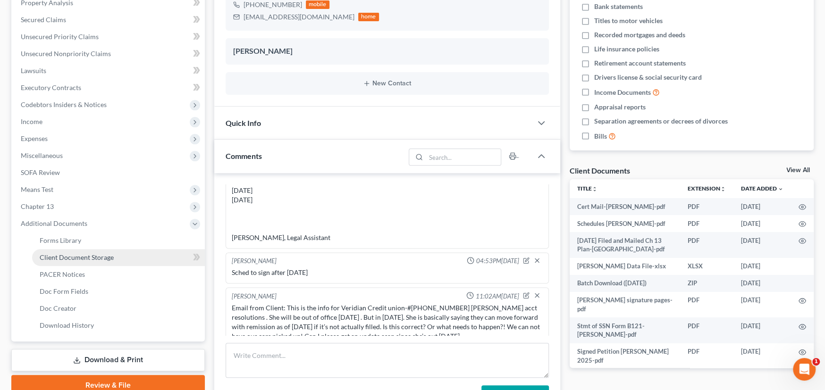
click at [73, 253] on span "Client Document Storage" at bounding box center [77, 257] width 74 height 8
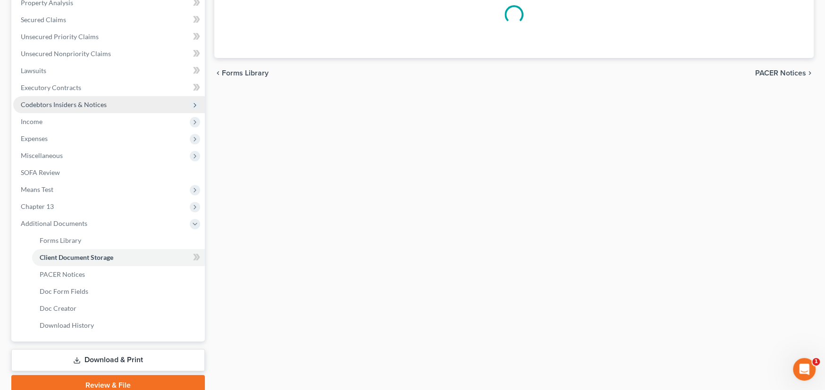
scroll to position [65, 0]
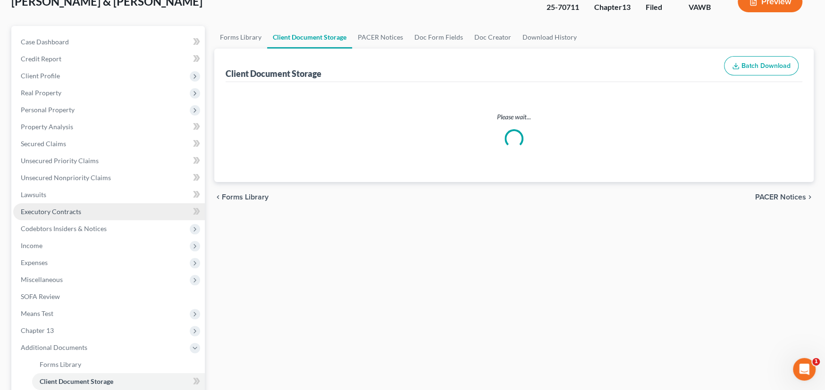
select select "0"
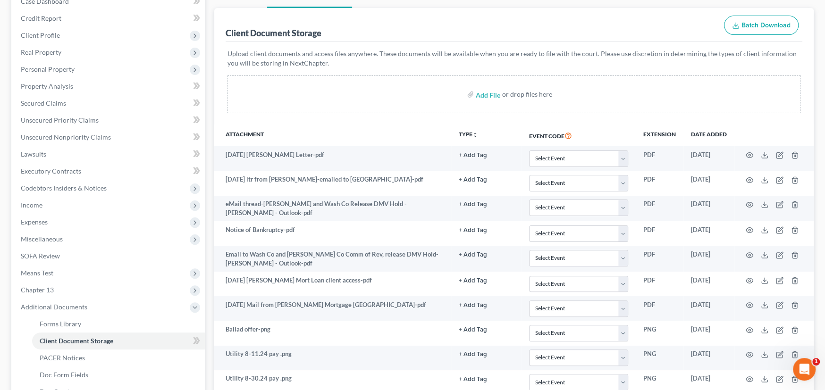
scroll to position [0, 0]
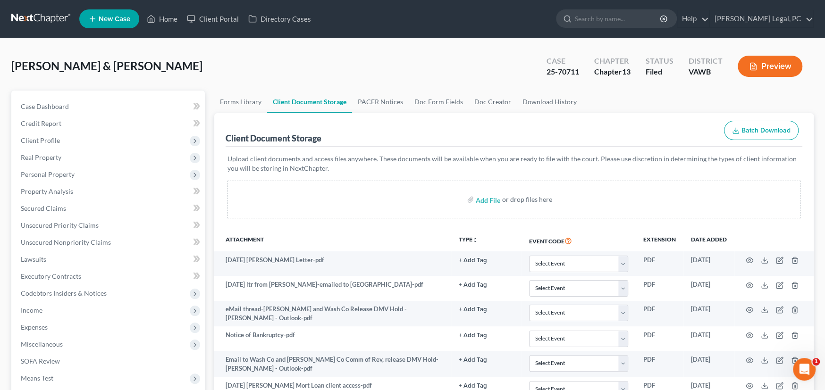
click at [42, 16] on link at bounding box center [41, 18] width 60 height 17
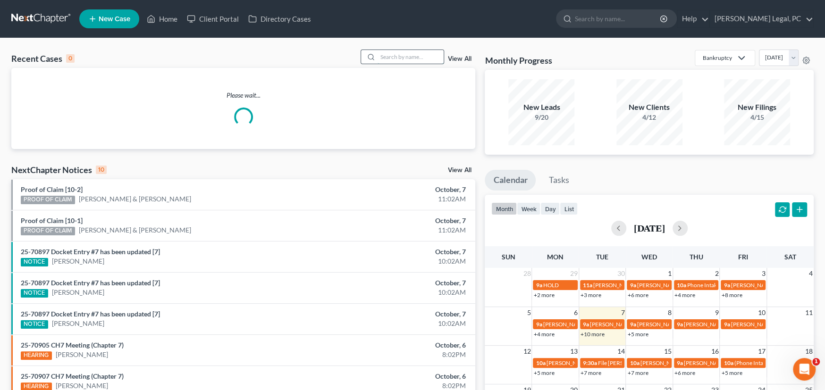
drag, startPoint x: 383, startPoint y: 56, endPoint x: 419, endPoint y: 54, distance: 36.9
click at [383, 56] on input "search" at bounding box center [410, 57] width 66 height 14
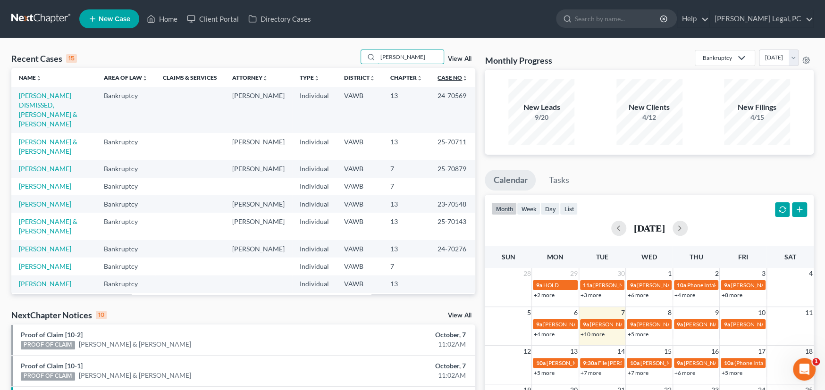
type input "[PERSON_NAME]"
click at [442, 78] on link "Case No unfold_more expand_more expand_less" at bounding box center [452, 77] width 30 height 7
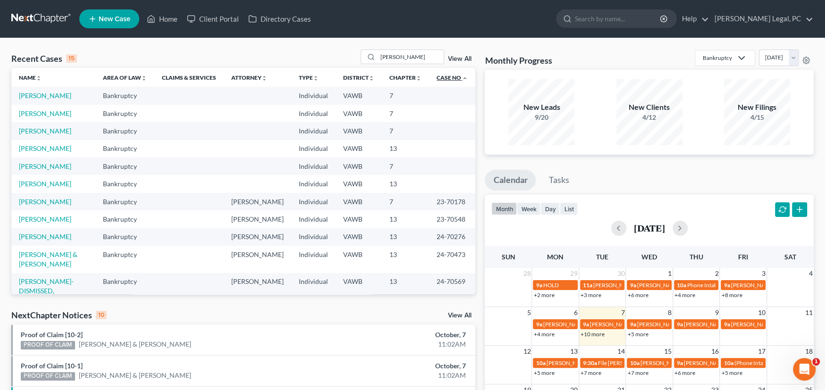
click at [442, 78] on link "Case No unfold_more expand_more expand_less" at bounding box center [451, 77] width 31 height 7
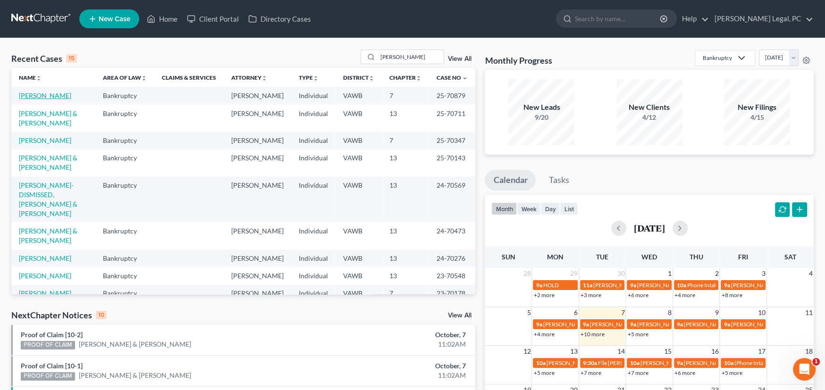
click at [43, 94] on link "[PERSON_NAME]" at bounding box center [45, 96] width 52 height 8
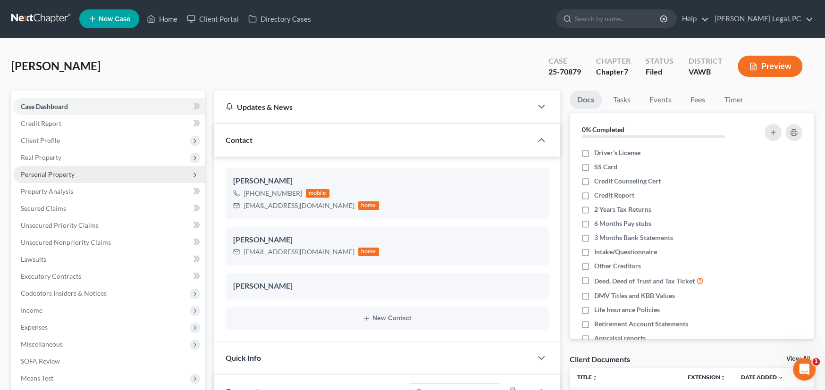
scroll to position [577, 0]
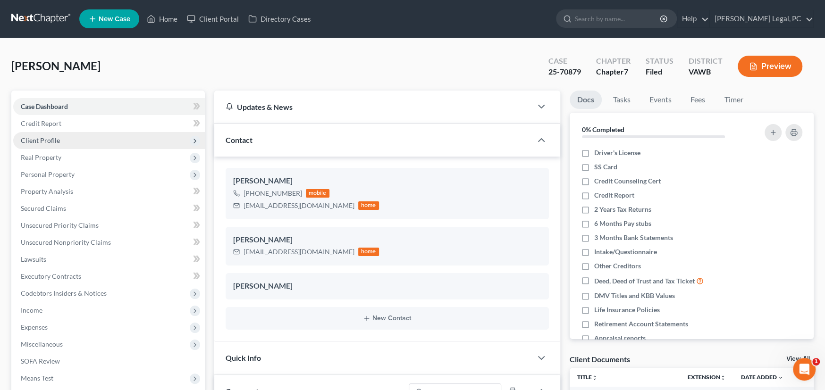
click at [41, 140] on span "Client Profile" at bounding box center [40, 140] width 39 height 8
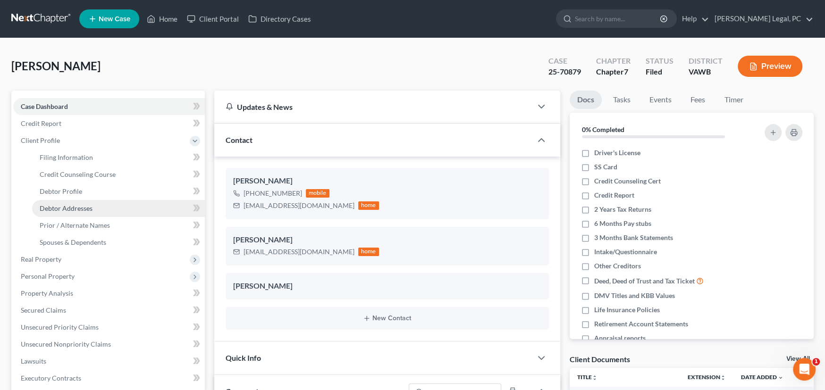
click at [57, 206] on span "Debtor Addresses" at bounding box center [66, 208] width 53 height 8
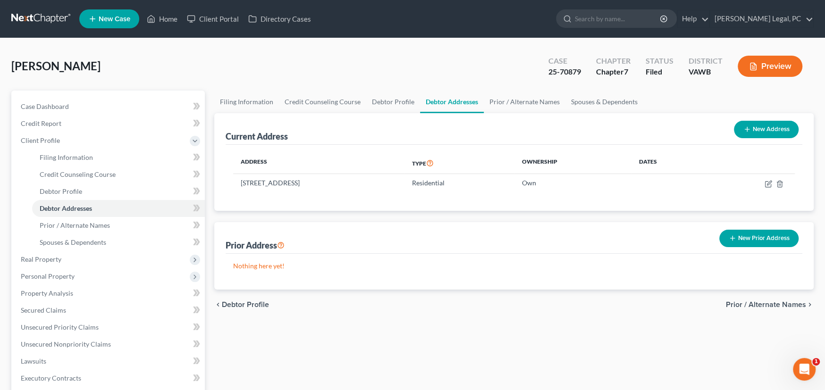
click at [35, 13] on link at bounding box center [41, 18] width 60 height 17
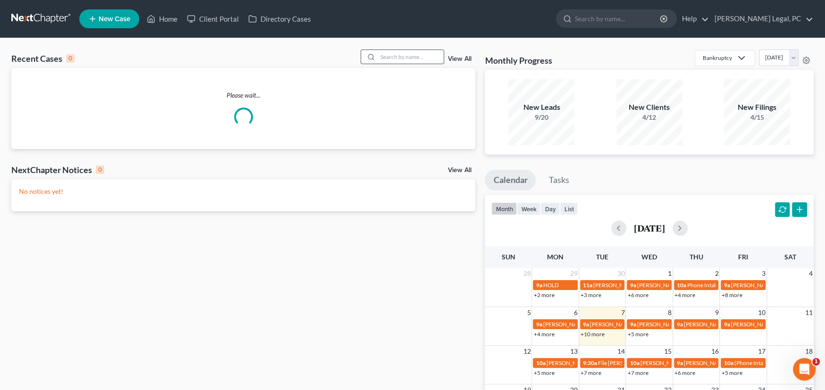
click at [408, 56] on input "search" at bounding box center [410, 57] width 66 height 14
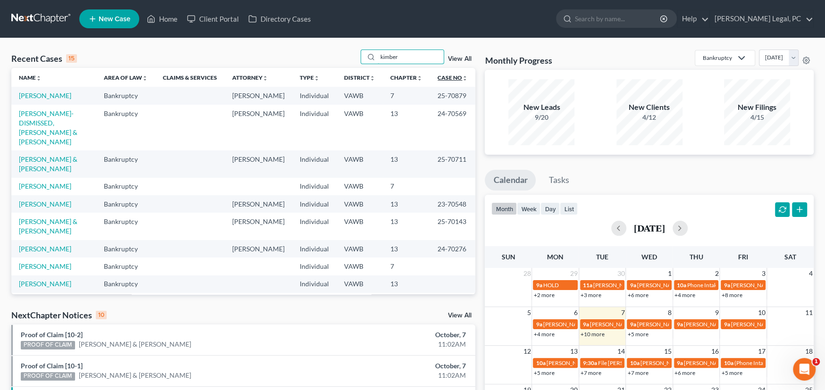
type input "kimber"
click at [448, 75] on link "Case No unfold_more expand_more expand_less" at bounding box center [452, 77] width 30 height 7
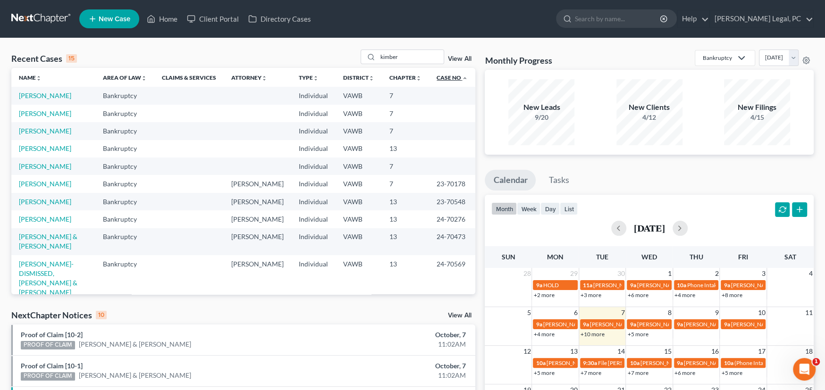
click at [448, 75] on link "Case No unfold_more expand_more expand_less" at bounding box center [451, 77] width 31 height 7
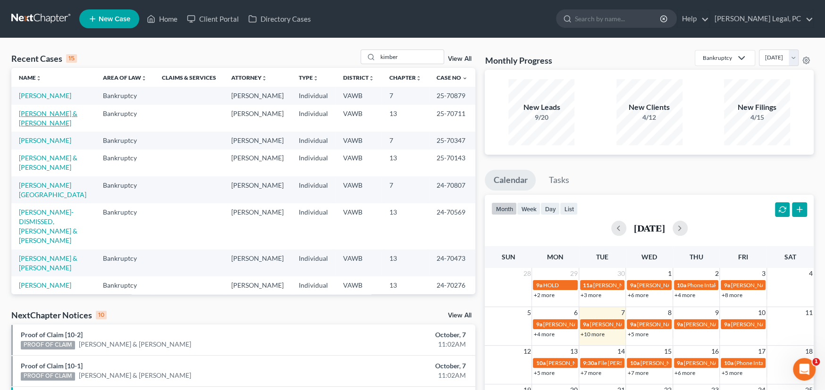
click at [56, 113] on link "[PERSON_NAME] & [PERSON_NAME]" at bounding box center [48, 117] width 59 height 17
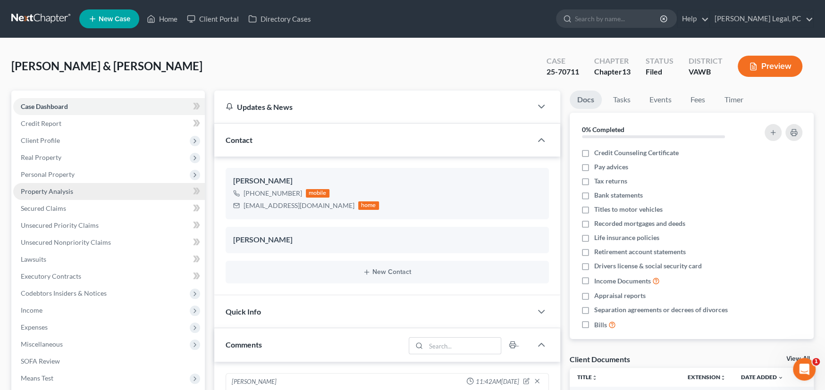
scroll to position [1296, 0]
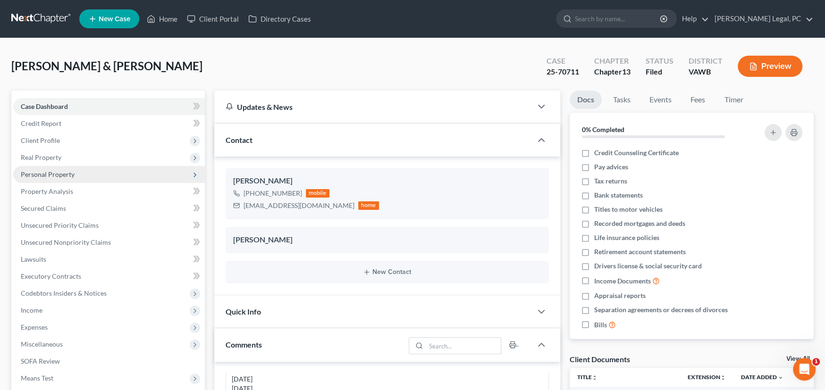
click at [50, 173] on span "Personal Property" at bounding box center [48, 174] width 54 height 8
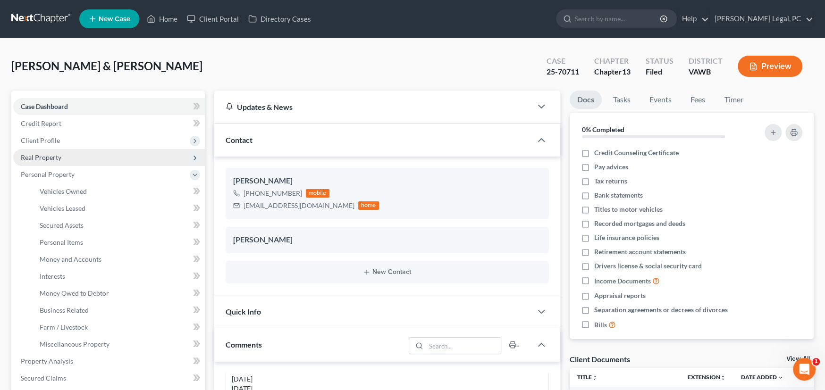
click at [49, 156] on span "Real Property" at bounding box center [41, 157] width 41 height 8
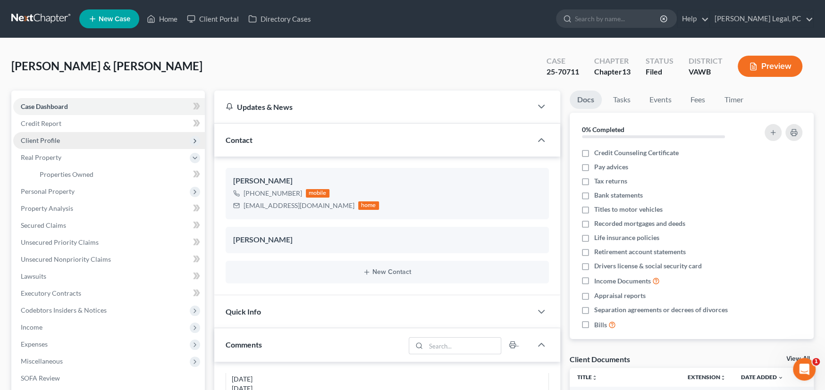
click at [49, 142] on span "Client Profile" at bounding box center [40, 140] width 39 height 8
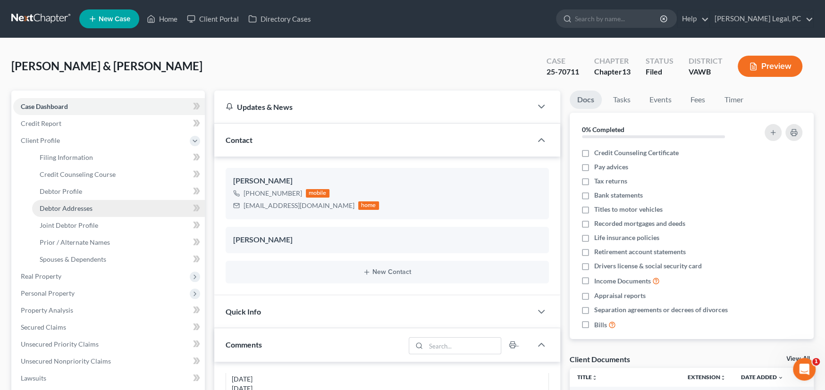
click at [70, 210] on span "Debtor Addresses" at bounding box center [66, 208] width 53 height 8
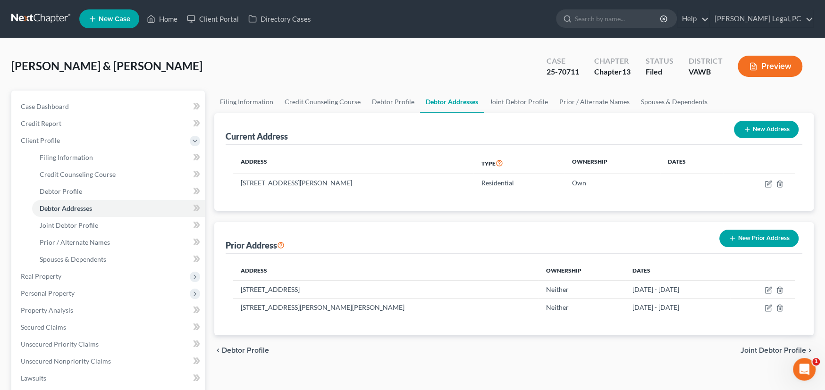
click at [37, 16] on link at bounding box center [41, 18] width 60 height 17
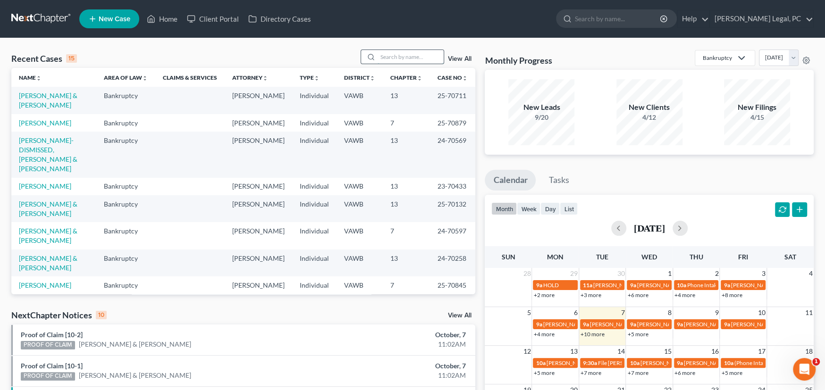
click at [407, 57] on input "search" at bounding box center [410, 57] width 66 height 14
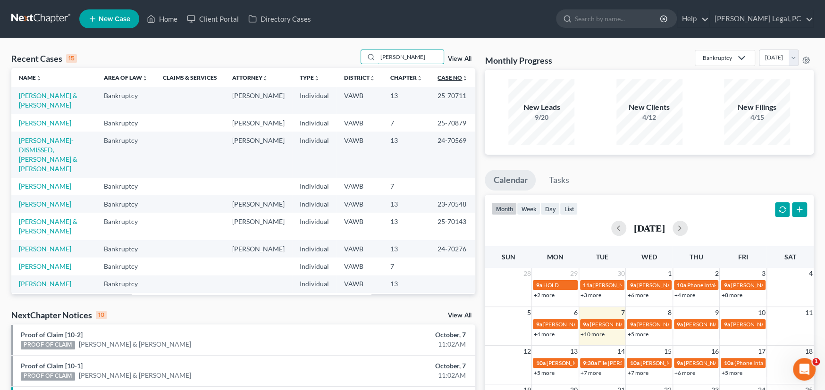
type input "[PERSON_NAME]"
click at [444, 79] on link "Case No unfold_more expand_more expand_less" at bounding box center [452, 77] width 30 height 7
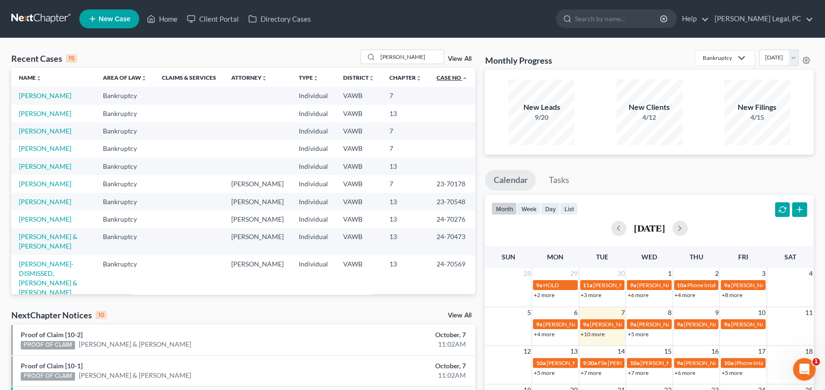
click at [444, 79] on link "Case No unfold_more expand_more expand_less" at bounding box center [451, 77] width 31 height 7
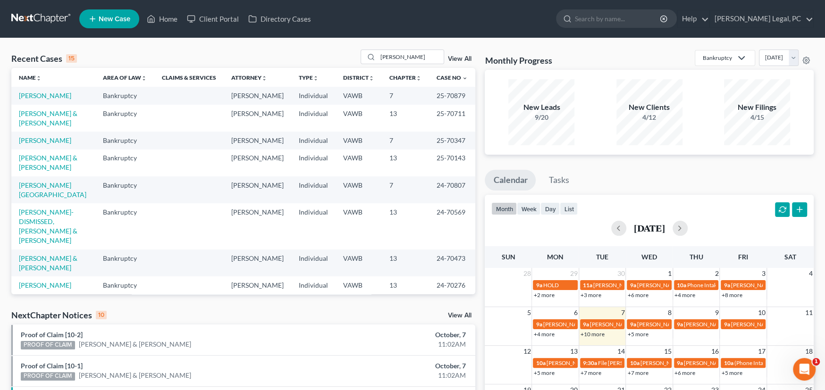
click at [42, 19] on link at bounding box center [41, 18] width 60 height 17
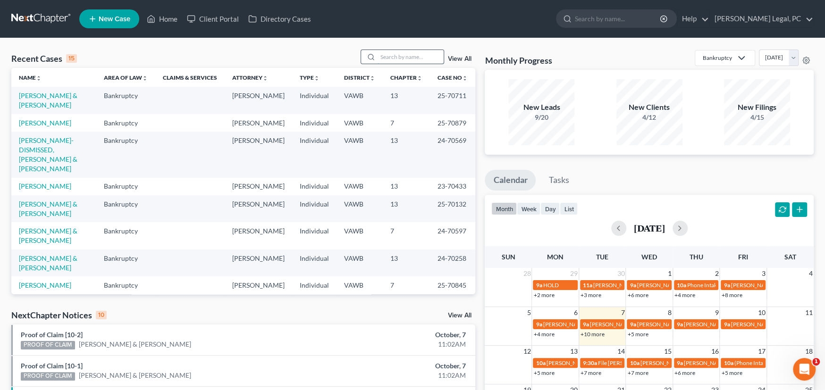
click at [393, 54] on input "search" at bounding box center [410, 57] width 66 height 14
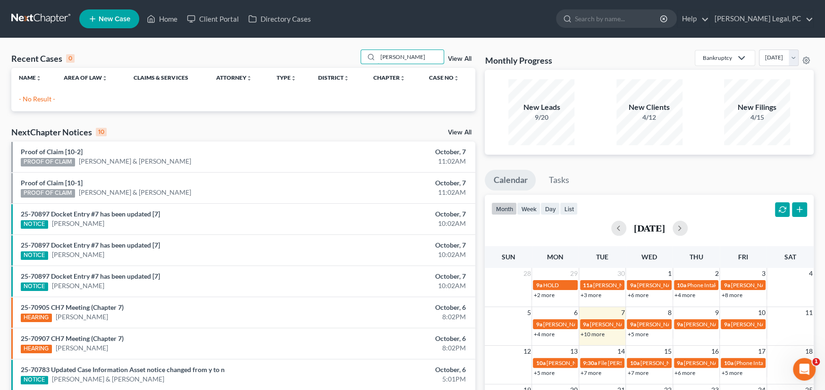
drag, startPoint x: 398, startPoint y: 58, endPoint x: 332, endPoint y: 52, distance: 66.3
click at [327, 56] on div "Recent Cases 0 unick View All" at bounding box center [243, 59] width 464 height 18
drag, startPoint x: 402, startPoint y: 56, endPoint x: 292, endPoint y: 56, distance: 109.9
click at [292, 56] on div "Recent Cases 0 jayden View All" at bounding box center [243, 59] width 464 height 18
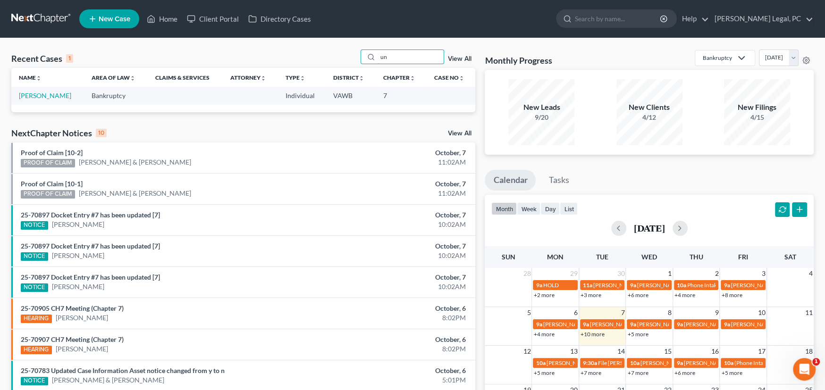
type input "u"
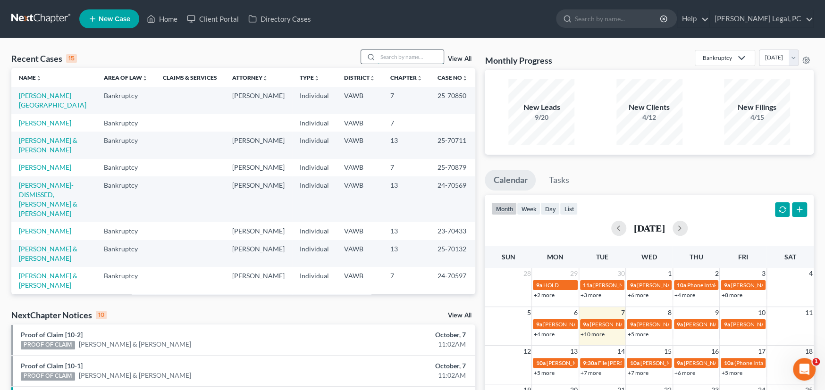
click at [411, 55] on input "search" at bounding box center [410, 57] width 66 height 14
click at [419, 58] on input "search" at bounding box center [410, 57] width 66 height 14
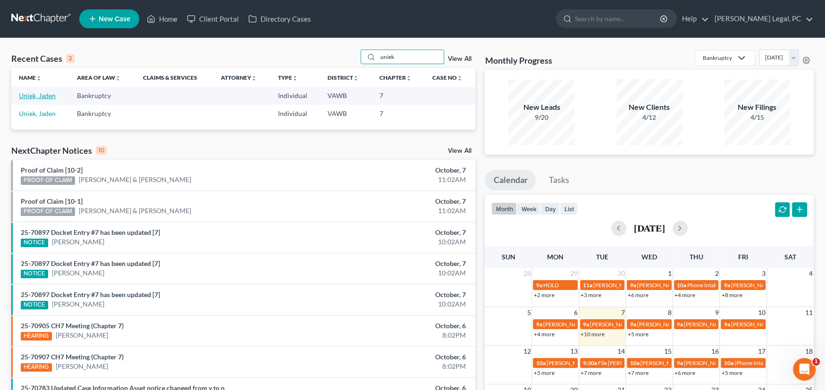
type input "uniek"
click at [40, 96] on link "Uniek, Jaden" at bounding box center [37, 96] width 37 height 8
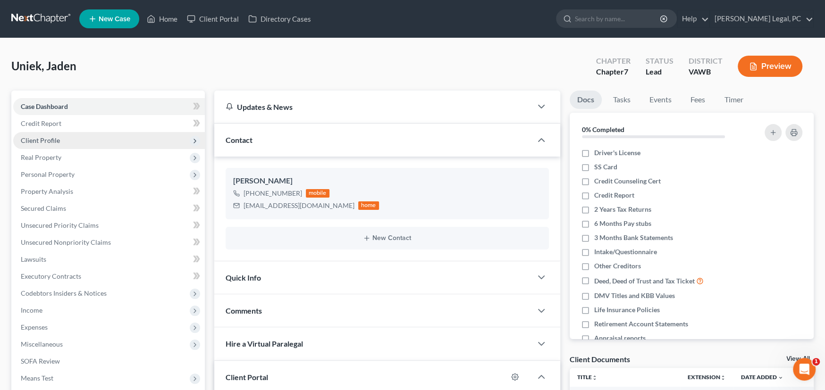
click at [37, 143] on span "Client Profile" at bounding box center [109, 140] width 192 height 17
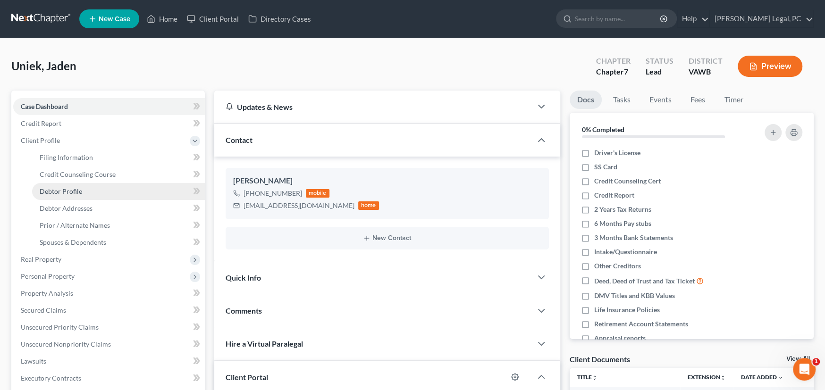
click at [41, 189] on span "Debtor Profile" at bounding box center [61, 191] width 42 height 8
select select "0"
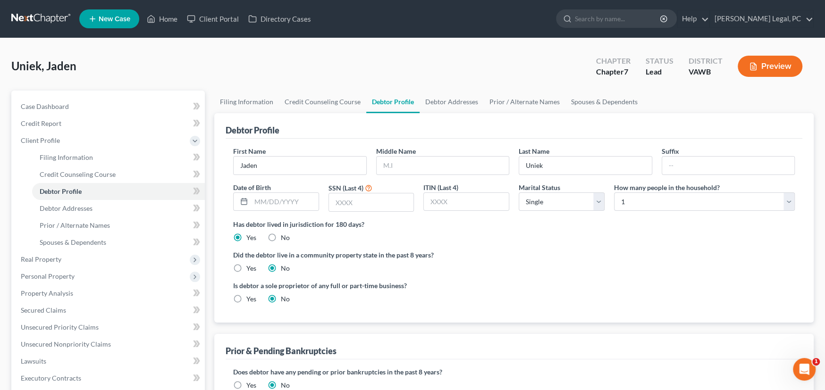
click at [53, 23] on link at bounding box center [41, 18] width 60 height 17
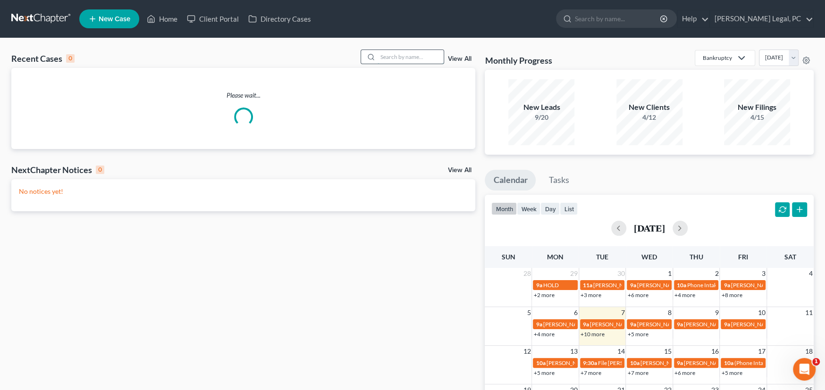
click at [393, 56] on input "search" at bounding box center [410, 57] width 66 height 14
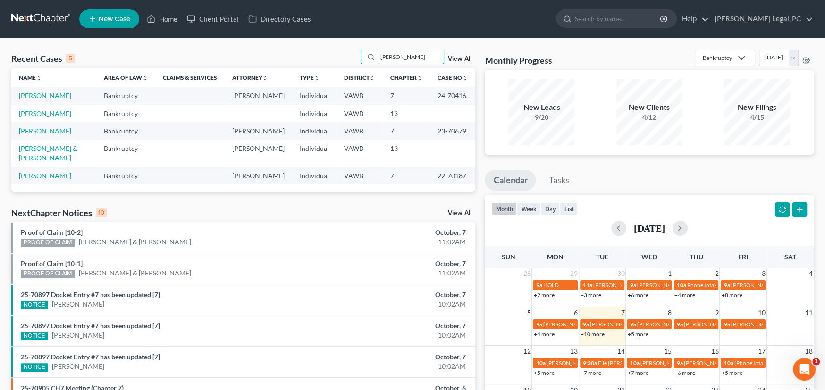
type input "[PERSON_NAME]"
click at [58, 97] on link "[PERSON_NAME]" at bounding box center [45, 96] width 52 height 8
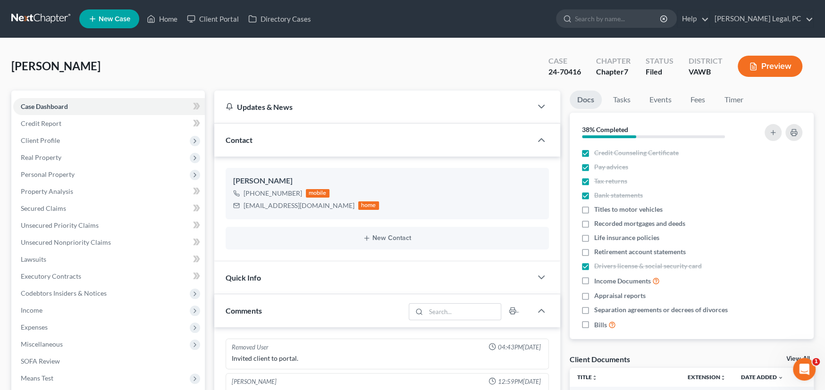
scroll to position [164, 0]
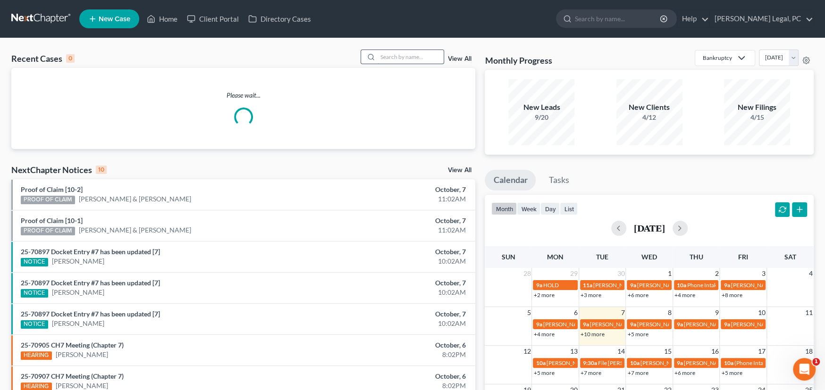
click at [414, 55] on input "search" at bounding box center [410, 57] width 66 height 14
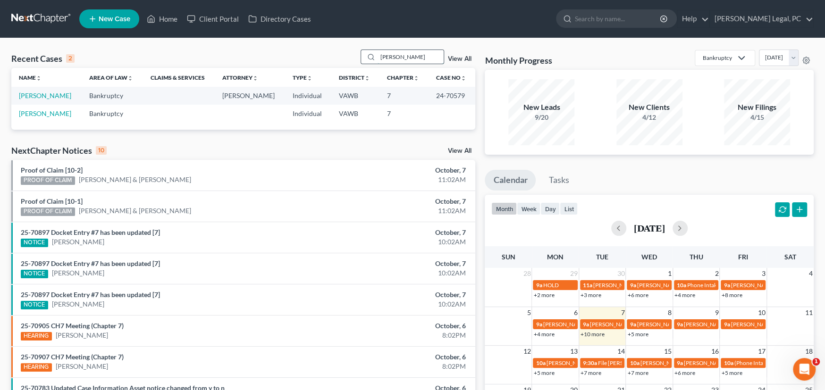
drag, startPoint x: 404, startPoint y: 58, endPoint x: 361, endPoint y: 57, distance: 42.5
click at [361, 57] on div "[PERSON_NAME]" at bounding box center [402, 57] width 84 height 15
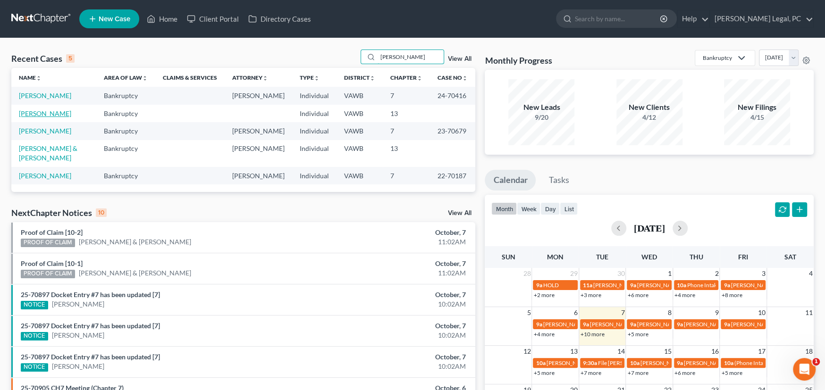
type input "[PERSON_NAME]"
click at [41, 113] on link "[PERSON_NAME]" at bounding box center [45, 113] width 52 height 8
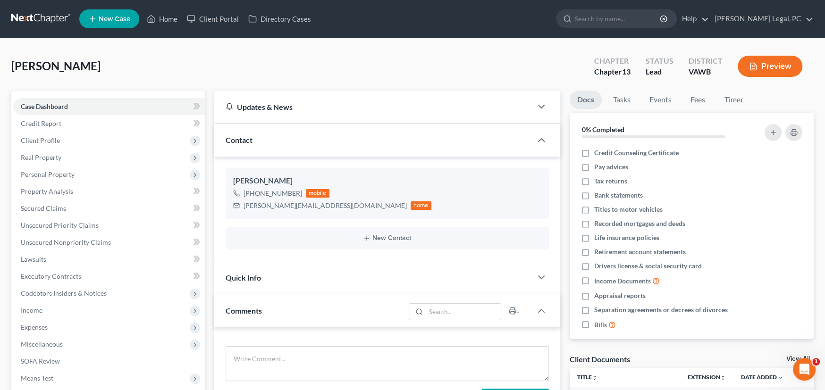
click at [46, 18] on link at bounding box center [41, 18] width 60 height 17
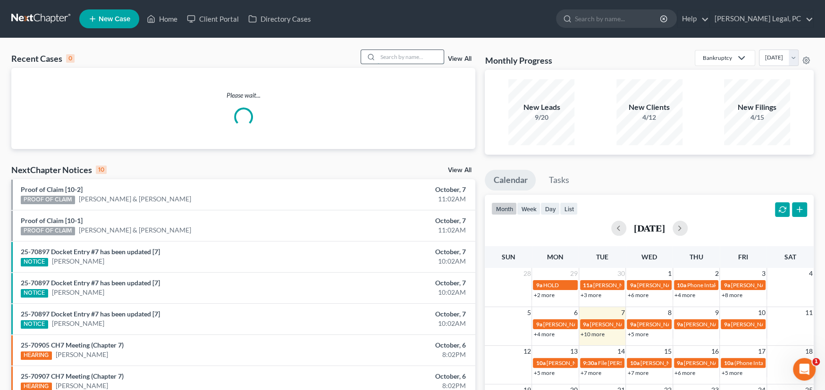
click at [404, 59] on input "search" at bounding box center [410, 57] width 66 height 14
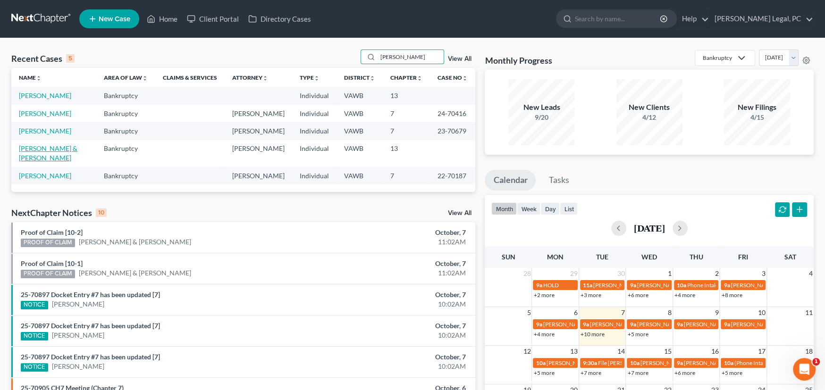
type input "Thompson"
click at [64, 150] on link "[PERSON_NAME] & [PERSON_NAME]" at bounding box center [48, 152] width 59 height 17
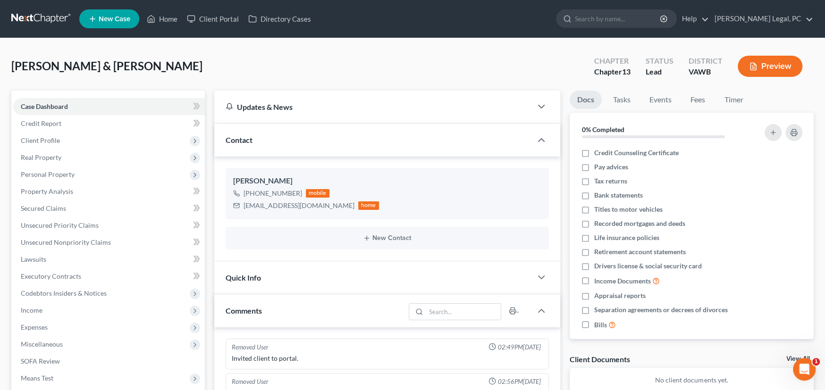
click at [23, 22] on link at bounding box center [41, 18] width 60 height 17
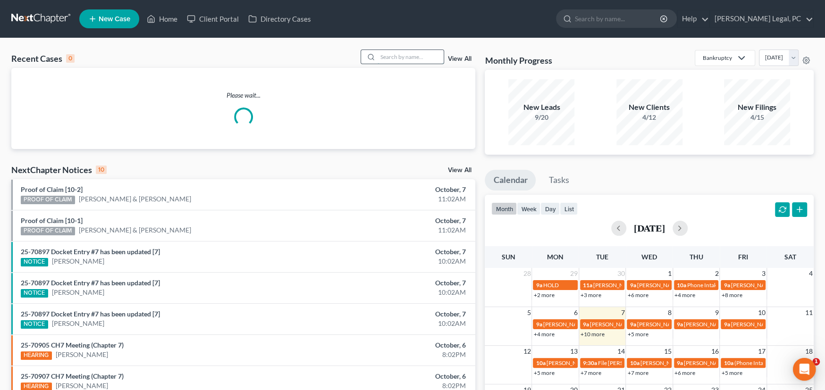
click at [421, 59] on input "search" at bounding box center [410, 57] width 66 height 14
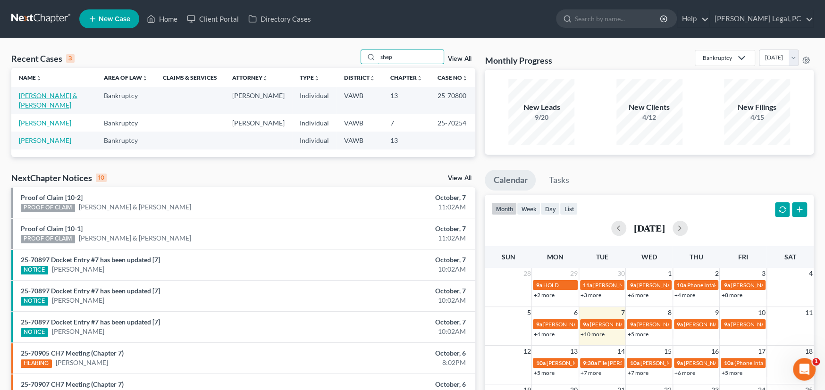
type input "shep"
click at [59, 96] on link "[PERSON_NAME] & [PERSON_NAME]" at bounding box center [48, 100] width 59 height 17
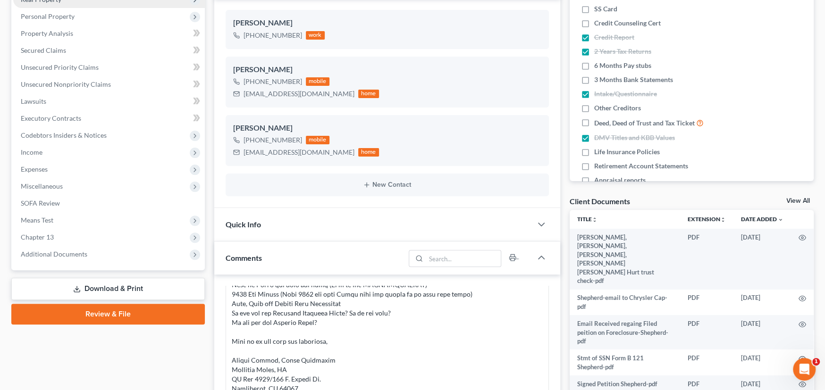
scroll to position [158, 0]
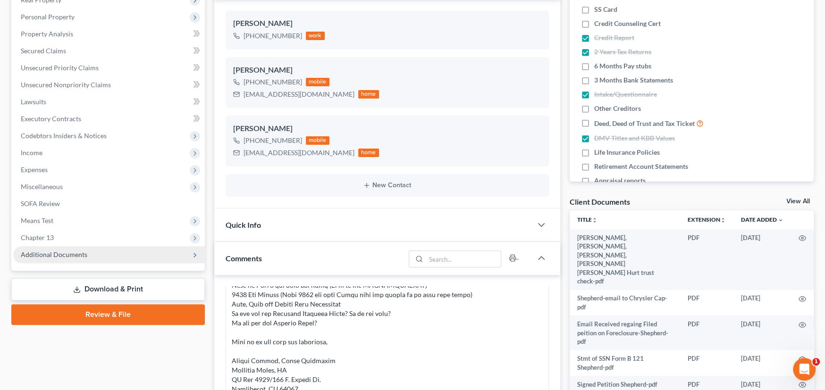
click at [90, 254] on span "Additional Documents" at bounding box center [109, 254] width 192 height 17
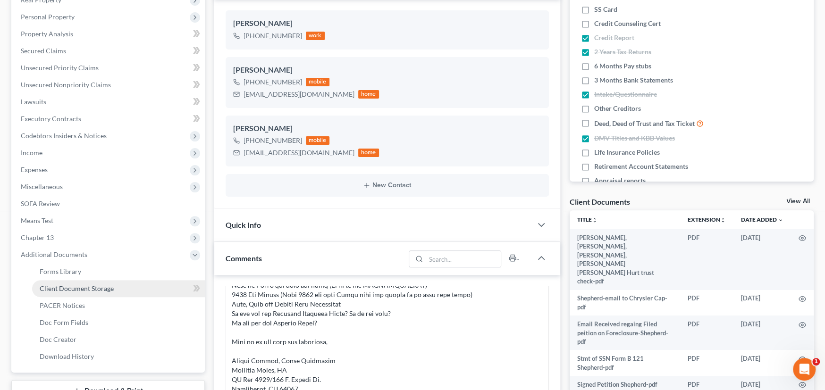
click at [89, 289] on span "Client Document Storage" at bounding box center [77, 289] width 74 height 8
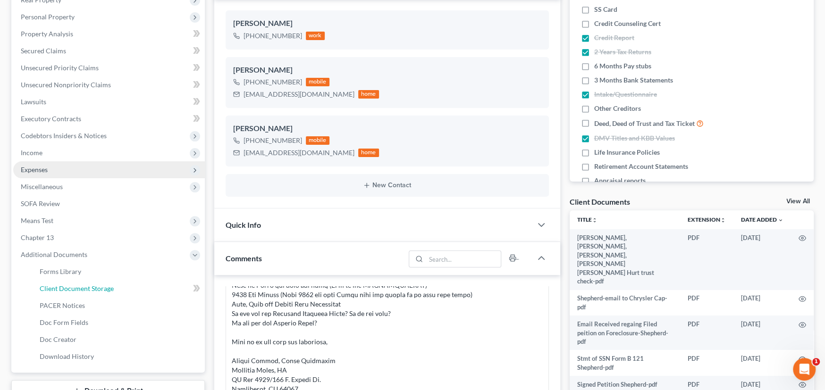
scroll to position [45, 0]
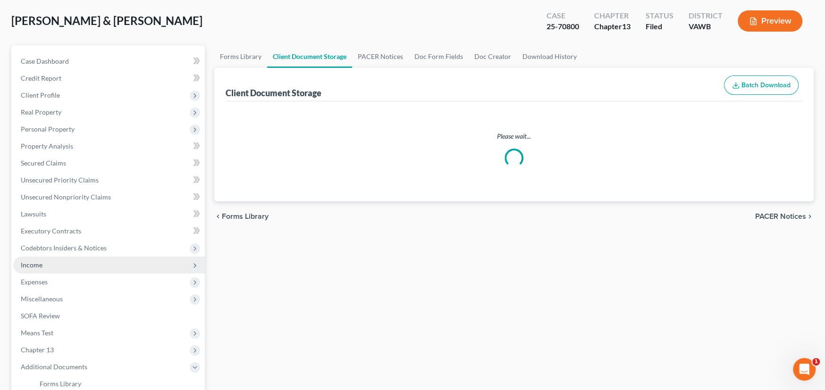
select select "0"
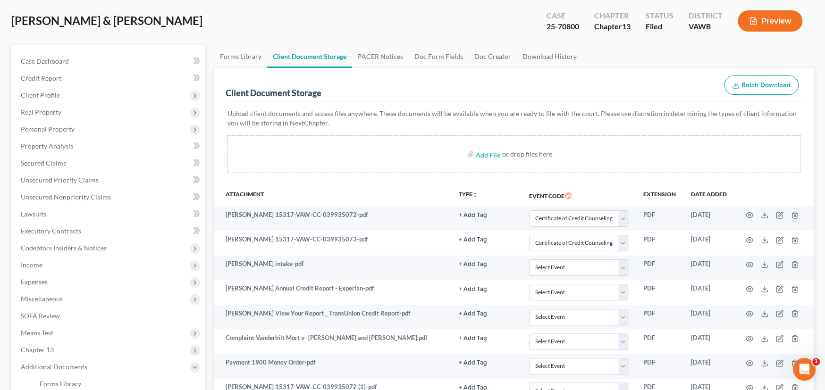
scroll to position [0, 0]
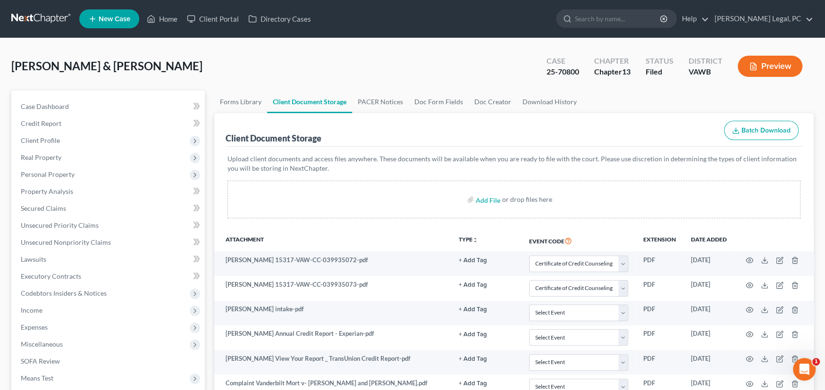
select select "0"
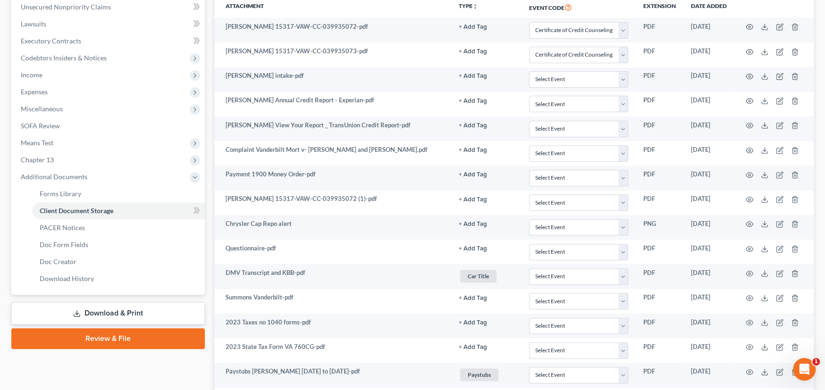
select select "0"
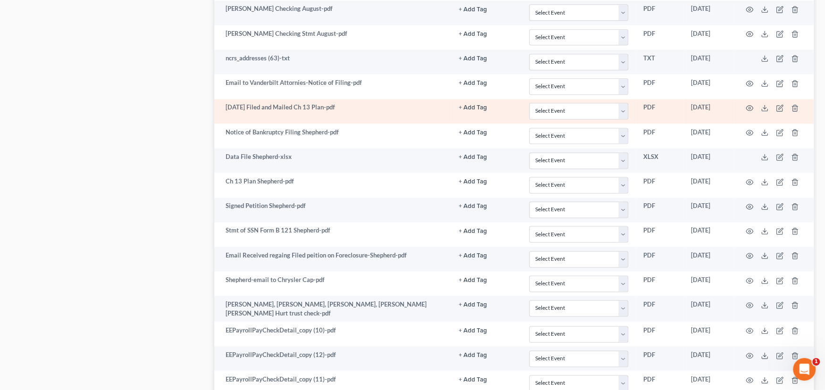
scroll to position [1015, 0]
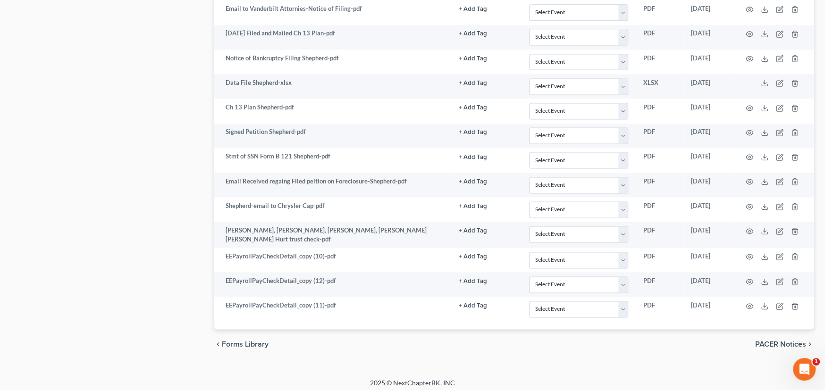
drag, startPoint x: 620, startPoint y: 362, endPoint x: 628, endPoint y: 357, distance: 9.7
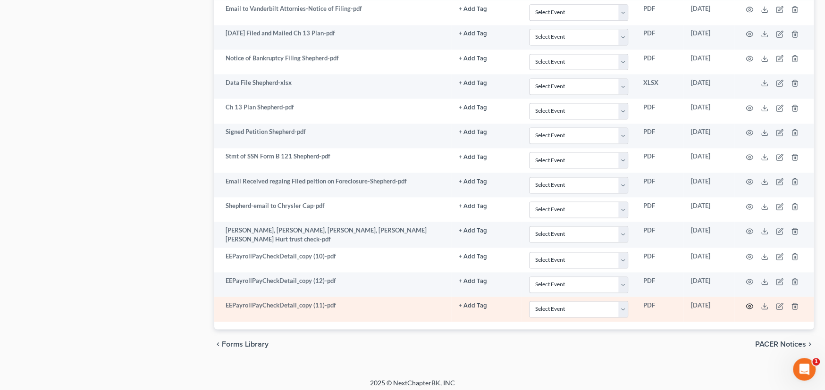
click at [749, 302] on icon "button" at bounding box center [749, 306] width 8 height 8
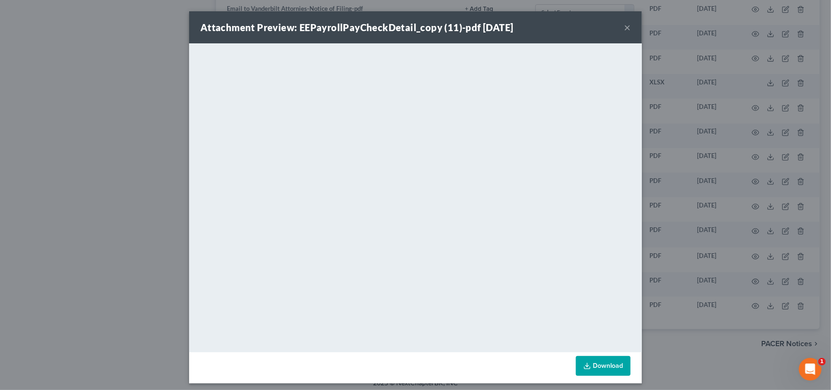
click at [624, 27] on button "×" at bounding box center [627, 27] width 7 height 11
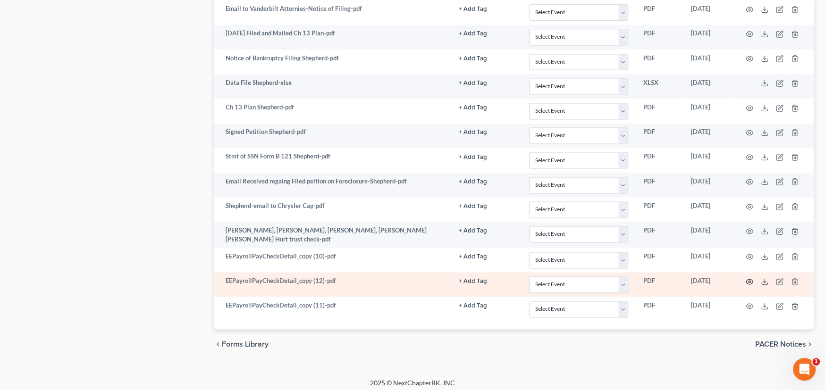
click at [748, 278] on icon "button" at bounding box center [749, 282] width 8 height 8
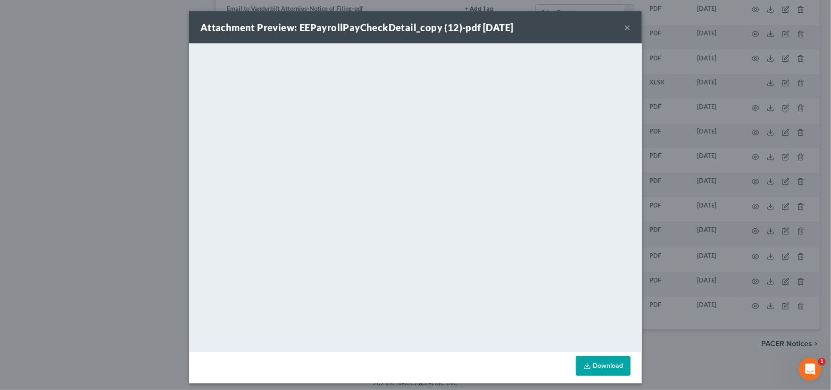
click at [624, 24] on button "×" at bounding box center [627, 27] width 7 height 11
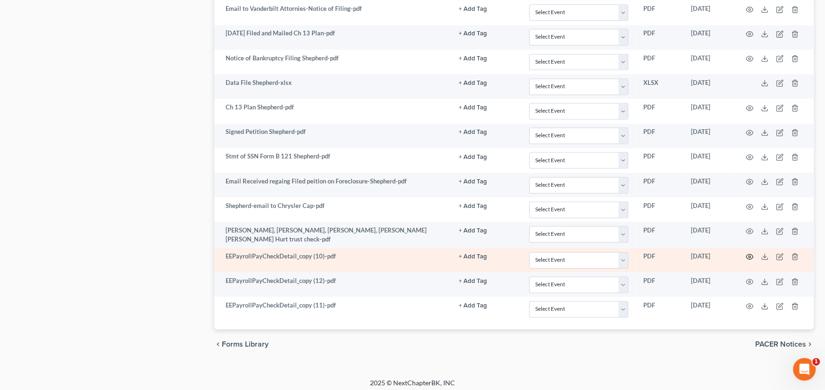
click at [748, 256] on circle "button" at bounding box center [749, 257] width 2 height 2
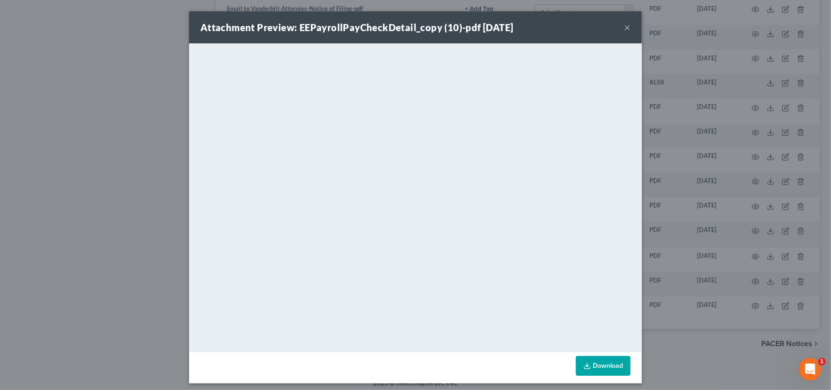
click at [624, 26] on button "×" at bounding box center [627, 27] width 7 height 11
